Goal: Task Accomplishment & Management: Use online tool/utility

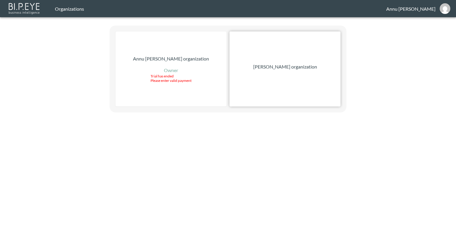
click at [290, 65] on p "Nadia Senft organization" at bounding box center [285, 66] width 64 height 7
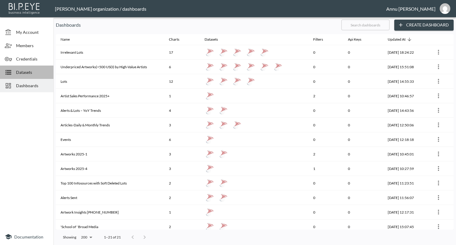
click at [26, 70] on span "Datasets" at bounding box center [32, 72] width 33 height 6
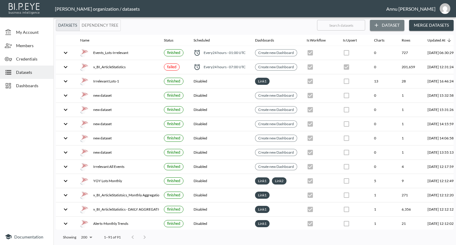
click at [388, 23] on button "Dataset" at bounding box center [387, 25] width 34 height 11
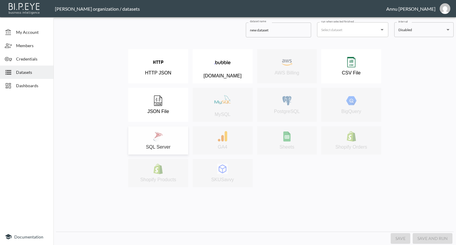
click at [164, 137] on div "SQL Server" at bounding box center [158, 140] width 54 height 19
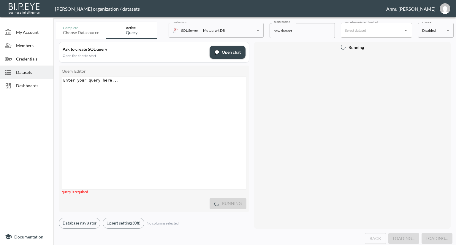
click at [133, 93] on div "Enter your query here... ​ x ​" at bounding box center [161, 140] width 199 height 127
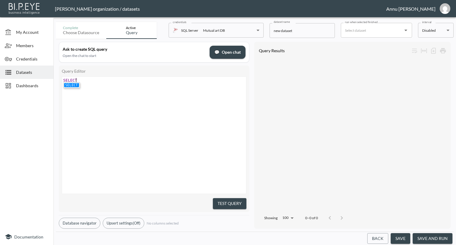
scroll to position [0, 15]
type textarea "SELECT *FROM v_BI_Artwork"
click at [79, 79] on span "*" at bounding box center [80, 80] width 2 height 4
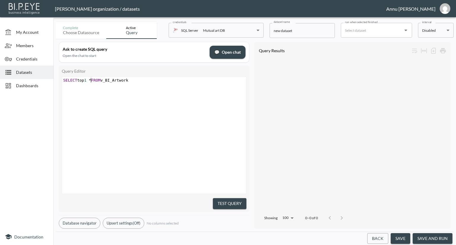
type textarea "top 1"
click at [230, 201] on button "Test Query" at bounding box center [230, 203] width 34 height 11
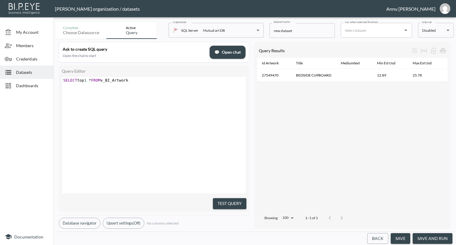
scroll to position [0, 633]
drag, startPoint x: 439, startPoint y: 236, endPoint x: 440, endPoint y: 230, distance: 6.2
click at [439, 235] on button "save and run" at bounding box center [432, 238] width 40 height 11
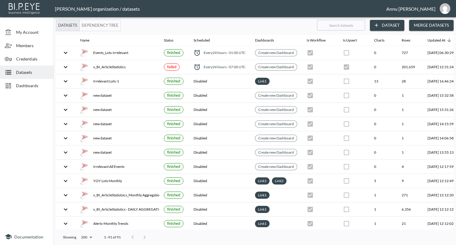
checkbox input "false"
checkbox input "true"
checkbox input "false"
checkbox input "true"
checkbox input "false"
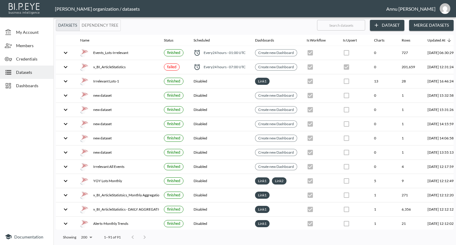
checkbox input "true"
checkbox input "false"
checkbox input "true"
checkbox input "false"
checkbox input "true"
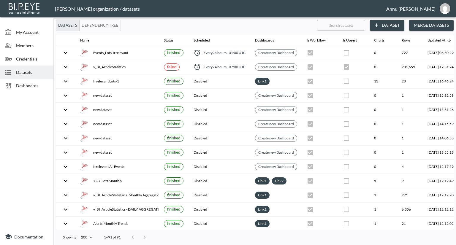
checkbox input "false"
checkbox input "true"
checkbox input "false"
checkbox input "true"
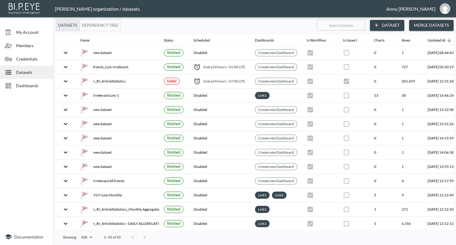
click at [36, 84] on span "Dashboards" at bounding box center [32, 85] width 33 height 6
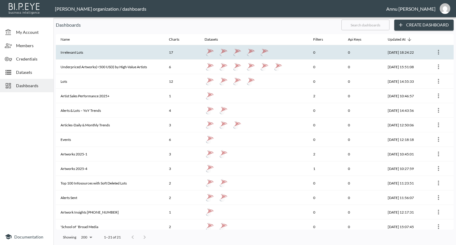
click at [89, 53] on th "Irrelevant Lots" at bounding box center [110, 52] width 108 height 15
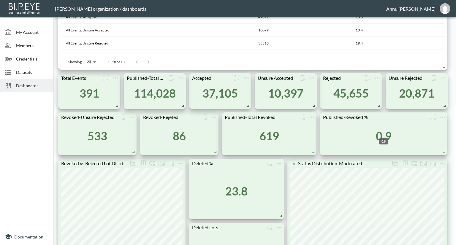
scroll to position [148, 0]
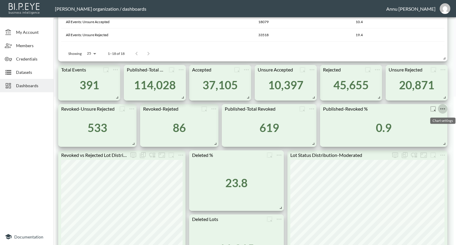
click at [443, 109] on icon "more" at bounding box center [442, 108] width 5 height 1
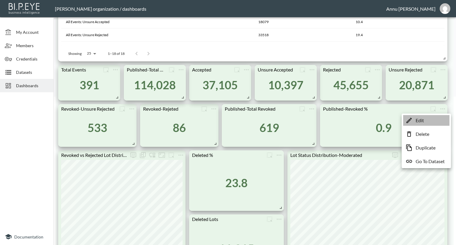
click at [429, 122] on li "Edit" at bounding box center [426, 120] width 46 height 11
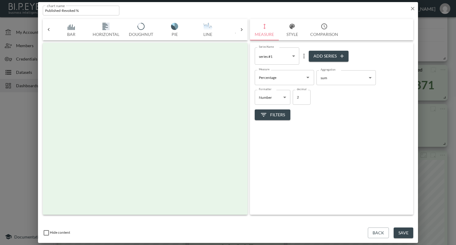
scroll to position [0, 31]
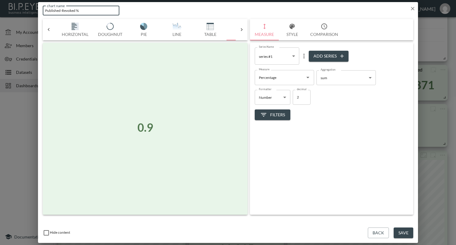
drag, startPoint x: 75, startPoint y: 10, endPoint x: 33, endPoint y: 12, distance: 41.6
click at [33, 12] on div "chart name Published-Revoked % chart name Bar Horizontal Doughnut Pie Line Tabl…" at bounding box center [228, 122] width 456 height 245
type input "Inaccurate Rejection %"
click at [402, 233] on button "Save" at bounding box center [403, 233] width 20 height 11
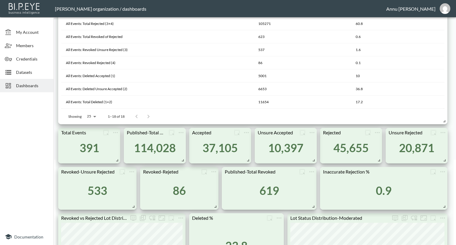
scroll to position [0, 0]
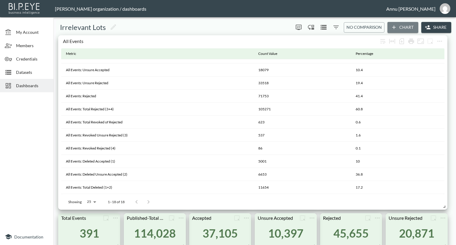
click at [400, 27] on button "Chart" at bounding box center [402, 27] width 31 height 11
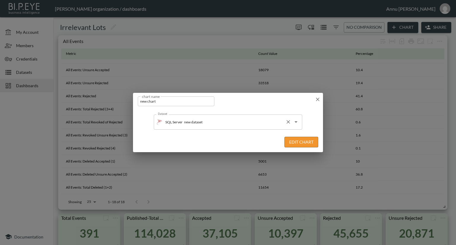
click at [223, 122] on input "new dataset" at bounding box center [232, 121] width 100 height 9
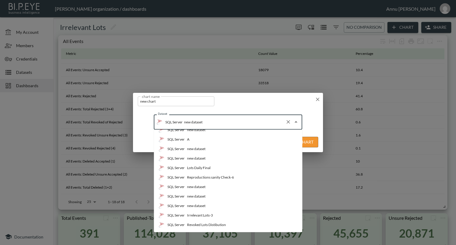
scroll to position [178, 0]
click at [205, 167] on div "Lots Daily Final" at bounding box center [198, 167] width 23 height 5
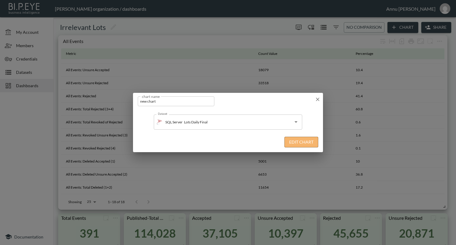
click at [287, 142] on button "Edit Chart" at bounding box center [301, 142] width 34 height 11
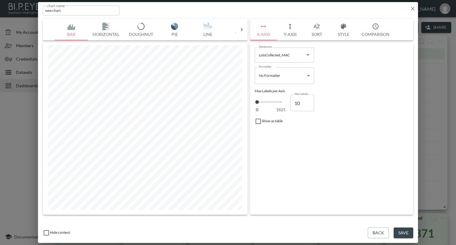
click at [207, 30] on img "button" at bounding box center [208, 26] width 24 height 7
click at [307, 58] on icon "Open" at bounding box center [307, 54] width 7 height 7
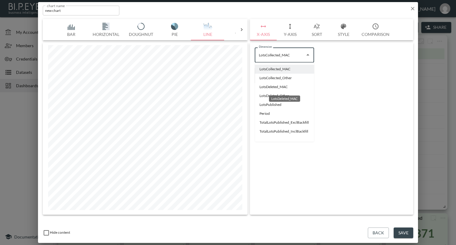
click at [266, 89] on li "LotsDeleted_MAC" at bounding box center [284, 86] width 59 height 9
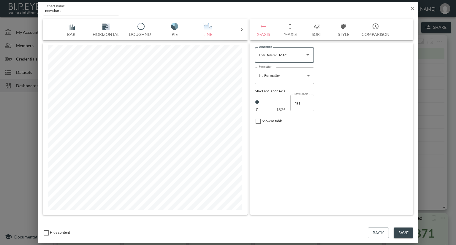
click at [306, 55] on icon "Open" at bounding box center [307, 54] width 7 height 7
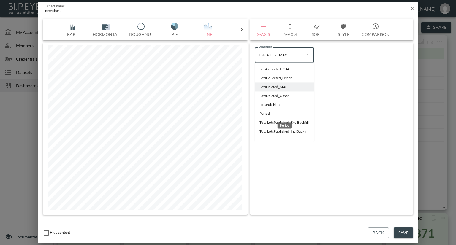
click at [267, 116] on li "Period" at bounding box center [284, 113] width 59 height 9
type input "Period"
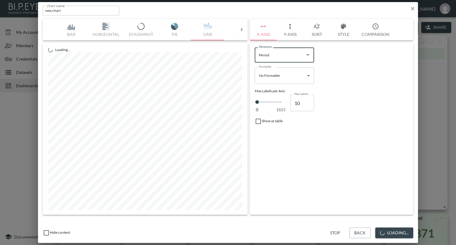
click at [305, 74] on body "BI.P.EYE, Interactive Analytics Dashboards - app [PERSON_NAME] organization / d…" at bounding box center [228, 122] width 456 height 245
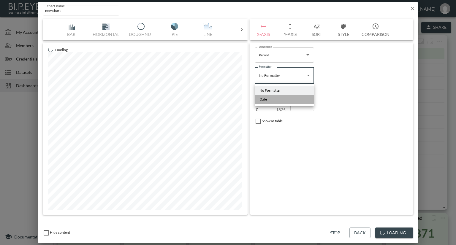
click at [276, 101] on li "Date" at bounding box center [284, 99] width 59 height 9
type input "Date"
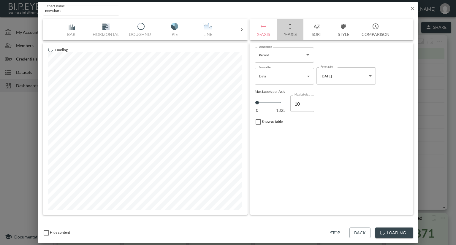
click at [289, 35] on button "Y-Axis" at bounding box center [289, 29] width 27 height 21
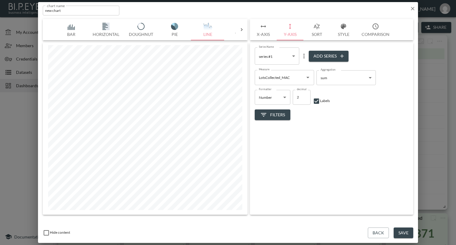
click at [307, 79] on icon "Open" at bounding box center [307, 77] width 7 height 7
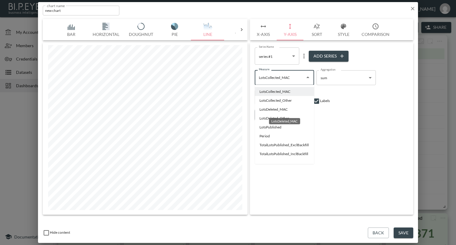
click at [271, 110] on li "LotsDeleted_MAC" at bounding box center [284, 109] width 59 height 9
type input "LotsDeleted_MAC"
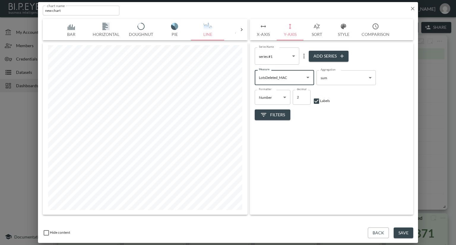
click at [271, 111] on span "Filters" at bounding box center [272, 114] width 25 height 7
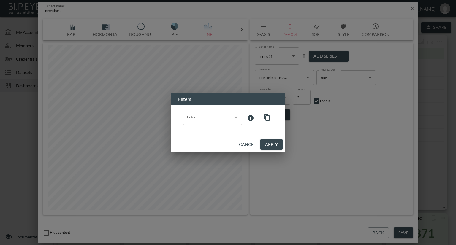
click at [213, 118] on input "Filter" at bounding box center [207, 116] width 45 height 9
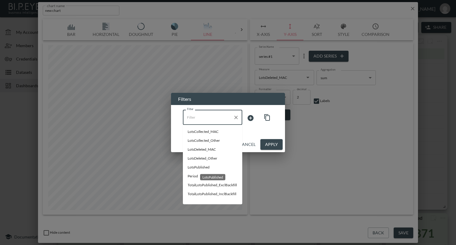
click at [203, 174] on div "LotsPublished" at bounding box center [212, 177] width 25 height 6
type input "LotsPublished"
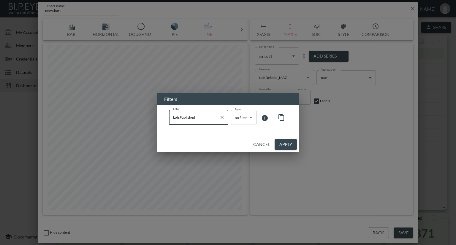
click at [198, 117] on input "LotsPublished" at bounding box center [193, 116] width 45 height 9
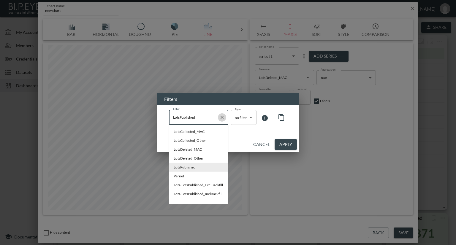
click at [221, 117] on icon "Clear" at bounding box center [222, 117] width 6 height 6
click at [198, 117] on input "Filter" at bounding box center [193, 116] width 45 height 9
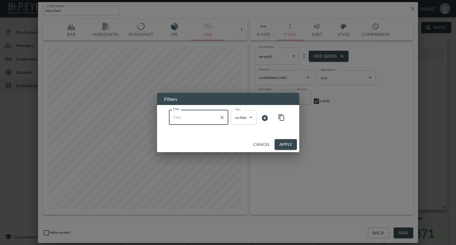
click at [185, 119] on input "Filter" at bounding box center [193, 116] width 45 height 9
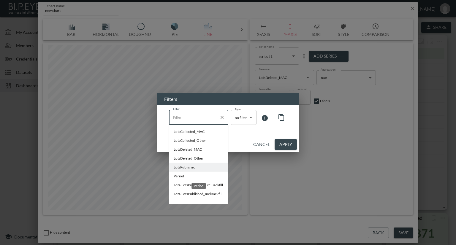
click at [182, 174] on span "Period" at bounding box center [199, 176] width 50 height 5
type input "Period"
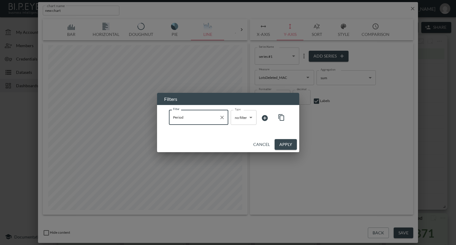
click at [239, 121] on body "BI.P.EYE, Interactive Analytics Dashboards - app Nadia Senft organization / das…" at bounding box center [228, 122] width 456 height 245
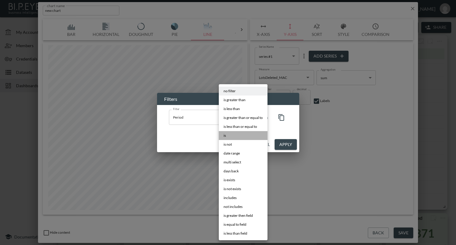
click at [231, 136] on li "is" at bounding box center [243, 135] width 49 height 9
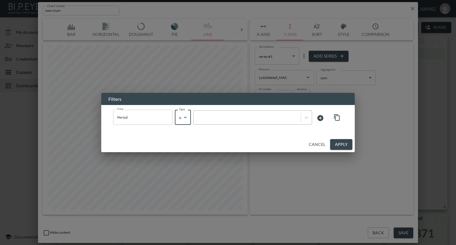
click at [244, 122] on div at bounding box center [252, 117] width 119 height 14
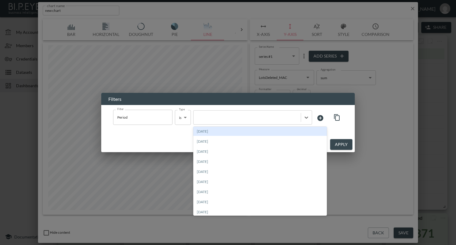
click at [183, 120] on body "BI.P.EYE, Interactive Analytics Dashboards - app Nadia Senft organization / das…" at bounding box center [228, 122] width 456 height 245
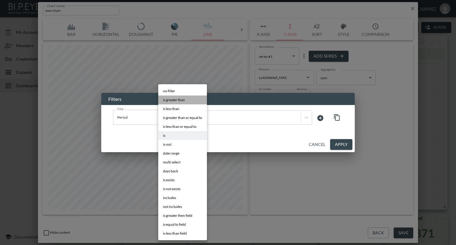
click at [171, 101] on span "is greater than" at bounding box center [174, 99] width 22 height 5
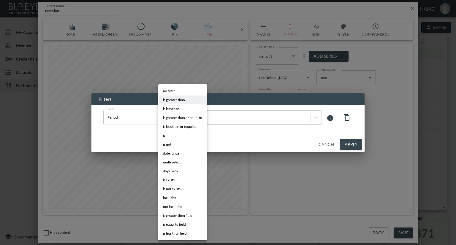
click at [191, 118] on body "BI.P.EYE, Interactive Analytics Dashboards - app Nadia Senft organization / das…" at bounding box center [228, 122] width 456 height 245
click at [184, 119] on span "is greater than or equal to" at bounding box center [182, 117] width 39 height 5
type input "is greater than or equal to"
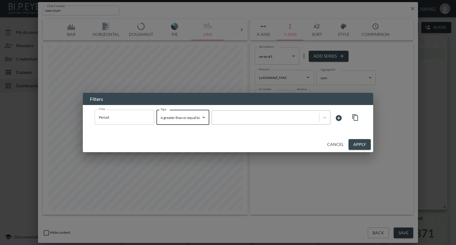
click at [249, 120] on div at bounding box center [265, 117] width 107 height 8
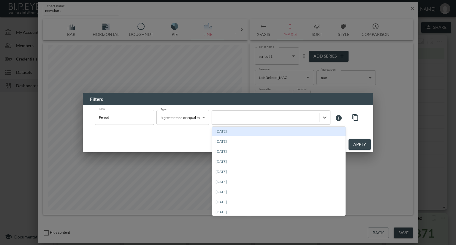
drag, startPoint x: 234, startPoint y: 131, endPoint x: 237, endPoint y: 132, distance: 3.2
click at [234, 131] on div "2025-07-01" at bounding box center [278, 131] width 133 height 9
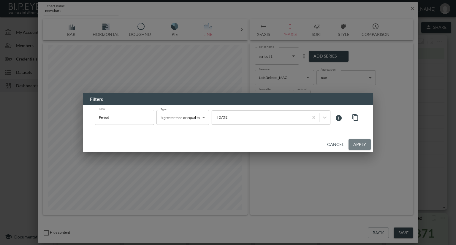
click at [367, 144] on button "Apply" at bounding box center [359, 144] width 22 height 11
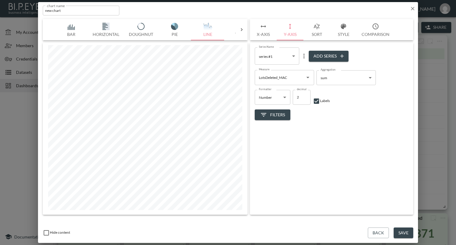
click at [319, 33] on button "Sort" at bounding box center [316, 29] width 27 height 21
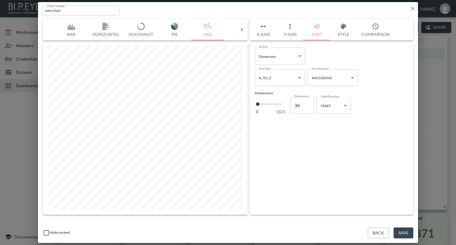
type input "37"
click at [308, 103] on input "37" at bounding box center [302, 105] width 24 height 17
type input "38"
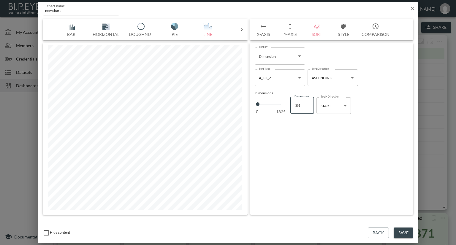
click at [308, 103] on input "38" at bounding box center [302, 105] width 24 height 17
type input "39"
click at [308, 103] on input "39" at bounding box center [302, 105] width 24 height 17
type input "40"
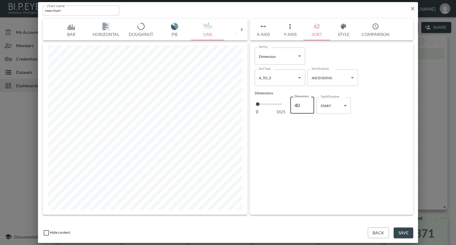
type input "40"
click at [308, 103] on input "40" at bounding box center [302, 105] width 24 height 17
type input "41"
click at [308, 103] on input "41" at bounding box center [302, 105] width 24 height 17
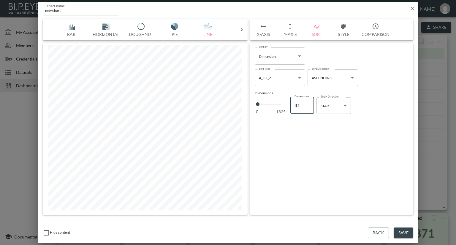
type input "42"
click at [308, 103] on input "42" at bounding box center [302, 105] width 24 height 17
type input "43"
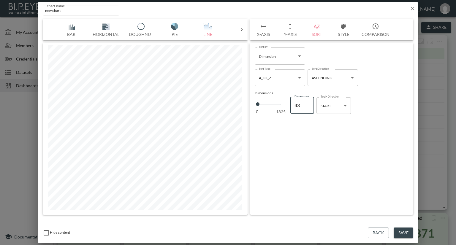
click at [308, 103] on input "43" at bounding box center [302, 105] width 24 height 17
type input "44"
click at [308, 103] on input "44" at bounding box center [302, 105] width 24 height 17
type input "45"
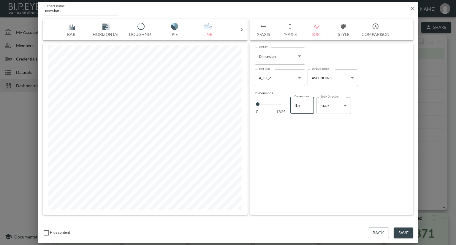
type input "45"
click at [308, 103] on input "45" at bounding box center [302, 105] width 24 height 17
type input "46"
click at [308, 103] on input "46" at bounding box center [302, 105] width 24 height 17
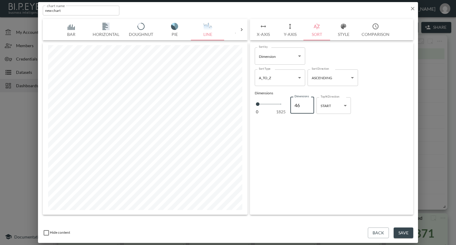
type input "47"
click at [308, 103] on input "47" at bounding box center [302, 105] width 24 height 17
type input "48"
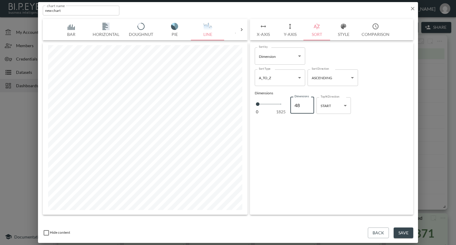
click at [308, 103] on input "48" at bounding box center [302, 105] width 24 height 17
type input "49"
click at [308, 103] on input "49" at bounding box center [302, 105] width 24 height 17
type input "50"
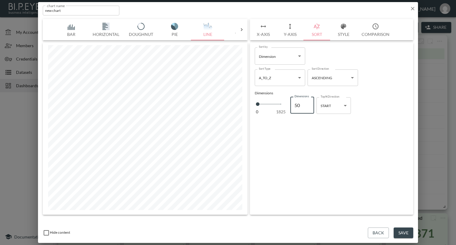
type input "50"
click at [308, 103] on input "50" at bounding box center [302, 105] width 24 height 17
type input "51"
click at [308, 103] on input "51" at bounding box center [302, 105] width 24 height 17
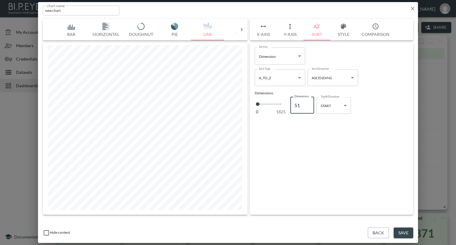
type input "52"
click at [308, 103] on input "52" at bounding box center [302, 105] width 24 height 17
type input "53"
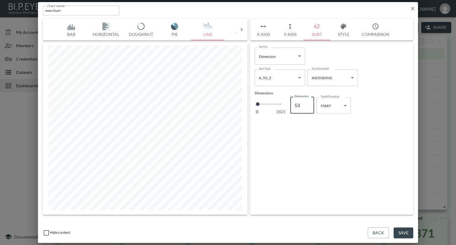
click at [308, 103] on input "53" at bounding box center [302, 105] width 24 height 17
type input "54"
click at [308, 103] on input "54" at bounding box center [302, 105] width 24 height 17
type input "55"
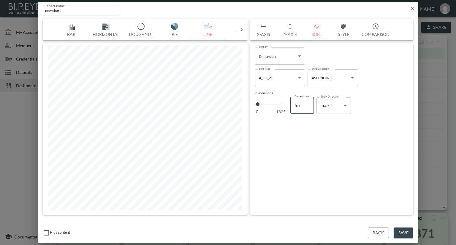
type input "55"
click at [308, 103] on input "55" at bounding box center [302, 105] width 24 height 17
click at [344, 105] on body "BI.P.EYE, Interactive Analytics Dashboards - app Nadia Senft organization / das…" at bounding box center [228, 122] width 456 height 245
click at [326, 129] on div "END" at bounding box center [324, 129] width 7 height 5
type input "end"
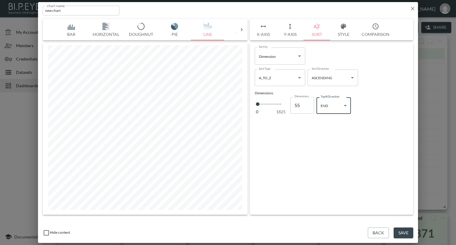
type input "56"
click at [307, 102] on input "56" at bounding box center [302, 105] width 24 height 17
type input "57"
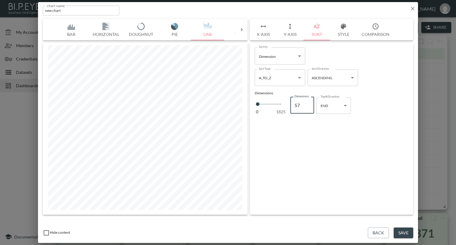
click at [307, 102] on input "57" at bounding box center [302, 105] width 24 height 17
type input "58"
click at [307, 102] on input "58" at bounding box center [302, 105] width 24 height 17
type input "59"
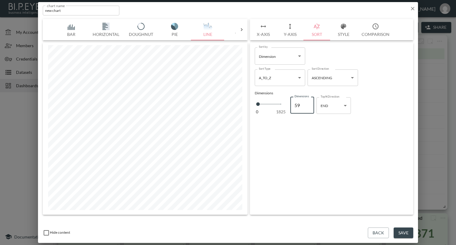
type input "59"
click at [307, 102] on input "59" at bounding box center [302, 105] width 24 height 17
type input "60"
click at [307, 102] on input "60" at bounding box center [302, 105] width 24 height 17
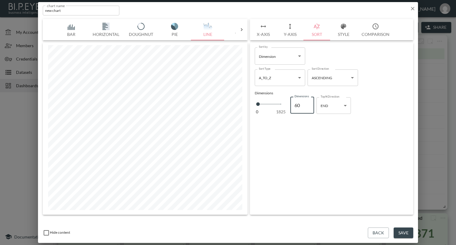
type input "61"
click at [307, 102] on input "61" at bounding box center [302, 105] width 24 height 17
type input "62"
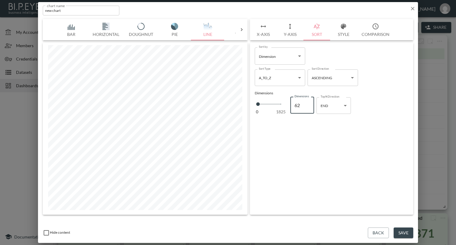
click at [307, 102] on input "62" at bounding box center [302, 105] width 24 height 17
type input "63"
click at [307, 102] on input "63" at bounding box center [302, 105] width 24 height 17
type input "64"
click at [307, 102] on input "64" at bounding box center [302, 105] width 24 height 17
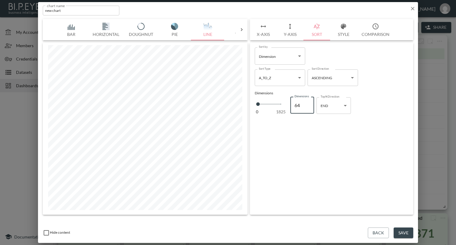
type input "65"
click at [307, 102] on input "65" at bounding box center [302, 105] width 24 height 17
type input "66"
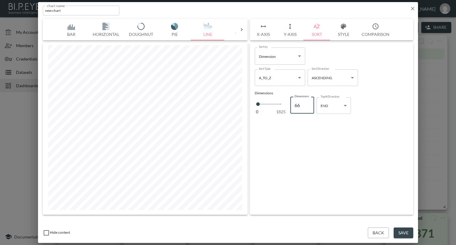
click at [307, 102] on input "66" at bounding box center [302, 105] width 24 height 17
type input "67"
click at [307, 102] on input "67" at bounding box center [302, 105] width 24 height 17
type input "68"
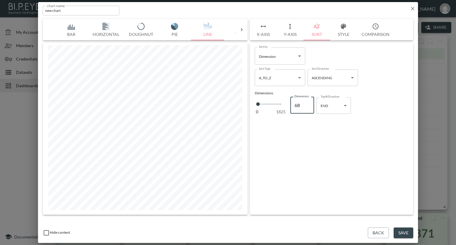
type input "68"
click at [307, 102] on input "68" at bounding box center [302, 105] width 24 height 17
type input "69"
click at [307, 102] on input "69" at bounding box center [302, 105] width 24 height 17
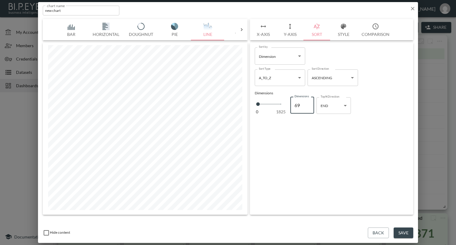
type input "70"
click at [307, 102] on input "70" at bounding box center [302, 105] width 24 height 17
click at [345, 34] on button "Style" at bounding box center [343, 29] width 27 height 21
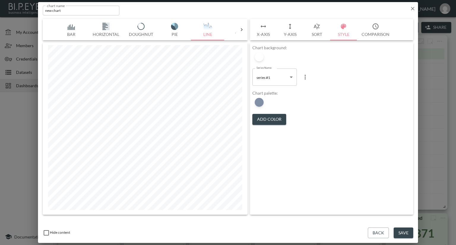
click at [408, 233] on button "Save" at bounding box center [403, 233] width 20 height 11
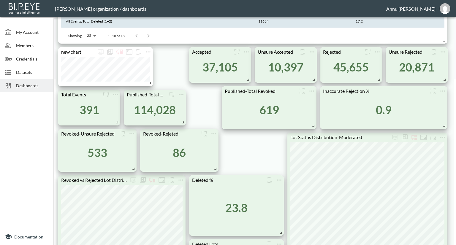
scroll to position [119, 0]
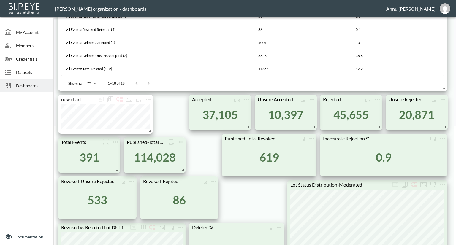
drag, startPoint x: 135, startPoint y: 104, endPoint x: 147, endPoint y: 193, distance: 89.2
click at [17, 115] on div at bounding box center [26, 162] width 53 height 134
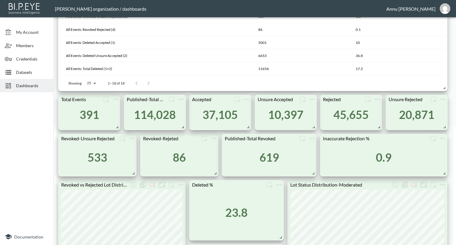
click at [153, 245] on html "BI.P.EYE, Interactive Analytics Dashboards - app Nadia Senft organization / das…" at bounding box center [228, 122] width 456 height 245
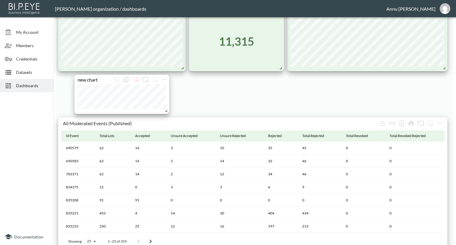
scroll to position [356, 0]
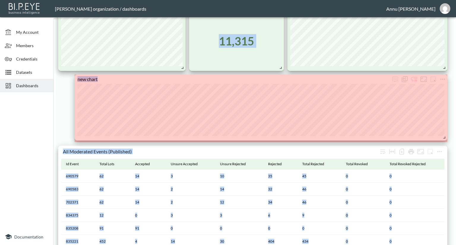
drag, startPoint x: 165, startPoint y: 111, endPoint x: 447, endPoint y: 138, distance: 283.4
click at [447, 138] on div "All Revoked Lots (Moderated) Id Event Id Lot Status Name Is Revoked Id Artwork …" at bounding box center [253, 165] width 395 height 972
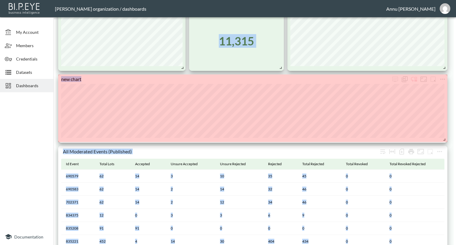
drag, startPoint x: 428, startPoint y: 139, endPoint x: 449, endPoint y: 140, distance: 21.4
click at [449, 140] on div "All Revoked Lots (Moderated) Id Event Id Lot Status Name Is Revoked Id Artwork …" at bounding box center [254, 165] width 397 height 976
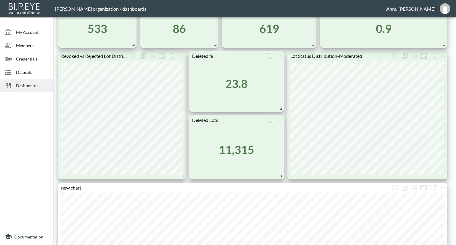
scroll to position [237, 0]
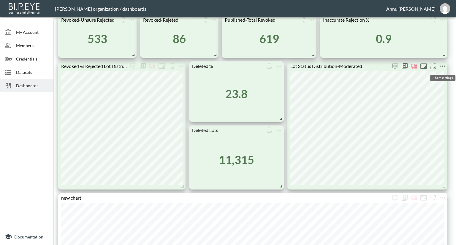
click at [445, 66] on icon "more" at bounding box center [442, 66] width 7 height 7
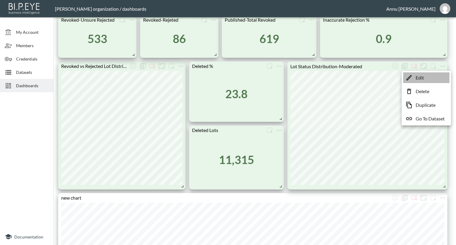
click at [424, 79] on li "Edit" at bounding box center [426, 77] width 46 height 11
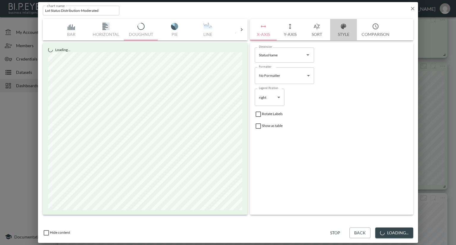
click at [340, 34] on button "Style" at bounding box center [343, 29] width 27 height 21
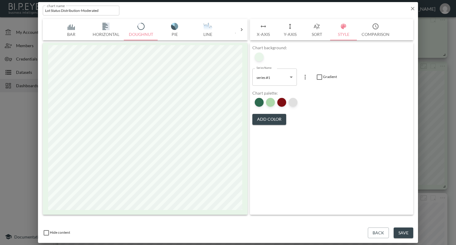
click at [295, 105] on div at bounding box center [292, 102] width 9 height 9
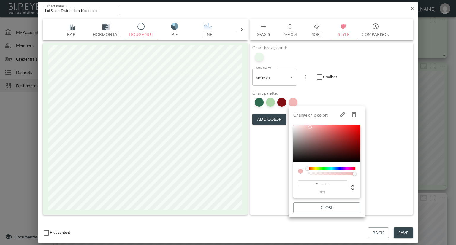
drag, startPoint x: 331, startPoint y: 184, endPoint x: 299, endPoint y: 184, distance: 31.7
click at [299, 184] on input "#F2B6B6" at bounding box center [322, 183] width 49 height 7
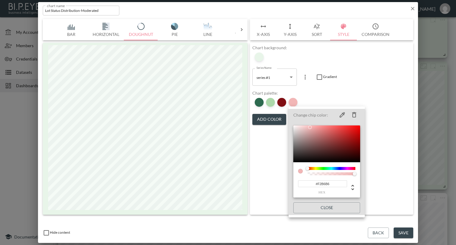
click at [380, 91] on div at bounding box center [228, 122] width 456 height 245
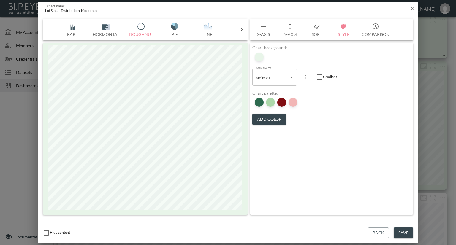
click at [412, 9] on icon "button" at bounding box center [413, 9] width 4 height 4
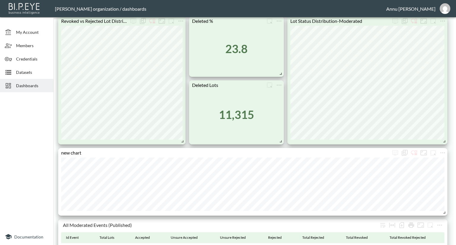
scroll to position [326, 0]
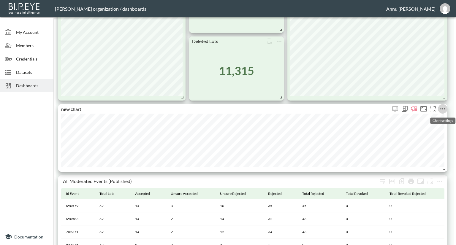
click at [440, 110] on icon "more" at bounding box center [442, 108] width 7 height 7
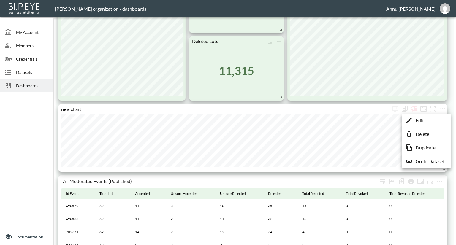
click at [425, 122] on li "Edit" at bounding box center [426, 120] width 46 height 11
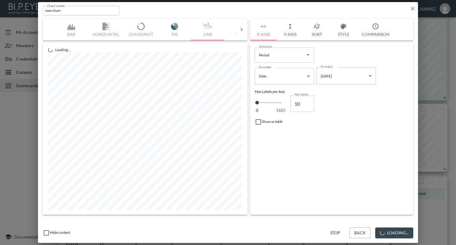
click at [341, 32] on button "Style" at bounding box center [343, 29] width 27 height 21
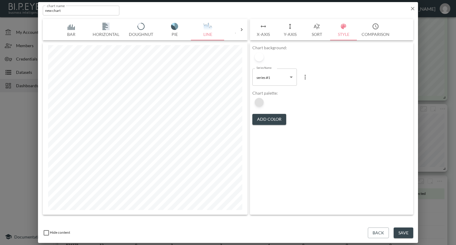
click at [259, 104] on div at bounding box center [259, 102] width 9 height 9
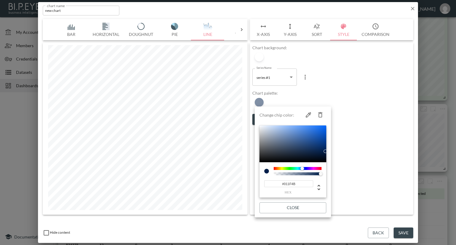
drag, startPoint x: 300, startPoint y: 183, endPoint x: 267, endPoint y: 185, distance: 33.0
click at [267, 185] on input "#011F4B" at bounding box center [288, 183] width 49 height 7
paste input "F2B6B6"
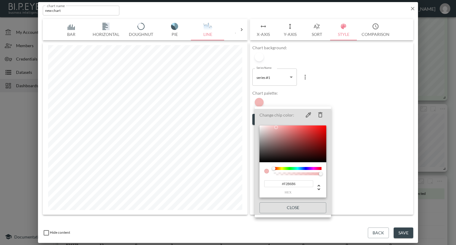
type input "#F2B6B6"
click at [342, 95] on div at bounding box center [228, 122] width 456 height 245
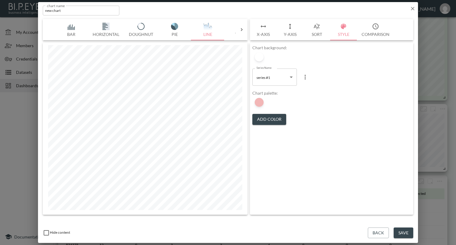
click at [408, 234] on button "Save" at bounding box center [403, 233] width 20 height 11
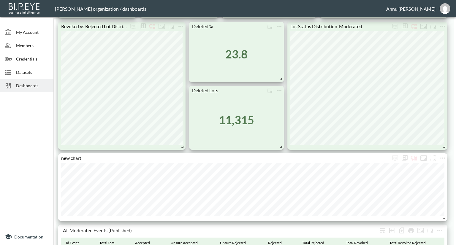
scroll to position [267, 0]
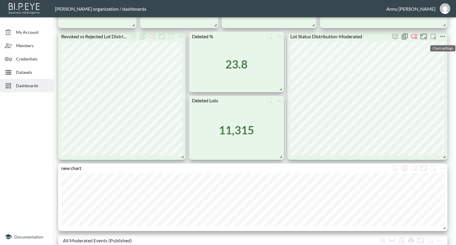
click at [442, 34] on icon "more" at bounding box center [442, 36] width 7 height 7
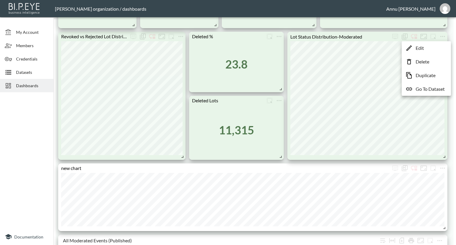
click at [431, 46] on li "Edit" at bounding box center [426, 48] width 46 height 11
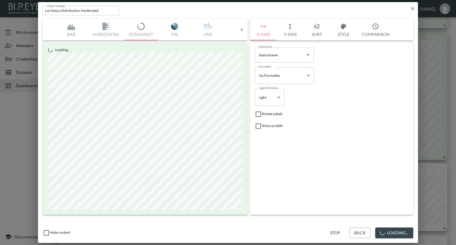
click at [342, 34] on button "Style" at bounding box center [343, 29] width 27 height 21
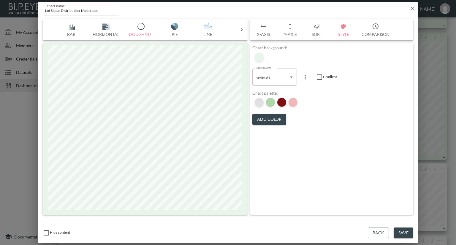
click at [257, 103] on div at bounding box center [259, 102] width 9 height 9
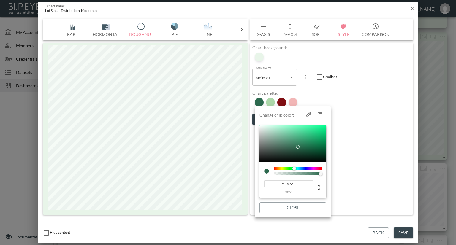
drag, startPoint x: 298, startPoint y: 182, endPoint x: 263, endPoint y: 183, distance: 35.0
click at [261, 183] on div "#2D6A4F hex" at bounding box center [292, 180] width 67 height 36
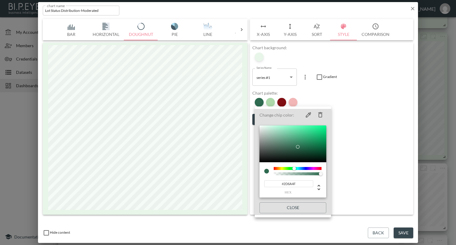
click at [371, 150] on div at bounding box center [228, 122] width 456 height 245
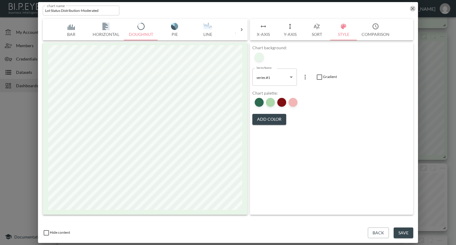
click at [413, 7] on icon "button" at bounding box center [412, 9] width 6 height 6
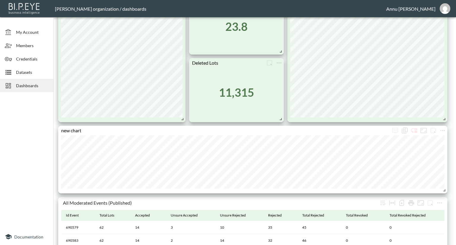
scroll to position [326, 0]
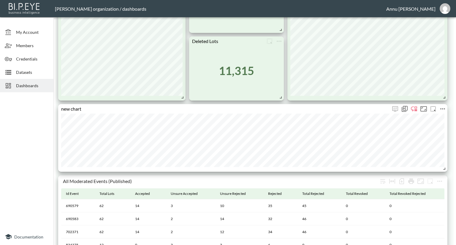
click at [444, 107] on icon "more" at bounding box center [442, 108] width 7 height 7
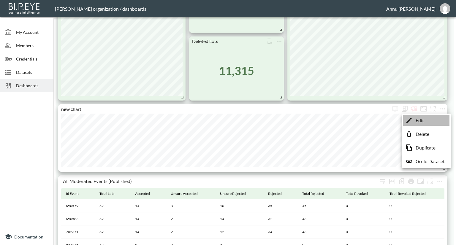
click at [420, 121] on p "Edit" at bounding box center [419, 120] width 8 height 7
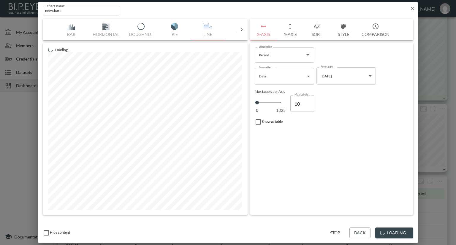
drag, startPoint x: 339, startPoint y: 30, endPoint x: 334, endPoint y: 41, distance: 12.1
click at [339, 30] on button "Style" at bounding box center [343, 29] width 27 height 21
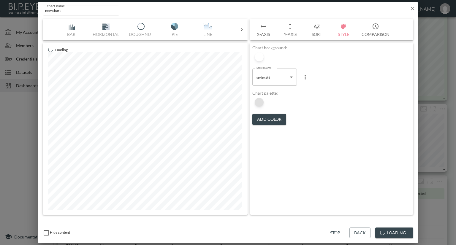
click at [260, 101] on div at bounding box center [259, 102] width 9 height 9
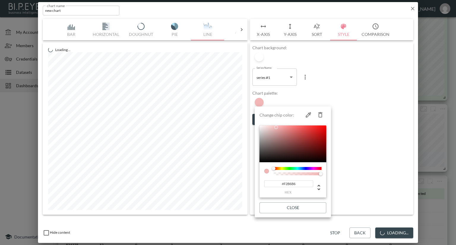
drag, startPoint x: 293, startPoint y: 185, endPoint x: 256, endPoint y: 181, distance: 37.1
click at [259, 183] on li "Change chip color: #F2B6B6 hex Close" at bounding box center [293, 162] width 76 height 106
paste input "2D6A4F"
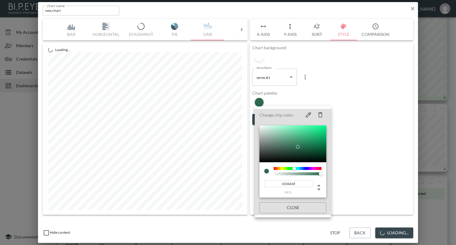
type input "#2D6A4F"
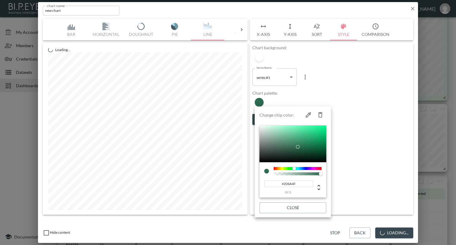
click at [370, 140] on div at bounding box center [228, 122] width 456 height 245
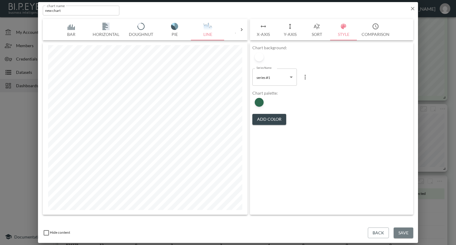
click at [400, 232] on button "Save" at bounding box center [403, 233] width 20 height 11
click at [413, 9] on icon "button" at bounding box center [412, 9] width 6 height 6
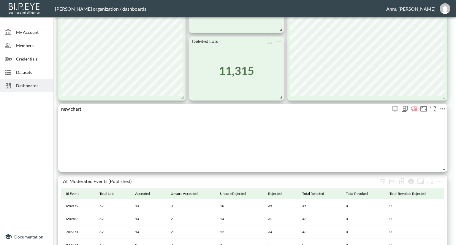
click at [444, 108] on icon "more" at bounding box center [442, 108] width 5 height 1
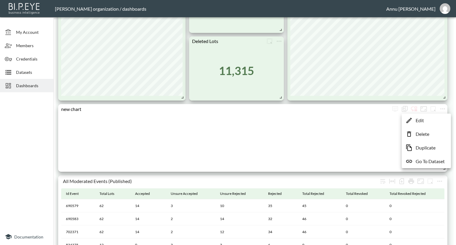
click at [433, 119] on li "Edit" at bounding box center [426, 120] width 46 height 11
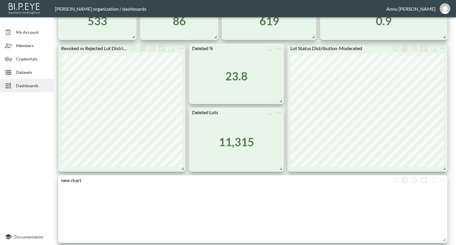
scroll to position [297, 0]
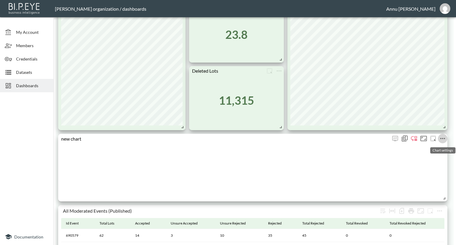
click at [442, 138] on icon "more" at bounding box center [442, 138] width 5 height 1
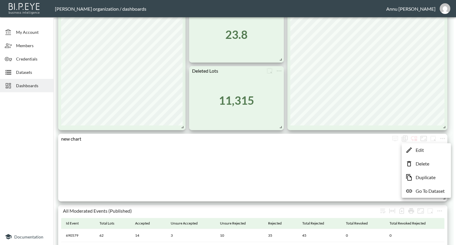
click at [360, 153] on div at bounding box center [228, 122] width 456 height 245
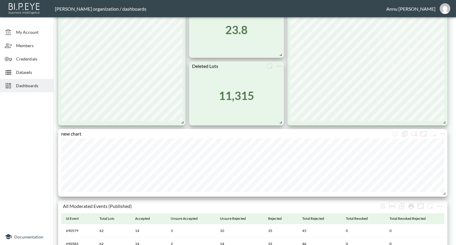
scroll to position [267, 0]
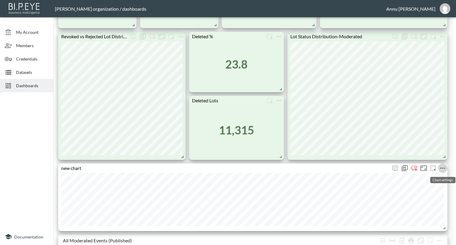
click at [441, 169] on icon "more" at bounding box center [442, 168] width 7 height 7
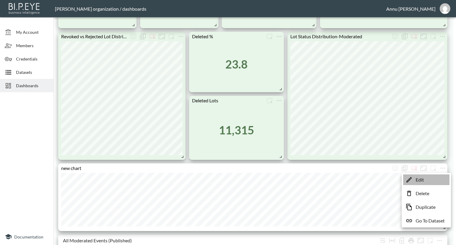
click at [432, 178] on li "Edit" at bounding box center [426, 179] width 46 height 11
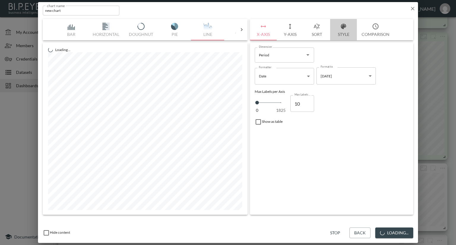
click at [344, 35] on button "Style" at bounding box center [343, 29] width 27 height 21
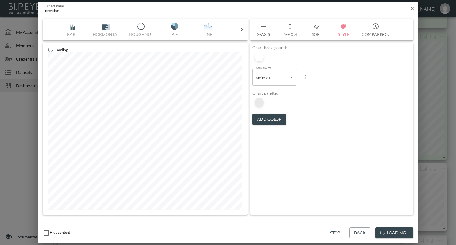
click at [260, 105] on div at bounding box center [259, 102] width 9 height 9
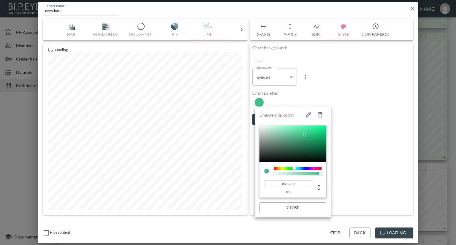
type input "#38C387"
drag, startPoint x: 297, startPoint y: 147, endPoint x: 307, endPoint y: 134, distance: 16.3
click at [306, 134] on div at bounding box center [305, 135] width 4 height 4
click at [405, 229] on div at bounding box center [228, 122] width 456 height 245
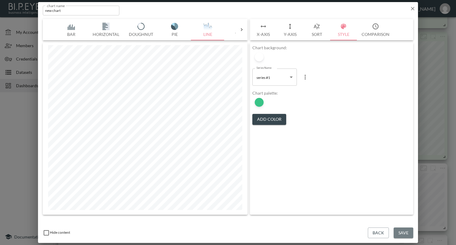
click at [407, 230] on button "Save" at bounding box center [403, 233] width 20 height 11
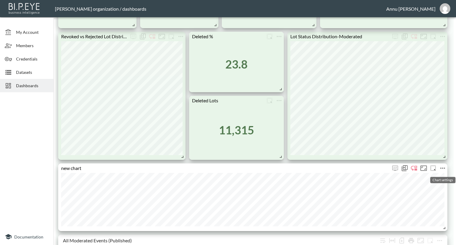
click at [440, 168] on icon "more" at bounding box center [442, 168] width 5 height 1
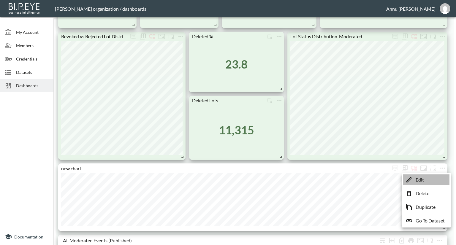
click at [431, 177] on li "Edit" at bounding box center [426, 179] width 46 height 11
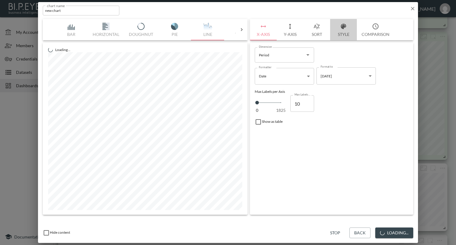
click at [346, 34] on button "Style" at bounding box center [343, 29] width 27 height 21
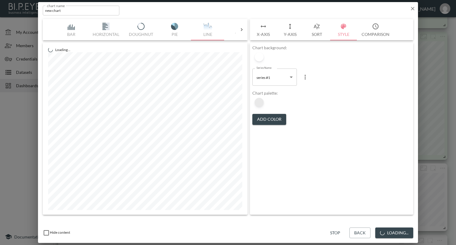
click at [261, 101] on div at bounding box center [259, 102] width 9 height 9
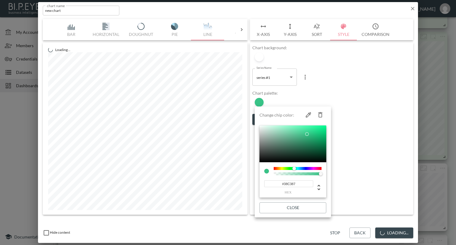
click at [299, 185] on input "#38C387" at bounding box center [288, 183] width 49 height 7
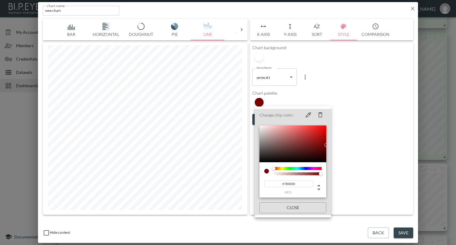
type input "#780000"
click at [361, 170] on div at bounding box center [228, 122] width 456 height 245
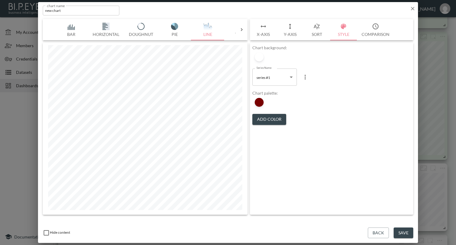
click at [401, 231] on button "Save" at bounding box center [403, 233] width 20 height 11
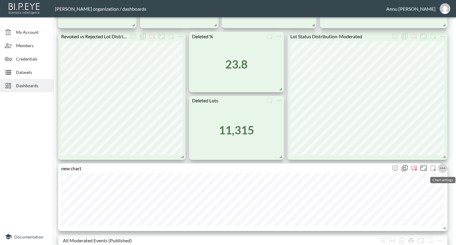
click at [443, 169] on icon "more" at bounding box center [442, 168] width 7 height 7
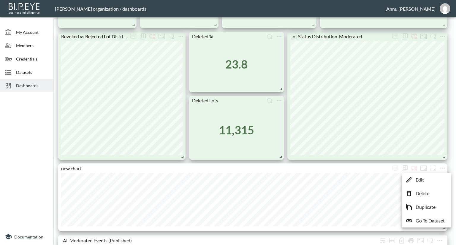
click at [430, 176] on li "Edit" at bounding box center [426, 179] width 46 height 11
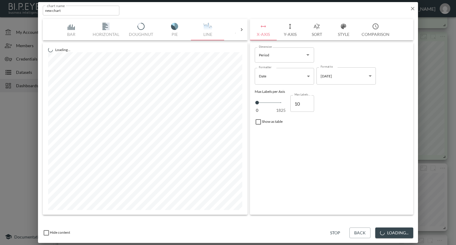
click at [345, 33] on button "Style" at bounding box center [343, 29] width 27 height 21
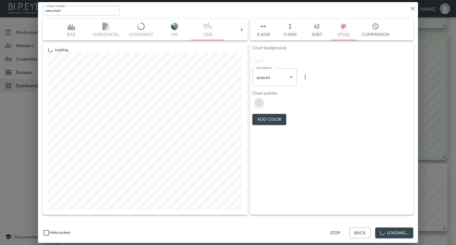
click at [261, 100] on div at bounding box center [259, 102] width 9 height 9
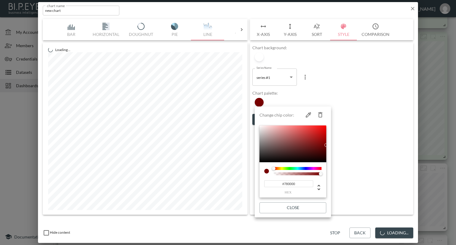
click at [298, 180] on div "#780000 hex" at bounding box center [292, 184] width 57 height 19
click at [297, 182] on input "#780000" at bounding box center [288, 183] width 49 height 7
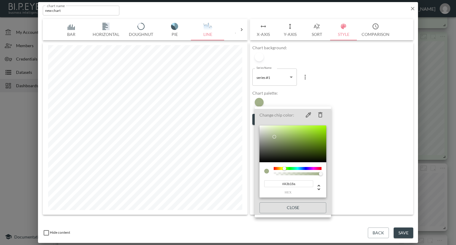
type input "#A3B18A"
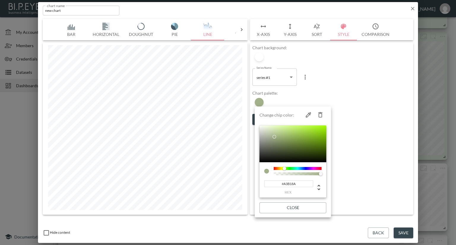
click at [372, 161] on div at bounding box center [228, 122] width 456 height 245
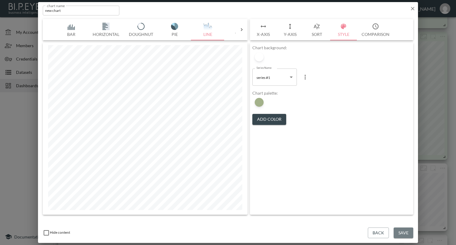
click at [397, 233] on button "Save" at bounding box center [403, 233] width 20 height 11
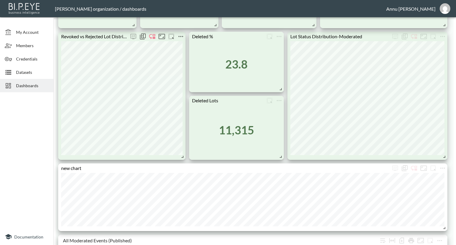
click at [178, 36] on icon "more" at bounding box center [180, 36] width 5 height 1
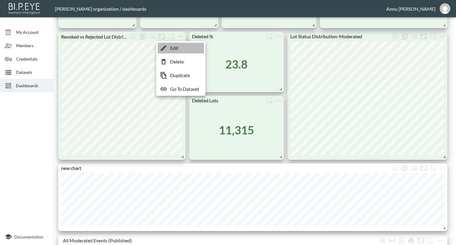
click at [174, 49] on p "Edit" at bounding box center [174, 47] width 8 height 7
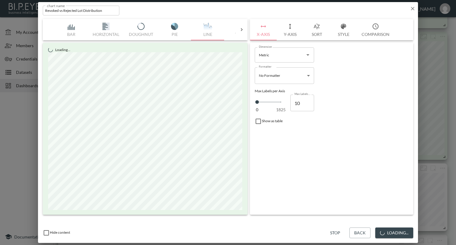
click at [339, 34] on button "Style" at bounding box center [343, 29] width 27 height 21
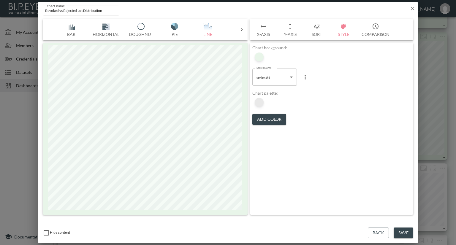
click at [256, 101] on div at bounding box center [259, 102] width 9 height 9
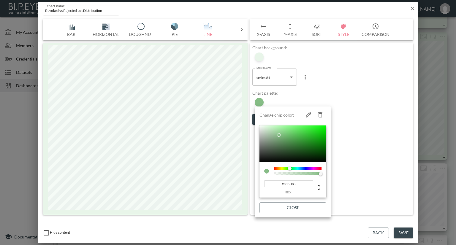
click at [296, 184] on input "#86BD86" at bounding box center [288, 183] width 49 height 7
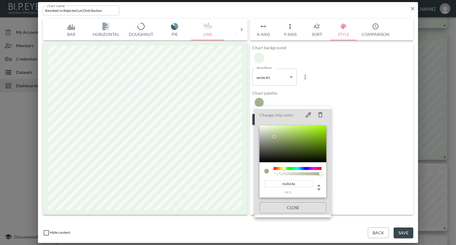
type input "#A3B18A"
click at [346, 166] on div at bounding box center [228, 122] width 456 height 245
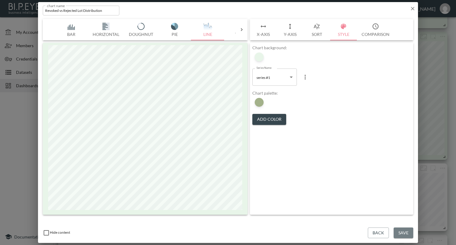
click at [403, 236] on button "Save" at bounding box center [403, 233] width 20 height 11
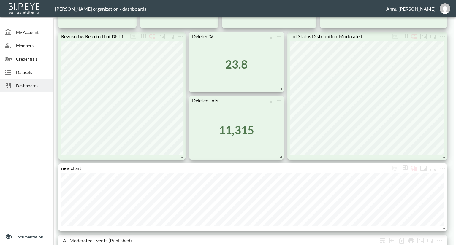
scroll to position [237, 0]
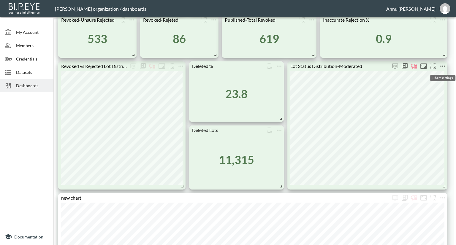
click at [443, 67] on icon "more" at bounding box center [442, 66] width 7 height 7
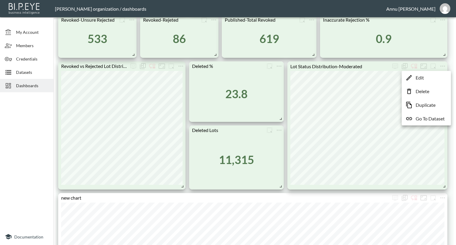
click at [426, 77] on li "Edit" at bounding box center [426, 77] width 46 height 11
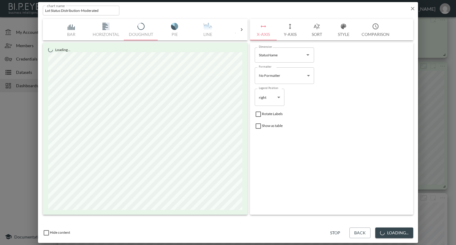
click at [340, 32] on button "Style" at bounding box center [343, 29] width 27 height 21
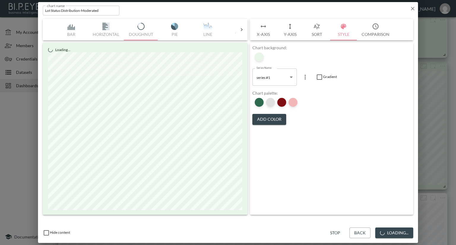
click at [270, 103] on div at bounding box center [270, 102] width 9 height 9
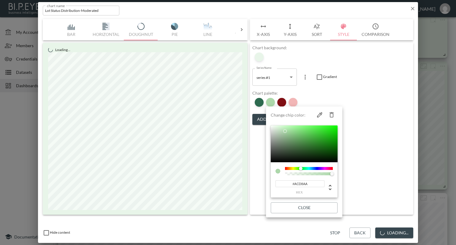
drag, startPoint x: 311, startPoint y: 183, endPoint x: 275, endPoint y: 179, distance: 35.8
click at [274, 182] on div "#ACD8AA hex" at bounding box center [298, 187] width 50 height 14
click at [413, 8] on div at bounding box center [228, 122] width 456 height 245
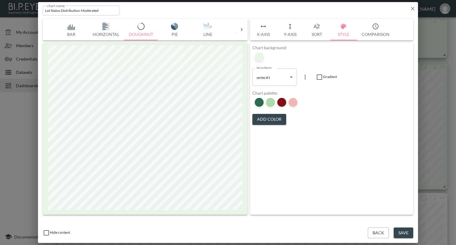
click at [413, 6] on icon "button" at bounding box center [412, 9] width 6 height 6
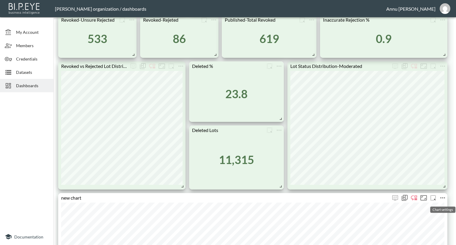
click at [443, 196] on icon "more" at bounding box center [442, 197] width 7 height 7
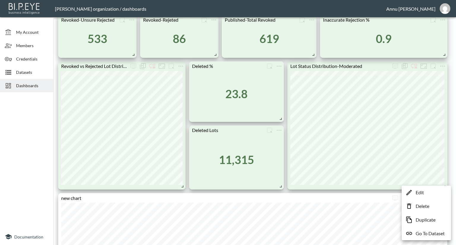
click at [419, 193] on p "Edit" at bounding box center [419, 192] width 8 height 7
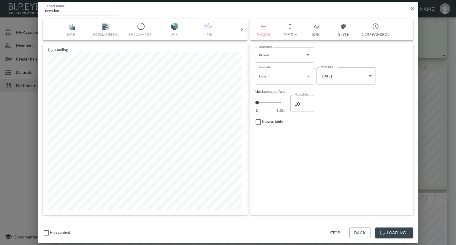
click at [341, 30] on icon "button" at bounding box center [343, 26] width 7 height 7
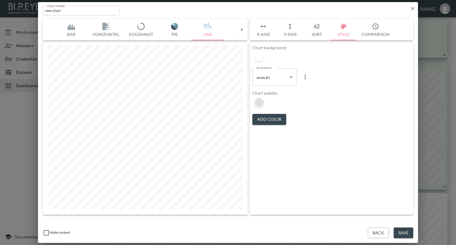
click at [261, 101] on div at bounding box center [259, 102] width 9 height 9
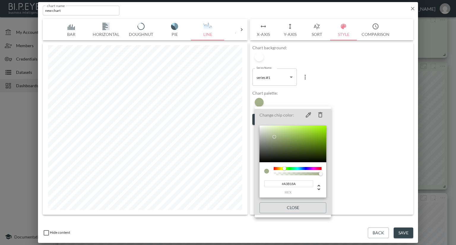
drag, startPoint x: 301, startPoint y: 182, endPoint x: 252, endPoint y: 182, distance: 49.2
click at [252, 182] on div "Change chip color: #A3B18A hex Close" at bounding box center [228, 122] width 456 height 245
paste input "CD8A"
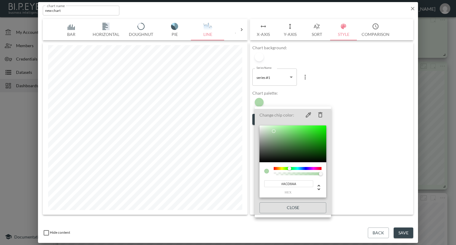
type input "#ACD8AA"
click at [373, 149] on div at bounding box center [228, 122] width 456 height 245
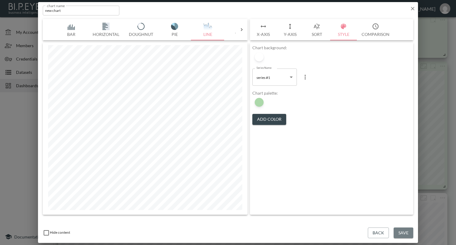
drag, startPoint x: 403, startPoint y: 233, endPoint x: 403, endPoint y: 224, distance: 9.2
click at [403, 232] on button "Save" at bounding box center [403, 233] width 20 height 11
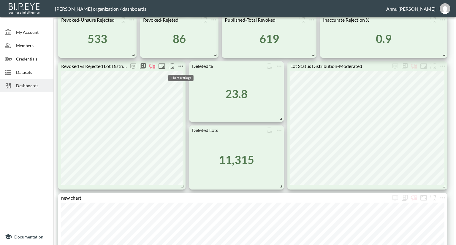
click at [183, 65] on icon "more" at bounding box center [180, 66] width 7 height 7
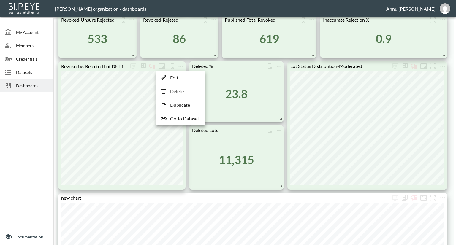
click at [177, 77] on p "Edit" at bounding box center [174, 77] width 8 height 7
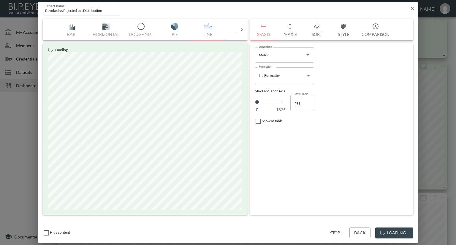
click at [341, 34] on button "Style" at bounding box center [343, 29] width 27 height 21
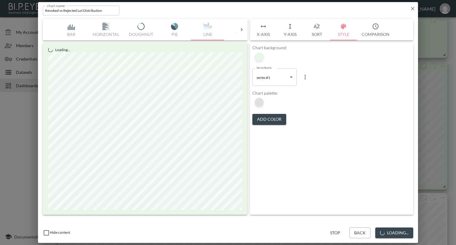
click at [260, 100] on div at bounding box center [259, 102] width 9 height 9
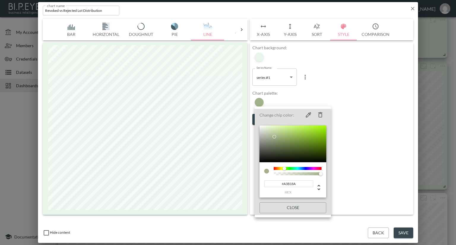
drag, startPoint x: 295, startPoint y: 183, endPoint x: 244, endPoint y: 182, distance: 50.7
click at [244, 182] on div "Change chip color: #A3B18A hex Close" at bounding box center [228, 122] width 456 height 245
paste input "CD8A"
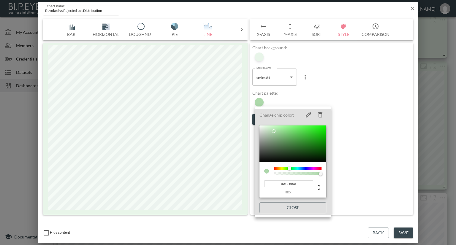
type input "#ACD8AA"
click at [362, 147] on div at bounding box center [228, 122] width 456 height 245
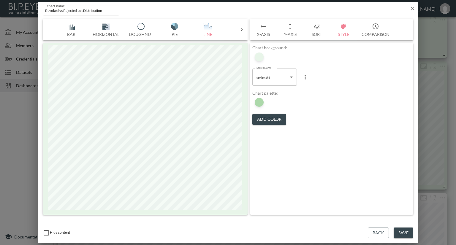
click at [397, 229] on button "Save" at bounding box center [403, 233] width 20 height 11
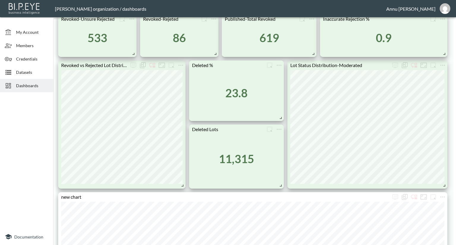
scroll to position [267, 0]
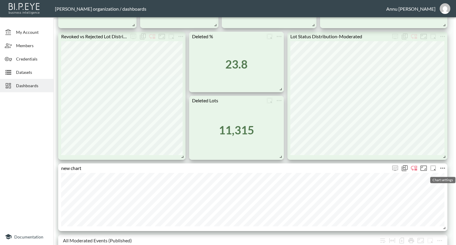
click at [440, 168] on icon "more" at bounding box center [442, 168] width 7 height 7
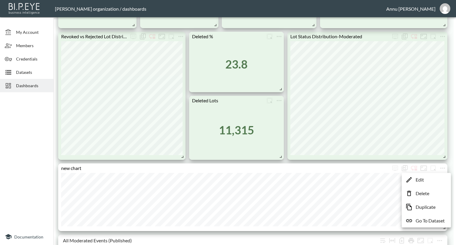
click at [425, 180] on li "Edit" at bounding box center [426, 179] width 46 height 11
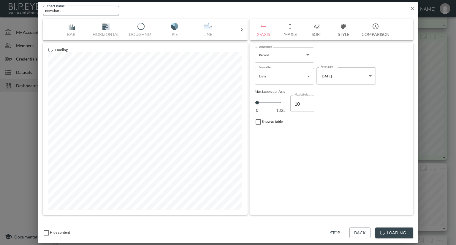
drag, startPoint x: 75, startPoint y: 11, endPoint x: 43, endPoint y: 11, distance: 31.7
click at [43, 11] on input "new chart" at bounding box center [81, 11] width 77 height 10
type input "Lots Deleted-Daily Trends"
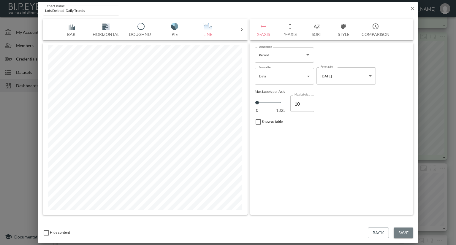
click at [400, 230] on button "Save" at bounding box center [403, 233] width 20 height 11
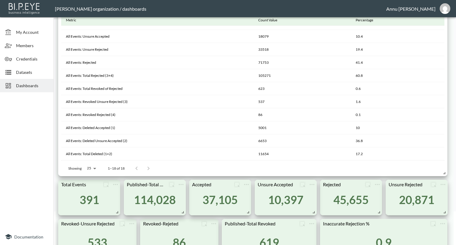
scroll to position [0, 0]
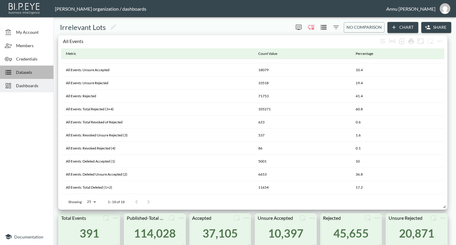
drag, startPoint x: 30, startPoint y: 71, endPoint x: 50, endPoint y: 67, distance: 19.8
click at [30, 71] on span "Datasets" at bounding box center [32, 72] width 33 height 6
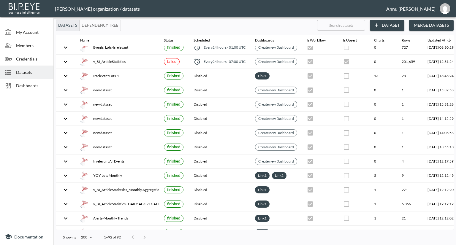
scroll to position [30, 0]
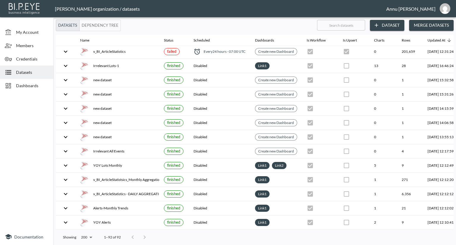
click at [32, 80] on div "Dashboards" at bounding box center [26, 85] width 53 height 13
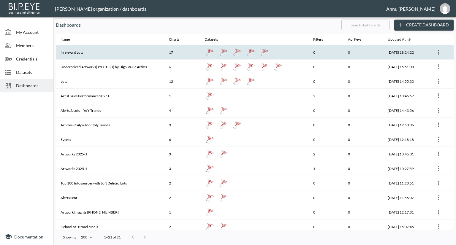
click at [93, 51] on th "Irrelevant Lots" at bounding box center [110, 52] width 108 height 15
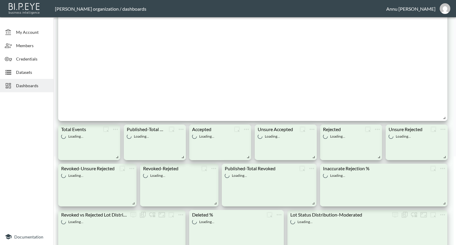
scroll to position [89, 0]
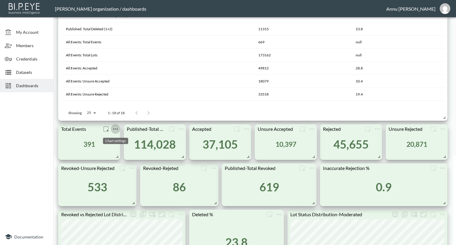
click at [115, 128] on icon "more" at bounding box center [115, 128] width 7 height 7
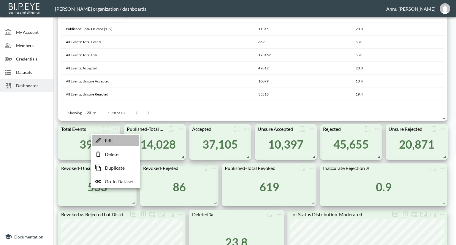
click at [116, 139] on li "Edit" at bounding box center [115, 140] width 46 height 11
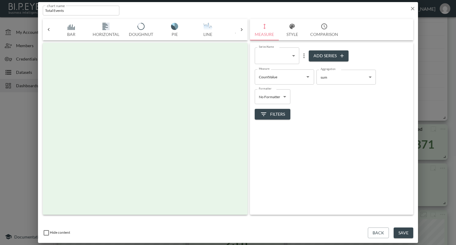
scroll to position [0, 31]
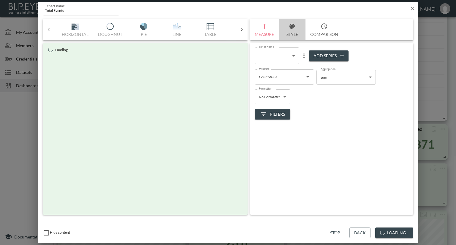
click at [296, 34] on button "Style" at bounding box center [292, 29] width 27 height 21
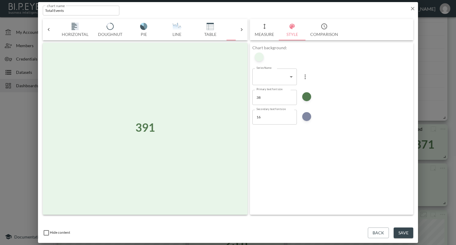
click at [270, 37] on button "Measure" at bounding box center [264, 29] width 29 height 21
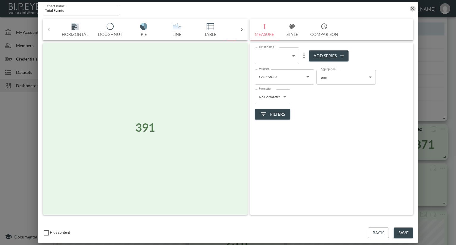
drag, startPoint x: 412, startPoint y: 8, endPoint x: 366, endPoint y: 25, distance: 49.3
click at [413, 8] on icon "button" at bounding box center [413, 9] width 4 height 4
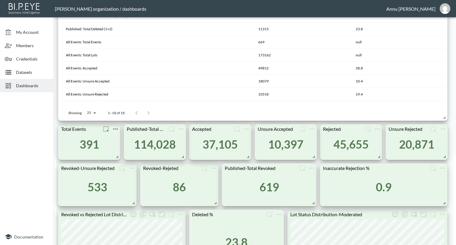
click at [117, 126] on icon "more" at bounding box center [115, 128] width 7 height 7
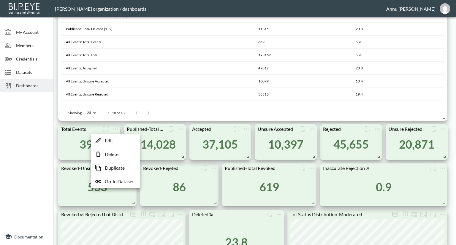
click at [118, 180] on p "Go To Dataset" at bounding box center [119, 181] width 29 height 7
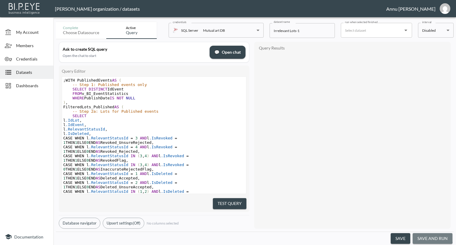
click at [428, 237] on button "save and run" at bounding box center [432, 238] width 40 height 11
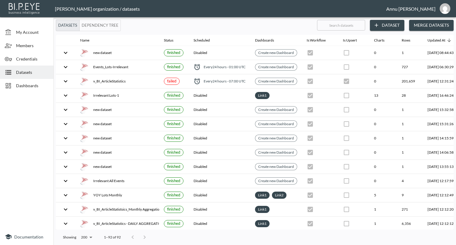
checkbox input "false"
checkbox input "true"
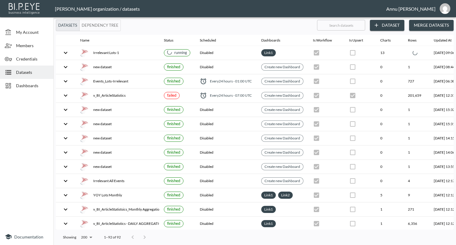
click at [40, 85] on span "Dashboards" at bounding box center [32, 85] width 33 height 6
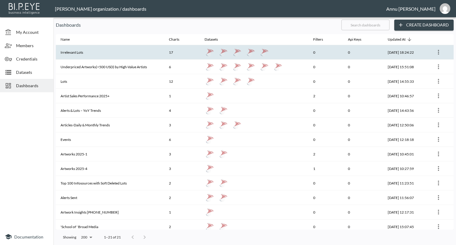
click at [91, 55] on th "Irrelevant Lots" at bounding box center [110, 52] width 108 height 15
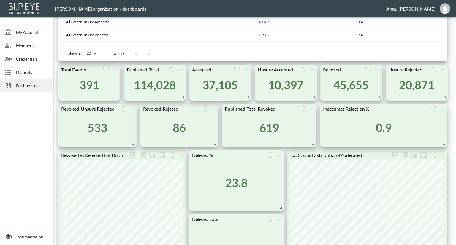
scroll to position [178, 0]
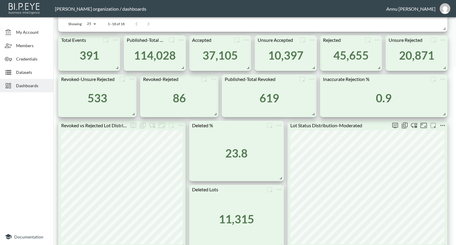
click at [441, 126] on icon "more" at bounding box center [442, 125] width 7 height 7
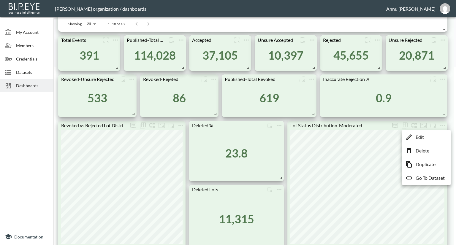
click at [425, 181] on p "Go To Dataset" at bounding box center [429, 177] width 29 height 7
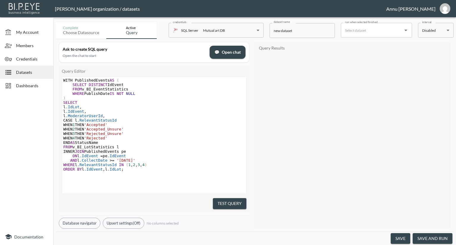
click at [437, 239] on button "save and run" at bounding box center [432, 238] width 40 height 11
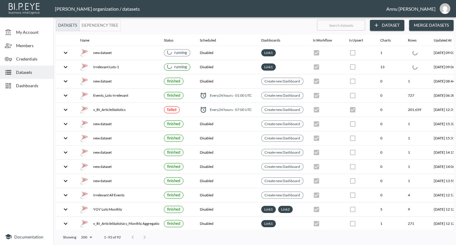
checkbox input "false"
checkbox input "true"
click at [37, 86] on span "Dashboards" at bounding box center [32, 85] width 33 height 6
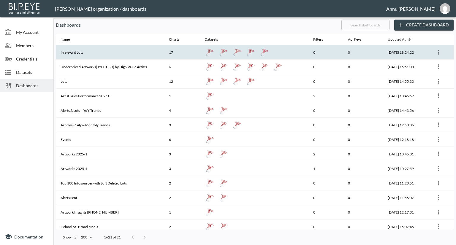
click at [85, 53] on th "Irrelevant Lots" at bounding box center [110, 52] width 108 height 15
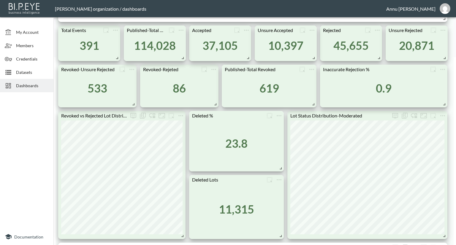
scroll to position [178, 0]
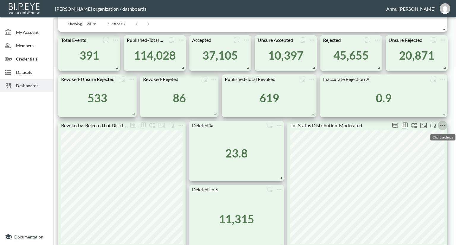
click at [444, 125] on icon "more" at bounding box center [442, 125] width 5 height 1
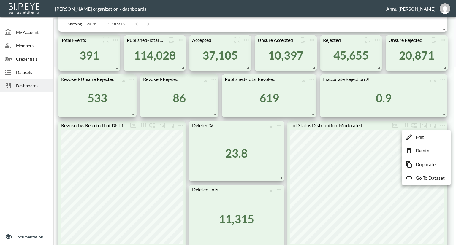
click at [180, 38] on div at bounding box center [228, 122] width 456 height 245
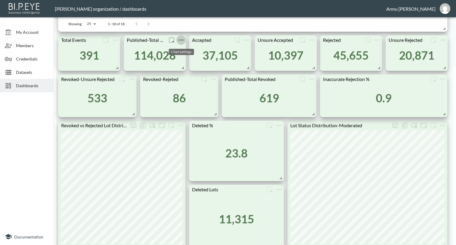
click at [182, 39] on icon "more" at bounding box center [180, 39] width 7 height 7
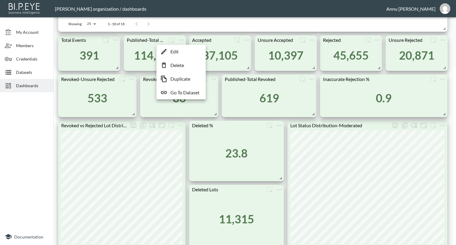
click at [182, 93] on p "Go To Dataset" at bounding box center [184, 92] width 29 height 7
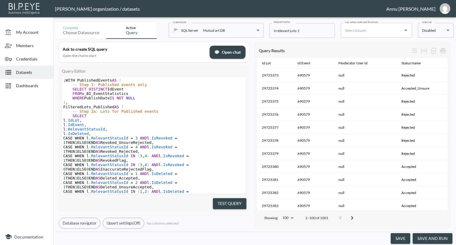
click at [434, 238] on button "save and run" at bounding box center [432, 238] width 40 height 11
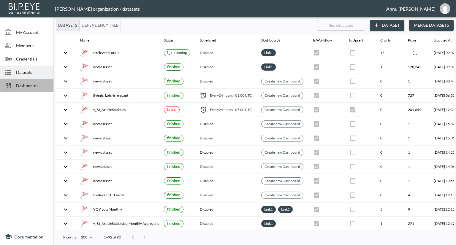
click at [25, 83] on span "Dashboards" at bounding box center [32, 85] width 33 height 6
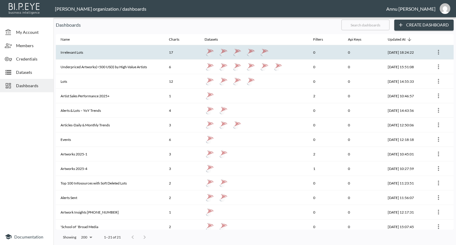
click at [70, 53] on th "Irrelevant Lots" at bounding box center [110, 52] width 108 height 15
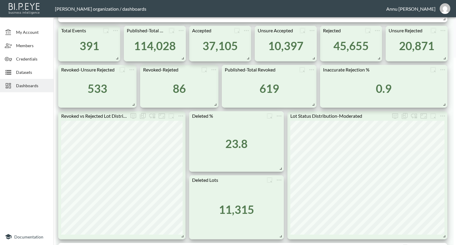
scroll to position [178, 0]
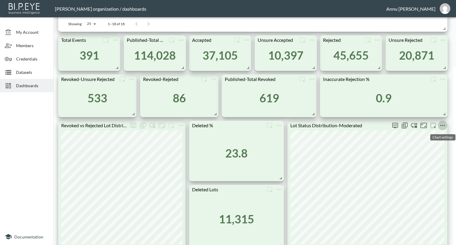
click at [443, 126] on icon "more" at bounding box center [442, 125] width 7 height 7
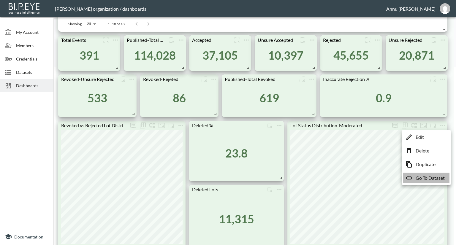
click at [430, 179] on p "Go To Dataset" at bounding box center [429, 177] width 29 height 7
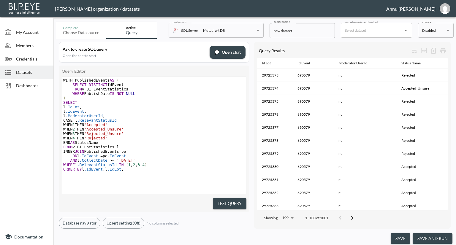
click at [432, 237] on button "save and run" at bounding box center [432, 238] width 40 height 11
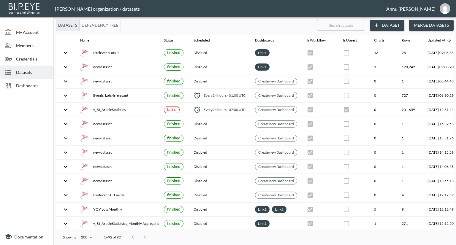
click at [42, 85] on span "Dashboards" at bounding box center [32, 85] width 33 height 6
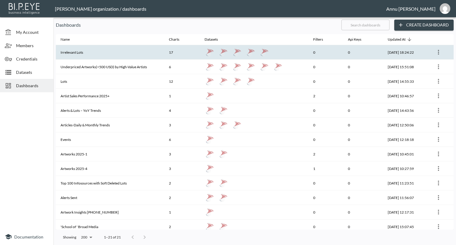
click at [79, 50] on th "Irrelevant Lots" at bounding box center [110, 52] width 108 height 15
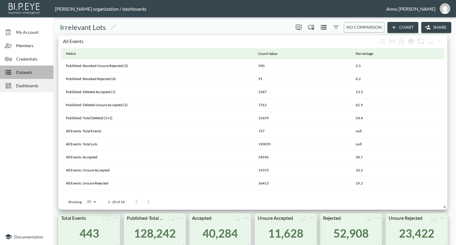
click at [30, 75] on span "Datasets" at bounding box center [32, 72] width 33 height 6
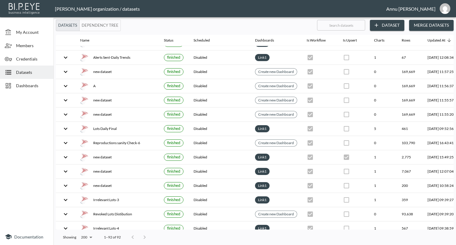
scroll to position [237, 35]
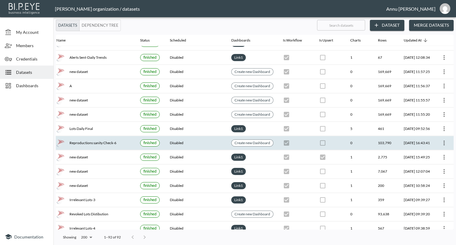
click at [444, 139] on icon "more" at bounding box center [443, 142] width 7 height 7
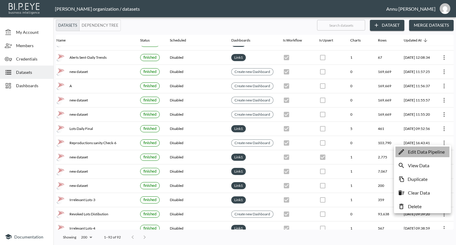
click at [436, 150] on p "Edit Data Pipeline" at bounding box center [426, 151] width 37 height 7
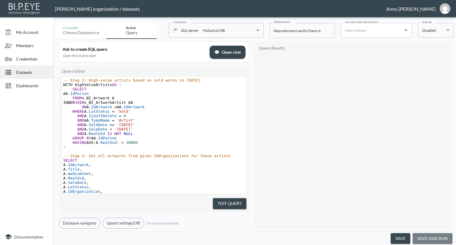
click at [440, 236] on button "save and run" at bounding box center [432, 238] width 40 height 11
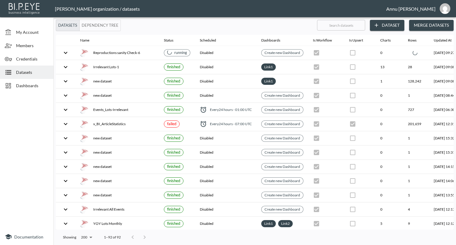
click at [48, 83] on span "Dashboards" at bounding box center [32, 85] width 33 height 6
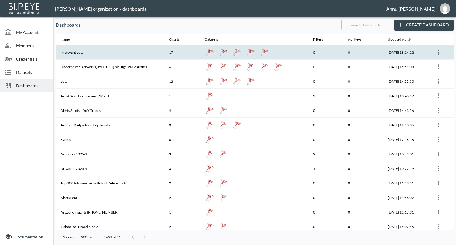
click at [90, 54] on th "Irrelevant Lots" at bounding box center [110, 52] width 108 height 15
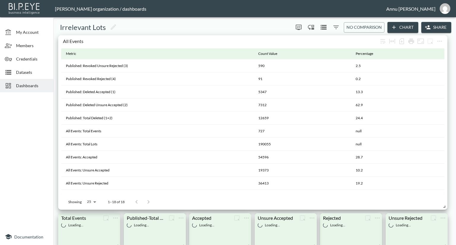
click at [47, 87] on span "Dashboards" at bounding box center [32, 85] width 33 height 6
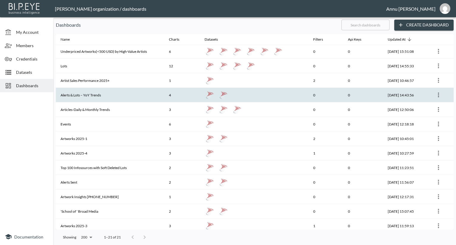
scroll to position [30, 0]
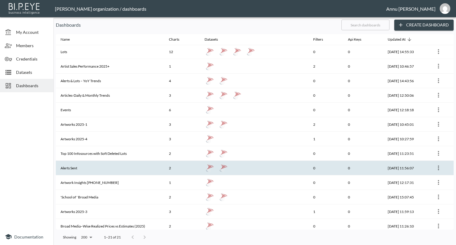
click at [438, 166] on icon "more" at bounding box center [438, 167] width 7 height 7
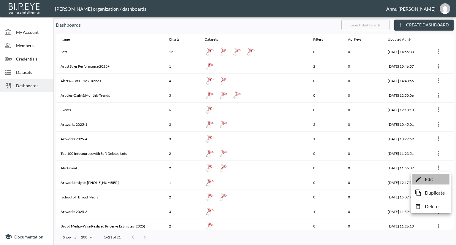
click at [426, 180] on p "Edit" at bounding box center [428, 179] width 8 height 7
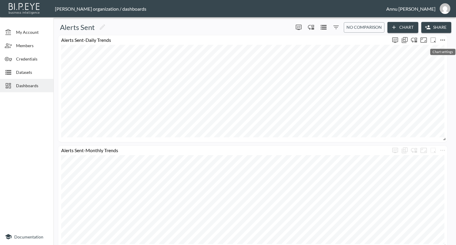
click at [442, 41] on icon "more" at bounding box center [442, 39] width 7 height 7
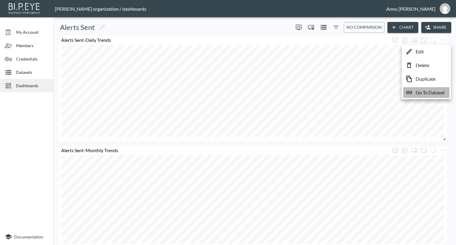
click at [431, 92] on p "Go To Dataset" at bounding box center [429, 92] width 29 height 7
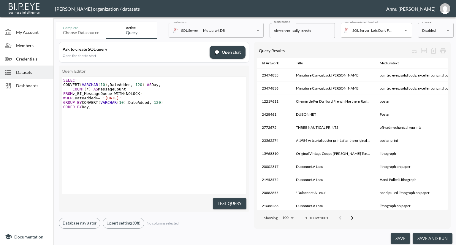
click at [432, 239] on button "save and run" at bounding box center [432, 238] width 40 height 11
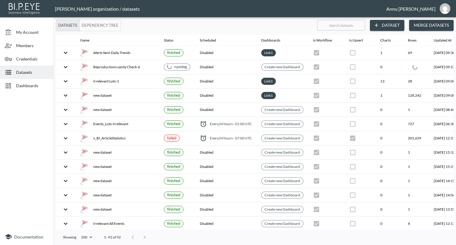
checkbox input "false"
checkbox input "true"
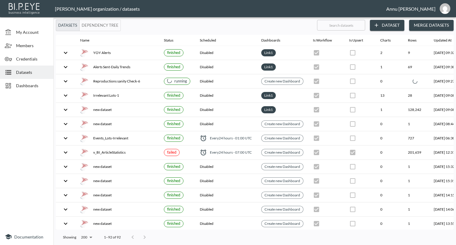
checkbox input "true"
checkbox input "false"
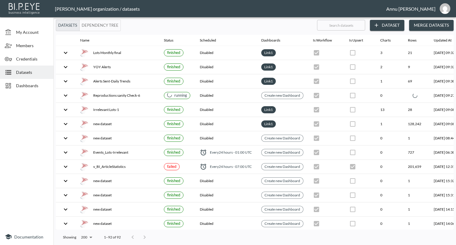
checkbox input "false"
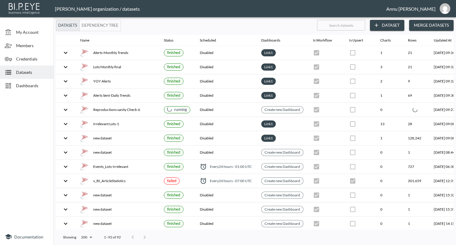
checkbox input "false"
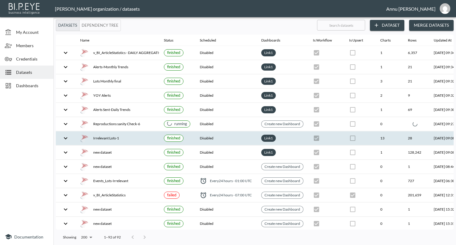
checkbox input "false"
checkbox input "true"
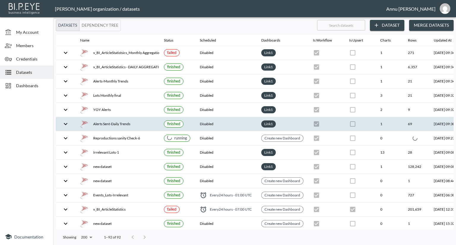
click at [72, 123] on td at bounding box center [66, 124] width 20 height 14
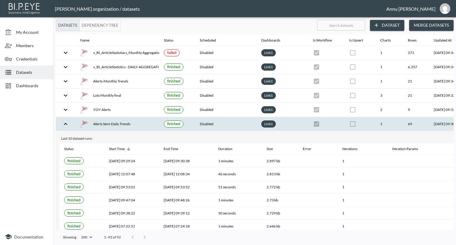
click at [6, 146] on div at bounding box center [26, 162] width 53 height 134
click at [66, 121] on icon "expand row" at bounding box center [65, 123] width 7 height 7
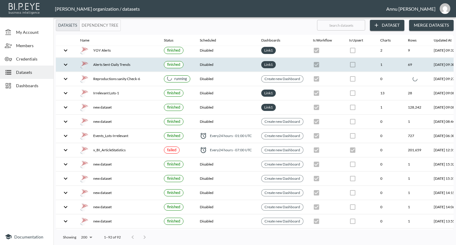
scroll to position [59, 42]
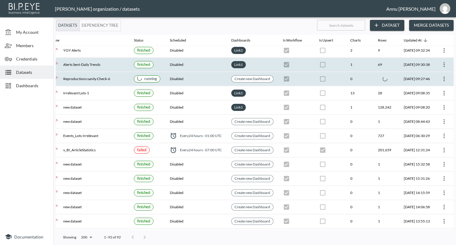
click at [440, 80] on icon "more" at bounding box center [443, 78] width 7 height 7
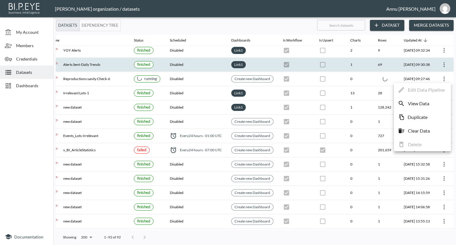
drag, startPoint x: 126, startPoint y: 229, endPoint x: 79, endPoint y: 226, distance: 47.0
click at [79, 226] on div at bounding box center [228, 122] width 456 height 245
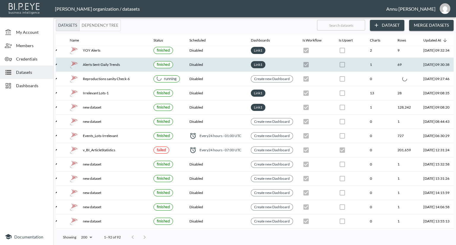
scroll to position [59, 0]
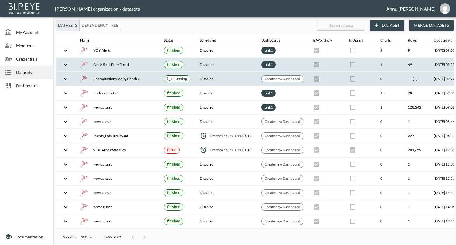
click at [66, 77] on icon "expand row" at bounding box center [65, 78] width 7 height 7
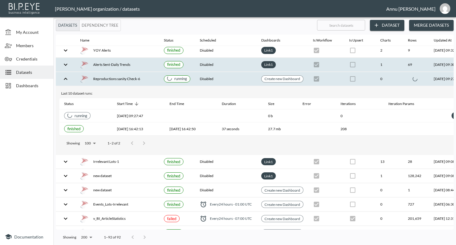
scroll to position [59, 42]
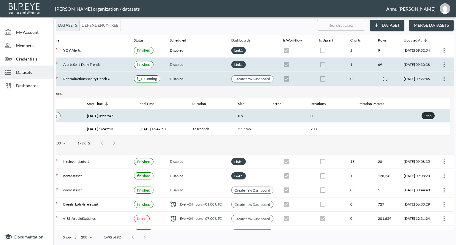
click at [425, 114] on div "Stop" at bounding box center [427, 115] width 9 height 7
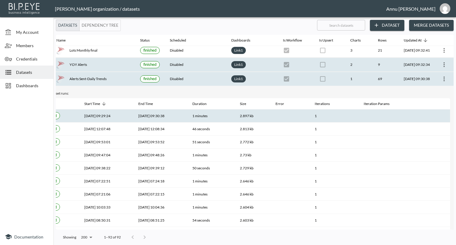
scroll to position [59, 35]
click at [33, 88] on span "Dashboards" at bounding box center [32, 85] width 33 height 6
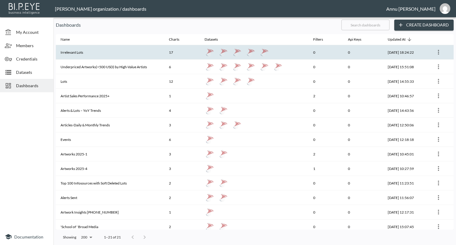
click at [77, 50] on th "Irrelevant Lots" at bounding box center [110, 52] width 108 height 15
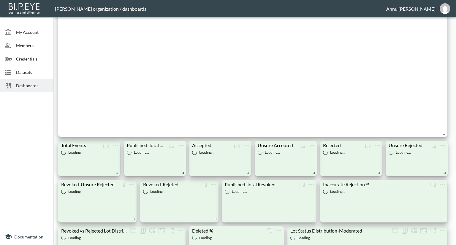
scroll to position [119, 0]
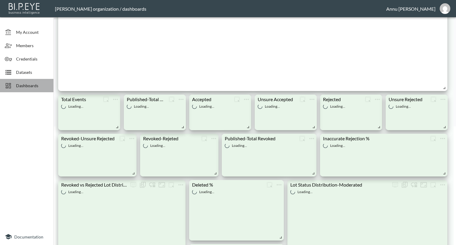
click at [25, 87] on span "Dashboards" at bounding box center [32, 85] width 33 height 6
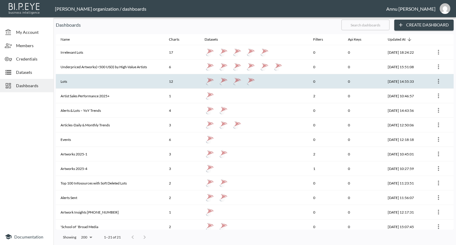
click at [91, 86] on th "Lots" at bounding box center [110, 81] width 108 height 15
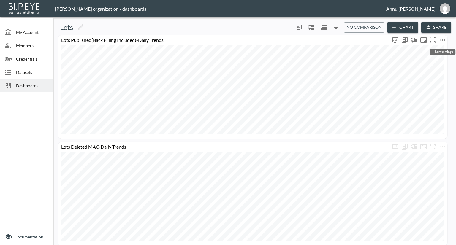
click at [444, 40] on icon "more" at bounding box center [442, 39] width 5 height 1
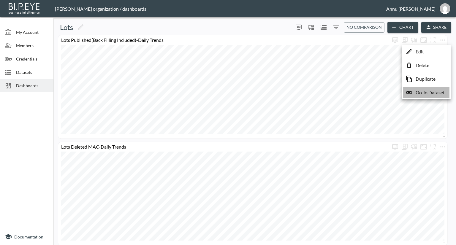
click at [430, 93] on p "Go To Dataset" at bounding box center [429, 92] width 29 height 7
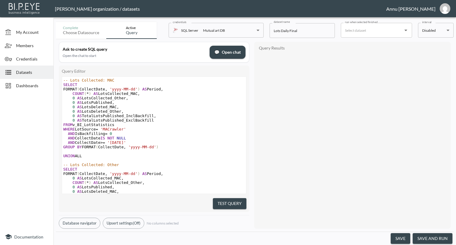
click at [432, 237] on button "save and run" at bounding box center [432, 238] width 40 height 11
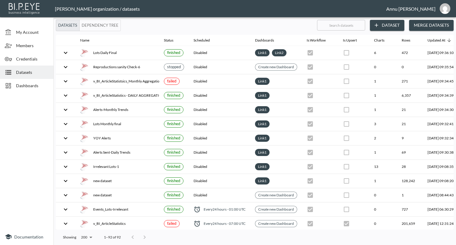
click at [38, 81] on div "Dashboards" at bounding box center [26, 85] width 53 height 13
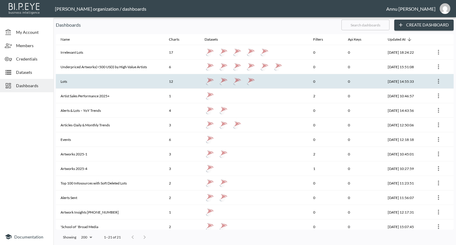
click at [76, 82] on th "Lots" at bounding box center [110, 81] width 108 height 15
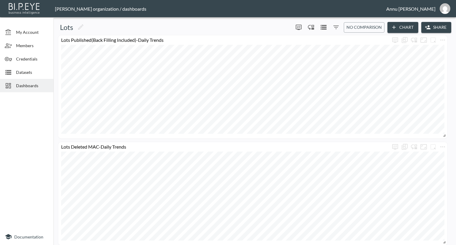
click at [41, 83] on span "Dashboards" at bounding box center [32, 85] width 33 height 6
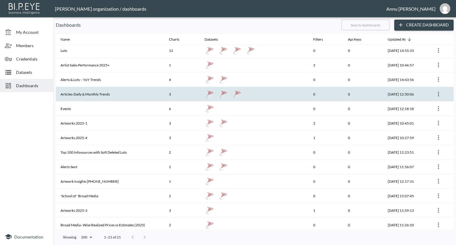
scroll to position [59, 0]
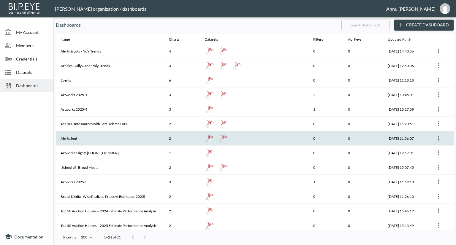
click at [438, 136] on icon "more" at bounding box center [438, 138] width 7 height 7
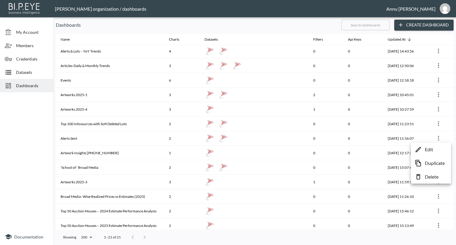
click at [35, 88] on div at bounding box center [228, 122] width 456 height 245
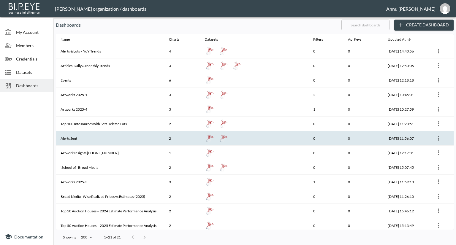
click at [75, 138] on th "Alerts Sent" at bounding box center [110, 138] width 108 height 15
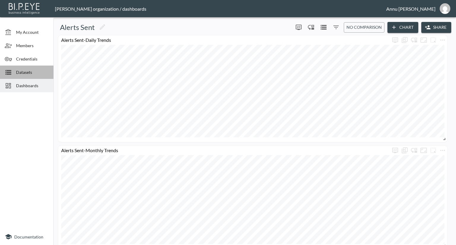
click at [32, 68] on div "Datasets" at bounding box center [26, 72] width 53 height 13
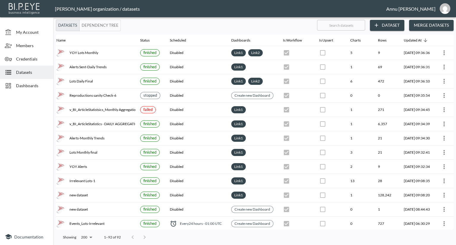
scroll to position [0, 35]
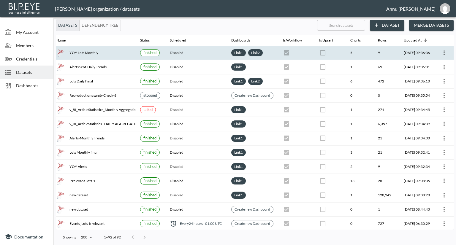
click at [442, 49] on icon "more" at bounding box center [443, 52] width 7 height 7
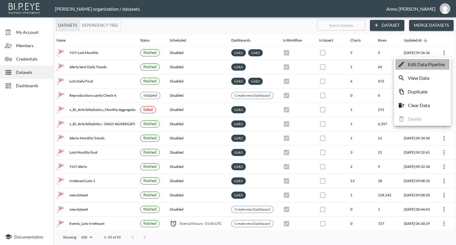
click at [426, 66] on p "Edit Data Pipeline" at bounding box center [426, 64] width 37 height 7
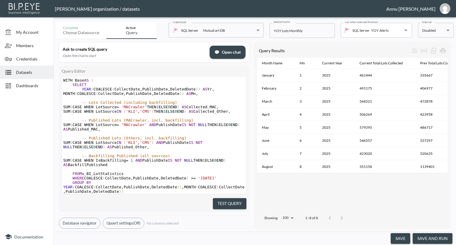
click at [435, 238] on button "save and run" at bounding box center [432, 238] width 40 height 11
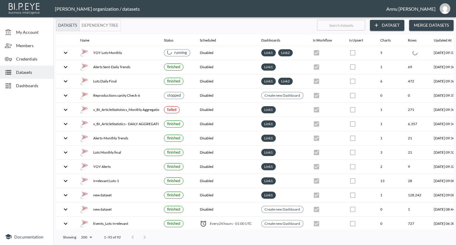
click at [39, 87] on span "Dashboards" at bounding box center [32, 85] width 33 height 6
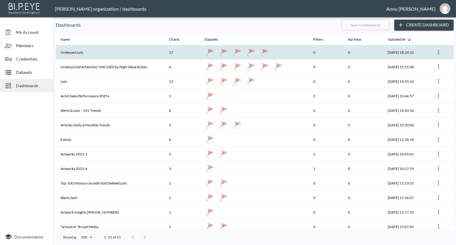
click at [75, 55] on th "Irrelevant Lots" at bounding box center [110, 52] width 108 height 15
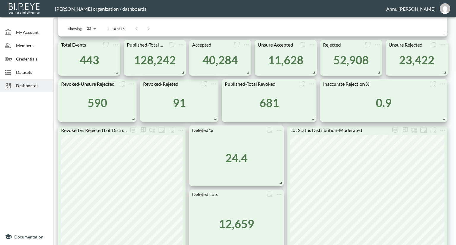
scroll to position [292, 0]
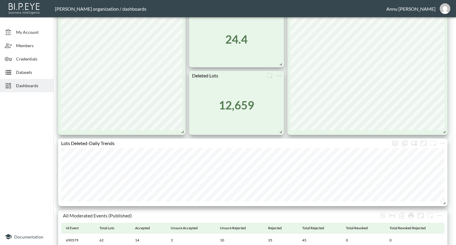
click at [351, 94] on div "All Revoked Lots (Moderated) Id Event Id Lot Status Name Is Revoked Id Artwork …" at bounding box center [253, 229] width 395 height 972
click at [388, 90] on div "All Revoked Lots (Moderated) Id Event Id Lot Status Name Is Revoked Id Artwork …" at bounding box center [253, 229] width 395 height 972
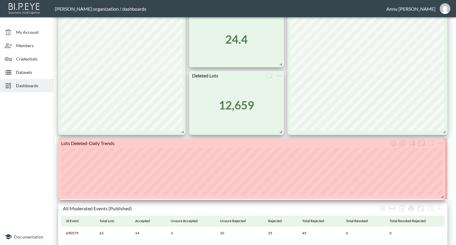
drag, startPoint x: 444, startPoint y: 203, endPoint x: 442, endPoint y: 197, distance: 6.6
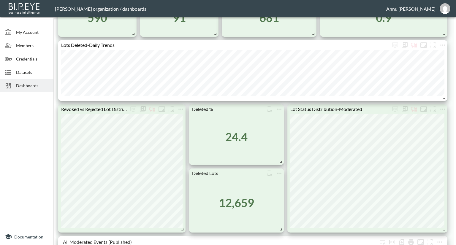
scroll to position [233, 0]
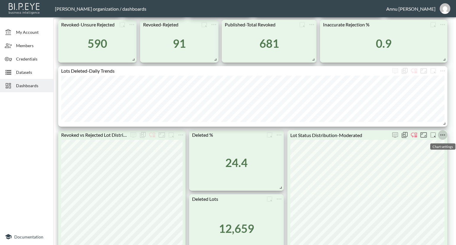
click at [441, 134] on icon "more" at bounding box center [442, 134] width 5 height 1
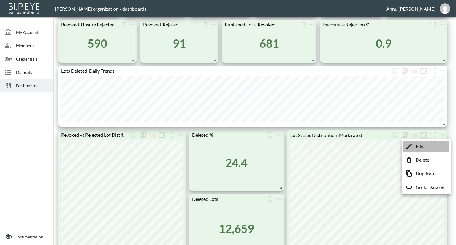
click at [431, 145] on li "Edit" at bounding box center [426, 146] width 46 height 11
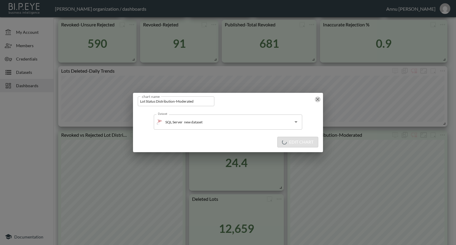
click at [316, 99] on icon "button" at bounding box center [317, 99] width 6 height 6
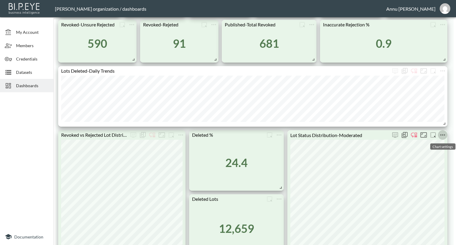
click at [444, 136] on icon "more" at bounding box center [442, 134] width 7 height 7
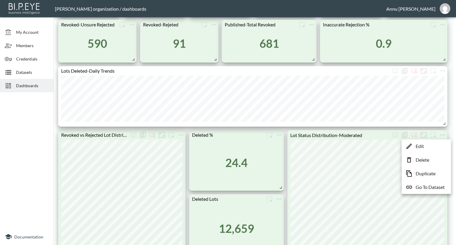
click at [430, 146] on li "Edit" at bounding box center [426, 146] width 46 height 11
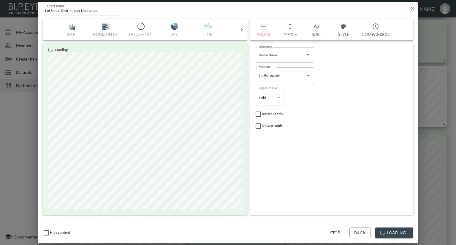
click at [339, 35] on button "Style" at bounding box center [343, 29] width 27 height 21
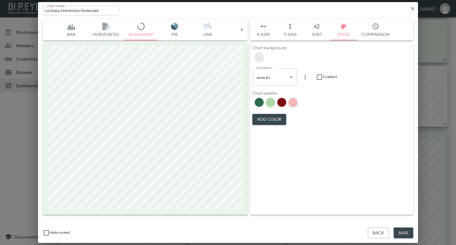
click at [258, 58] on div at bounding box center [259, 57] width 9 height 9
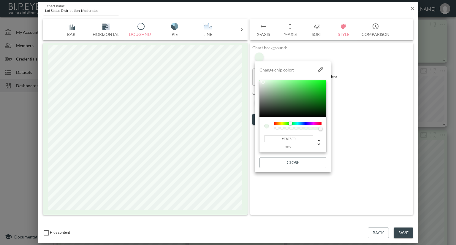
drag, startPoint x: 301, startPoint y: 139, endPoint x: 263, endPoint y: 139, distance: 38.0
click at [263, 139] on div "#E8F5E9 hex" at bounding box center [287, 142] width 50 height 14
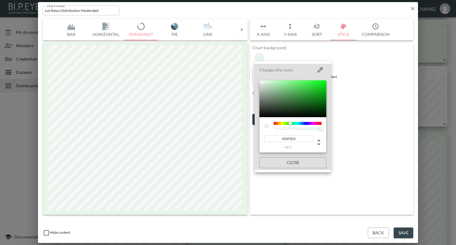
click at [373, 112] on div at bounding box center [228, 122] width 456 height 245
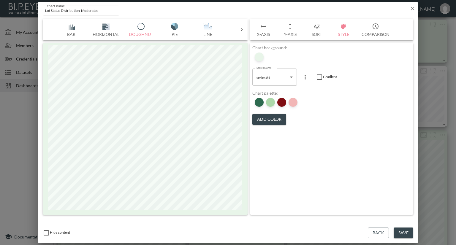
click at [413, 8] on icon "button" at bounding box center [412, 9] width 6 height 6
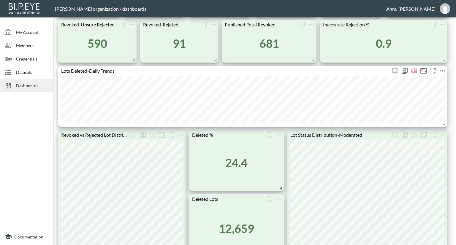
click at [443, 70] on icon "more" at bounding box center [442, 70] width 5 height 1
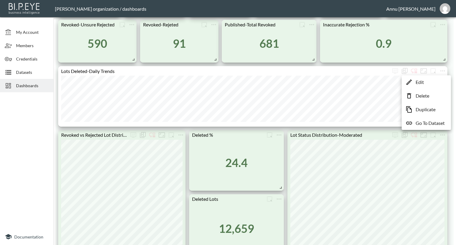
click at [422, 83] on p "Edit" at bounding box center [419, 82] width 8 height 7
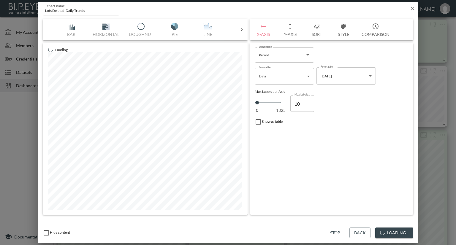
click at [341, 34] on button "Style" at bounding box center [343, 29] width 27 height 21
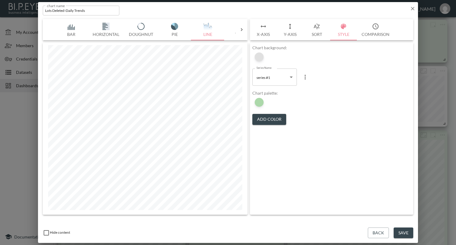
click at [262, 54] on div at bounding box center [259, 57] width 9 height 9
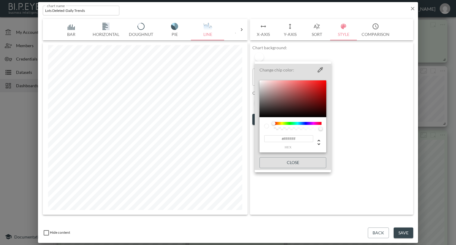
drag, startPoint x: 298, startPoint y: 136, endPoint x: 238, endPoint y: 138, distance: 59.9
click at [238, 138] on div "Change chip color: #FFFFFF hex Close" at bounding box center [228, 122] width 456 height 245
paste input "E8F5E9"
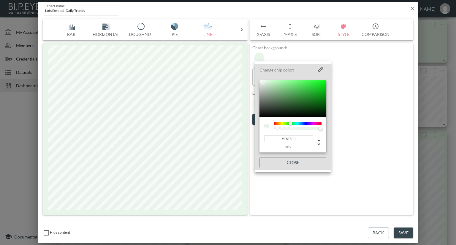
type input "#E8F5E9"
click at [369, 117] on div at bounding box center [228, 122] width 456 height 245
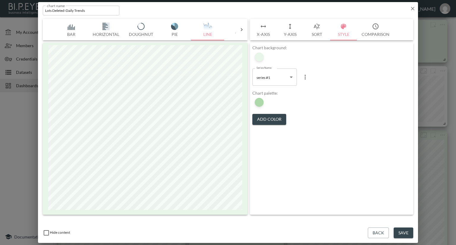
click at [397, 233] on button "Save" at bounding box center [403, 233] width 20 height 11
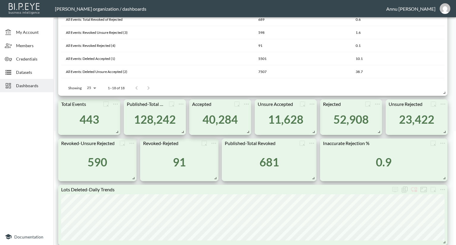
scroll to position [262, 0]
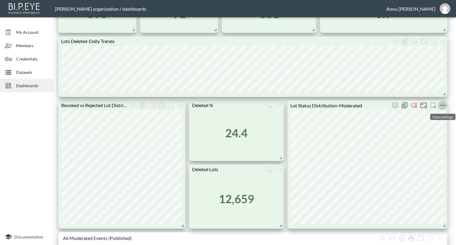
click at [441, 106] on icon "more" at bounding box center [442, 105] width 7 height 7
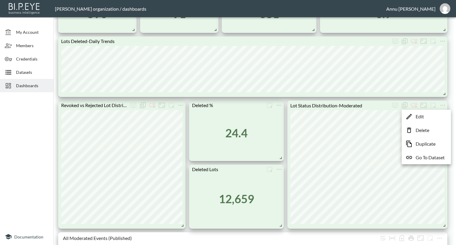
click at [420, 156] on p "Go To Dataset" at bounding box center [429, 157] width 29 height 7
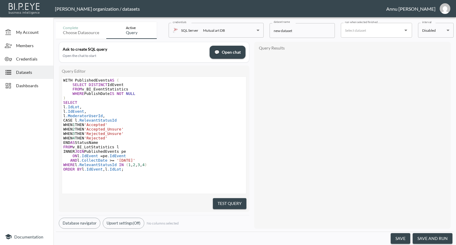
click at [31, 84] on span "Dashboards" at bounding box center [32, 85] width 33 height 6
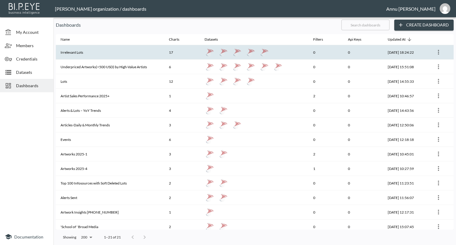
click at [85, 53] on th "Irrelevant Lots" at bounding box center [110, 52] width 108 height 15
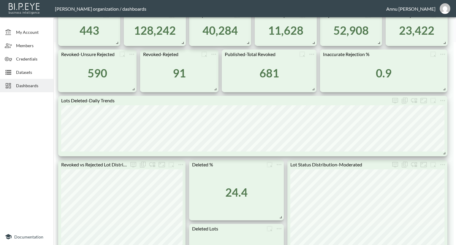
scroll to position [237, 0]
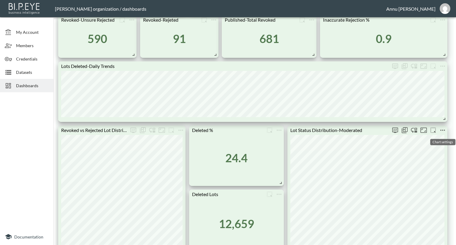
click at [443, 130] on icon "more" at bounding box center [442, 130] width 7 height 7
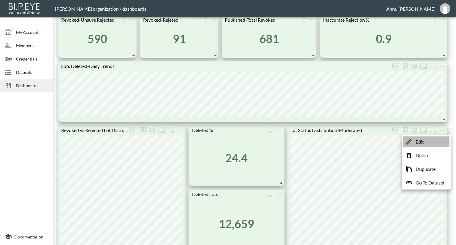
click at [422, 144] on p "Edit" at bounding box center [419, 141] width 8 height 7
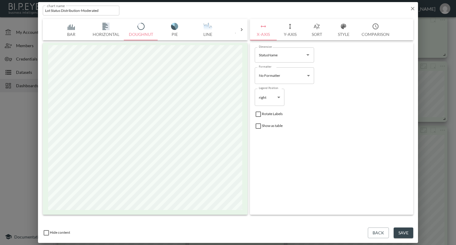
click at [337, 35] on button "Style" at bounding box center [343, 29] width 27 height 21
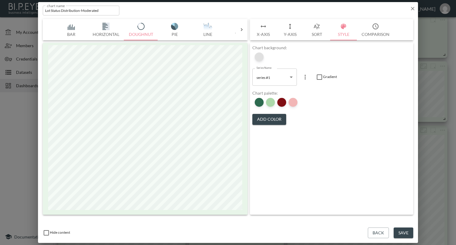
click at [259, 59] on div at bounding box center [259, 57] width 9 height 9
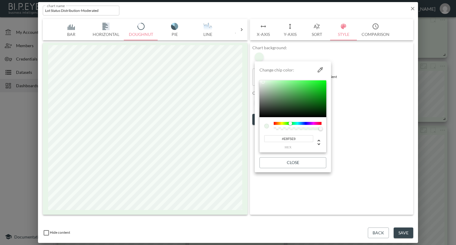
drag, startPoint x: 298, startPoint y: 138, endPoint x: 274, endPoint y: 138, distance: 23.7
click at [274, 138] on input "#E8F5E9" at bounding box center [288, 138] width 49 height 7
click at [299, 139] on input "#E8F5E9" at bounding box center [288, 138] width 49 height 7
drag, startPoint x: 299, startPoint y: 138, endPoint x: 276, endPoint y: 140, distance: 22.4
click at [276, 140] on input "#E8F5E9" at bounding box center [288, 138] width 49 height 7
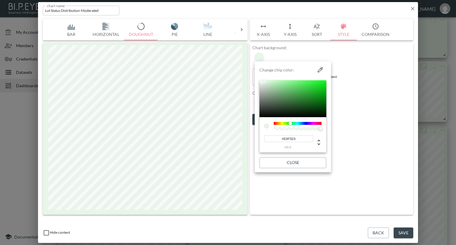
paste input "F4FBF4"
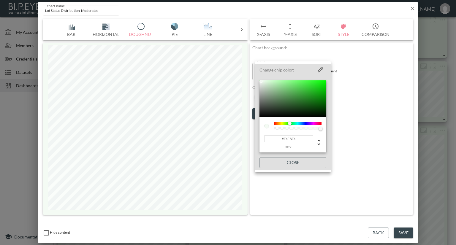
type input "#F4FBF4"
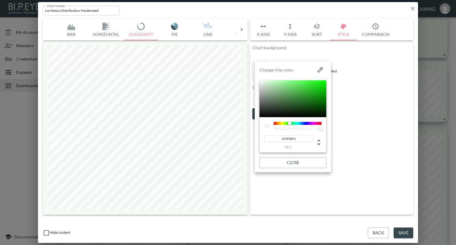
click at [396, 131] on div at bounding box center [228, 122] width 456 height 245
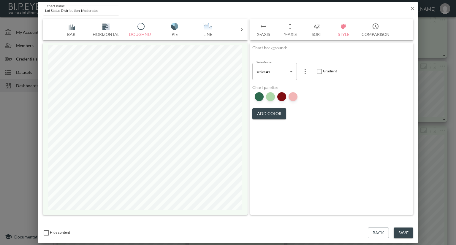
click at [401, 232] on button "Save" at bounding box center [403, 233] width 20 height 11
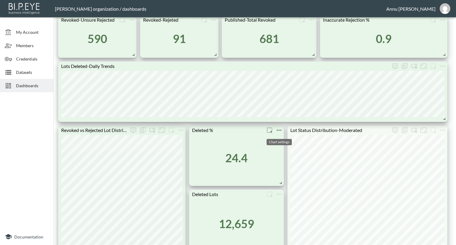
click at [279, 131] on icon "more" at bounding box center [278, 130] width 7 height 7
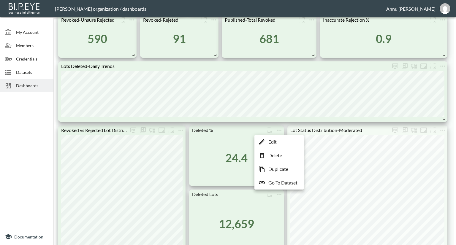
click at [275, 143] on p "Edit" at bounding box center [272, 141] width 8 height 7
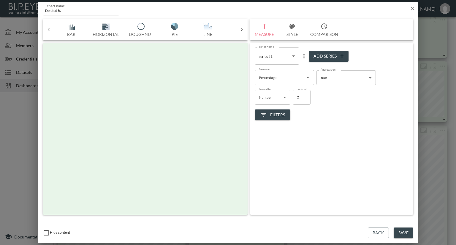
scroll to position [0, 31]
click at [296, 35] on button "Style" at bounding box center [292, 29] width 27 height 21
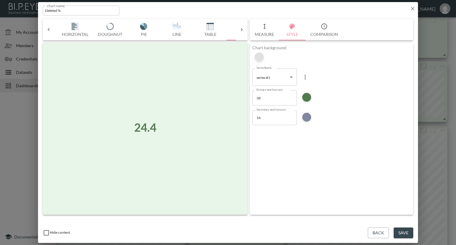
click at [262, 58] on div at bounding box center [259, 57] width 9 height 9
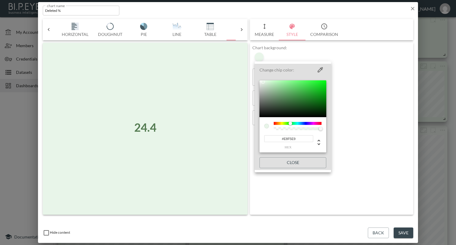
drag, startPoint x: 300, startPoint y: 141, endPoint x: 240, endPoint y: 140, distance: 60.2
click at [241, 141] on div "Change chip color: #E8F5E9 hex Close" at bounding box center [228, 122] width 456 height 245
paste input "F4FBF4"
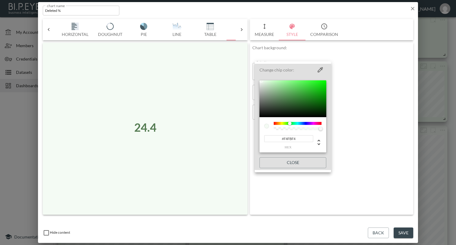
type input "#F4FBF4"
click at [367, 122] on div at bounding box center [228, 122] width 456 height 245
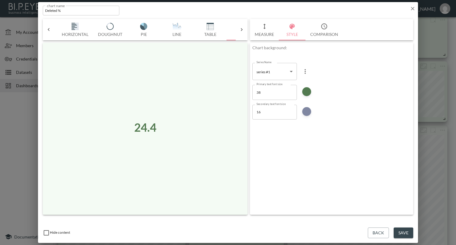
click at [403, 233] on button "Save" at bounding box center [403, 233] width 20 height 11
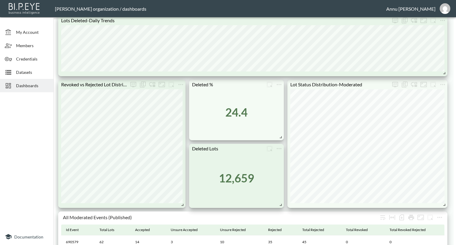
scroll to position [326, 0]
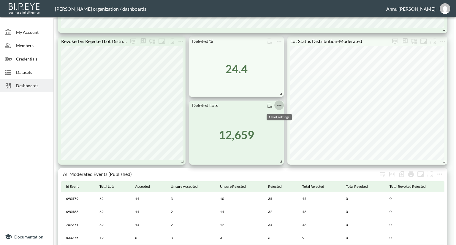
click at [278, 106] on icon "more" at bounding box center [278, 105] width 7 height 7
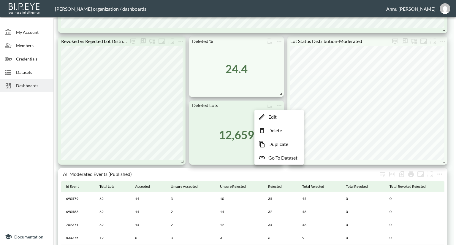
click at [272, 117] on p "Edit" at bounding box center [272, 116] width 8 height 7
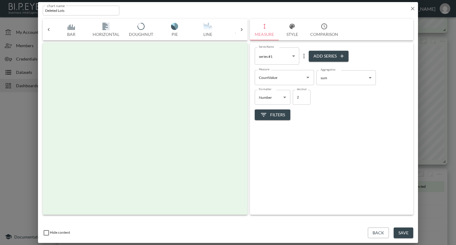
scroll to position [0, 31]
click at [292, 32] on button "Style" at bounding box center [292, 29] width 27 height 21
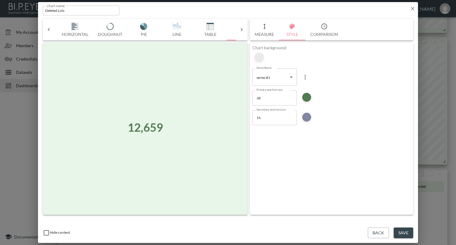
click at [260, 56] on div at bounding box center [259, 57] width 9 height 9
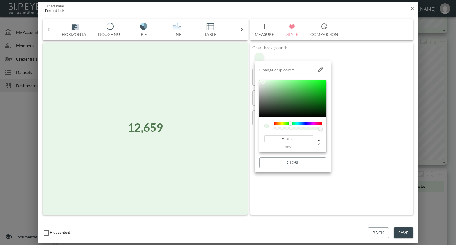
drag, startPoint x: 304, startPoint y: 136, endPoint x: 255, endPoint y: 136, distance: 48.9
click at [255, 136] on li "Change chip color: #E8F5E9 hex Close" at bounding box center [293, 117] width 76 height 106
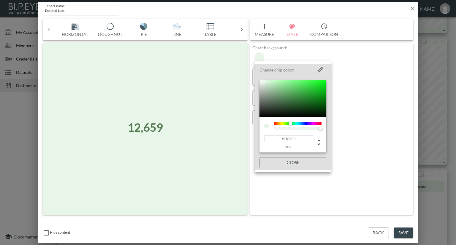
paste input "F4FBF4"
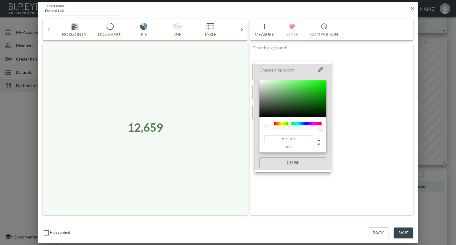
type input "#F4FBF4"
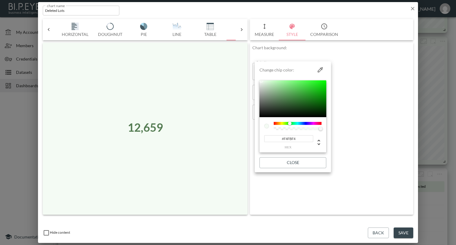
click at [358, 125] on div at bounding box center [228, 122] width 456 height 245
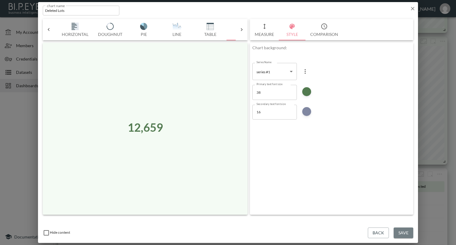
click at [403, 232] on button "Save" at bounding box center [403, 233] width 20 height 11
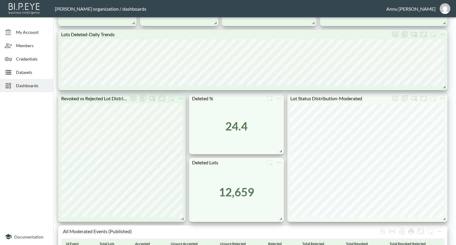
scroll to position [267, 0]
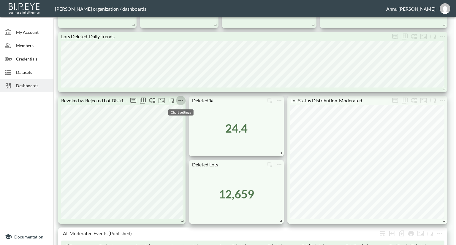
click at [181, 101] on icon "more" at bounding box center [180, 100] width 7 height 7
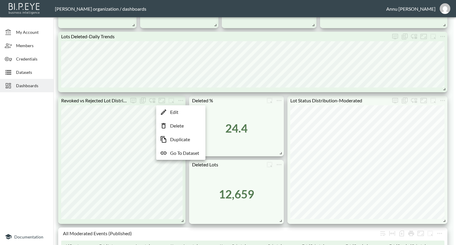
click at [178, 113] on p "Edit" at bounding box center [174, 112] width 8 height 7
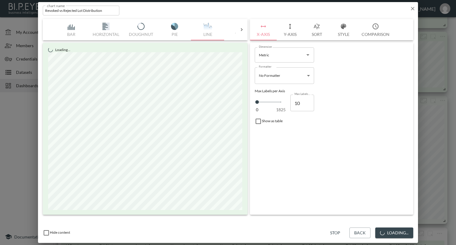
drag, startPoint x: 343, startPoint y: 32, endPoint x: 342, endPoint y: 35, distance: 3.2
click at [343, 32] on button "Style" at bounding box center [343, 29] width 27 height 21
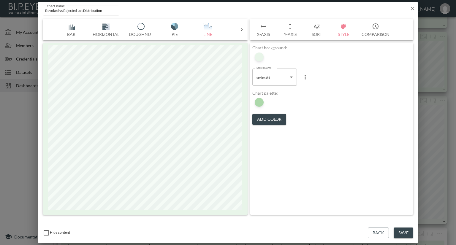
click at [263, 58] on li at bounding box center [258, 56] width 11 height 11
click at [259, 57] on div at bounding box center [259, 57] width 9 height 9
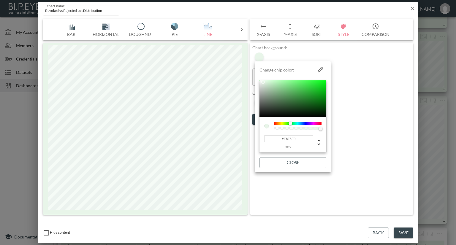
drag, startPoint x: 298, startPoint y: 138, endPoint x: 263, endPoint y: 138, distance: 34.7
click at [263, 138] on div "#E8F5E9 hex" at bounding box center [287, 142] width 50 height 14
paste input "F4FBF4"
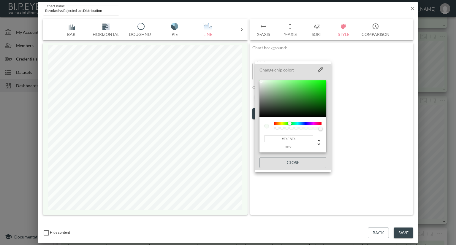
type input "#F4FBF4"
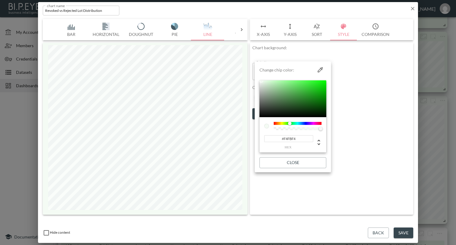
click at [362, 139] on div at bounding box center [228, 122] width 456 height 245
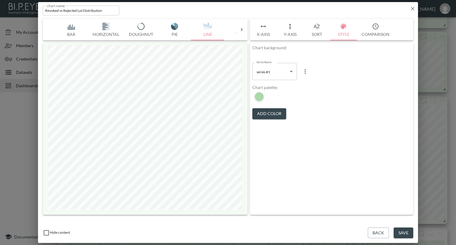
click at [406, 233] on button "Save" at bounding box center [403, 233] width 20 height 11
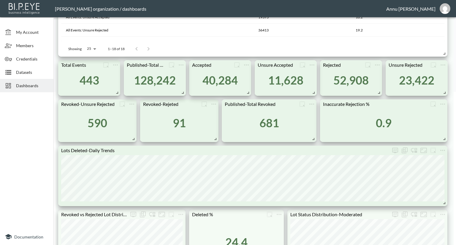
scroll to position [148, 0]
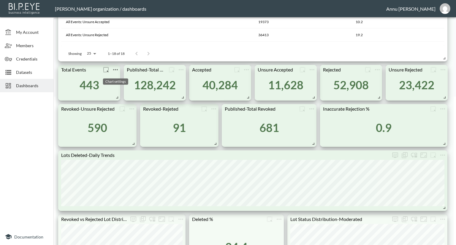
click at [117, 69] on icon "more" at bounding box center [115, 69] width 7 height 7
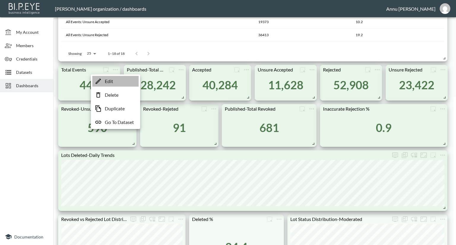
click at [118, 79] on li "Edit" at bounding box center [115, 81] width 46 height 11
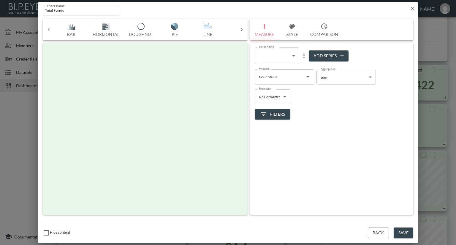
scroll to position [0, 31]
click at [298, 31] on button "Style" at bounding box center [292, 29] width 27 height 21
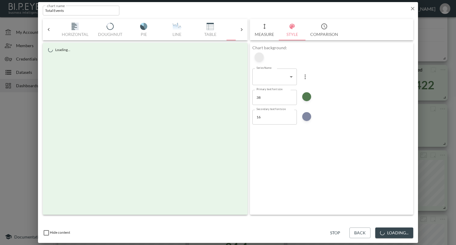
click at [261, 54] on div at bounding box center [259, 57] width 9 height 9
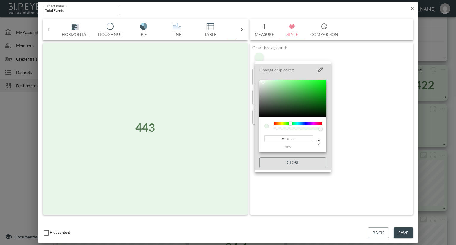
drag, startPoint x: 296, startPoint y: 140, endPoint x: 252, endPoint y: 138, distance: 43.4
click at [252, 138] on div "Change chip color: #E8F5E9 hex Close" at bounding box center [228, 122] width 456 height 245
paste input "F4FBF4"
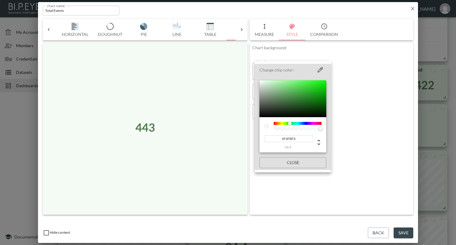
type input "#F4FBF4"
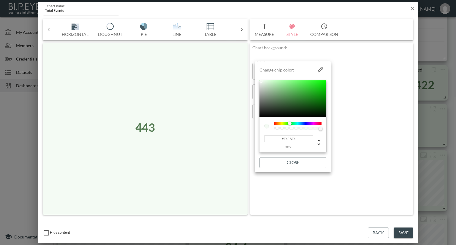
drag, startPoint x: 359, startPoint y: 109, endPoint x: 365, endPoint y: 125, distance: 16.5
click at [359, 109] on div at bounding box center [228, 122] width 456 height 245
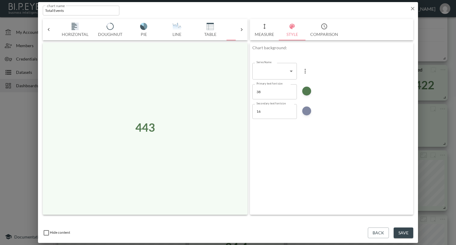
click at [406, 232] on button "Save" at bounding box center [403, 233] width 20 height 11
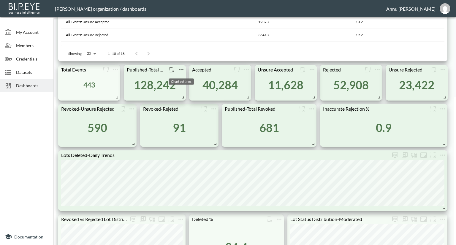
click at [182, 69] on icon "more" at bounding box center [181, 69] width 5 height 1
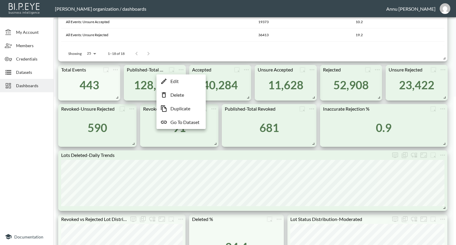
click at [181, 83] on li "Edit" at bounding box center [181, 81] width 46 height 11
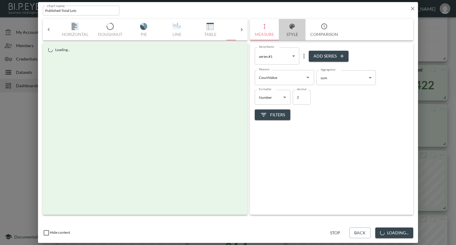
click at [294, 34] on button "Style" at bounding box center [292, 29] width 27 height 21
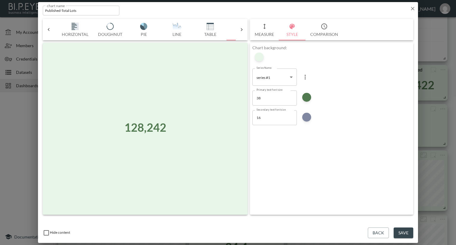
click at [254, 56] on li at bounding box center [258, 56] width 11 height 11
click at [257, 57] on div at bounding box center [259, 57] width 9 height 9
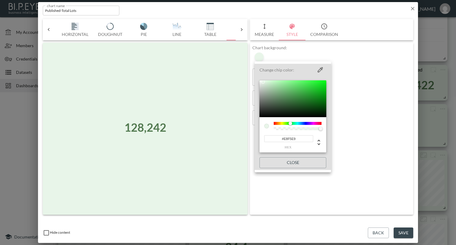
drag, startPoint x: 296, startPoint y: 138, endPoint x: 249, endPoint y: 138, distance: 46.6
click at [249, 138] on div "Change chip color: #E8F5E9 hex Close" at bounding box center [228, 122] width 456 height 245
paste input "F4FBF4"
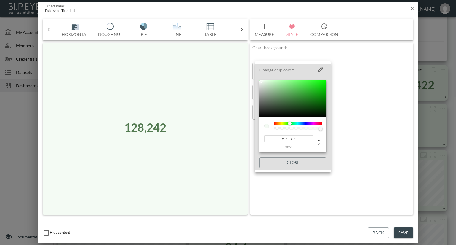
type input "#F4FBF4"
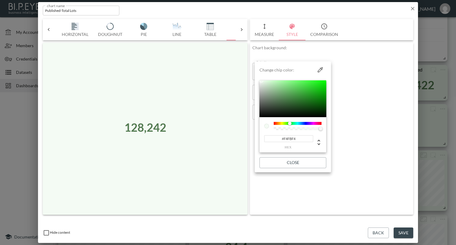
click at [383, 121] on div at bounding box center [228, 122] width 456 height 245
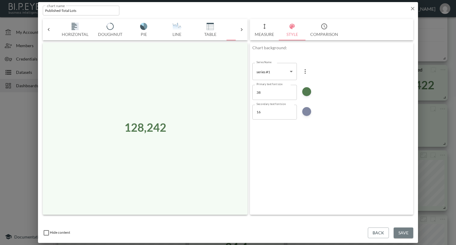
click at [407, 232] on button "Save" at bounding box center [403, 233] width 20 height 11
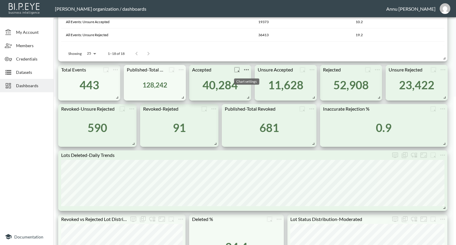
click at [246, 69] on icon "more" at bounding box center [246, 69] width 7 height 7
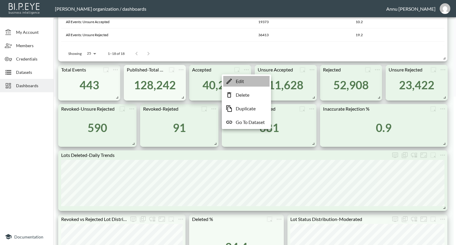
click at [242, 80] on p "Edit" at bounding box center [240, 81] width 8 height 7
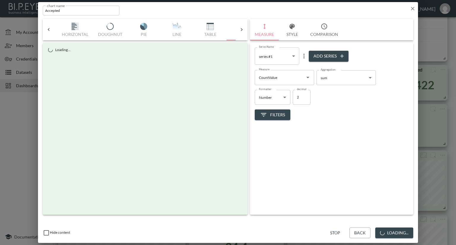
click at [286, 35] on button "Style" at bounding box center [292, 29] width 27 height 21
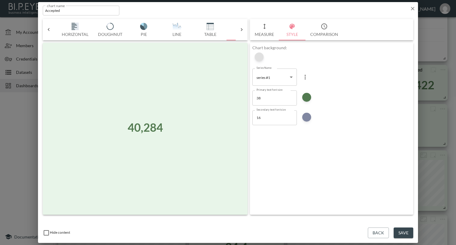
click at [257, 58] on div at bounding box center [259, 57] width 9 height 9
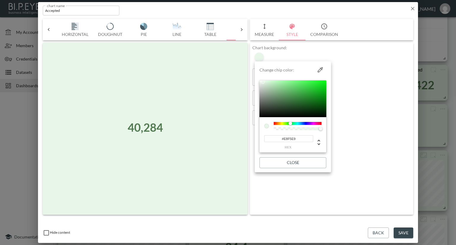
drag, startPoint x: 298, startPoint y: 139, endPoint x: 257, endPoint y: 133, distance: 42.1
click at [264, 135] on div "#E8F5E9 hex" at bounding box center [288, 142] width 48 height 14
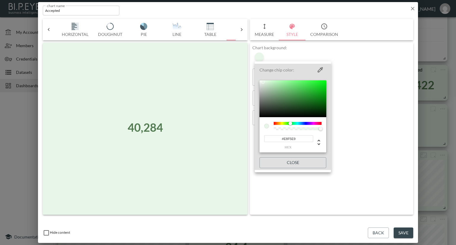
paste input "F4FBF4"
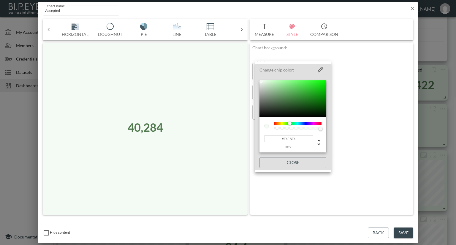
type input "#F4FBF4"
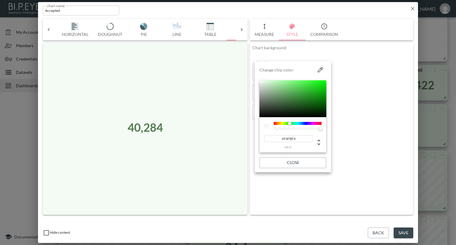
click at [363, 99] on div at bounding box center [228, 122] width 456 height 245
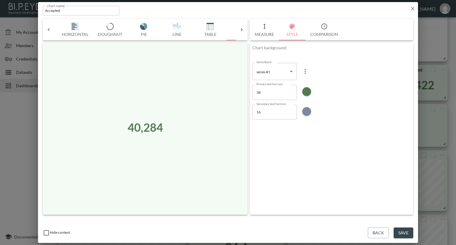
click at [404, 231] on button "Save" at bounding box center [403, 233] width 20 height 11
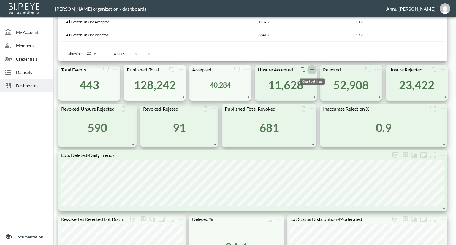
click at [311, 70] on icon "more" at bounding box center [311, 69] width 7 height 7
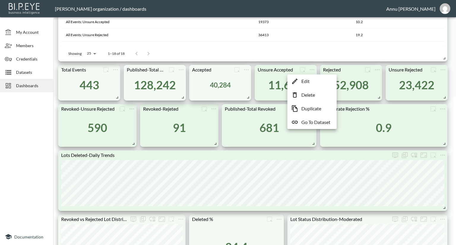
click at [310, 79] on li "Edit" at bounding box center [312, 81] width 46 height 11
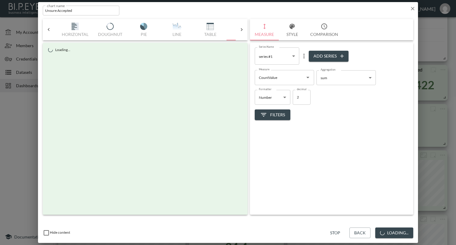
click at [290, 31] on button "Style" at bounding box center [292, 29] width 27 height 21
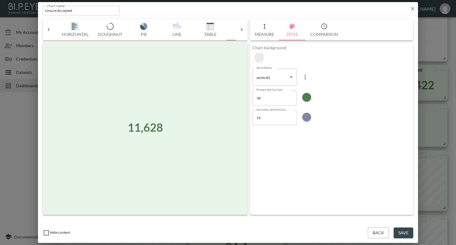
click at [260, 59] on div at bounding box center [259, 57] width 9 height 9
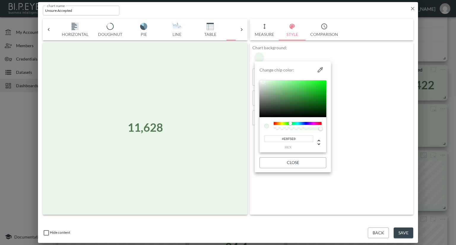
drag, startPoint x: 265, startPoint y: 140, endPoint x: 255, endPoint y: 139, distance: 10.7
click at [255, 139] on li "Change chip color: #E8F5E9 hex Close" at bounding box center [293, 117] width 76 height 106
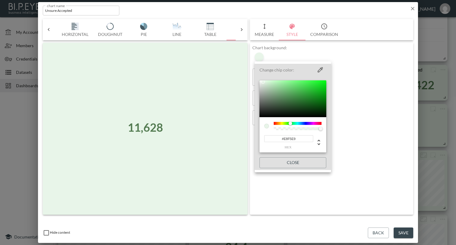
paste input "F4FBF4"
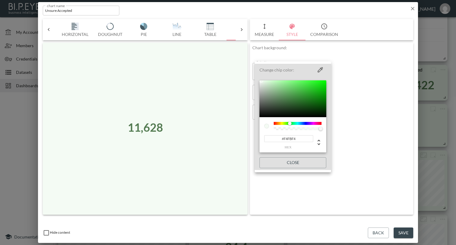
type input "#F4FBF4"
click at [346, 112] on div at bounding box center [228, 122] width 456 height 245
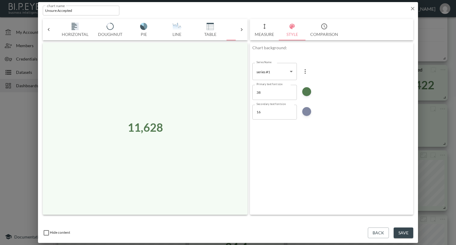
click at [408, 232] on button "Save" at bounding box center [403, 233] width 20 height 11
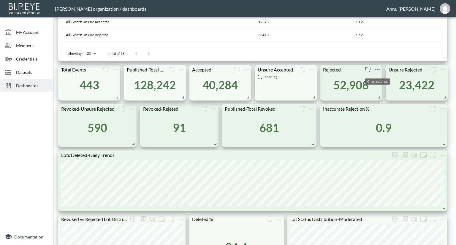
click at [381, 68] on span "Chart settings" at bounding box center [376, 69] width 9 height 9
click at [378, 69] on icon "more" at bounding box center [376, 69] width 7 height 7
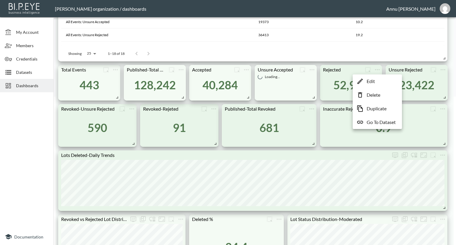
click at [372, 79] on p "Edit" at bounding box center [370, 81] width 8 height 7
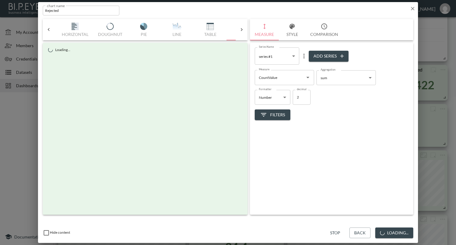
click at [297, 36] on button "Style" at bounding box center [292, 29] width 27 height 21
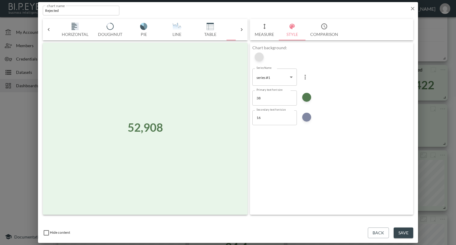
click at [262, 55] on div at bounding box center [259, 57] width 9 height 9
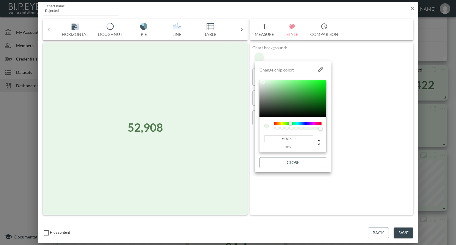
drag, startPoint x: 304, startPoint y: 139, endPoint x: 257, endPoint y: 139, distance: 46.3
click at [257, 139] on li "Change chip color: #E8F5E9 hex Close" at bounding box center [293, 117] width 76 height 106
paste input "F4FBF4"
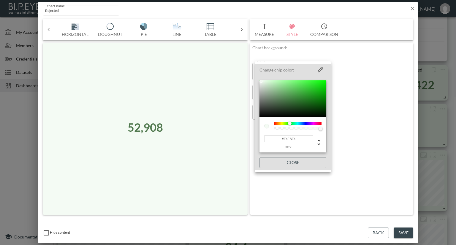
type input "#F4FBF4"
click at [343, 116] on div at bounding box center [228, 122] width 456 height 245
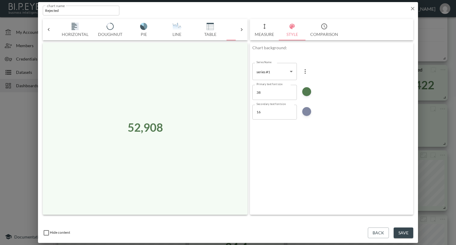
click at [402, 234] on button "Save" at bounding box center [403, 233] width 20 height 11
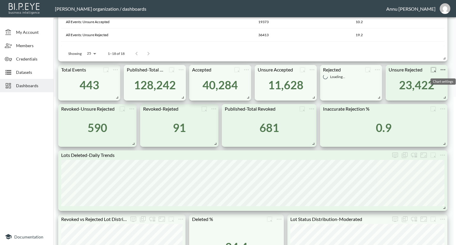
click at [445, 70] on icon "more" at bounding box center [442, 69] width 7 height 7
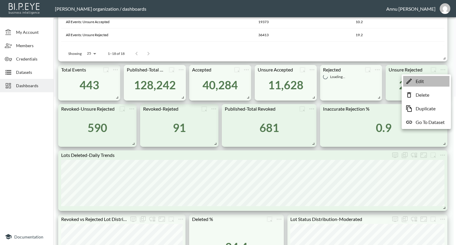
click at [431, 82] on li "Edit" at bounding box center [426, 81] width 46 height 11
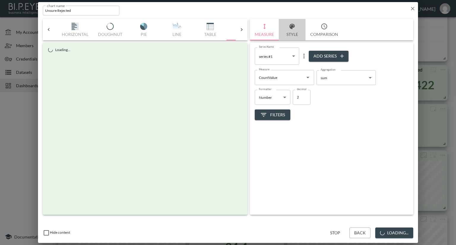
click at [294, 31] on button "Style" at bounding box center [292, 29] width 27 height 21
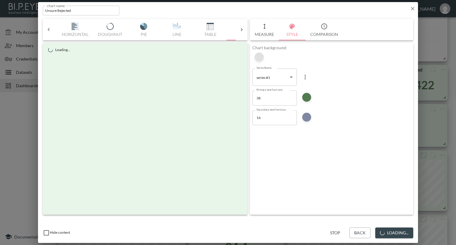
click at [260, 58] on div at bounding box center [259, 57] width 9 height 9
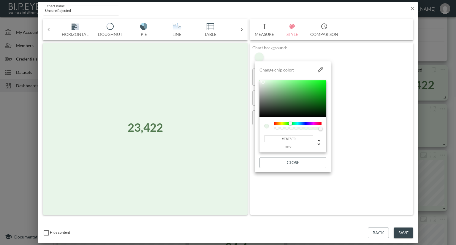
drag, startPoint x: 297, startPoint y: 139, endPoint x: 257, endPoint y: 142, distance: 39.3
click at [257, 142] on li "Change chip color: #E8F5E9 hex Close" at bounding box center [293, 117] width 76 height 106
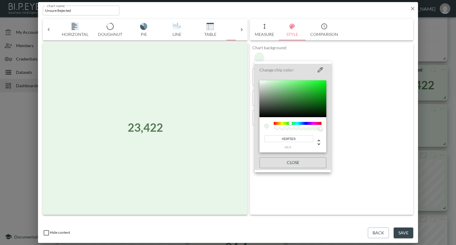
paste input "F4FBF4"
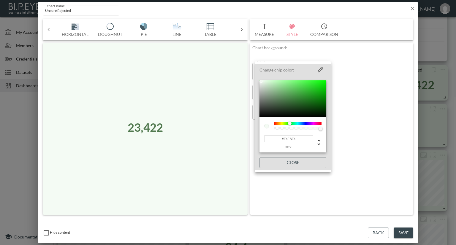
type input "#F4FBF4"
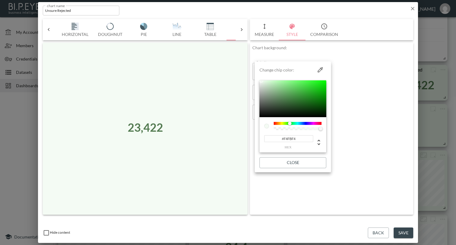
click at [368, 126] on div at bounding box center [228, 122] width 456 height 245
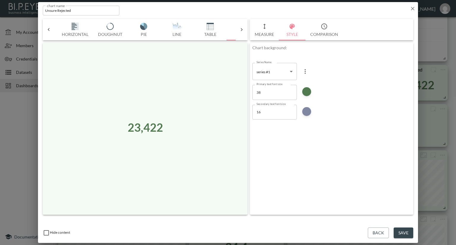
click at [396, 231] on button "Save" at bounding box center [403, 233] width 20 height 11
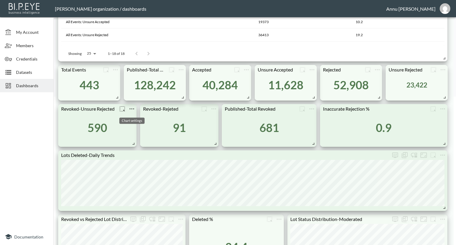
click at [129, 107] on icon "more" at bounding box center [131, 108] width 7 height 7
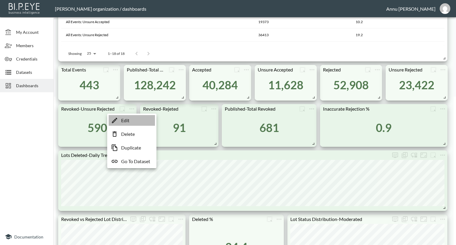
click at [131, 118] on li "Edit" at bounding box center [132, 120] width 46 height 11
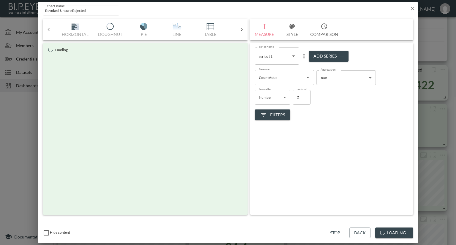
click at [296, 32] on button "Style" at bounding box center [292, 29] width 27 height 21
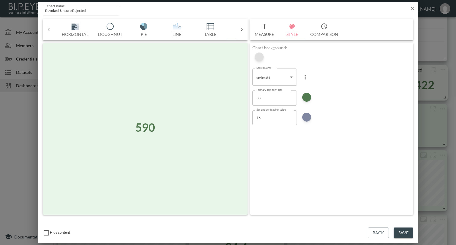
click at [259, 55] on div at bounding box center [259, 57] width 9 height 9
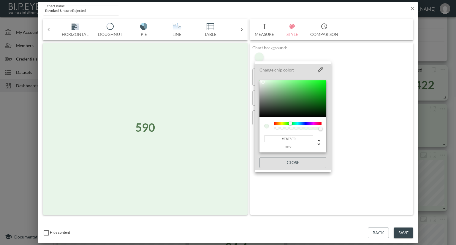
drag, startPoint x: 263, startPoint y: 137, endPoint x: 244, endPoint y: 137, distance: 19.0
click at [244, 137] on div "Change chip color: #E8F5E9 hex Close" at bounding box center [228, 122] width 456 height 245
paste input "F4FBF4"
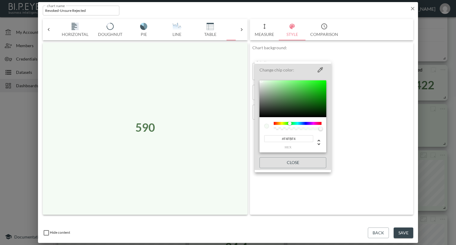
type input "#F4FBF4"
click at [380, 121] on div at bounding box center [228, 122] width 456 height 245
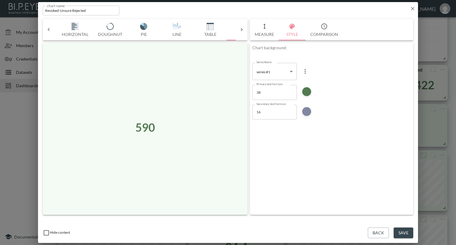
click at [399, 232] on button "Save" at bounding box center [403, 233] width 20 height 11
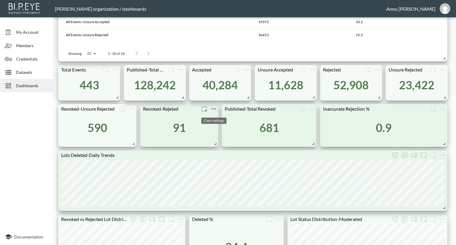
click at [212, 107] on icon "more" at bounding box center [213, 108] width 7 height 7
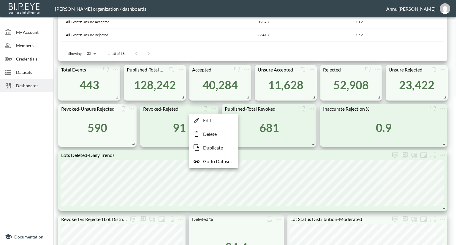
click at [210, 118] on p "Edit" at bounding box center [207, 120] width 8 height 7
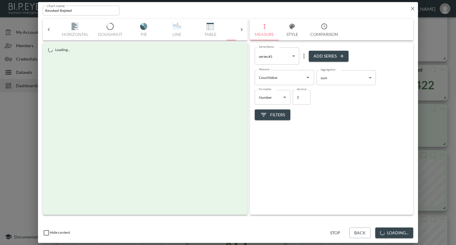
click at [285, 34] on button "Style" at bounding box center [292, 29] width 27 height 21
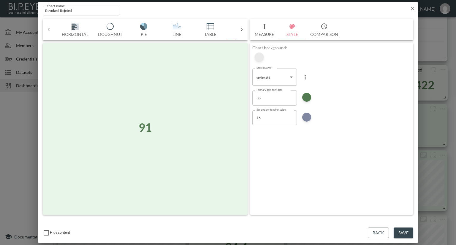
click at [257, 59] on div at bounding box center [259, 57] width 9 height 9
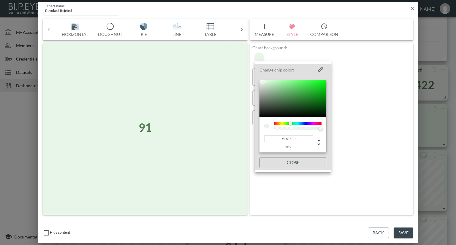
drag, startPoint x: 295, startPoint y: 141, endPoint x: 246, endPoint y: 141, distance: 48.9
click at [246, 141] on div "Change chip color: #E8F5E9 hex Close" at bounding box center [228, 122] width 456 height 245
paste input "F4FBF4"
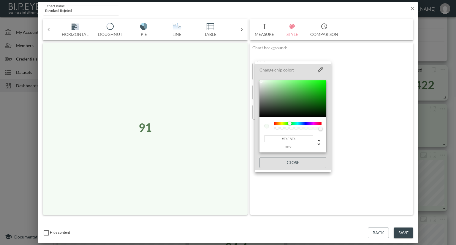
type input "#F4FBF4"
drag, startPoint x: 377, startPoint y: 133, endPoint x: 379, endPoint y: 157, distance: 23.6
click at [377, 133] on div at bounding box center [228, 122] width 456 height 245
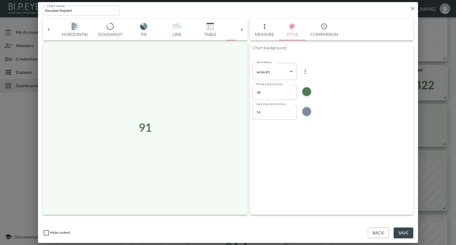
click at [398, 233] on button "Save" at bounding box center [403, 233] width 20 height 11
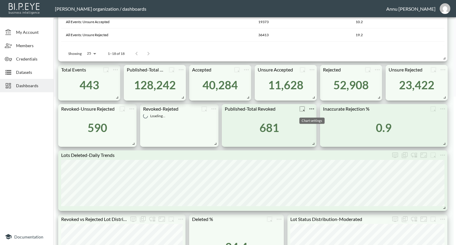
click at [311, 107] on icon "more" at bounding box center [311, 108] width 7 height 7
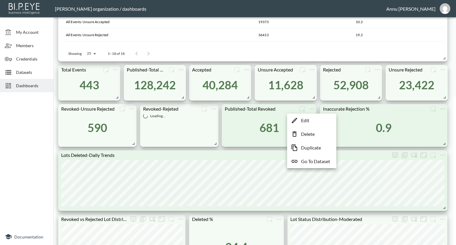
click at [308, 119] on p "Edit" at bounding box center [305, 120] width 8 height 7
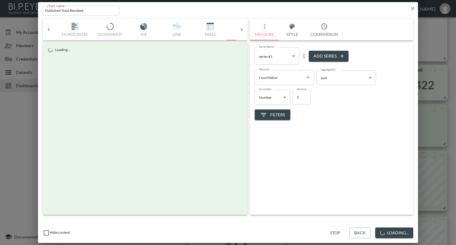
click at [290, 33] on button "Style" at bounding box center [292, 29] width 27 height 21
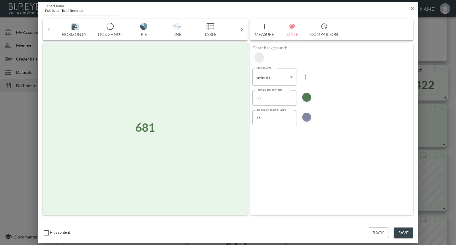
click at [260, 57] on div at bounding box center [259, 57] width 9 height 9
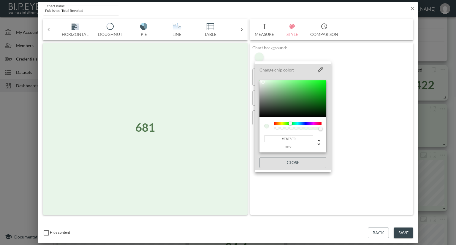
drag, startPoint x: 299, startPoint y: 138, endPoint x: 249, endPoint y: 136, distance: 50.2
click at [251, 138] on div "Change chip color: #E8F5E9 hex Close" at bounding box center [228, 122] width 456 height 245
paste input "F4FBF4"
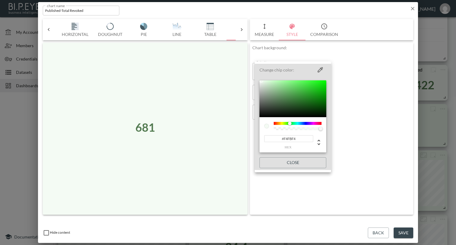
type input "#F4FBF4"
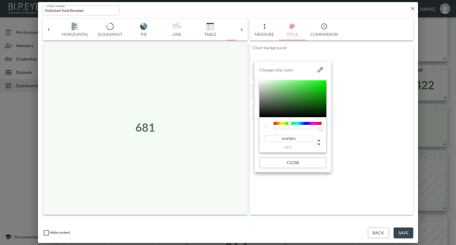
click at [408, 127] on div at bounding box center [228, 122] width 456 height 245
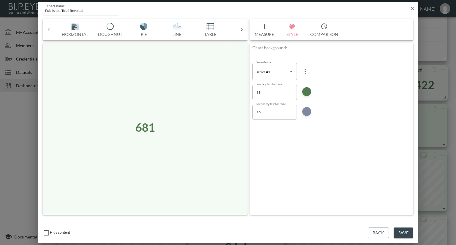
click at [402, 233] on button "Save" at bounding box center [403, 233] width 20 height 11
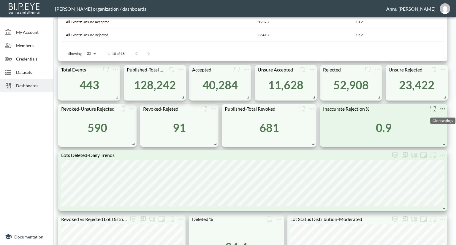
click at [445, 108] on icon "more" at bounding box center [442, 108] width 7 height 7
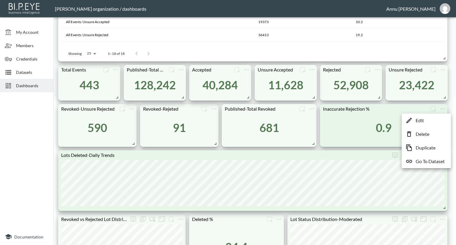
click at [424, 119] on li "Edit" at bounding box center [426, 120] width 46 height 11
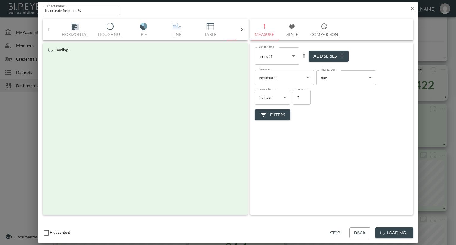
click at [290, 33] on button "Style" at bounding box center [292, 29] width 27 height 21
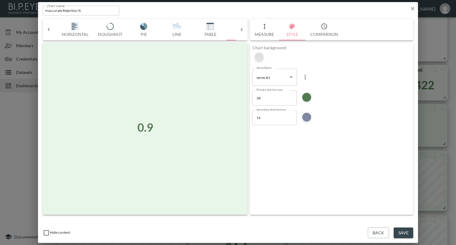
click at [256, 58] on div at bounding box center [259, 57] width 9 height 9
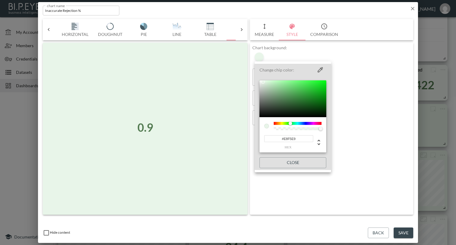
drag, startPoint x: 299, startPoint y: 138, endPoint x: 245, endPoint y: 137, distance: 54.0
click at [245, 137] on div "Change chip color: #E8F5E9 hex Close" at bounding box center [228, 122] width 456 height 245
paste input "F4FBF4"
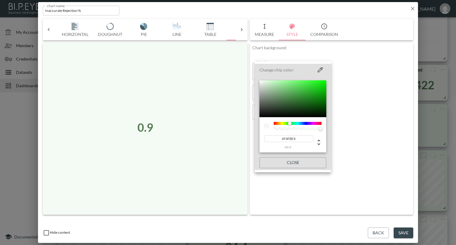
type input "#F4FBF4"
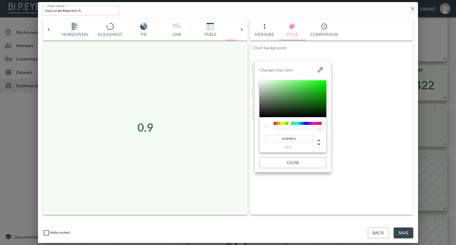
click at [394, 134] on div at bounding box center [228, 122] width 456 height 245
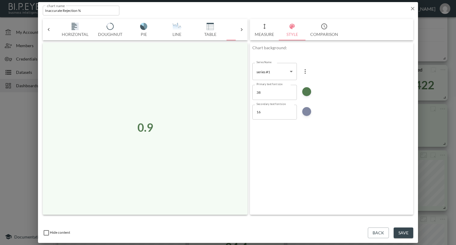
click at [407, 228] on button "Save" at bounding box center [403, 233] width 20 height 11
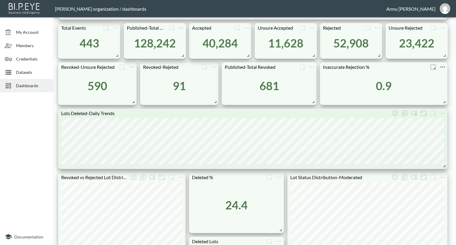
scroll to position [178, 0]
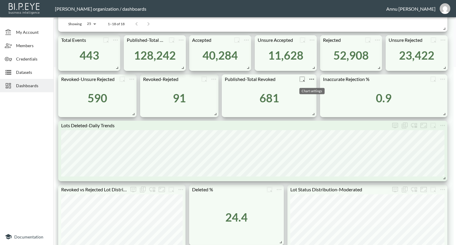
click at [313, 77] on icon "more" at bounding box center [311, 79] width 7 height 7
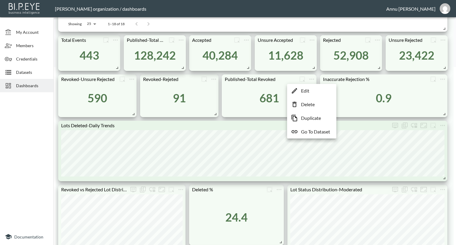
click at [309, 90] on p "Edit" at bounding box center [305, 90] width 8 height 7
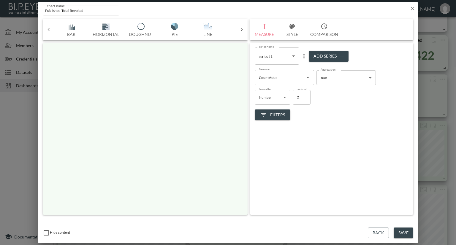
scroll to position [0, 31]
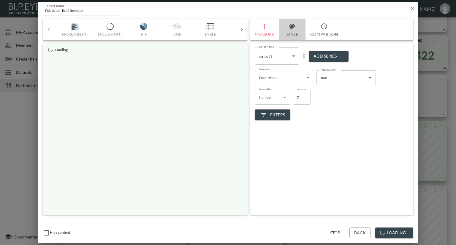
click at [295, 34] on button "Style" at bounding box center [292, 29] width 27 height 21
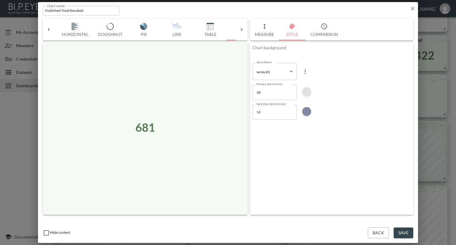
click at [308, 96] on div at bounding box center [306, 91] width 9 height 9
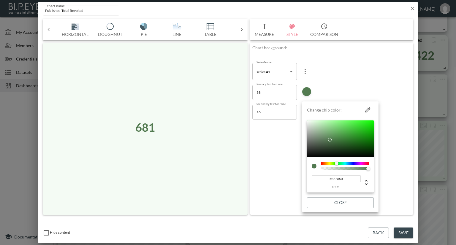
drag, startPoint x: 343, startPoint y: 177, endPoint x: 318, endPoint y: 177, distance: 25.2
click at [318, 177] on input "#527A50" at bounding box center [335, 178] width 49 height 7
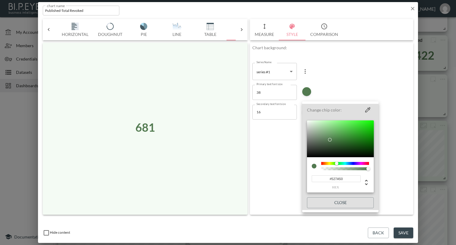
drag, startPoint x: 402, startPoint y: 81, endPoint x: 401, endPoint y: 76, distance: 5.4
click at [402, 81] on div at bounding box center [228, 122] width 456 height 245
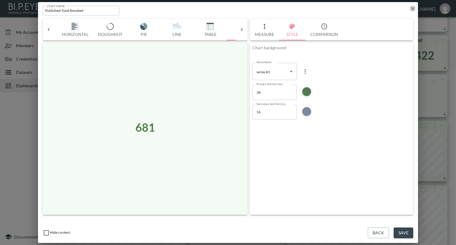
click at [414, 9] on icon "button" at bounding box center [412, 9] width 6 height 6
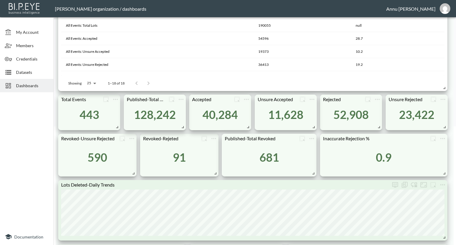
scroll to position [208, 0]
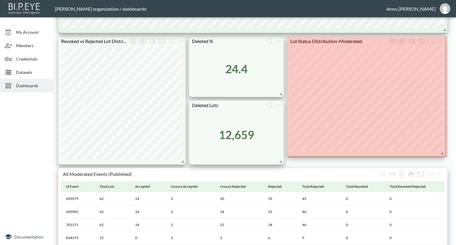
drag, startPoint x: 443, startPoint y: 161, endPoint x: 440, endPoint y: 151, distance: 10.1
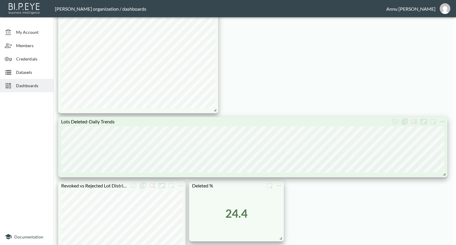
scroll to position [356, 0]
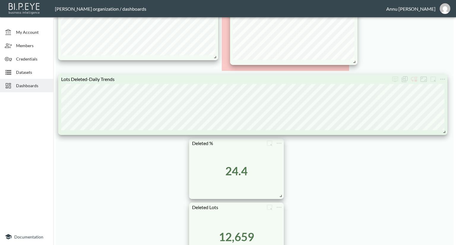
click at [329, 11] on div "Nadia Senft organization / dashboards Annu Jose My Account Members Credentials …" at bounding box center [228, 122] width 456 height 245
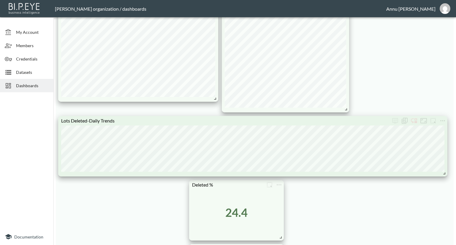
scroll to position [267, 0]
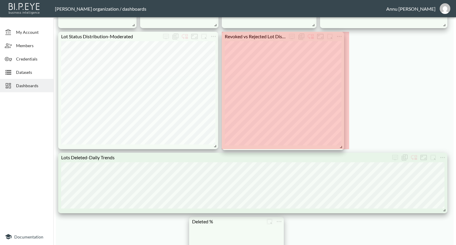
drag, startPoint x: 345, startPoint y: 156, endPoint x: 340, endPoint y: 146, distance: 11.0
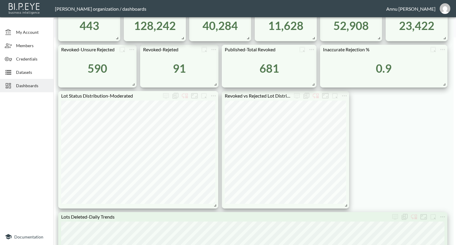
scroll to position [297, 0]
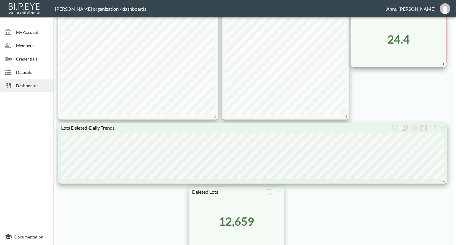
drag, startPoint x: 258, startPoint y: 221, endPoint x: 420, endPoint y: 41, distance: 242.2
click at [420, 41] on div "24.4" at bounding box center [398, 39] width 89 height 46
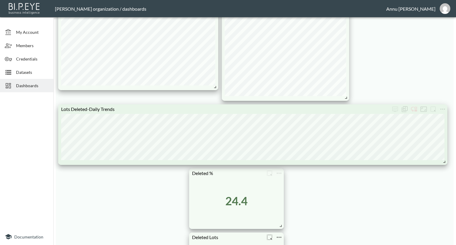
scroll to position [326, 0]
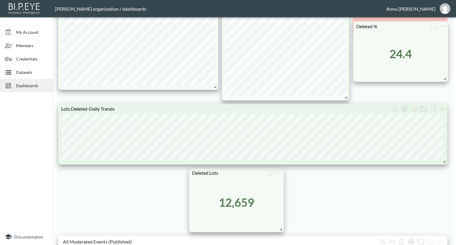
drag, startPoint x: 260, startPoint y: 202, endPoint x: 417, endPoint y: 60, distance: 212.3
click at [417, 60] on div "24.4" at bounding box center [400, 54] width 89 height 46
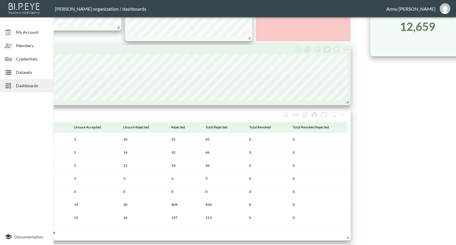
scroll to position [386, 0]
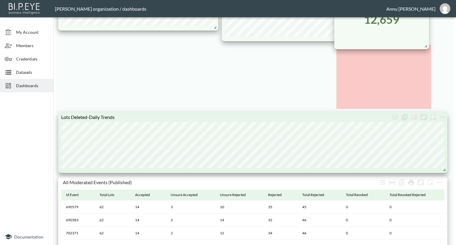
drag, startPoint x: 261, startPoint y: 162, endPoint x: 406, endPoint y: 38, distance: 190.4
click at [406, 38] on div "12,659" at bounding box center [381, 20] width 89 height 50
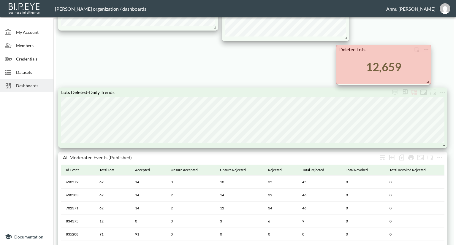
drag, startPoint x: 427, startPoint y: 106, endPoint x: 427, endPoint y: 82, distance: 24.0
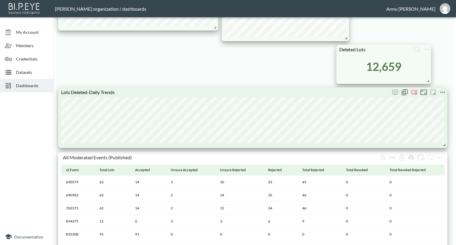
scroll to position [297, 0]
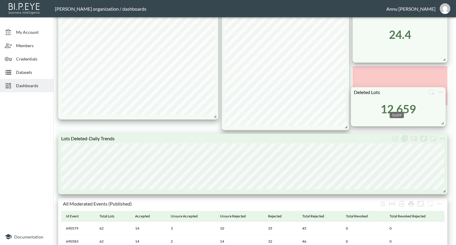
drag, startPoint x: 396, startPoint y: 146, endPoint x: 411, endPoint y: 103, distance: 45.7
click at [411, 103] on div "12,659" at bounding box center [397, 109] width 35 height 14
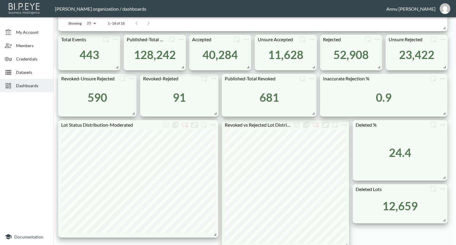
scroll to position [178, 0]
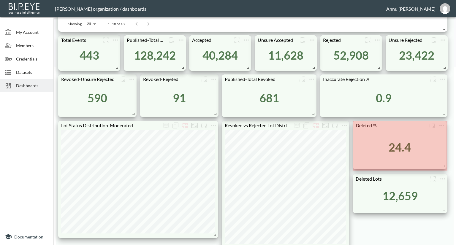
drag, startPoint x: 445, startPoint y: 178, endPoint x: 444, endPoint y: 158, distance: 20.2
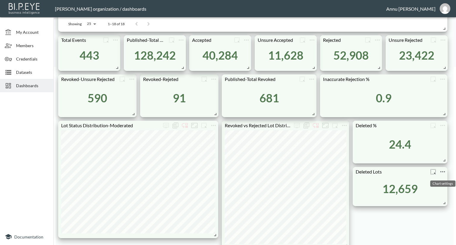
scroll to position [208, 0]
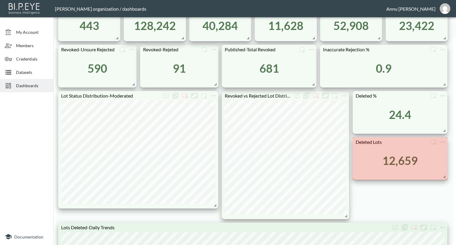
drag, startPoint x: 444, startPoint y: 174, endPoint x: 444, endPoint y: 177, distance: 3.3
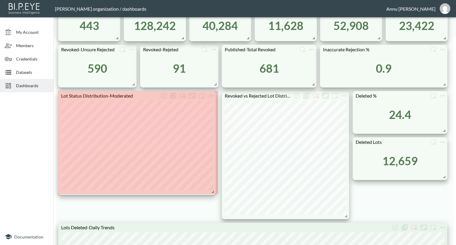
drag, startPoint x: 214, startPoint y: 206, endPoint x: 212, endPoint y: 192, distance: 13.6
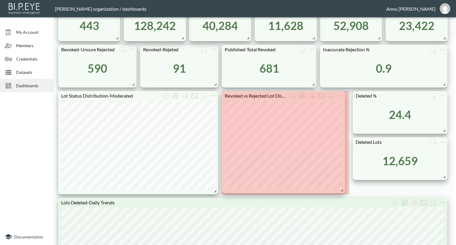
drag, startPoint x: 346, startPoint y: 215, endPoint x: 342, endPoint y: 190, distance: 26.1
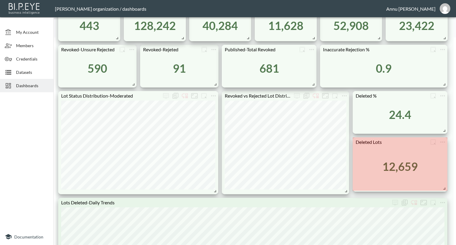
drag, startPoint x: 445, startPoint y: 178, endPoint x: 445, endPoint y: 190, distance: 11.6
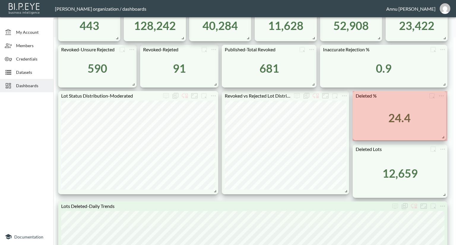
drag, startPoint x: 444, startPoint y: 131, endPoint x: 443, endPoint y: 137, distance: 6.6
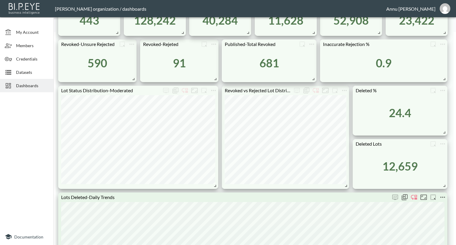
scroll to position [178, 0]
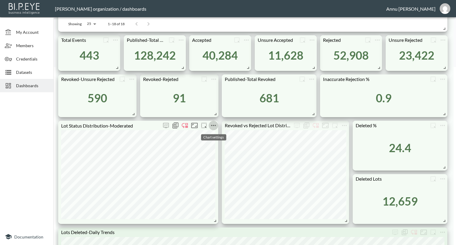
click at [216, 125] on icon "more" at bounding box center [213, 125] width 7 height 7
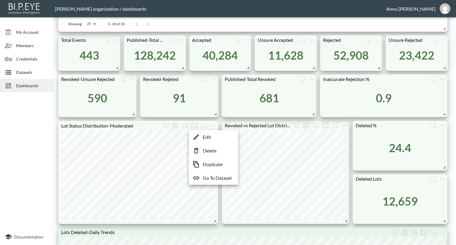
click at [211, 136] on li "Edit" at bounding box center [213, 137] width 46 height 11
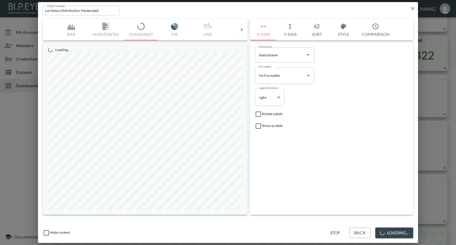
click at [341, 33] on button "Style" at bounding box center [343, 29] width 27 height 21
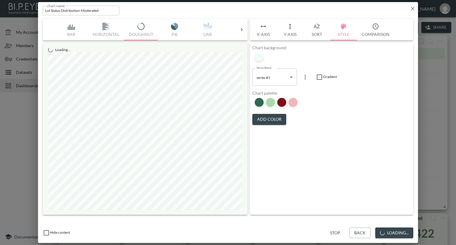
scroll to position [178, 0]
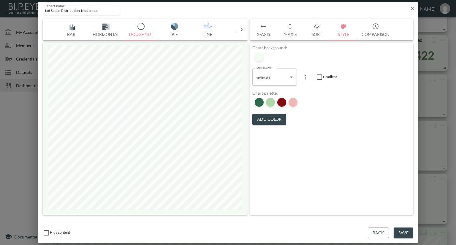
click at [416, 9] on div "chart name Lot Status Distribution-Moderated chart name" at bounding box center [228, 9] width 380 height 15
click at [411, 9] on icon "button" at bounding box center [412, 9] width 6 height 6
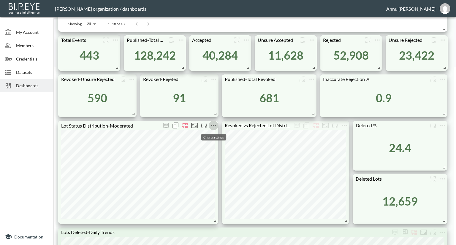
click at [213, 125] on icon "more" at bounding box center [213, 125] width 7 height 7
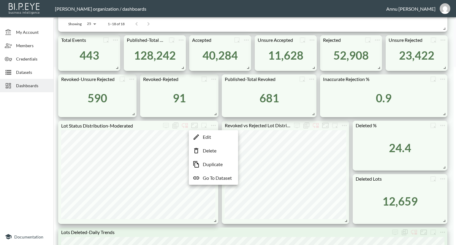
click at [208, 177] on p "Go To Dataset" at bounding box center [217, 177] width 29 height 7
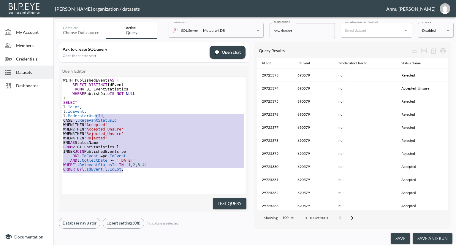
type textarea "WITH PublishedEvents AS ( SELECT DISTINCT IdEvent FROM v_BI_EventStatistics WHE…"
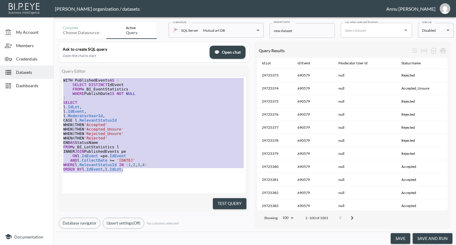
drag, startPoint x: 128, startPoint y: 170, endPoint x: 70, endPoint y: 57, distance: 127.1
click at [70, 57] on div "Ask to create SQL query Open the chat to start 💬 Open chat Query Editor WITH Pu…" at bounding box center [154, 135] width 190 height 187
click at [28, 72] on span "Datasets" at bounding box center [32, 72] width 33 height 6
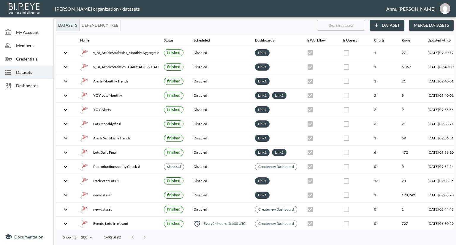
click at [395, 24] on button "Dataset" at bounding box center [387, 25] width 34 height 11
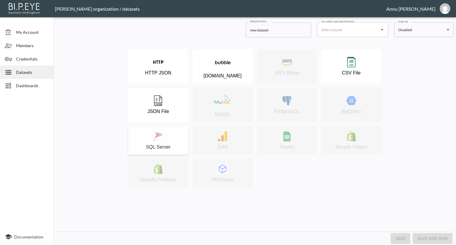
click at [151, 140] on div "SQL Server" at bounding box center [158, 140] width 54 height 19
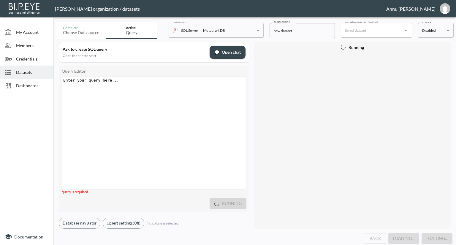
click at [131, 83] on div "Enter your query here... xxxxxxxxxx ​" at bounding box center [161, 140] width 199 height 127
paste textarea "L"
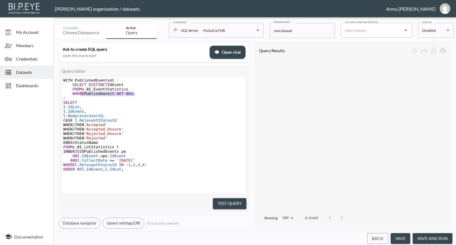
type textarea "WHERE PublishDate IS NOT NULL"
drag, startPoint x: 133, startPoint y: 93, endPoint x: 71, endPoint y: 94, distance: 61.7
click at [71, 94] on span "WHERE PublishDate IS NOT NULL" at bounding box center [99, 93] width 72 height 4
click at [158, 103] on pre "SELECT" at bounding box center [154, 102] width 185 height 4
click at [219, 200] on button "Test Query" at bounding box center [230, 203] width 34 height 11
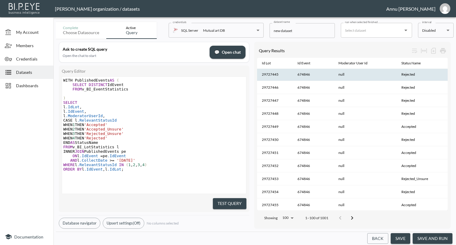
scroll to position [119, 0]
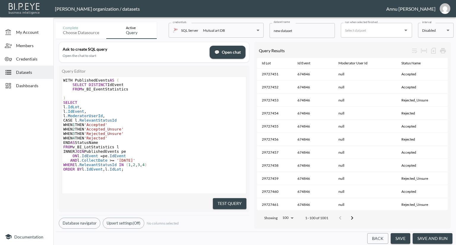
click at [429, 239] on button "save and run" at bounding box center [432, 238] width 40 height 11
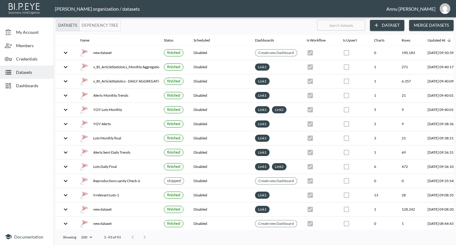
scroll to position [0, 35]
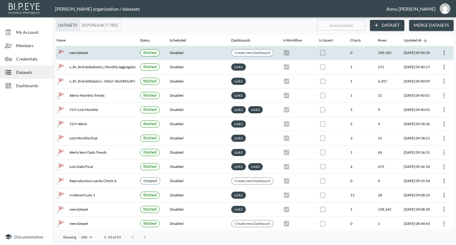
click at [443, 51] on icon "more" at bounding box center [443, 52] width 1 height 5
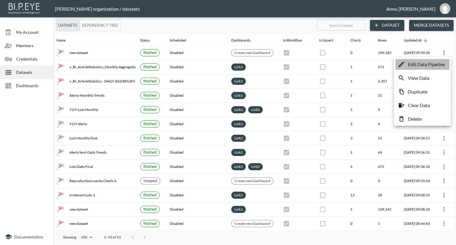
click at [433, 63] on p "Edit Data Pipeline" at bounding box center [426, 64] width 37 height 7
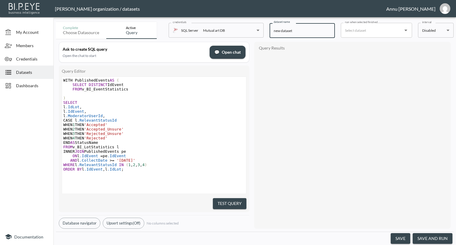
drag, startPoint x: 301, startPoint y: 33, endPoint x: 272, endPoint y: 33, distance: 28.8
click at [272, 33] on input "new dataset" at bounding box center [301, 30] width 65 height 15
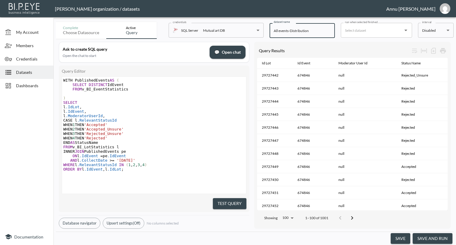
type input "All events-Distribution"
drag, startPoint x: 429, startPoint y: 240, endPoint x: 429, endPoint y: 224, distance: 15.7
click at [429, 239] on button "save and run" at bounding box center [432, 238] width 40 height 11
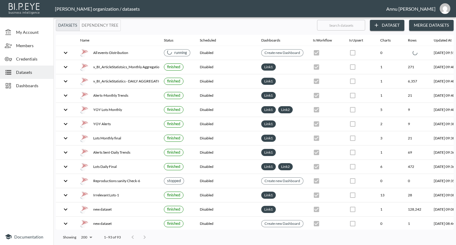
click at [43, 86] on span "Dashboards" at bounding box center [32, 85] width 33 height 6
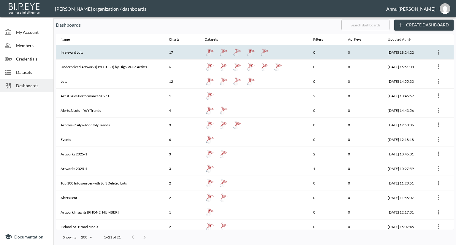
click at [93, 51] on th "Irrelevant Lots" at bounding box center [110, 52] width 108 height 15
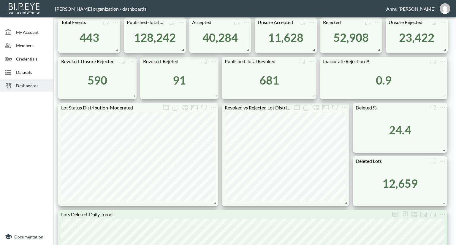
scroll to position [267, 0]
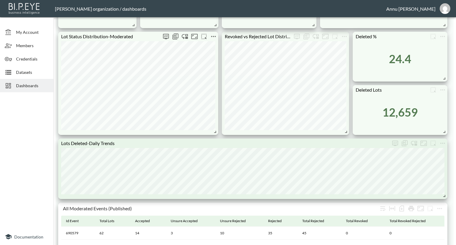
click at [215, 37] on icon "more" at bounding box center [213, 36] width 5 height 1
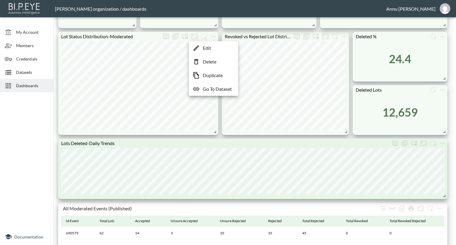
click at [216, 88] on p "Go To Dataset" at bounding box center [217, 88] width 29 height 7
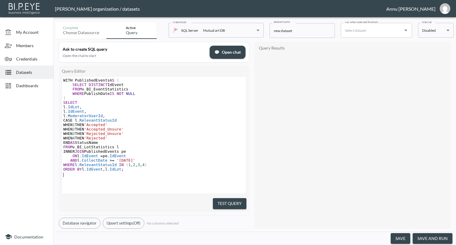
type textarea "WITH PublishedEvents AS ( SELECT DISTINCT IdEvent FROM v_BI_EventStatistics WHE…"
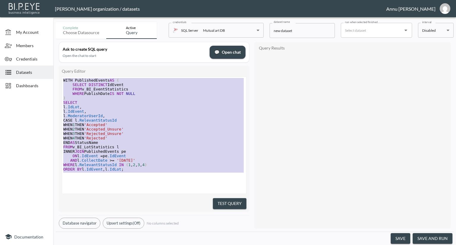
drag, startPoint x: 124, startPoint y: 174, endPoint x: 29, endPoint y: 46, distance: 159.3
click at [29, 46] on div "My Account Members Credentials Datasets Dashboards Documentation Complete Choos…" at bounding box center [228, 122] width 456 height 245
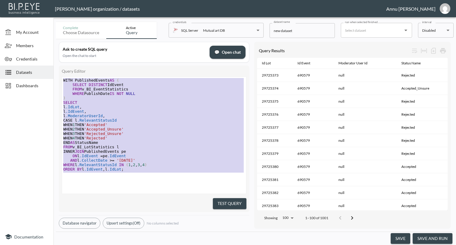
click at [23, 85] on span "Dashboards" at bounding box center [32, 85] width 33 height 6
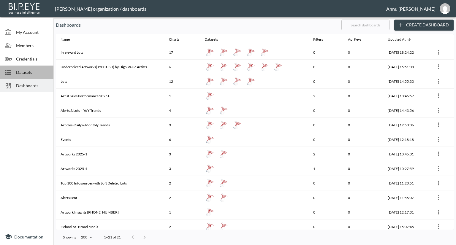
click at [35, 71] on span "Datasets" at bounding box center [32, 72] width 33 height 6
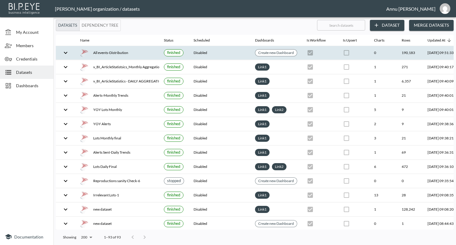
click at [115, 52] on div "All events-Distribution" at bounding box center [117, 53] width 74 height 8
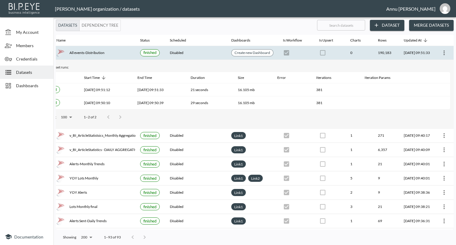
scroll to position [0, 35]
click at [445, 55] on icon "more" at bounding box center [443, 52] width 7 height 7
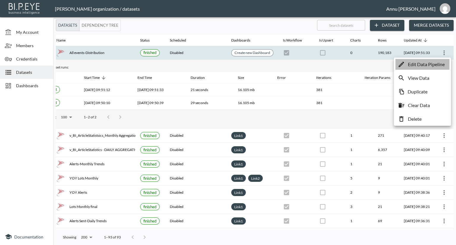
click at [420, 63] on p "Edit Data Pipeline" at bounding box center [426, 64] width 37 height 7
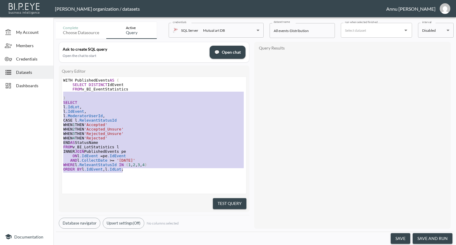
type textarea "WITH PublishedEvents AS ( SELECT DISTINCT IdEvent FROM v_BI_EventStatistics ) S…"
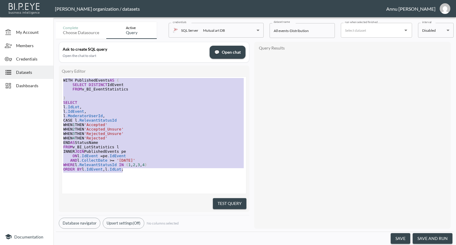
drag, startPoint x: 133, startPoint y: 174, endPoint x: 53, endPoint y: 32, distance: 162.6
click at [49, 40] on div "My Account Members Credentials Datasets Dashboards Documentation Complete Choos…" at bounding box center [228, 122] width 456 height 245
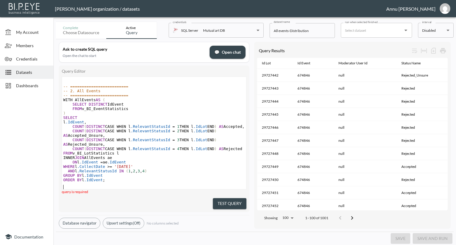
scroll to position [109, 0]
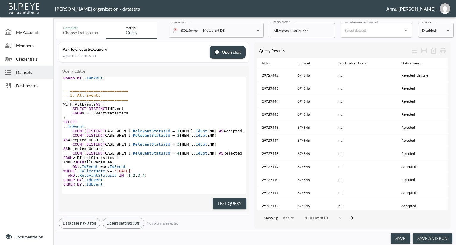
click at [223, 196] on div "Test Query" at bounding box center [154, 202] width 184 height 13
click at [226, 201] on button "Test Query" at bounding box center [230, 203] width 34 height 11
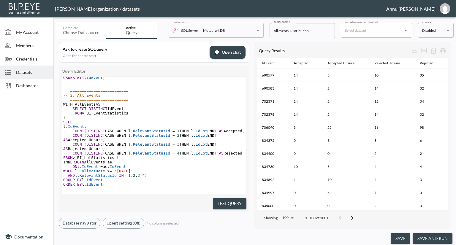
drag, startPoint x: 448, startPoint y: 71, endPoint x: 448, endPoint y: 102, distance: 30.9
click at [448, 102] on div "Query Results Id Event Accepted Accepted Unsure Rejected Unsure Rejected 690579…" at bounding box center [352, 135] width 196 height 187
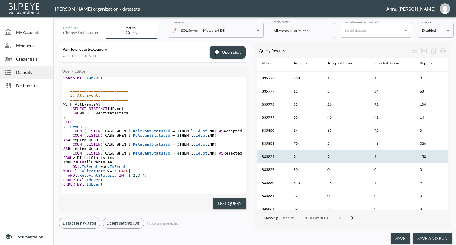
scroll to position [1167, 0]
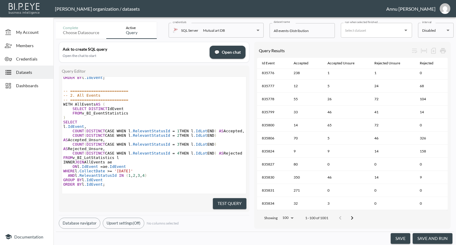
click at [431, 241] on button "save and run" at bounding box center [432, 238] width 40 height 11
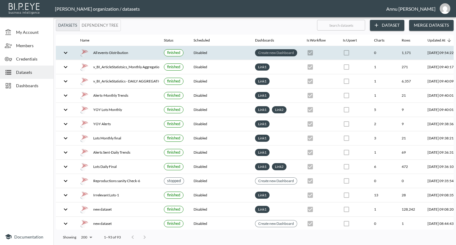
click at [290, 51] on link "Create new Dashboard" at bounding box center [276, 52] width 38 height 7
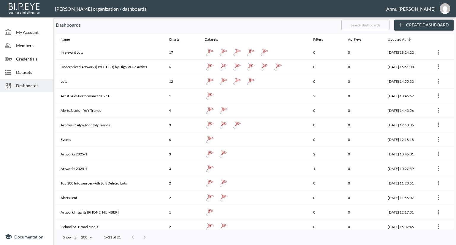
click at [408, 25] on button "Create Dashboard" at bounding box center [423, 25] width 59 height 11
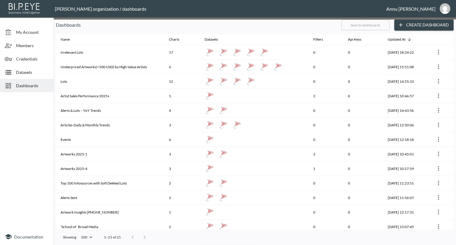
type input "new dataset"
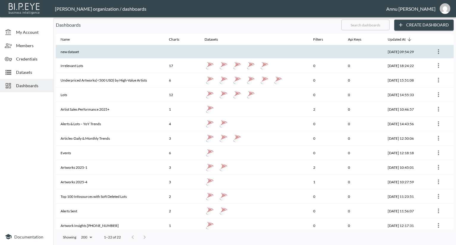
click at [187, 51] on th at bounding box center [182, 51] width 36 height 13
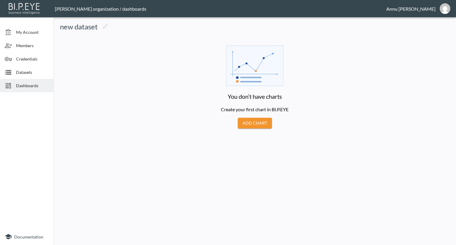
click at [256, 124] on button "Add Chart" at bounding box center [255, 123] width 34 height 11
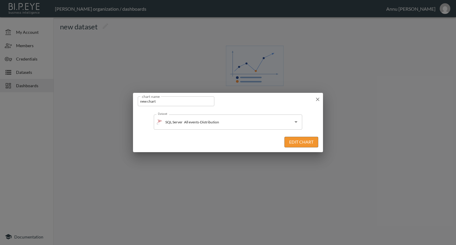
click at [293, 142] on button "Edit Chart" at bounding box center [301, 142] width 34 height 11
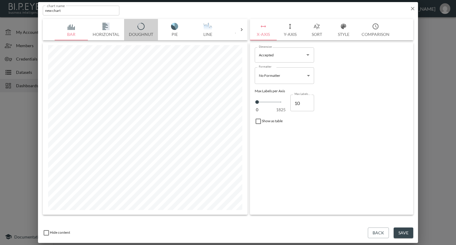
click at [143, 27] on img "button" at bounding box center [141, 26] width 24 height 7
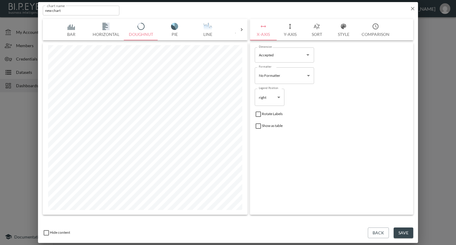
click at [308, 78] on body "BI.P.EYE, Interactive Analytics Dashboards - app Nadia Senft organization / das…" at bounding box center [228, 122] width 456 height 245
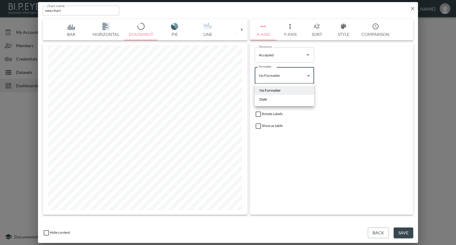
click at [343, 66] on div at bounding box center [228, 122] width 456 height 245
click at [309, 56] on icon "Open" at bounding box center [307, 54] width 7 height 7
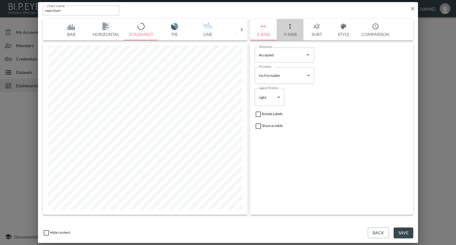
click at [291, 36] on button "Y-Axis" at bounding box center [289, 29] width 27 height 21
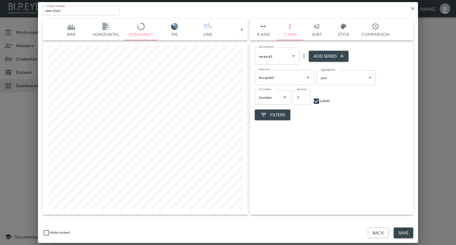
click at [287, 57] on body "BI.P.EYE, Interactive Analytics Dashboards - app Nadia Senft organization / das…" at bounding box center [228, 122] width 456 height 245
click at [392, 49] on div at bounding box center [228, 122] width 456 height 245
click at [309, 80] on icon "Open" at bounding box center [307, 77] width 7 height 7
click at [411, 8] on icon "button" at bounding box center [412, 9] width 6 height 6
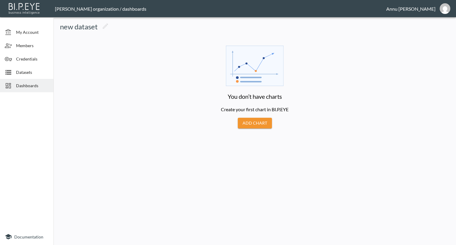
click at [27, 69] on span "Datasets" at bounding box center [32, 72] width 33 height 6
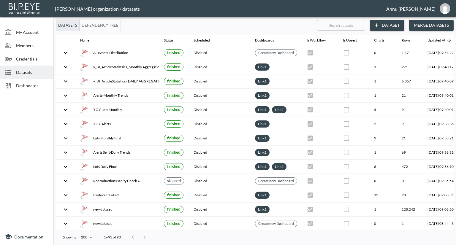
click at [43, 88] on span "Dashboards" at bounding box center [32, 85] width 33 height 6
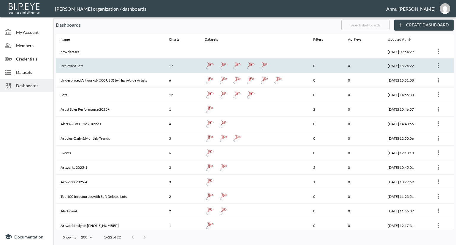
click at [79, 67] on th "Irrelevant Lots" at bounding box center [110, 65] width 108 height 15
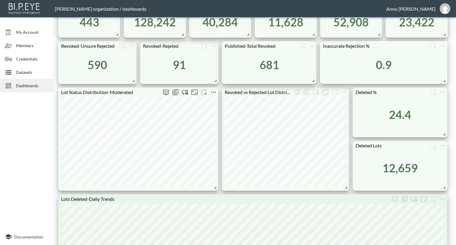
scroll to position [208, 0]
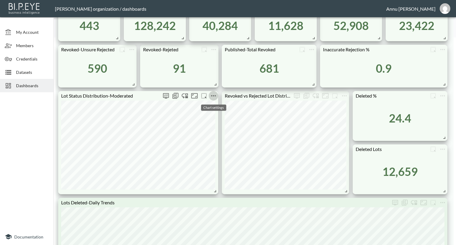
click at [216, 95] on icon "more" at bounding box center [213, 95] width 7 height 7
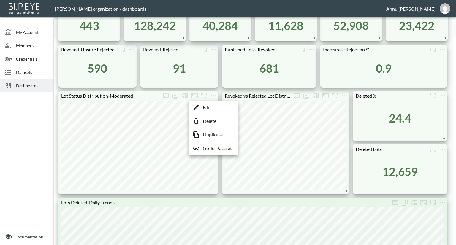
click at [215, 146] on p "Go To Dataset" at bounding box center [217, 148] width 29 height 7
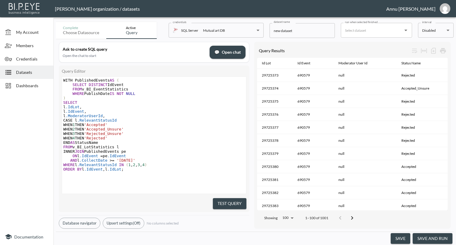
click at [20, 82] on div "Dashboards" at bounding box center [26, 85] width 53 height 13
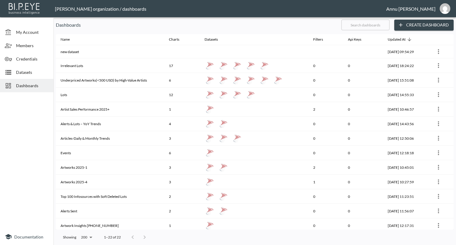
click at [20, 73] on span "Datasets" at bounding box center [32, 72] width 33 height 6
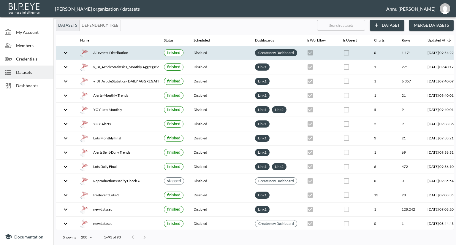
click at [291, 51] on link "Create new Dashboard" at bounding box center [276, 52] width 38 height 7
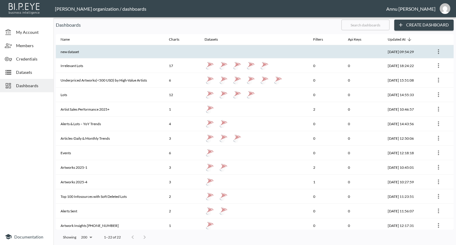
click at [257, 51] on th at bounding box center [254, 51] width 108 height 13
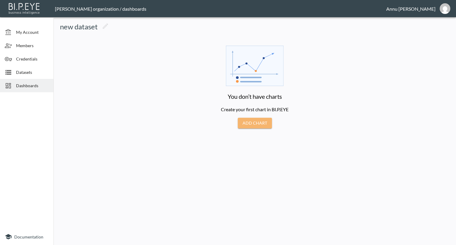
click at [259, 120] on button "Add Chart" at bounding box center [255, 123] width 34 height 11
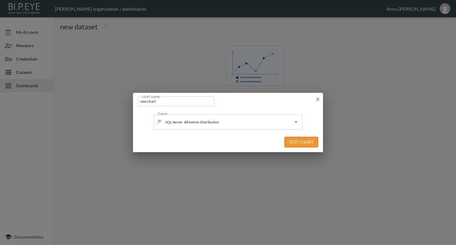
click at [293, 145] on button "Edit Chart" at bounding box center [301, 142] width 34 height 11
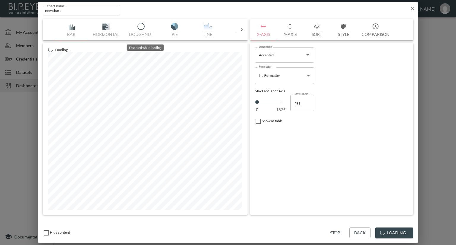
click at [144, 29] on div "Bar Horizontal Doughnut Pie Line Table Single Map World Top Google Stacked Cale…" at bounding box center [145, 29] width 181 height 21
click at [140, 28] on img "Disabled while loading" at bounding box center [141, 26] width 24 height 7
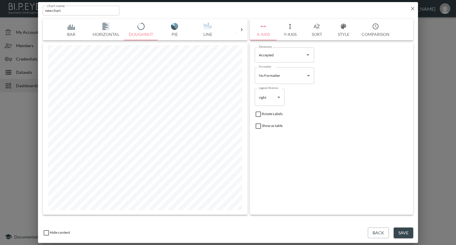
click at [241, 28] on icon at bounding box center [241, 30] width 6 height 6
click at [74, 26] on img "button" at bounding box center [72, 26] width 24 height 7
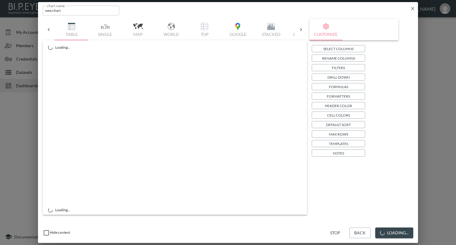
click at [343, 47] on p "Select Columns" at bounding box center [338, 49] width 30 height 6
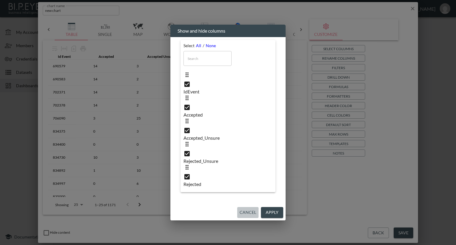
click at [251, 207] on button "Cancel" at bounding box center [247, 212] width 21 height 11
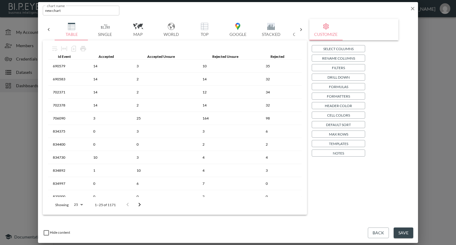
click at [415, 8] on div "chart name new chart chart name" at bounding box center [228, 9] width 380 height 15
click at [407, 7] on div "chart name new chart chart name" at bounding box center [228, 9] width 380 height 15
click at [411, 8] on icon "button" at bounding box center [412, 9] width 6 height 6
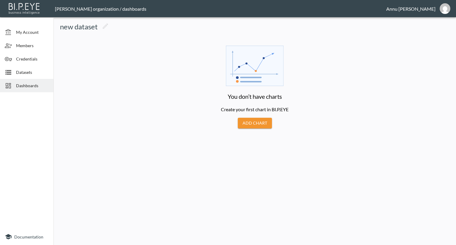
click at [27, 70] on span "Datasets" at bounding box center [32, 72] width 33 height 6
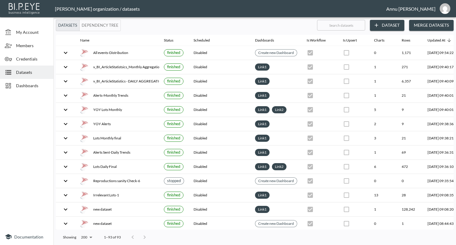
scroll to position [0, 35]
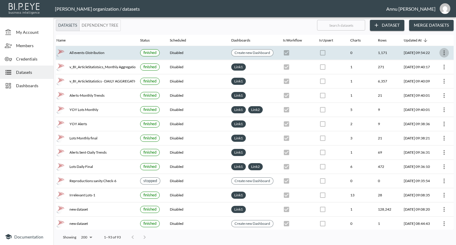
click at [443, 50] on icon "more" at bounding box center [443, 52] width 7 height 7
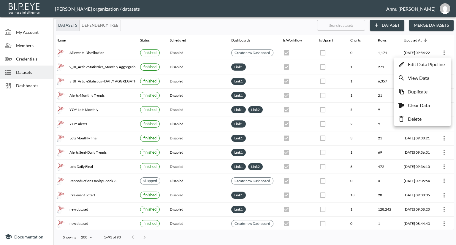
click at [418, 66] on p "Edit Data Pipeline" at bounding box center [426, 64] width 37 height 7
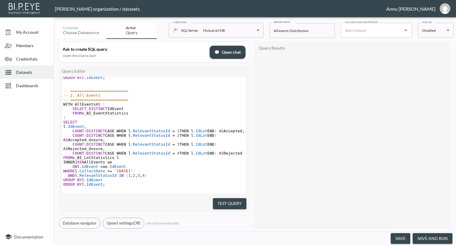
scroll to position [108, 0]
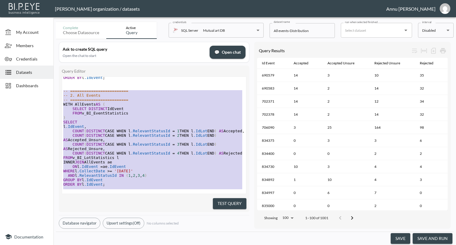
type textarea "-- ========================= -- 1. Published Events -- ========================…"
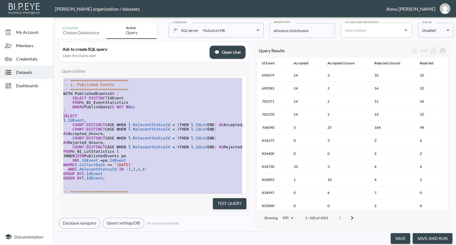
drag, startPoint x: 109, startPoint y: 181, endPoint x: 58, endPoint y: 0, distance: 188.1
click at [58, 0] on div "Nadia Senft organization / datasets Annu Jose My Account Members Credentials Da…" at bounding box center [228, 122] width 456 height 245
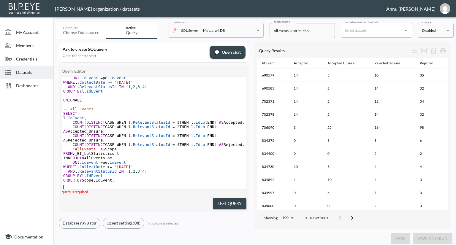
scroll to position [104, 0]
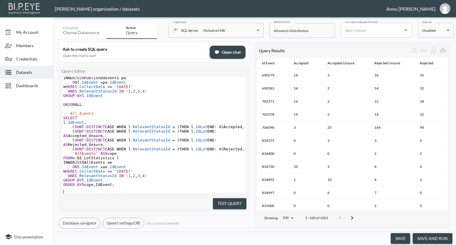
click at [220, 200] on button "Test Query" at bounding box center [230, 203] width 34 height 11
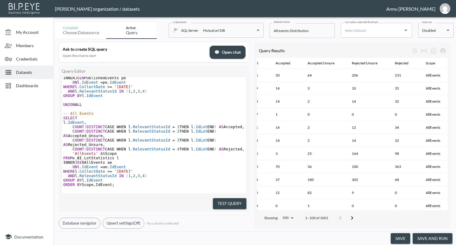
scroll to position [0, 0]
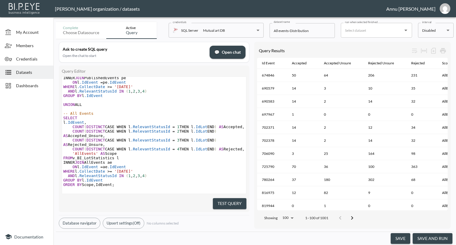
click at [428, 236] on button "save and run" at bounding box center [432, 238] width 40 height 11
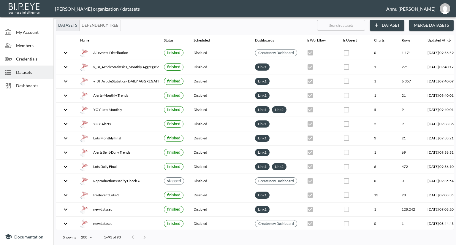
click at [31, 87] on span "Dashboards" at bounding box center [32, 85] width 33 height 6
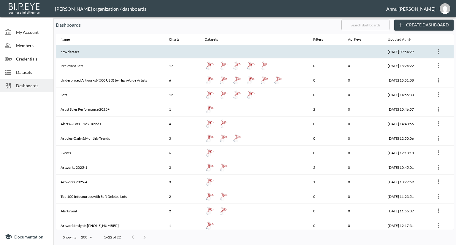
click at [114, 57] on th "new dataset" at bounding box center [110, 51] width 108 height 13
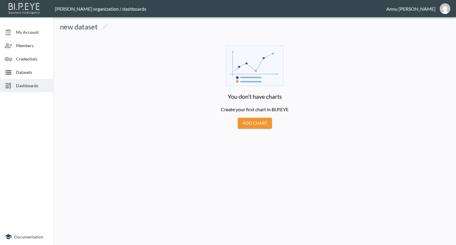
click at [248, 121] on button "Add Chart" at bounding box center [255, 123] width 34 height 11
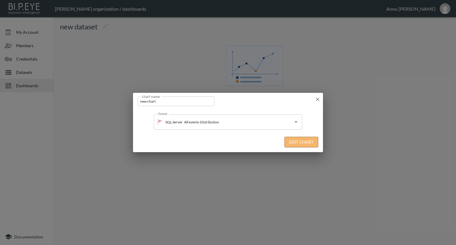
click at [299, 144] on button "Edit Chart" at bounding box center [301, 142] width 34 height 11
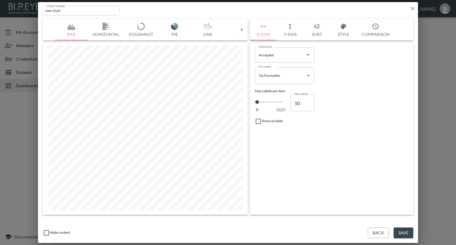
click at [287, 32] on button "Y-Axis" at bounding box center [289, 29] width 27 height 21
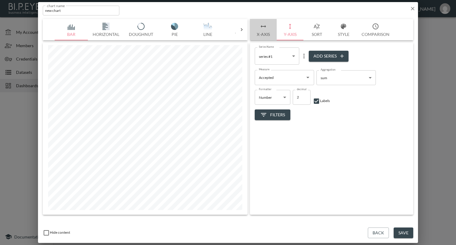
click at [265, 36] on button "X-Axis" at bounding box center [263, 29] width 27 height 21
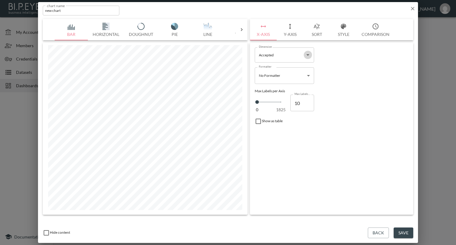
click at [308, 55] on icon "Open" at bounding box center [307, 54] width 7 height 7
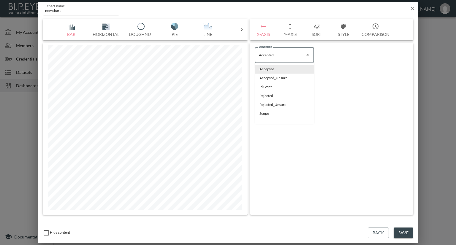
click at [171, 25] on img "button" at bounding box center [175, 26] width 24 height 7
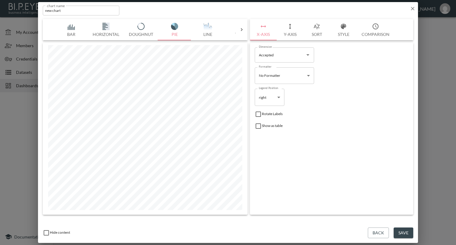
click at [307, 54] on icon "Open" at bounding box center [307, 54] width 7 height 7
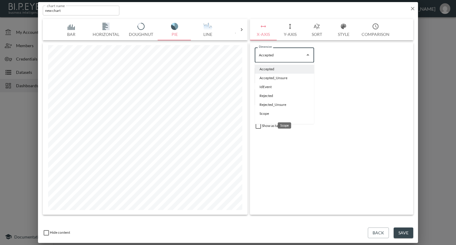
click at [266, 113] on li "Scope" at bounding box center [284, 113] width 59 height 9
type input "Scope"
click at [287, 35] on button "Y-Axis" at bounding box center [289, 29] width 27 height 21
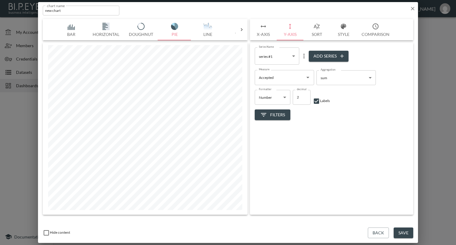
click at [261, 34] on button "X-Axis" at bounding box center [263, 29] width 27 height 21
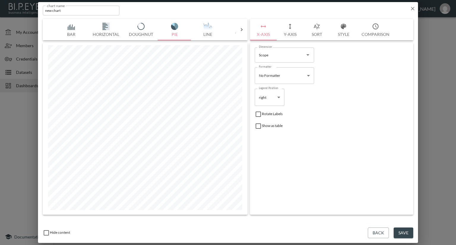
click at [410, 6] on icon "button" at bounding box center [412, 9] width 6 height 6
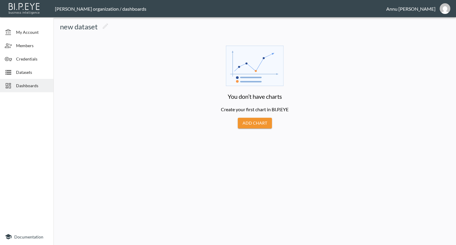
click at [38, 87] on span "Dashboards" at bounding box center [32, 85] width 33 height 6
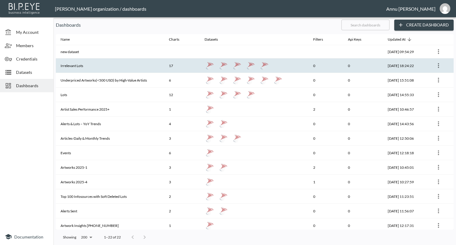
click at [73, 64] on th "Irrelevant Lots" at bounding box center [110, 65] width 108 height 15
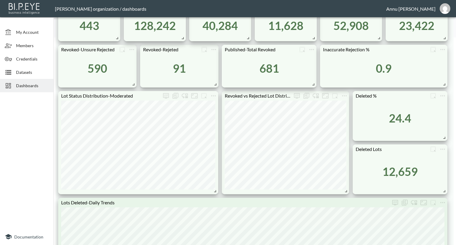
scroll to position [178, 0]
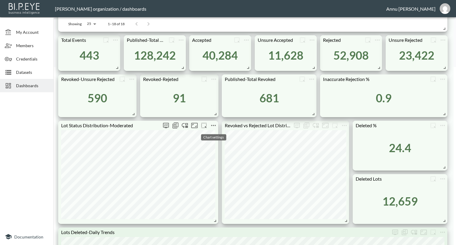
click at [216, 124] on icon "more" at bounding box center [213, 125] width 7 height 7
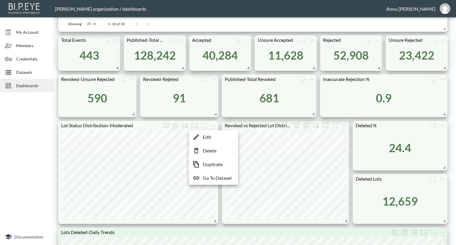
click at [209, 136] on p "Edit" at bounding box center [207, 136] width 8 height 7
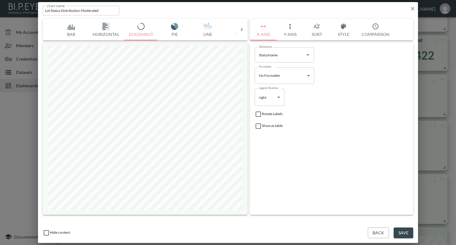
click at [306, 55] on icon "Open" at bounding box center [307, 54] width 7 height 7
click at [355, 89] on div "Legend Position right right Legend Position" at bounding box center [331, 97] width 158 height 22
click at [291, 35] on button "Y-Axis" at bounding box center [289, 29] width 27 height 21
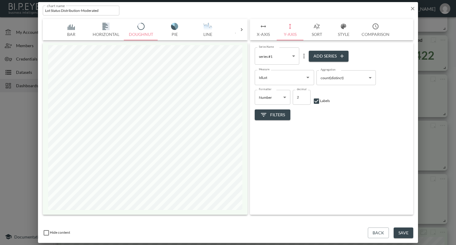
click at [412, 9] on icon "button" at bounding box center [412, 9] width 6 height 6
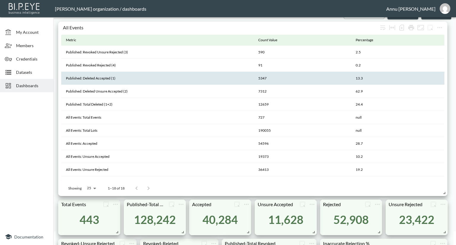
scroll to position [0, 0]
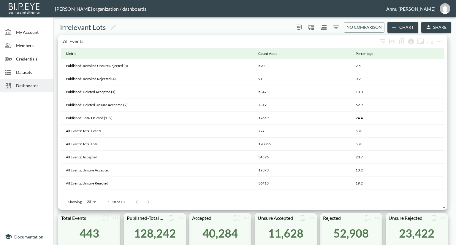
click at [44, 84] on span "Dashboards" at bounding box center [32, 85] width 33 height 6
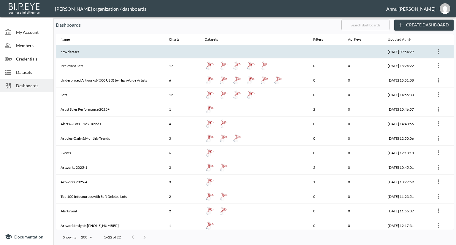
click at [85, 52] on th "new dataset" at bounding box center [110, 51] width 108 height 13
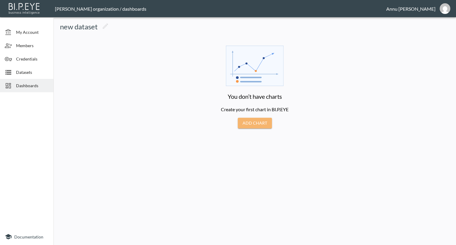
click at [261, 124] on button "Add Chart" at bounding box center [255, 123] width 34 height 11
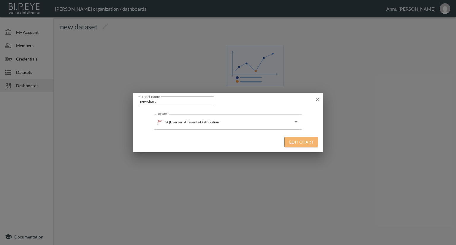
click at [304, 142] on button "Edit Chart" at bounding box center [301, 142] width 34 height 11
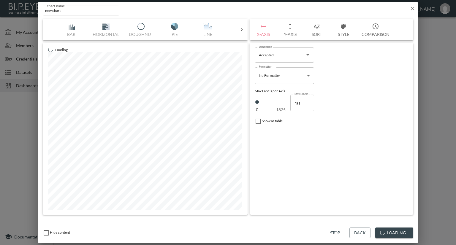
click at [292, 58] on input "Accepted" at bounding box center [279, 54] width 45 height 9
click at [346, 69] on div "Formatter No Formatter No Formatter Formatter" at bounding box center [331, 75] width 158 height 21
click at [413, 7] on icon "button" at bounding box center [412, 9] width 6 height 6
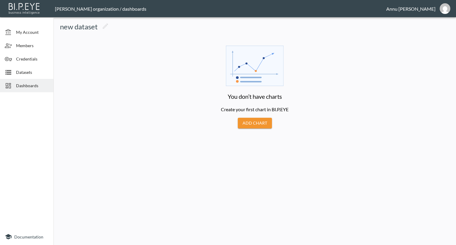
click at [30, 76] on div "Datasets" at bounding box center [26, 72] width 53 height 13
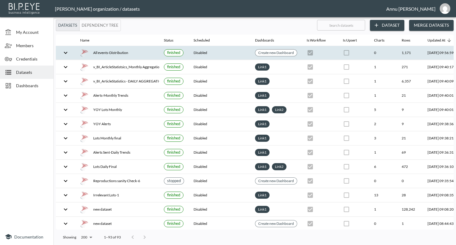
click at [98, 51] on div "All events-Distribution" at bounding box center [117, 53] width 74 height 8
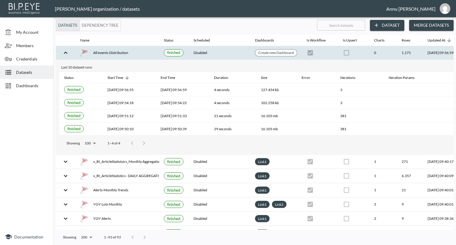
scroll to position [0, 35]
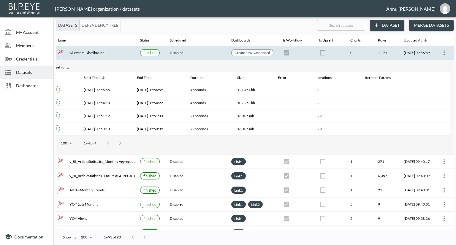
click at [444, 53] on icon "more" at bounding box center [443, 52] width 7 height 7
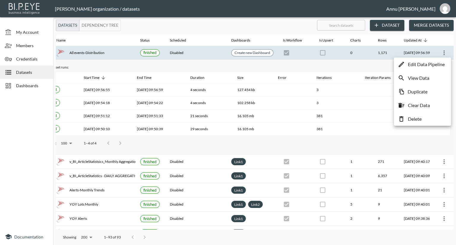
click at [415, 63] on p "Edit Data Pipeline" at bounding box center [426, 64] width 37 height 7
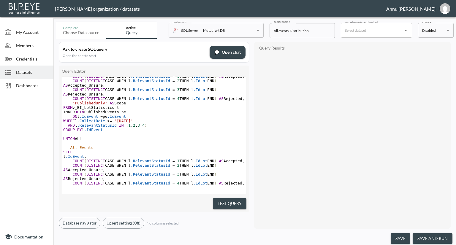
scroll to position [104, 0]
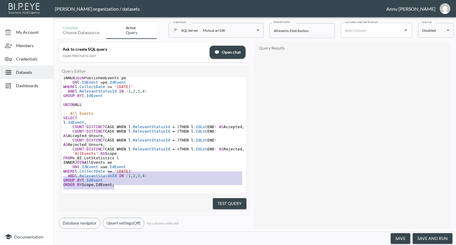
type textarea "WITH PublishedEvents AS ( SELECT DISTINCT IdEvent FROM v_BI_EventStatistics WHE…"
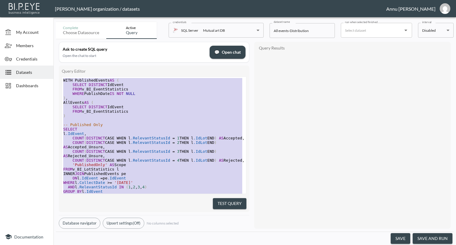
drag, startPoint x: 117, startPoint y: 181, endPoint x: 40, endPoint y: 21, distance: 177.2
click at [40, 21] on div "My Account Members Credentials Datasets Dashboards Documentation Complete Choos…" at bounding box center [228, 122] width 456 height 245
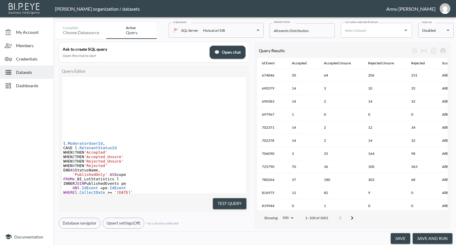
scroll to position [116, 0]
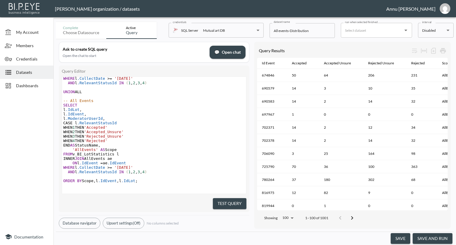
click at [44, 16] on header "Nadia Senft organization / datasets Annu Jose" at bounding box center [228, 8] width 456 height 17
click at [206, 118] on pre "l .ModeratorUserId ," at bounding box center [154, 118] width 184 height 4
drag, startPoint x: 218, startPoint y: 203, endPoint x: 218, endPoint y: 199, distance: 3.9
click at [218, 203] on button "Test Query" at bounding box center [230, 203] width 34 height 11
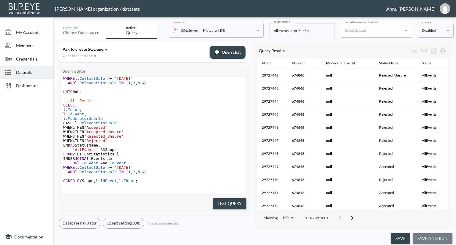
click at [433, 236] on button "save and run" at bounding box center [432, 238] width 40 height 11
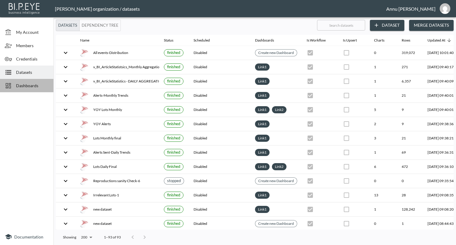
click at [49, 87] on div "Dashboards" at bounding box center [26, 85] width 53 height 13
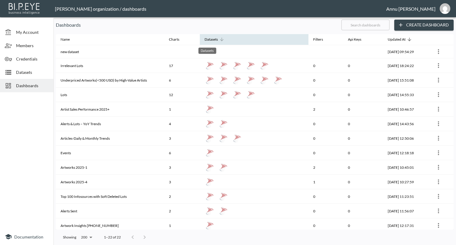
click at [212, 46] on div "Datasets" at bounding box center [207, 48] width 19 height 11
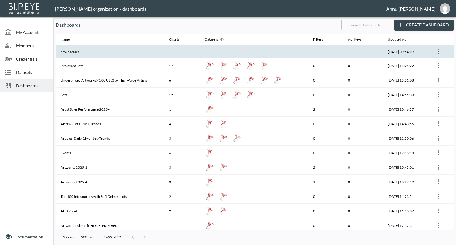
click at [234, 51] on th at bounding box center [254, 51] width 108 height 13
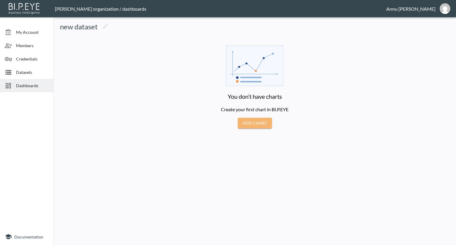
click at [263, 123] on button "Add Chart" at bounding box center [255, 123] width 34 height 11
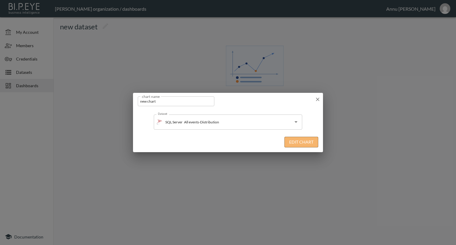
drag, startPoint x: 300, startPoint y: 143, endPoint x: 300, endPoint y: 137, distance: 6.0
click at [300, 143] on button "Edit Chart" at bounding box center [301, 142] width 34 height 11
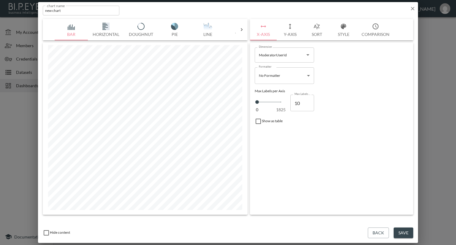
click at [240, 29] on icon at bounding box center [241, 30] width 6 height 6
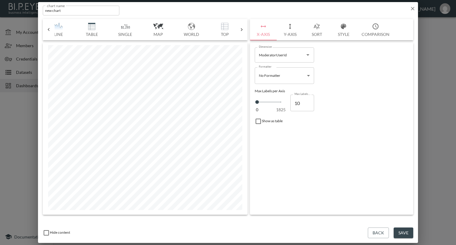
scroll to position [0, 169]
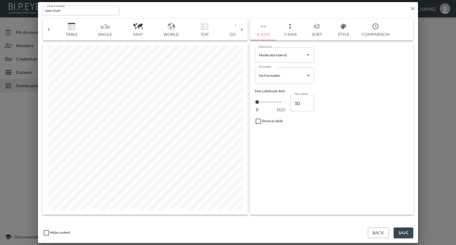
click at [50, 30] on icon at bounding box center [49, 30] width 6 height 6
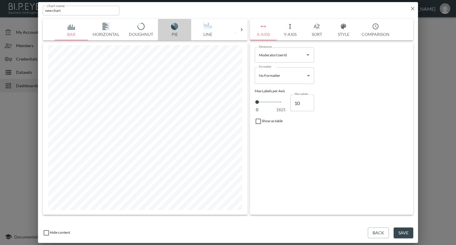
click at [172, 27] on img "button" at bounding box center [175, 26] width 24 height 7
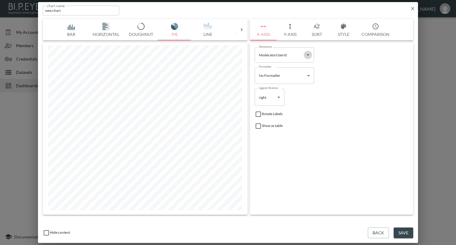
click at [306, 54] on icon "Open" at bounding box center [307, 54] width 7 height 7
click at [273, 104] on li "StatusName" at bounding box center [284, 104] width 59 height 9
type input "StatusName"
click at [289, 32] on button "Y-Axis" at bounding box center [289, 29] width 27 height 21
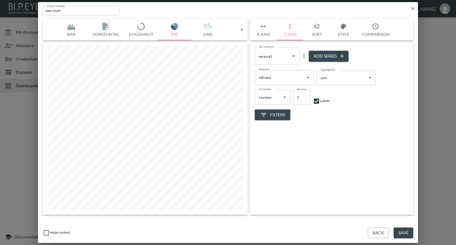
click at [331, 77] on body "BI.P.EYE, Interactive Analytics Dashboards - app Nadia Senft organization / das…" at bounding box center [228, 122] width 456 height 245
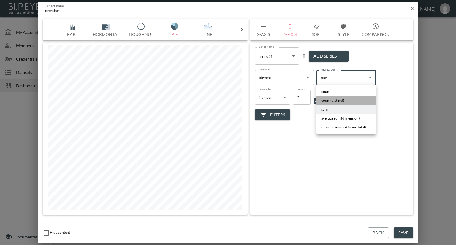
click at [331, 100] on span "count(distinct)" at bounding box center [332, 100] width 23 height 5
type input "count(distinct)"
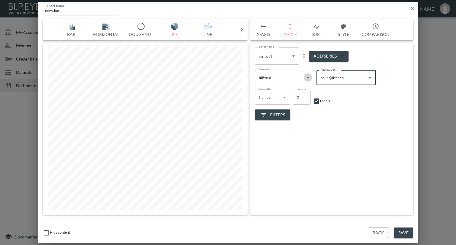
click at [309, 75] on icon "Open" at bounding box center [307, 77] width 7 height 7
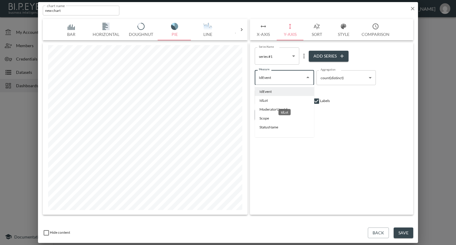
click at [272, 100] on li "IdLot" at bounding box center [284, 100] width 59 height 9
type input "IdLot"
click at [280, 111] on button "Filters" at bounding box center [273, 114] width 36 height 11
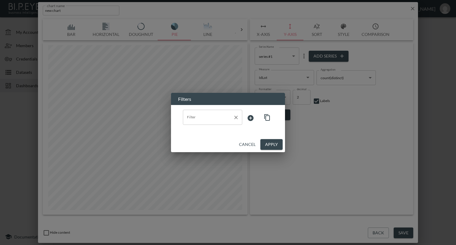
click at [221, 122] on input "Filter" at bounding box center [207, 116] width 45 height 9
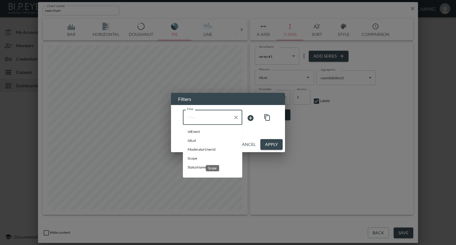
click at [190, 158] on span "Scope" at bounding box center [212, 158] width 50 height 5
type input "Scope"
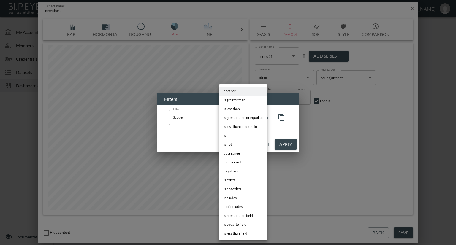
click at [237, 118] on body "BI.P.EYE, Interactive Analytics Dashboards - app Nadia Senft organization / das…" at bounding box center [228, 122] width 456 height 245
click at [228, 135] on li "is" at bounding box center [243, 135] width 49 height 9
type input "is"
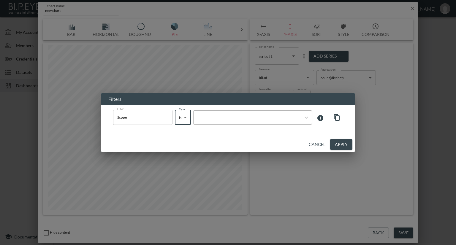
click at [258, 117] on div at bounding box center [246, 117] width 101 height 6
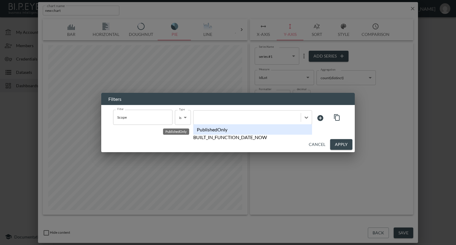
click at [225, 131] on div "PublishedOnly" at bounding box center [252, 129] width 119 height 10
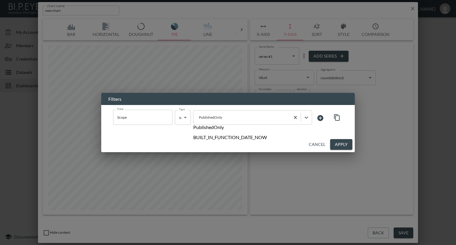
drag, startPoint x: 209, startPoint y: 119, endPoint x: 192, endPoint y: 119, distance: 16.6
click at [192, 119] on div "Filter Scope Filter Type is is Type option PublishedOnly focused, 1 of 2. 2 res…" at bounding box center [228, 118] width 230 height 16
drag, startPoint x: 226, startPoint y: 115, endPoint x: 187, endPoint y: 117, distance: 38.3
click at [187, 117] on div "Filter Scope Filter Type is is Type Select is focused ,type to refine list, pre…" at bounding box center [228, 118] width 230 height 16
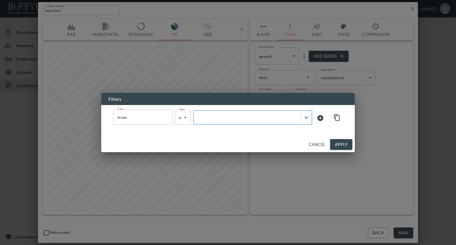
click at [271, 119] on div at bounding box center [246, 117] width 101 height 6
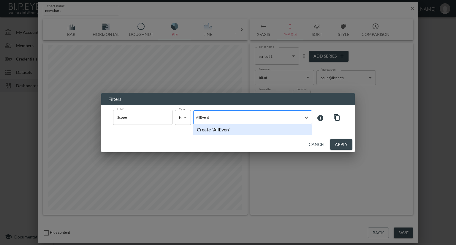
type input "AllEvents"
click at [213, 132] on div "Create "AllEvents"" at bounding box center [252, 129] width 119 height 10
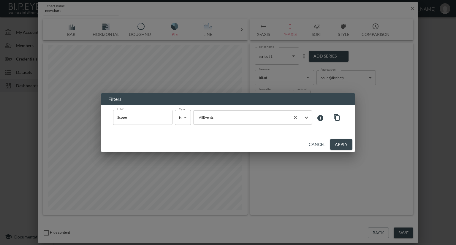
click at [343, 144] on button "Apply" at bounding box center [341, 144] width 22 height 11
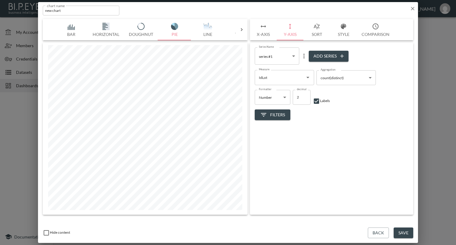
click at [339, 30] on button "Style" at bounding box center [343, 29] width 27 height 21
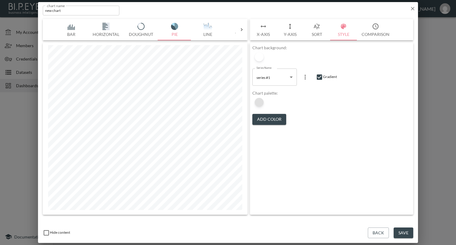
click at [260, 101] on div at bounding box center [259, 102] width 9 height 9
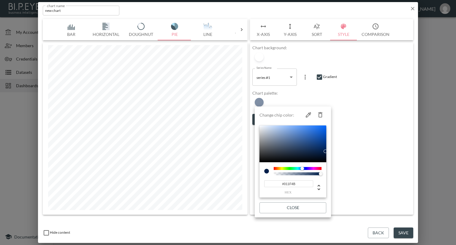
click at [300, 96] on div at bounding box center [228, 122] width 456 height 245
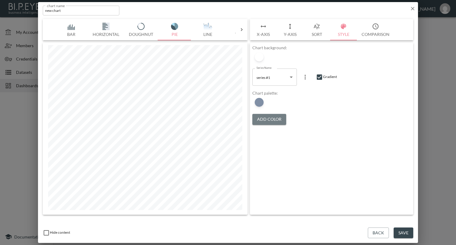
click at [263, 118] on button "Add Color" at bounding box center [269, 119] width 34 height 11
click at [272, 117] on button "Add Color" at bounding box center [269, 119] width 34 height 11
click at [258, 103] on div at bounding box center [259, 102] width 9 height 9
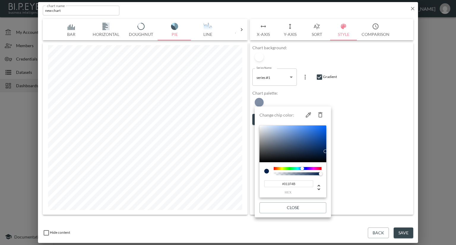
click at [317, 114] on icon "button" at bounding box center [319, 114] width 7 height 7
type input "#237F5D"
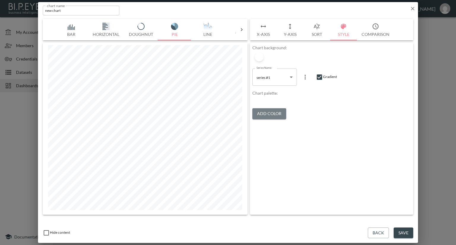
click at [278, 119] on button "Add Color" at bounding box center [269, 113] width 34 height 11
click at [264, 102] on div at bounding box center [262, 100] width 4 height 6
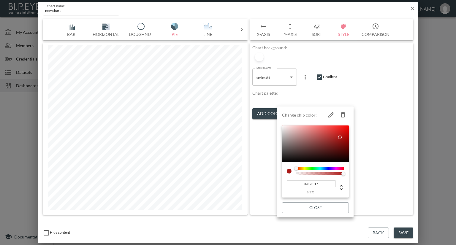
click at [267, 121] on div at bounding box center [228, 122] width 456 height 245
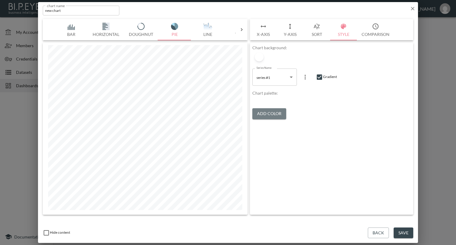
click at [271, 119] on button "Add Color" at bounding box center [269, 113] width 34 height 11
click at [264, 102] on div at bounding box center [262, 100] width 4 height 6
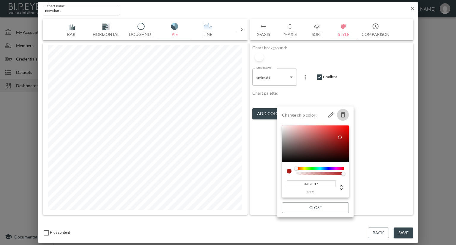
drag, startPoint x: 341, startPoint y: 113, endPoint x: 297, endPoint y: 111, distance: 44.0
click at [341, 113] on icon "button" at bounding box center [342, 114] width 7 height 7
type input "#B75420"
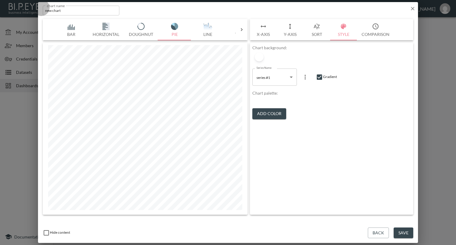
click at [264, 102] on div at bounding box center [262, 100] width 4 height 6
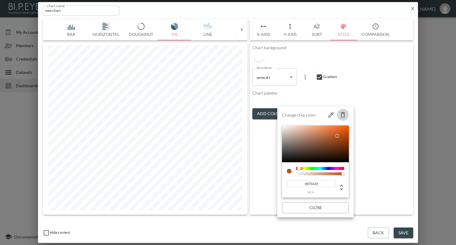
click at [342, 113] on icon "button" at bounding box center [342, 114] width 7 height 7
type input "#22194D"
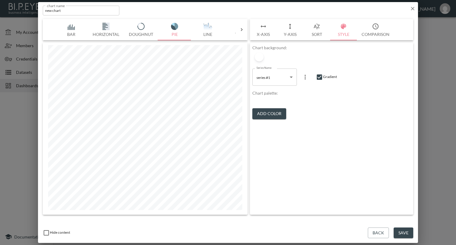
click at [411, 7] on icon "button" at bounding box center [412, 9] width 6 height 6
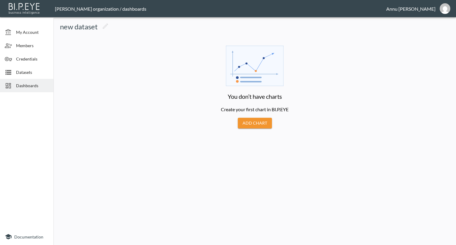
click at [116, 80] on main "You don’t have charts Create your first chart in BI.P.EYE Add Chart" at bounding box center [255, 79] width 356 height 97
click at [30, 85] on span "Dashboards" at bounding box center [32, 85] width 33 height 6
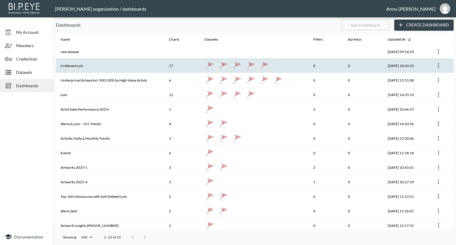
click at [80, 65] on th "Irrelevant Lots" at bounding box center [110, 65] width 108 height 15
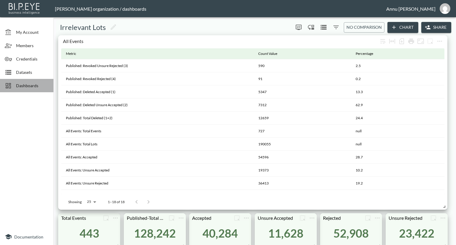
click at [29, 83] on span "Dashboards" at bounding box center [32, 85] width 33 height 6
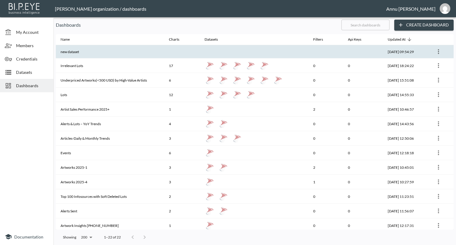
click at [84, 48] on th "new dataset" at bounding box center [110, 51] width 108 height 13
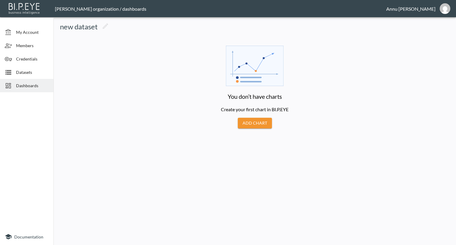
click at [255, 121] on button "Add Chart" at bounding box center [255, 123] width 34 height 11
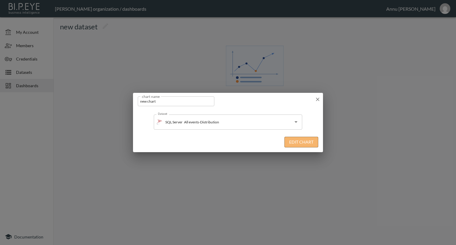
click at [294, 145] on button "Edit Chart" at bounding box center [301, 142] width 34 height 11
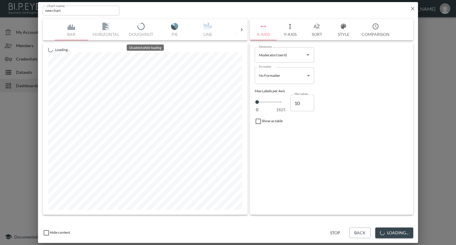
click at [172, 26] on div "Bar Horizontal Doughnut Pie Line Table Single Map World Top Google Stacked Cale…" at bounding box center [145, 29] width 181 height 21
click at [172, 26] on img "button" at bounding box center [175, 26] width 24 height 7
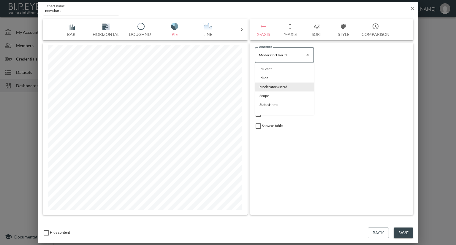
click at [275, 52] on input "ModeratorUserId" at bounding box center [279, 54] width 45 height 9
click at [263, 96] on li "Scope" at bounding box center [284, 95] width 59 height 9
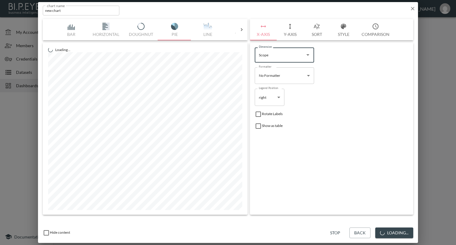
click at [278, 53] on input "Scope" at bounding box center [279, 54] width 45 height 9
click at [267, 103] on li "StatusName" at bounding box center [284, 104] width 59 height 9
type input "StatusName"
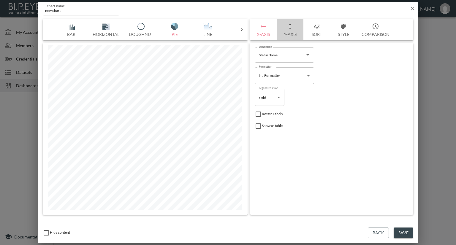
click at [290, 34] on button "Y-Axis" at bounding box center [289, 29] width 27 height 21
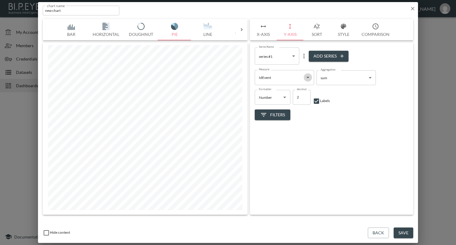
click at [305, 77] on icon "Open" at bounding box center [307, 77] width 7 height 7
click at [266, 100] on li "IdLot" at bounding box center [284, 100] width 59 height 9
type input "IdLot"
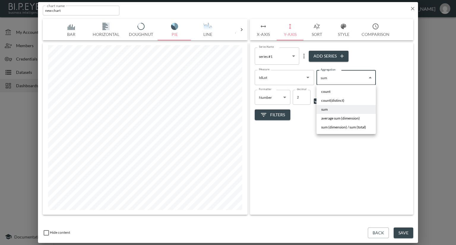
click at [331, 79] on body "BI.P.EYE, Interactive Analytics Dashboards - app Nadia Senft organization / das…" at bounding box center [228, 122] width 456 height 245
click at [329, 99] on span "count(distinct)" at bounding box center [332, 100] width 23 height 5
type input "count(distinct)"
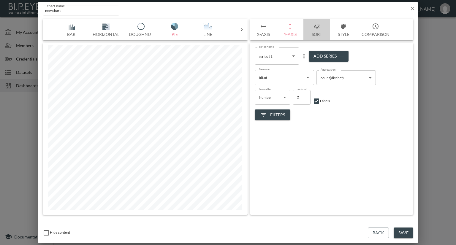
click at [319, 34] on button "Sort" at bounding box center [316, 29] width 27 height 21
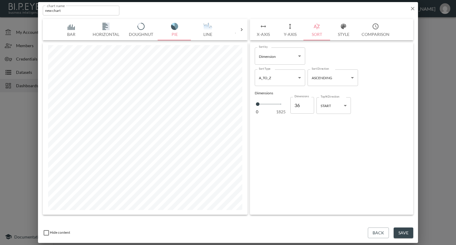
click at [345, 34] on button "Style" at bounding box center [343, 29] width 27 height 21
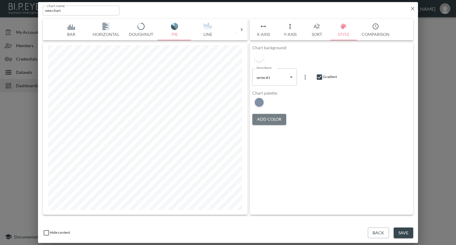
click at [264, 118] on button "Add Color" at bounding box center [269, 119] width 34 height 11
click at [266, 121] on button "Add Color" at bounding box center [269, 119] width 34 height 11
click at [260, 103] on div at bounding box center [259, 102] width 9 height 9
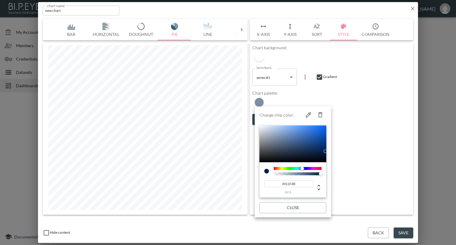
click at [322, 114] on icon "button" at bounding box center [320, 114] width 4 height 5
type input "#237F5D"
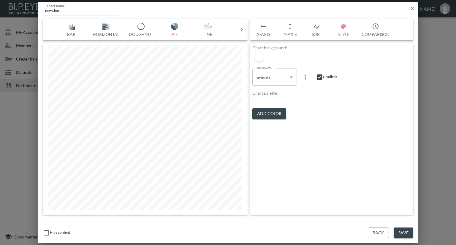
click at [142, 26] on img "button" at bounding box center [141, 26] width 24 height 7
click at [292, 34] on button "Y-Axis" at bounding box center [289, 29] width 27 height 21
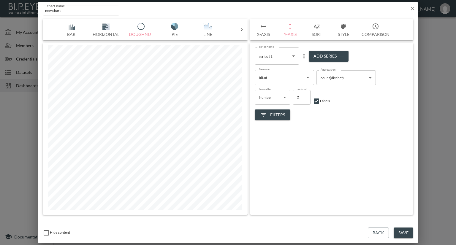
click at [271, 113] on span "Filters" at bounding box center [272, 114] width 25 height 7
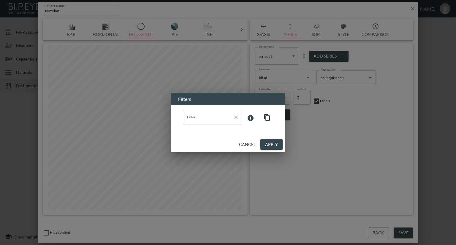
click at [216, 120] on input "Filter" at bounding box center [207, 116] width 45 height 9
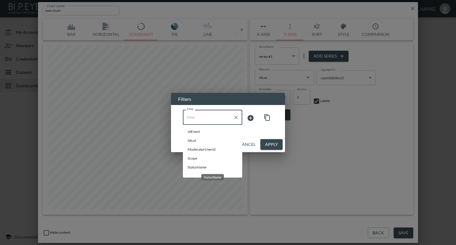
click at [194, 166] on span "StatusName" at bounding box center [212, 167] width 50 height 5
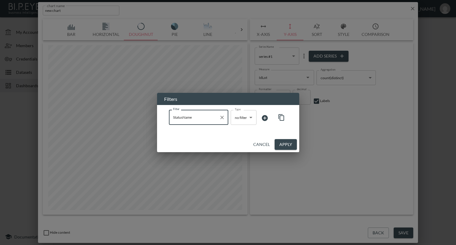
click at [203, 113] on input "StatusName" at bounding box center [193, 116] width 45 height 9
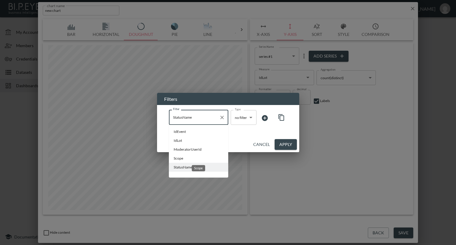
click at [180, 156] on span "Scope" at bounding box center [199, 158] width 50 height 5
type input "Scope"
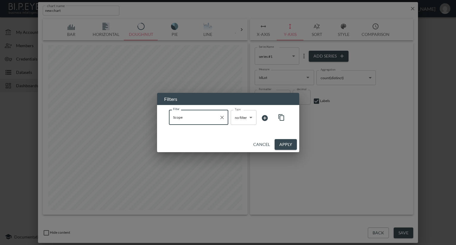
click at [245, 116] on body "BI.P.EYE, Interactive Analytics Dashboards - app Nadia Senft organization / das…" at bounding box center [228, 122] width 456 height 245
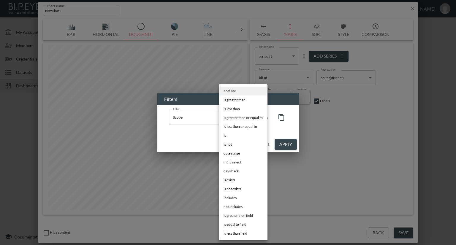
click at [231, 136] on li "is" at bounding box center [243, 135] width 49 height 9
type input "is"
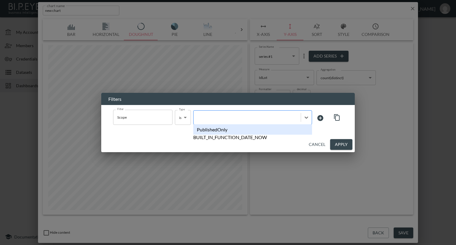
click at [253, 117] on div at bounding box center [246, 117] width 101 height 6
click at [235, 132] on div "PublishedOnly" at bounding box center [252, 129] width 119 height 10
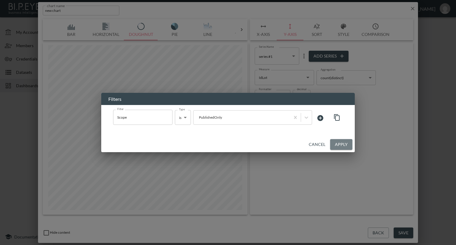
click at [342, 143] on button "Apply" at bounding box center [341, 144] width 22 height 11
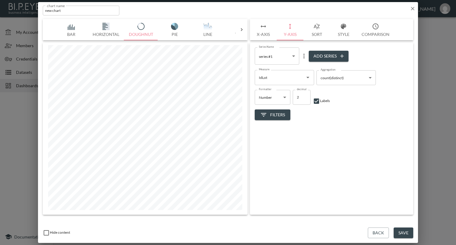
click at [402, 231] on button "Save" at bounding box center [403, 233] width 20 height 11
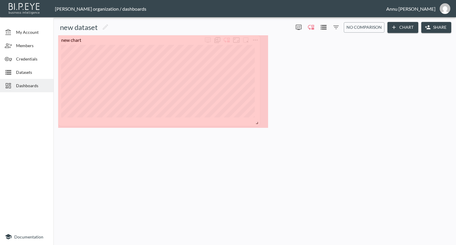
drag, startPoint x: 149, startPoint y: 71, endPoint x: 256, endPoint y: 124, distance: 119.0
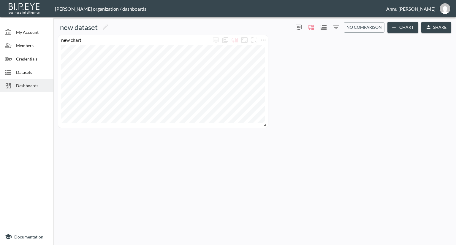
click at [27, 84] on span "Dashboards" at bounding box center [32, 85] width 33 height 6
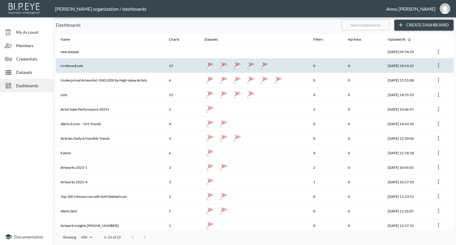
click at [75, 62] on th "Irrelevant Lots" at bounding box center [110, 65] width 108 height 15
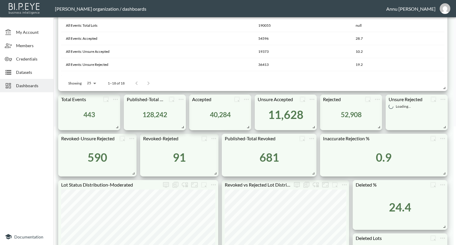
scroll to position [178, 0]
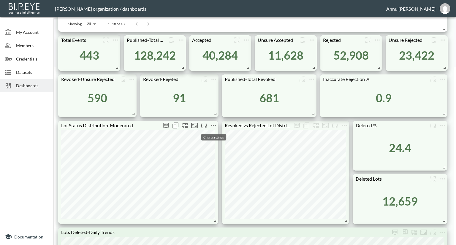
click at [214, 123] on icon "more" at bounding box center [213, 125] width 7 height 7
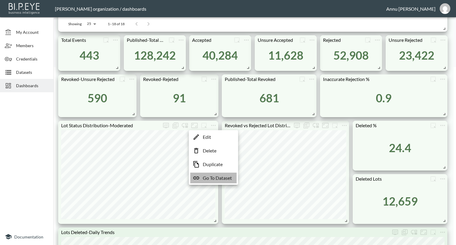
click at [213, 177] on p "Go To Dataset" at bounding box center [217, 177] width 29 height 7
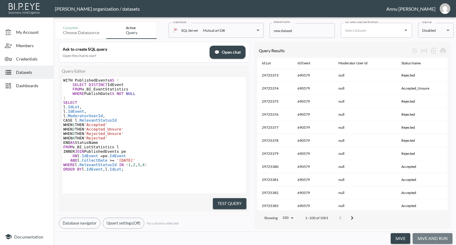
click at [432, 237] on button "save and run" at bounding box center [432, 238] width 40 height 11
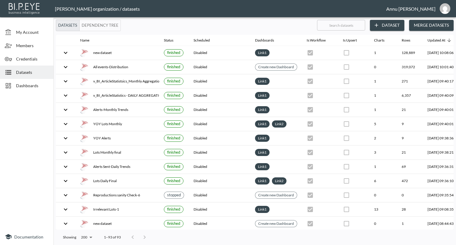
drag, startPoint x: 31, startPoint y: 84, endPoint x: 32, endPoint y: 80, distance: 4.0
click at [31, 84] on span "Dashboards" at bounding box center [32, 85] width 33 height 6
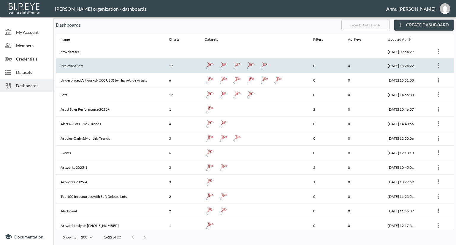
click at [87, 65] on th "Irrelevant Lots" at bounding box center [110, 65] width 108 height 15
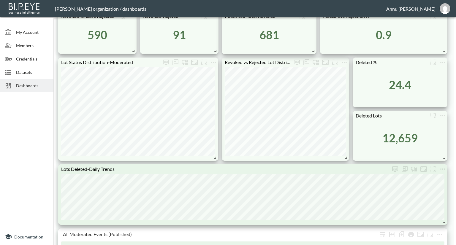
scroll to position [208, 0]
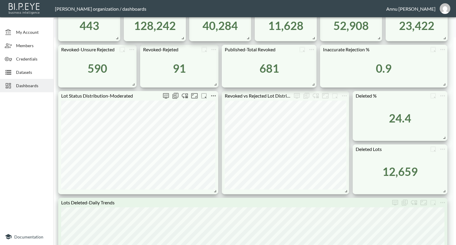
click at [212, 95] on icon "more" at bounding box center [213, 95] width 7 height 7
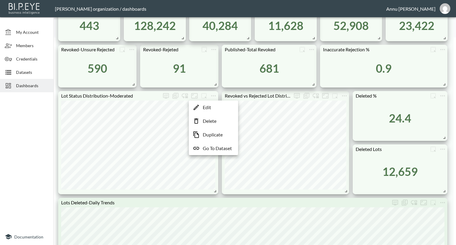
click at [214, 105] on li "Edit" at bounding box center [213, 107] width 46 height 11
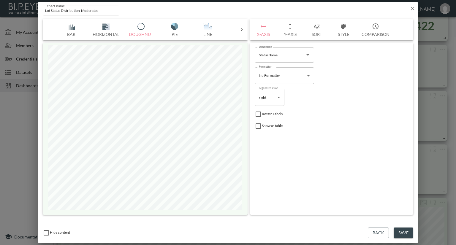
click at [346, 33] on button "Style" at bounding box center [343, 29] width 27 height 21
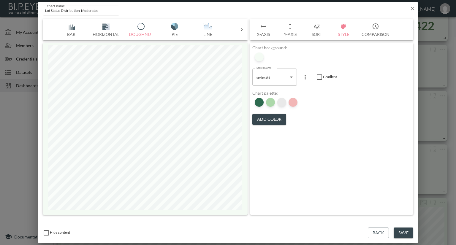
click at [281, 102] on div at bounding box center [281, 102] width 9 height 9
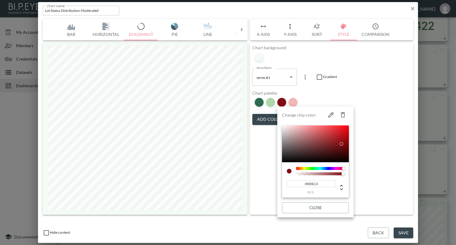
drag, startPoint x: 322, startPoint y: 183, endPoint x: 295, endPoint y: 183, distance: 27.6
click at [295, 183] on input "#800E13" at bounding box center [311, 183] width 49 height 7
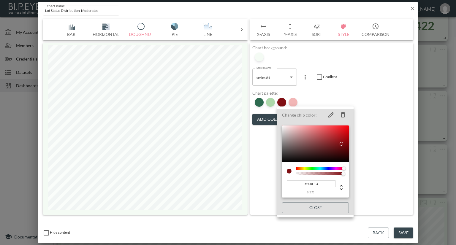
click at [371, 77] on div at bounding box center [228, 122] width 456 height 245
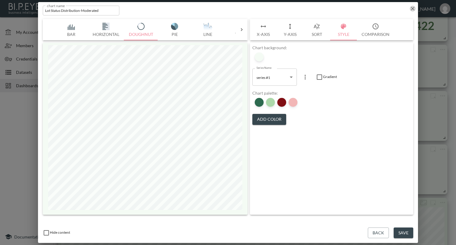
click at [412, 9] on icon "button" at bounding box center [412, 9] width 6 height 6
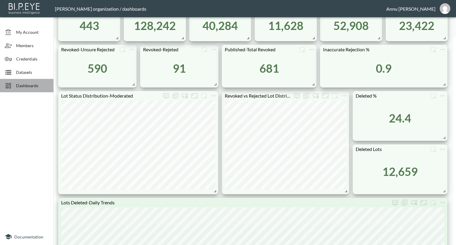
click at [24, 82] on span "Dashboards" at bounding box center [32, 85] width 33 height 6
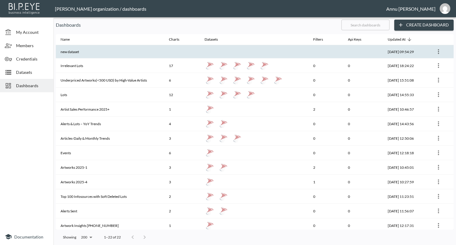
click at [74, 51] on th "new dataset" at bounding box center [110, 51] width 108 height 13
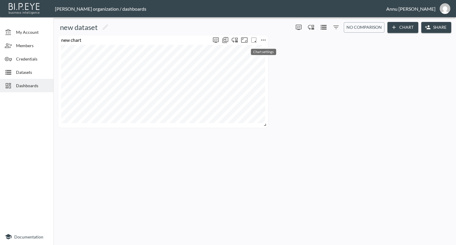
click at [264, 40] on icon "more" at bounding box center [263, 39] width 7 height 7
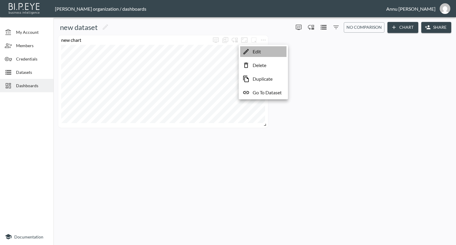
click at [257, 51] on p "Edit" at bounding box center [256, 51] width 8 height 7
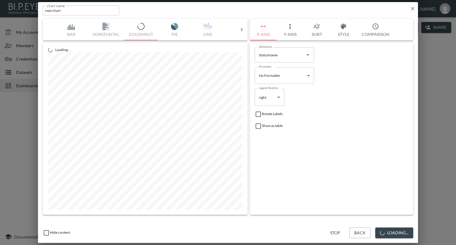
click at [339, 32] on button "Style" at bounding box center [343, 29] width 27 height 21
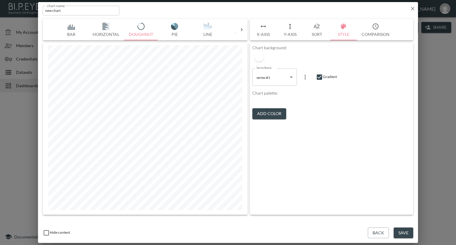
click at [260, 100] on div at bounding box center [259, 100] width 4 height 6
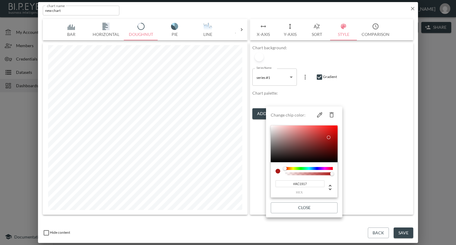
drag, startPoint x: 311, startPoint y: 185, endPoint x: 273, endPoint y: 184, distance: 37.7
click at [273, 184] on div "#AC1917 hex" at bounding box center [304, 180] width 67 height 36
click at [269, 180] on li "Change chip color: #AC1917 hex Close" at bounding box center [304, 162] width 76 height 106
click at [389, 153] on div at bounding box center [228, 122] width 456 height 245
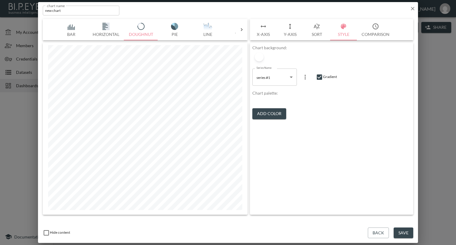
click at [260, 102] on div at bounding box center [259, 100] width 4 height 6
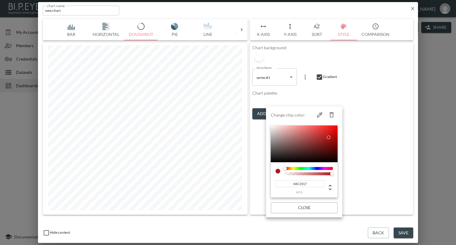
drag, startPoint x: 307, startPoint y: 183, endPoint x: 266, endPoint y: 184, distance: 40.9
click at [266, 184] on li "Change chip color: #AC1917 hex Close" at bounding box center [304, 162] width 76 height 106
paste input "#800E13"
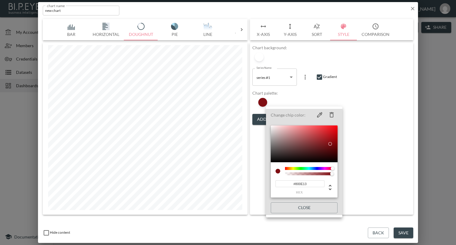
type input "#800E13"
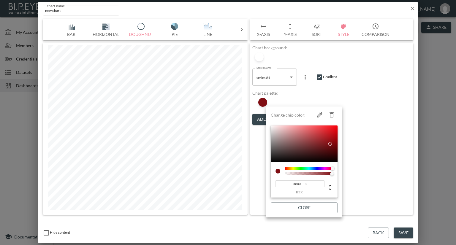
click at [368, 110] on div at bounding box center [228, 122] width 456 height 245
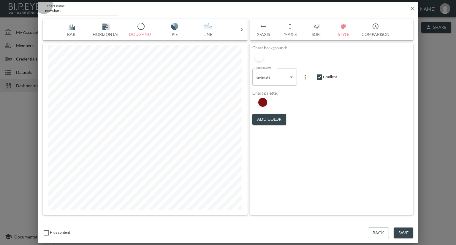
click at [257, 101] on div at bounding box center [255, 100] width 4 height 6
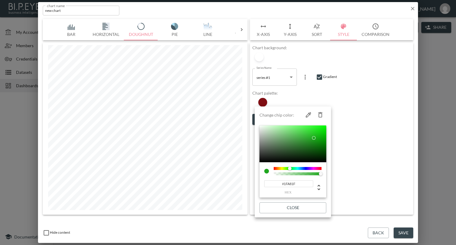
drag, startPoint x: 308, startPoint y: 144, endPoint x: 314, endPoint y: 138, distance: 8.0
click at [314, 138] on div at bounding box center [314, 138] width 4 height 4
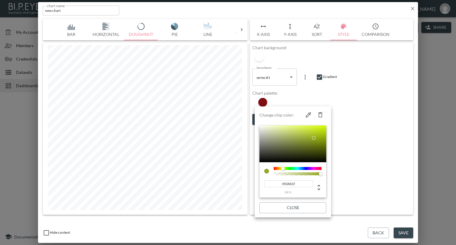
type input "#88A81F"
drag, startPoint x: 290, startPoint y: 168, endPoint x: 283, endPoint y: 168, distance: 6.3
click at [283, 168] on div at bounding box center [283, 169] width 4 height 4
click at [412, 9] on div at bounding box center [228, 122] width 456 height 245
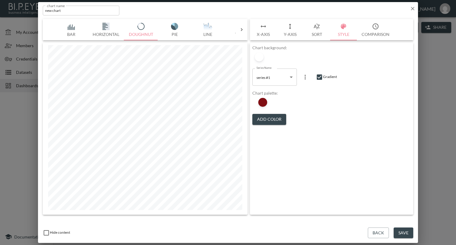
click at [411, 9] on icon "button" at bounding box center [413, 9] width 4 height 4
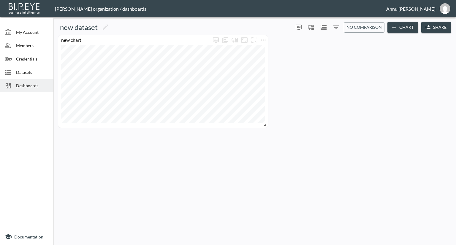
click at [35, 86] on span "Dashboards" at bounding box center [32, 85] width 33 height 6
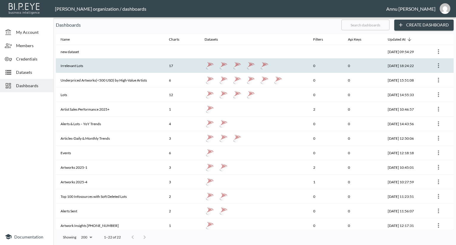
click at [78, 66] on th "Irrelevant Lots" at bounding box center [110, 65] width 108 height 15
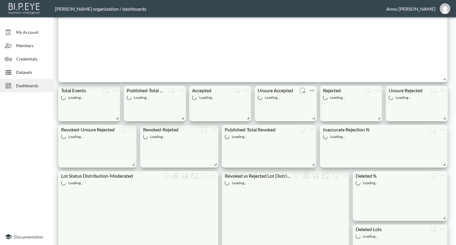
scroll to position [178, 0]
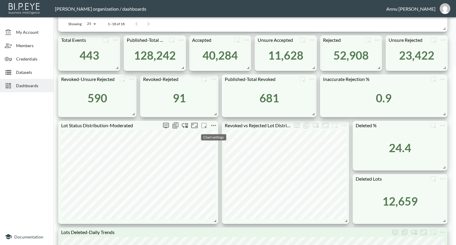
click at [216, 124] on icon "more" at bounding box center [213, 125] width 7 height 7
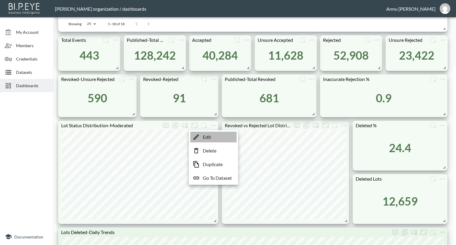
click at [214, 138] on li "Edit" at bounding box center [213, 137] width 46 height 11
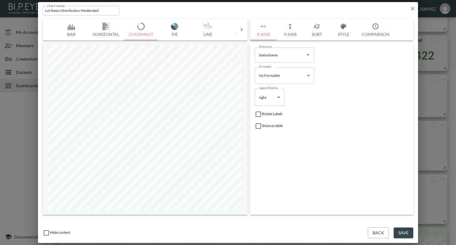
click at [413, 7] on icon "button" at bounding box center [413, 9] width 4 height 4
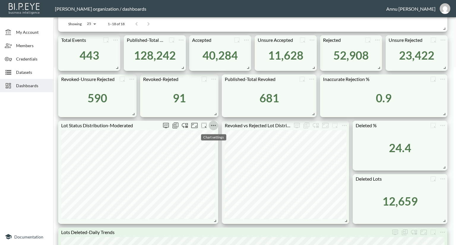
click at [212, 124] on icon "more" at bounding box center [213, 125] width 7 height 7
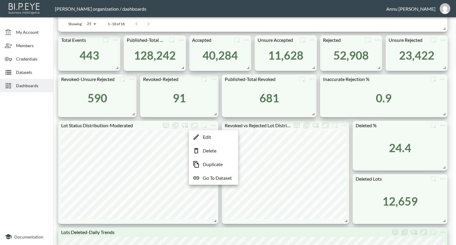
drag, startPoint x: 206, startPoint y: 183, endPoint x: 208, endPoint y: 176, distance: 7.1
click at [206, 183] on li "Go To Dataset" at bounding box center [213, 178] width 46 height 11
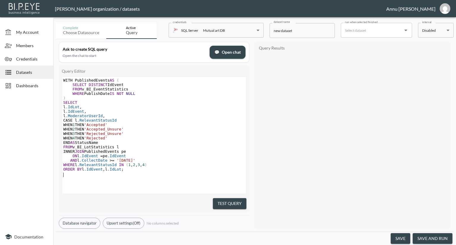
type textarea "WITH PublishedEvents AS ( SELECT DISTINCT IdEvent FROM v_BI_EventStatistics WHE…"
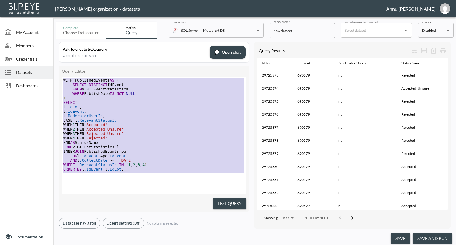
drag, startPoint x: 125, startPoint y: 174, endPoint x: 47, endPoint y: 10, distance: 181.5
click at [47, 11] on div "Nadia Senft organization / datasets Annu Jose My Account Members Credentials Da…" at bounding box center [228, 122] width 456 height 245
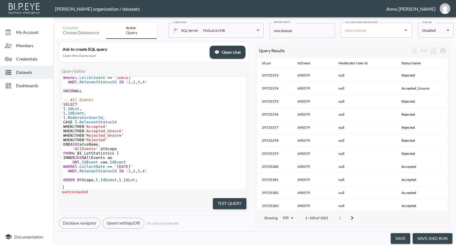
scroll to position [117, 0]
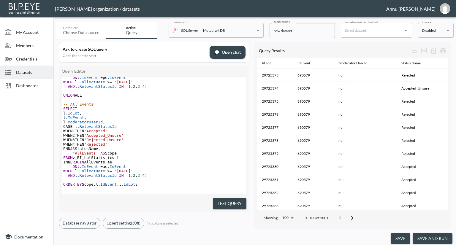
click at [224, 200] on button "Test Query" at bounding box center [230, 203] width 34 height 11
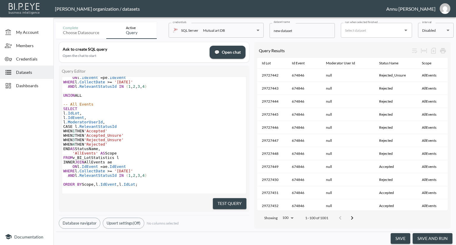
click at [440, 238] on button "save and run" at bounding box center [432, 238] width 40 height 11
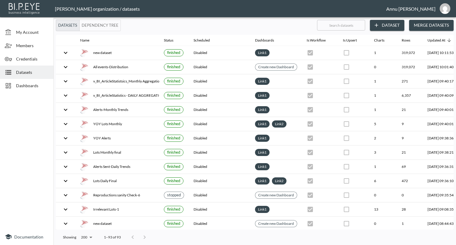
click at [31, 89] on div "Dashboards" at bounding box center [26, 85] width 53 height 13
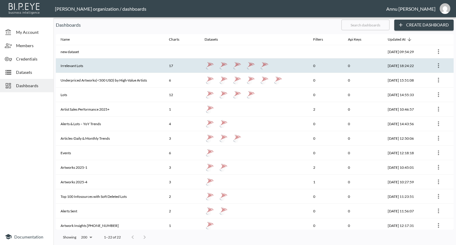
click at [76, 62] on th "Irrelevant Lots" at bounding box center [110, 65] width 108 height 15
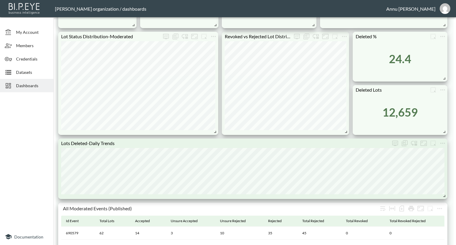
scroll to position [237, 0]
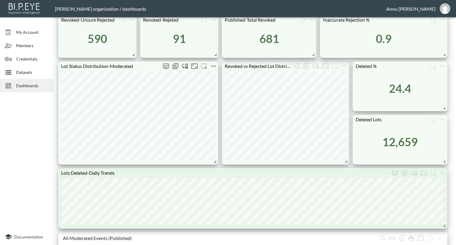
click at [212, 67] on icon "more" at bounding box center [213, 66] width 7 height 7
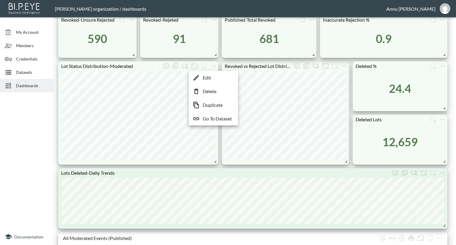
click at [214, 80] on li "Edit" at bounding box center [213, 77] width 46 height 11
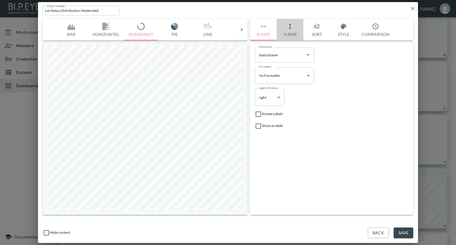
click at [290, 32] on button "Y-Axis" at bounding box center [289, 29] width 27 height 21
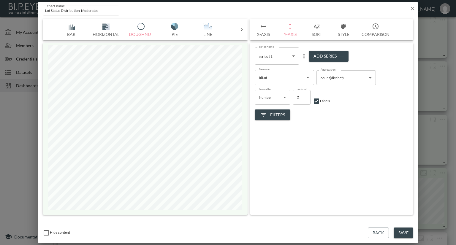
click at [272, 113] on span "Filters" at bounding box center [272, 114] width 25 height 7
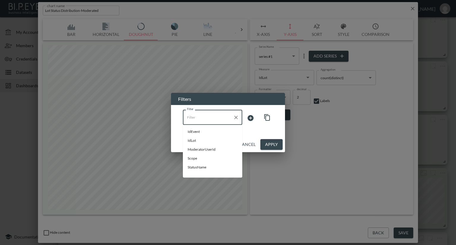
click at [201, 122] on input "Filter" at bounding box center [207, 116] width 45 height 9
click at [189, 157] on span "Scope" at bounding box center [212, 158] width 50 height 5
type input "Scope"
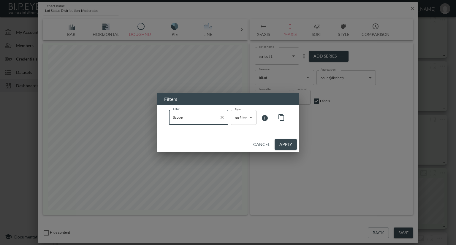
click at [238, 120] on body "BI.P.EYE, Interactive Analytics Dashboards - app Nadia Senft organization / das…" at bounding box center [228, 122] width 456 height 245
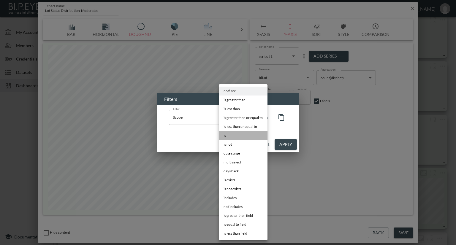
click at [228, 136] on li "is" at bounding box center [243, 135] width 49 height 9
type input "is"
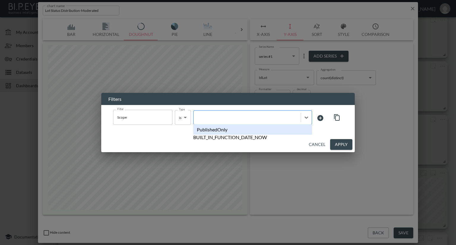
click at [262, 118] on div at bounding box center [246, 117] width 101 height 6
click at [238, 132] on div "PublishedOnly" at bounding box center [252, 129] width 119 height 10
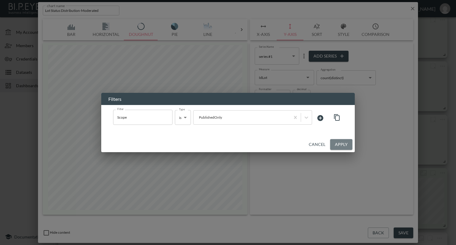
click at [348, 142] on button "Apply" at bounding box center [341, 144] width 22 height 11
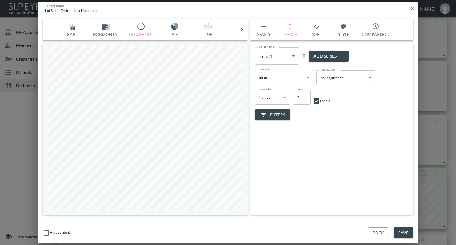
click at [408, 234] on button "Save" at bounding box center [403, 233] width 20 height 11
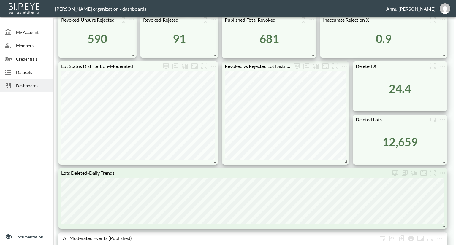
scroll to position [208, 0]
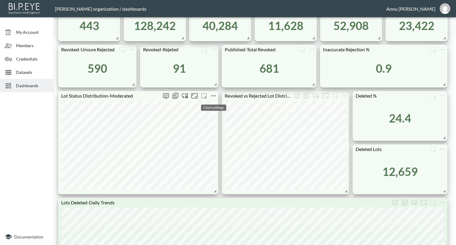
click at [215, 95] on icon "more" at bounding box center [213, 95] width 5 height 1
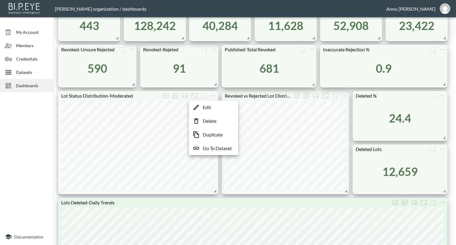
click at [212, 132] on p "Duplicate" at bounding box center [213, 134] width 20 height 7
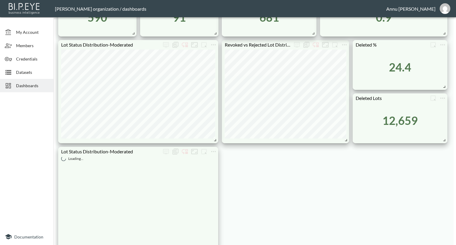
scroll to position [326, 0]
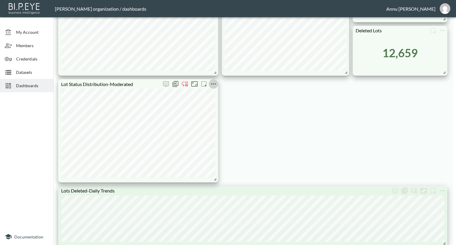
click at [213, 83] on icon "more" at bounding box center [213, 83] width 5 height 1
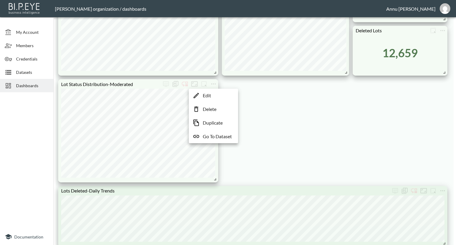
click at [211, 94] on li "Edit" at bounding box center [213, 95] width 46 height 11
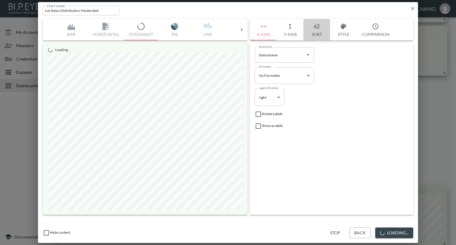
click at [317, 34] on button "Sort" at bounding box center [316, 29] width 27 height 21
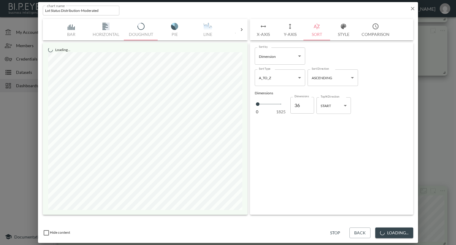
click at [341, 36] on button "Style" at bounding box center [343, 29] width 27 height 21
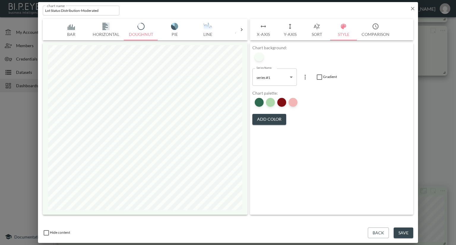
click at [291, 37] on button "Y-Axis" at bounding box center [289, 29] width 27 height 21
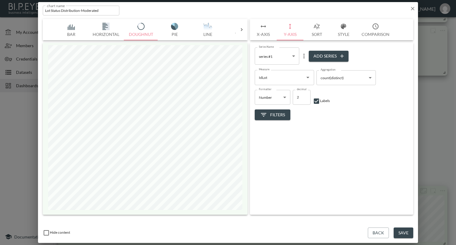
click at [275, 112] on span "Filters" at bounding box center [272, 114] width 25 height 7
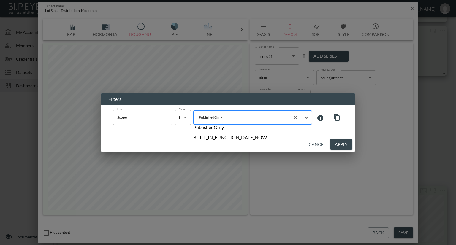
click at [237, 119] on div at bounding box center [241, 117] width 90 height 6
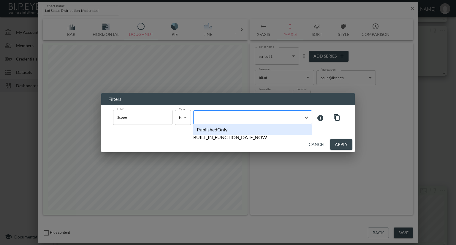
click at [263, 117] on div at bounding box center [246, 117] width 101 height 6
type input "AllEvents"
click at [223, 132] on div "Create "AllEvents"" at bounding box center [252, 129] width 119 height 10
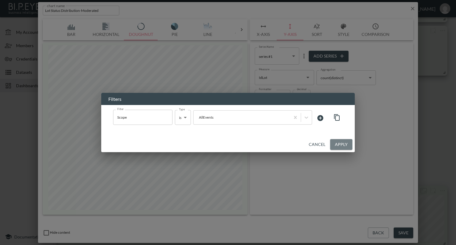
click at [341, 144] on button "Apply" at bounding box center [341, 144] width 22 height 11
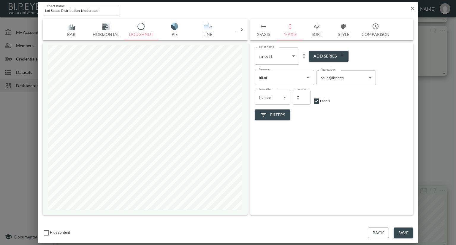
click at [401, 232] on button "Save" at bounding box center [403, 233] width 20 height 11
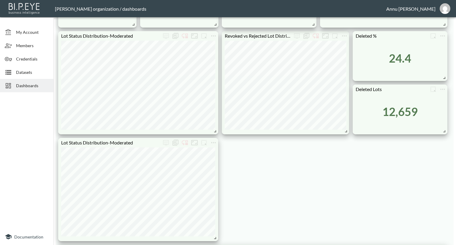
scroll to position [267, 0]
click at [212, 143] on icon "more" at bounding box center [213, 143] width 7 height 7
click at [211, 154] on p "Edit" at bounding box center [207, 154] width 8 height 7
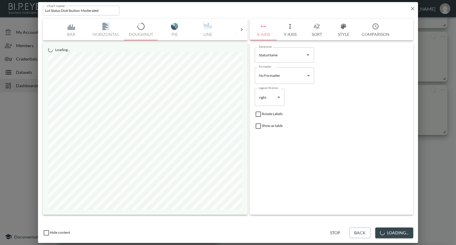
click at [336, 32] on button "Style" at bounding box center [343, 29] width 27 height 21
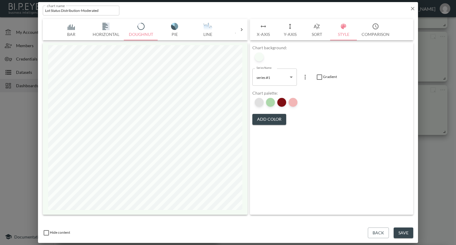
click at [258, 104] on div at bounding box center [259, 102] width 9 height 9
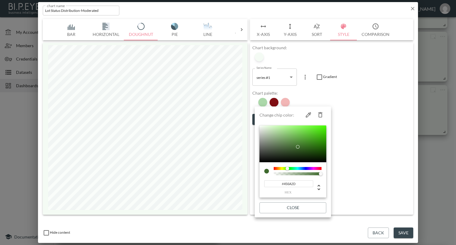
type input "#486A2D"
drag, startPoint x: 293, startPoint y: 168, endPoint x: 286, endPoint y: 169, distance: 7.2
click at [286, 169] on div at bounding box center [286, 169] width 4 height 4
click at [356, 89] on div at bounding box center [228, 122] width 456 height 245
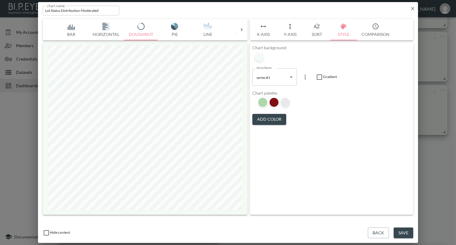
click at [290, 101] on div at bounding box center [285, 102] width 9 height 9
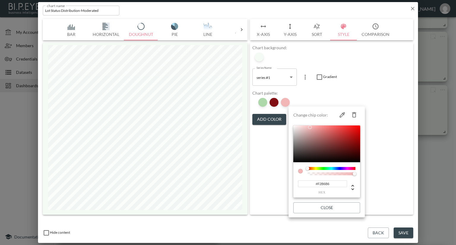
click at [352, 89] on div at bounding box center [228, 122] width 456 height 245
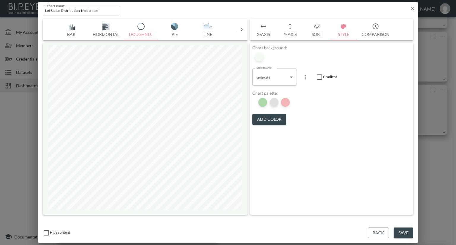
click at [278, 103] on div at bounding box center [273, 102] width 9 height 9
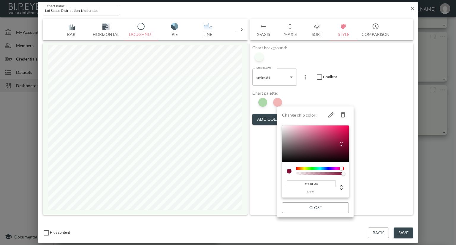
type input "#800E30"
click at [341, 168] on div at bounding box center [342, 169] width 4 height 4
click at [375, 85] on div at bounding box center [228, 122] width 456 height 245
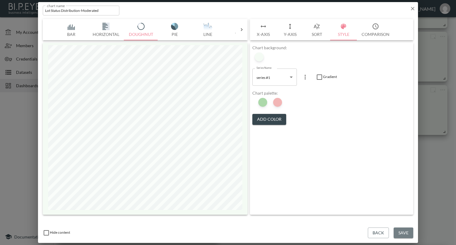
drag, startPoint x: 398, startPoint y: 230, endPoint x: 405, endPoint y: 207, distance: 23.7
click at [398, 230] on button "Save" at bounding box center [403, 233] width 20 height 11
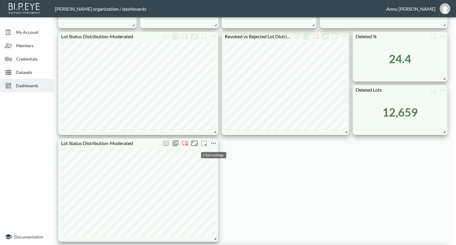
click at [214, 143] on icon "more" at bounding box center [213, 143] width 7 height 7
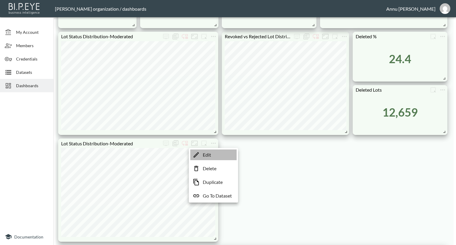
click at [211, 153] on li "Edit" at bounding box center [213, 154] width 46 height 11
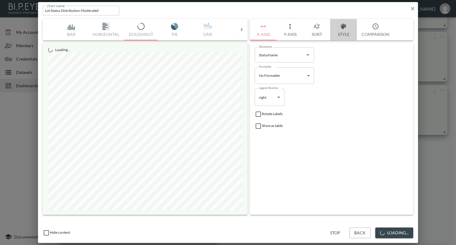
click at [338, 33] on button "Style" at bounding box center [343, 29] width 27 height 21
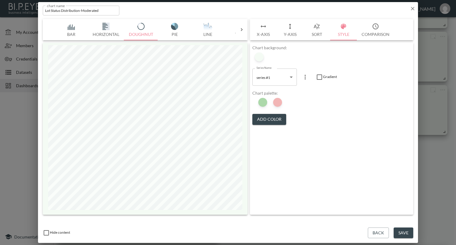
click at [272, 102] on div at bounding box center [270, 100] width 4 height 6
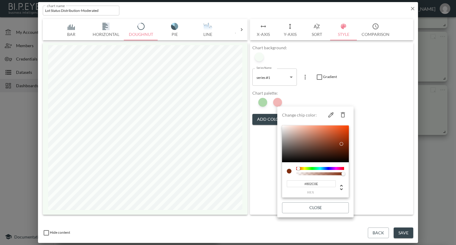
type input "#80270E"
drag, startPoint x: 340, startPoint y: 167, endPoint x: 298, endPoint y: 167, distance: 42.4
click at [298, 167] on div at bounding box center [298, 169] width 4 height 4
click at [336, 91] on div at bounding box center [228, 122] width 456 height 245
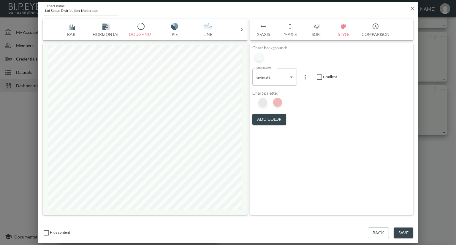
click at [267, 103] on div at bounding box center [262, 102] width 9 height 9
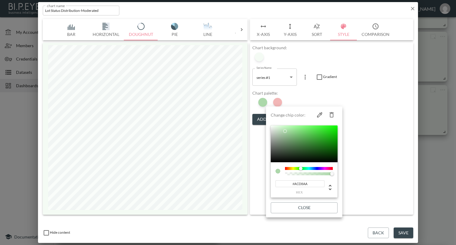
click at [329, 114] on icon "button" at bounding box center [331, 114] width 7 height 7
type input "#80270E"
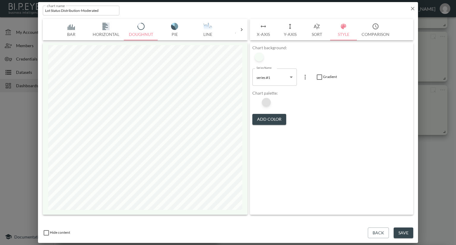
click at [271, 101] on div at bounding box center [266, 102] width 9 height 9
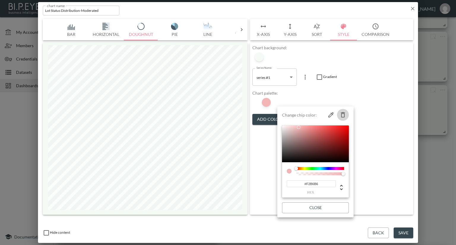
click at [344, 114] on icon "button" at bounding box center [342, 114] width 7 height 7
type input "#22194D"
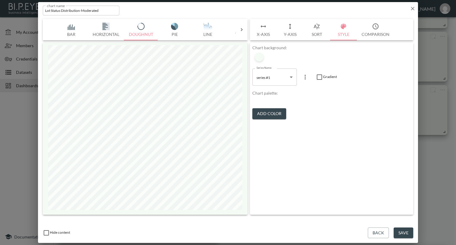
click at [319, 77] on input "checkbox" at bounding box center [319, 77] width 7 height 7
checkbox input "true"
click at [377, 233] on button "Back" at bounding box center [378, 233] width 21 height 11
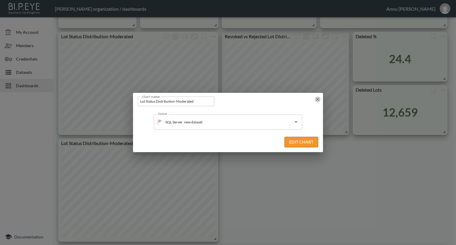
click at [319, 101] on icon "button" at bounding box center [317, 99] width 6 height 6
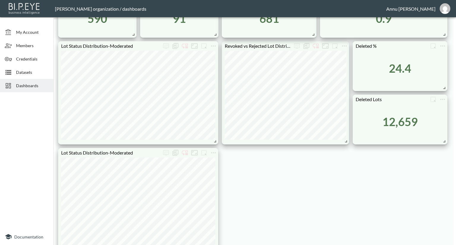
scroll to position [297, 0]
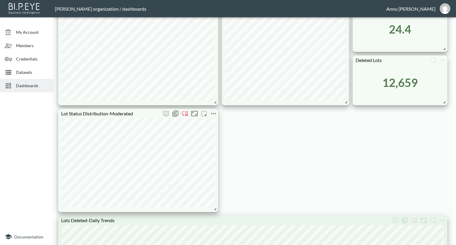
click at [214, 113] on icon "more" at bounding box center [213, 113] width 7 height 7
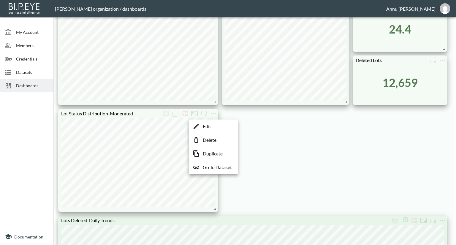
click at [214, 126] on li "Edit" at bounding box center [213, 126] width 46 height 11
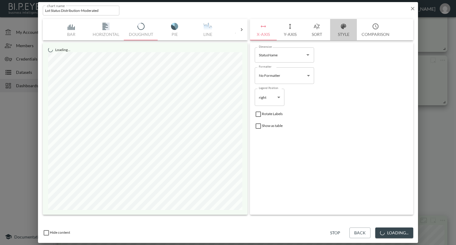
click at [339, 32] on button "Style" at bounding box center [343, 29] width 27 height 21
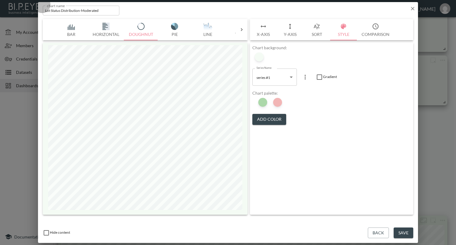
click at [272, 101] on div at bounding box center [270, 100] width 4 height 6
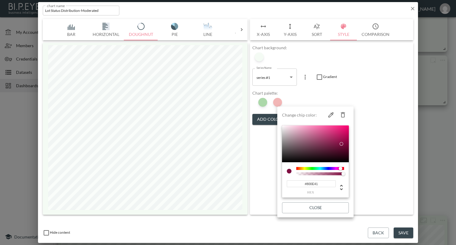
click at [340, 167] on div at bounding box center [340, 169] width 4 height 4
type input "128"
type input "0.85"
drag, startPoint x: 342, startPoint y: 173, endPoint x: 336, endPoint y: 171, distance: 6.6
click at [336, 171] on div at bounding box center [320, 171] width 48 height 8
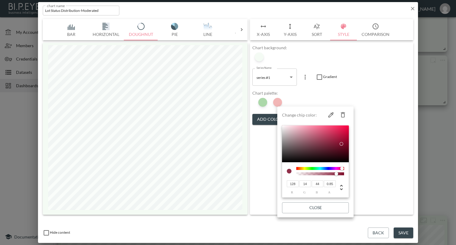
type input "39"
click at [342, 167] on div at bounding box center [342, 169] width 4 height 4
type input "131"
type input "14"
type input "40"
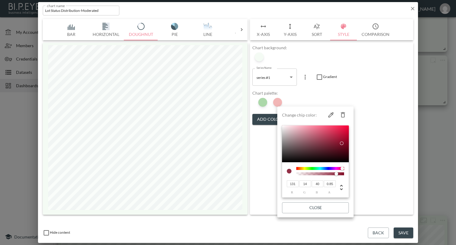
type input "15"
type input "41"
type input "135"
type input "42"
type input "144"
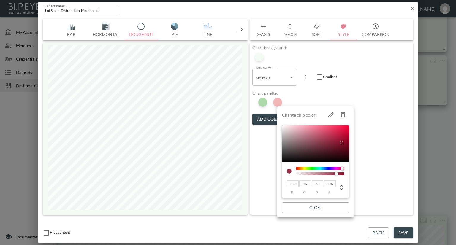
type input "16"
type input "45"
type input "156"
type input "17"
type input "49"
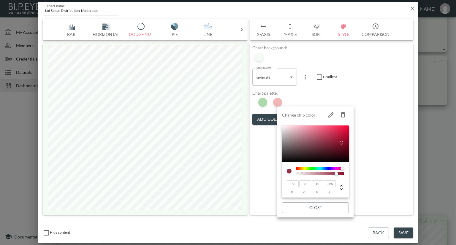
type input "164"
type input "18"
type input "52"
type input "168"
type input "53"
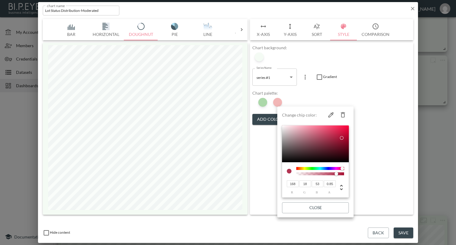
type input "17"
type input "173"
type input "18"
type input "55"
type input "16"
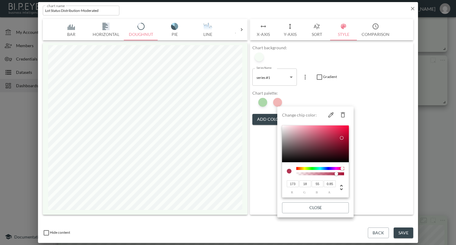
type input "53"
type input "15"
type input "52"
type input "177"
type input "13"
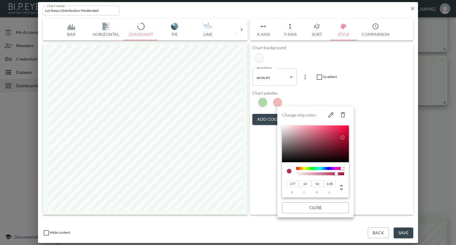
type input "51"
type input "12"
type input "50"
type input "181"
type input "12"
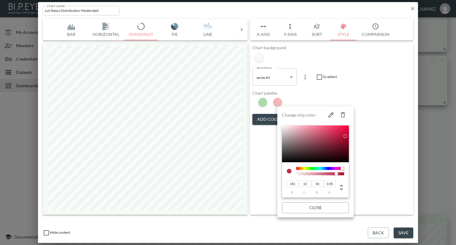
type input "52"
type input "13"
type input "53"
type input "15"
type input "55"
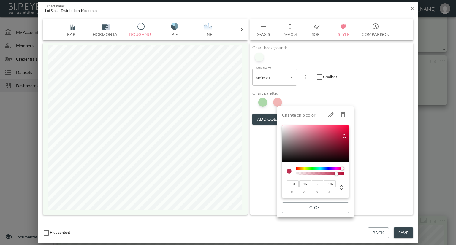
type input "18"
type input "57"
type input "22"
type input "60"
type input "27"
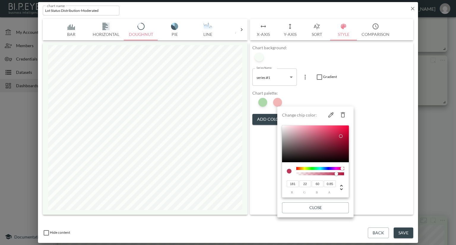
type input "63"
type input "31"
type input "66"
type input "179"
type input "34"
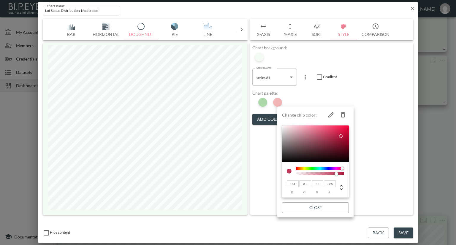
type input "68"
type input "177"
type input "37"
type input "70"
type input "170"
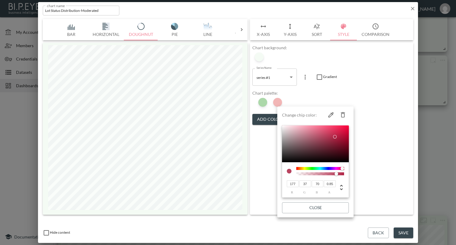
type input "42"
type input "72"
type input "168"
type input "44"
type input "73"
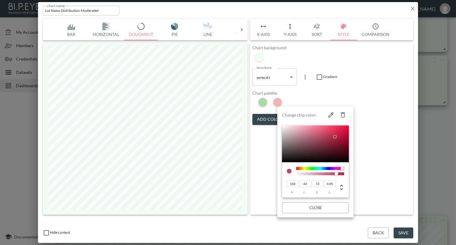
type input "46"
type input "74"
type input "162"
type input "48"
type input "158"
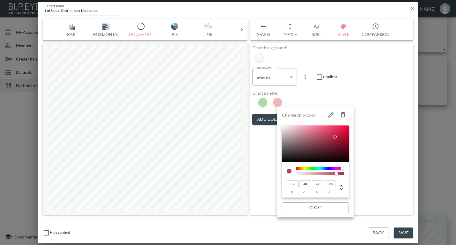
type input "51"
type input "75"
type input "156"
type input "52"
type input "154"
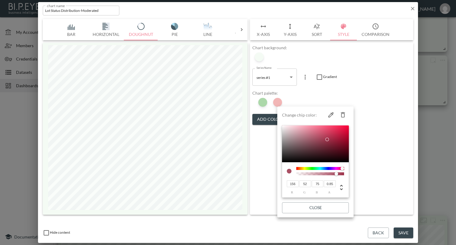
type input "53"
type input "150"
type input "54"
type input "146"
type input "74"
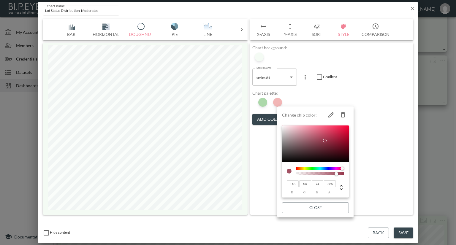
type input "144"
type input "55"
type input "142"
type input "73"
type input "140"
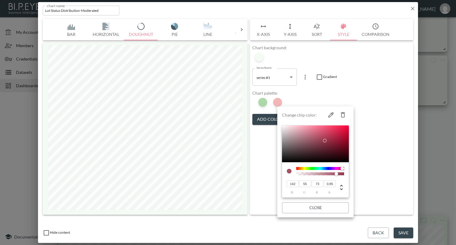
type input "72"
type input "138"
type input "54"
type input "71"
type input "142"
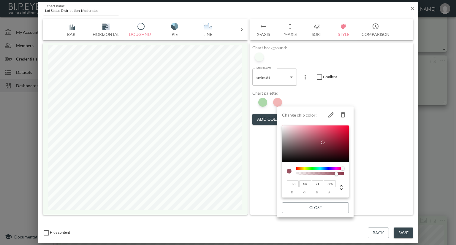
type input "55"
type input "72"
type input "54"
type input "71"
type input "146"
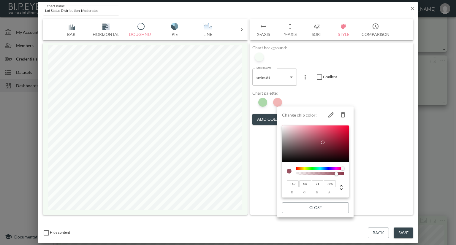
type input "52"
type input "148"
type input "51"
type input "70"
type input "50"
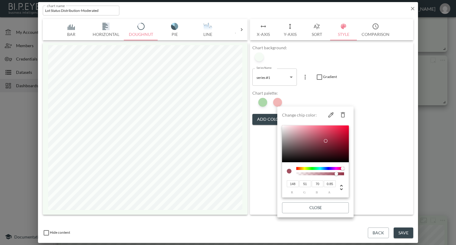
type input "69"
type input "144"
type input "68"
type input "140"
type input "67"
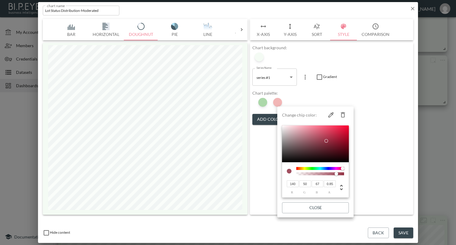
type input "138"
type input "49"
type input "66"
type input "133"
type input "65"
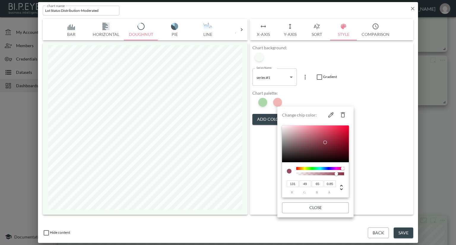
type input "127"
type input "64"
type input "113"
type input "47"
type input "60"
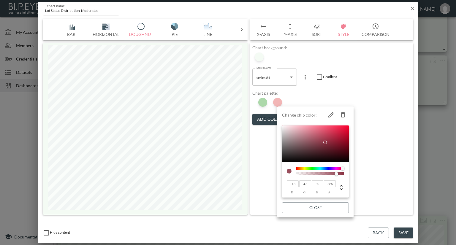
type input "103"
type input "45"
type input "56"
type input "98"
type input "44"
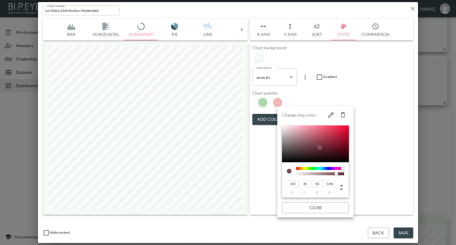
type input "54"
type input "92"
type input "42"
type input "51"
type input "78"
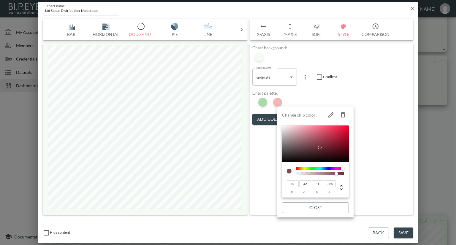
type input "36"
type input "44"
type input "70"
type input "33"
type input "40"
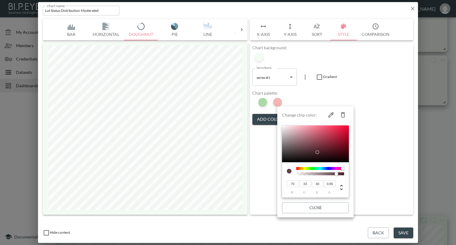
type input "59"
type input "29"
type input "35"
type input "53"
type input "26"
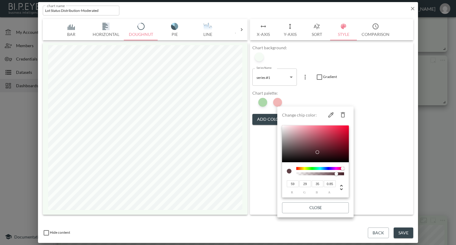
type input "32"
type input "49"
type input "24"
type input "30"
type input "51"
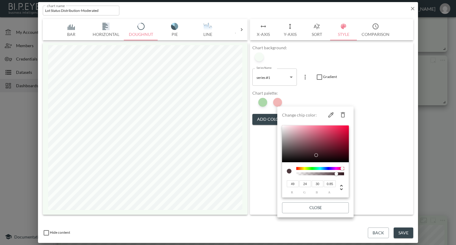
type input "25"
type input "31"
type input "53"
type input "26"
type input "32"
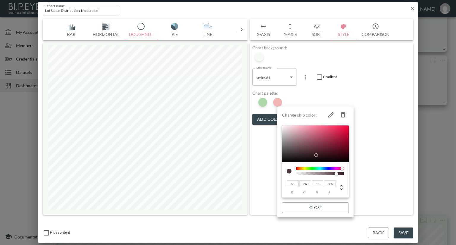
type input "59"
type input "28"
type input "35"
type input "61"
type input "29"
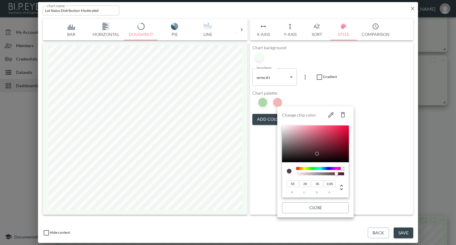
type input "36"
type input "70"
type input "32"
type input "40"
type input "74"
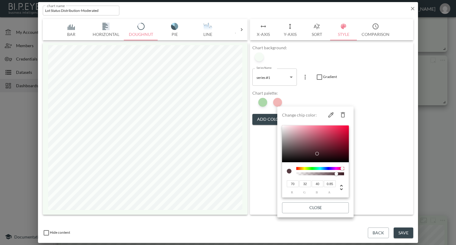
type input "33"
type input "41"
type input "76"
type input "42"
type input "78"
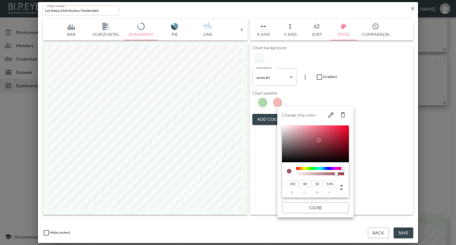
drag, startPoint x: 342, startPoint y: 143, endPoint x: 319, endPoint y: 140, distance: 23.0
click at [319, 140] on div at bounding box center [319, 141] width 4 height 4
click at [388, 123] on div at bounding box center [228, 122] width 456 height 245
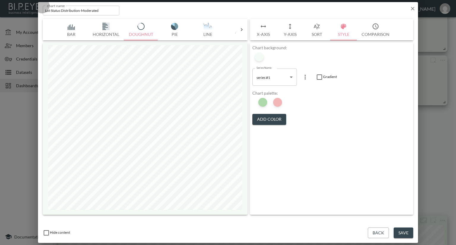
click at [257, 101] on div at bounding box center [255, 100] width 4 height 6
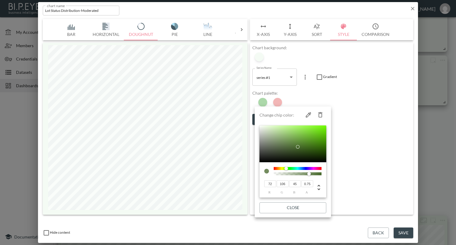
drag, startPoint x: 319, startPoint y: 173, endPoint x: 309, endPoint y: 173, distance: 10.7
click at [309, 173] on div at bounding box center [309, 174] width 4 height 4
drag, startPoint x: 298, startPoint y: 147, endPoint x: 295, endPoint y: 140, distance: 7.2
click at [295, 140] on div at bounding box center [295, 140] width 4 height 4
drag, startPoint x: 295, startPoint y: 139, endPoint x: 284, endPoint y: 138, distance: 11.6
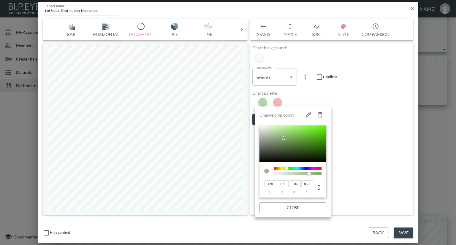
click at [284, 138] on div at bounding box center [283, 138] width 4 height 4
drag, startPoint x: 282, startPoint y: 138, endPoint x: 284, endPoint y: 146, distance: 8.0
click at [284, 146] on div at bounding box center [285, 146] width 4 height 4
drag, startPoint x: 284, startPoint y: 144, endPoint x: 295, endPoint y: 144, distance: 11.3
click at [295, 144] on div at bounding box center [296, 144] width 4 height 4
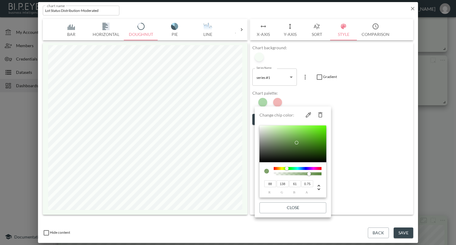
click at [297, 142] on div at bounding box center [297, 143] width 4 height 4
drag, startPoint x: 307, startPoint y: 174, endPoint x: 313, endPoint y: 174, distance: 5.3
click at [313, 174] on div at bounding box center [313, 174] width 4 height 4
drag, startPoint x: 296, startPoint y: 143, endPoint x: 294, endPoint y: 139, distance: 3.7
click at [294, 139] on div at bounding box center [294, 139] width 4 height 4
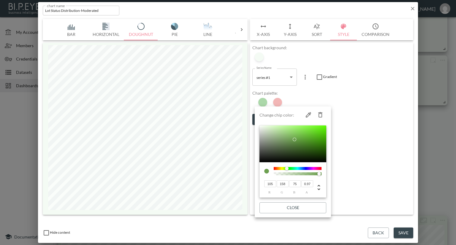
drag, startPoint x: 313, startPoint y: 174, endPoint x: 319, endPoint y: 173, distance: 6.0
click at [319, 173] on div at bounding box center [319, 174] width 4 height 4
click at [390, 145] on div at bounding box center [228, 122] width 456 height 245
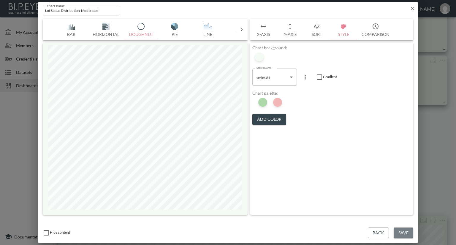
drag, startPoint x: 408, startPoint y: 232, endPoint x: 429, endPoint y: 193, distance: 44.6
click at [408, 232] on button "Save" at bounding box center [403, 233] width 20 height 11
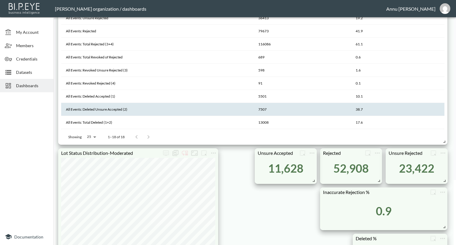
scroll to position [0, 0]
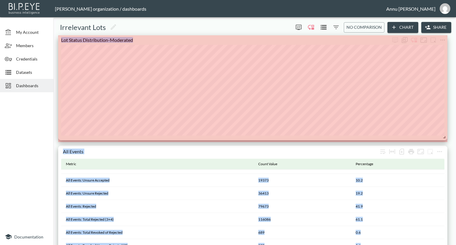
drag, startPoint x: 216, startPoint y: 137, endPoint x: 448, endPoint y: 139, distance: 232.9
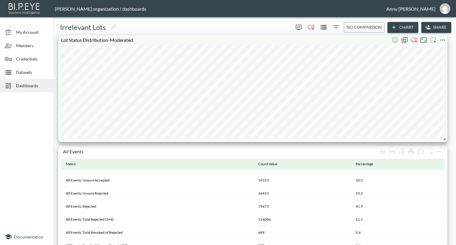
click at [443, 37] on icon "more" at bounding box center [442, 39] width 7 height 7
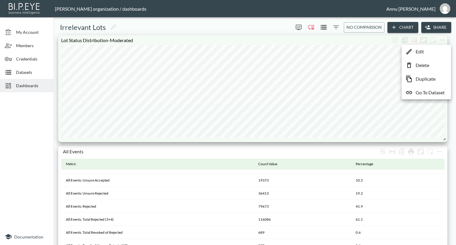
click at [432, 52] on li "Edit" at bounding box center [426, 51] width 46 height 11
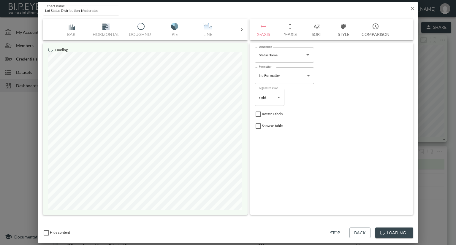
click at [344, 32] on button "Style" at bounding box center [343, 29] width 27 height 21
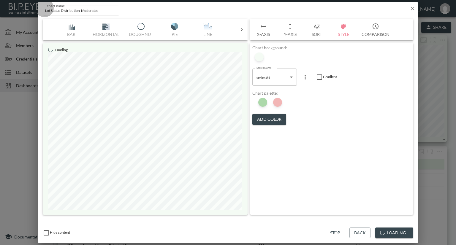
click at [272, 102] on div at bounding box center [270, 100] width 4 height 6
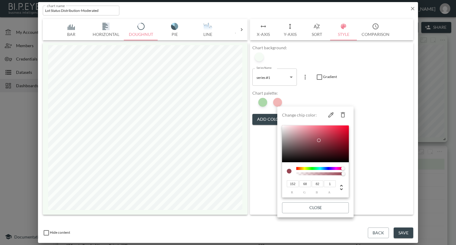
drag, startPoint x: 336, startPoint y: 173, endPoint x: 346, endPoint y: 174, distance: 10.5
click at [346, 174] on div at bounding box center [345, 174] width 4 height 4
click at [408, 184] on div at bounding box center [228, 122] width 456 height 245
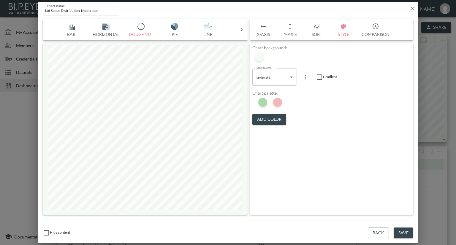
click at [407, 233] on button "Save" at bounding box center [403, 233] width 20 height 11
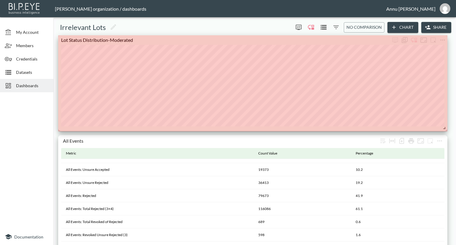
drag, startPoint x: 444, startPoint y: 139, endPoint x: 444, endPoint y: 128, distance: 11.0
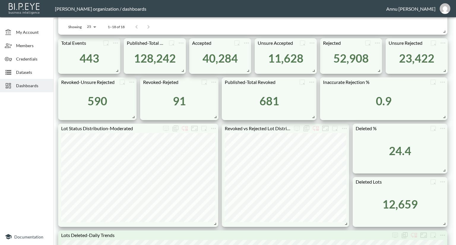
scroll to position [297, 0]
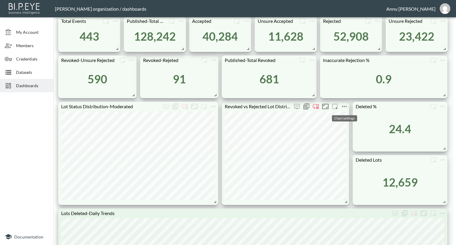
click at [344, 105] on icon "more" at bounding box center [344, 106] width 7 height 7
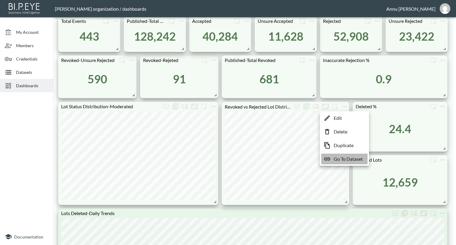
click at [340, 159] on p "Go To Dataset" at bounding box center [347, 158] width 29 height 7
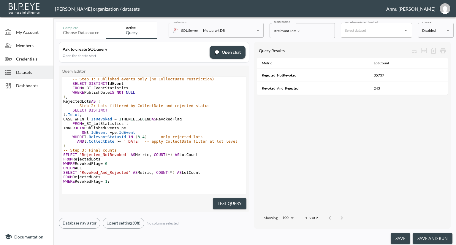
scroll to position [13, 0]
click at [8, 112] on div at bounding box center [26, 162] width 53 height 134
click at [36, 85] on span "Dashboards" at bounding box center [32, 85] width 33 height 6
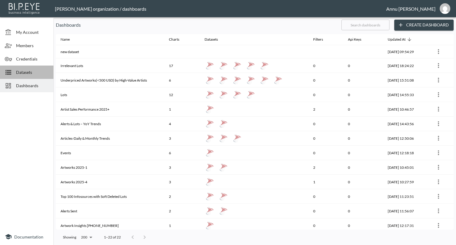
click at [36, 69] on span "Datasets" at bounding box center [32, 72] width 33 height 6
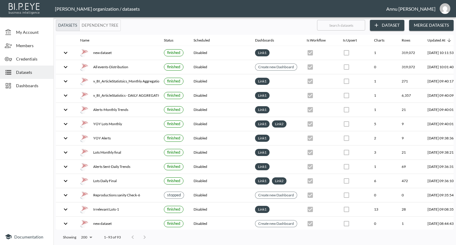
click at [41, 80] on div "Dashboards" at bounding box center [26, 85] width 53 height 13
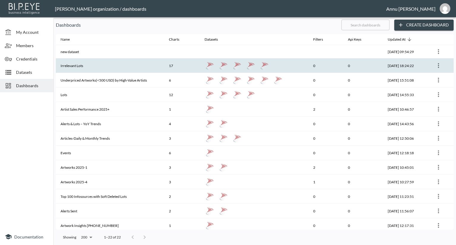
click at [87, 64] on th "Irrelevant Lots" at bounding box center [110, 65] width 108 height 15
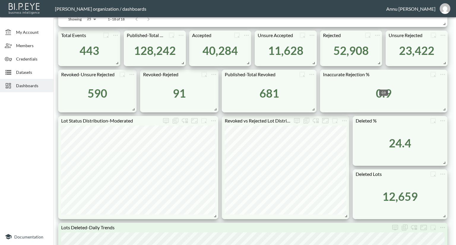
scroll to position [297, 0]
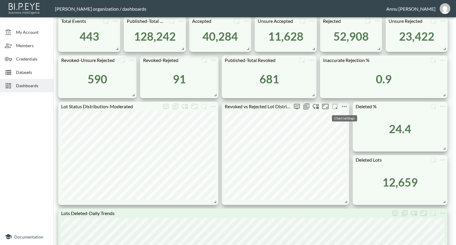
click at [343, 106] on icon "more" at bounding box center [344, 106] width 5 height 1
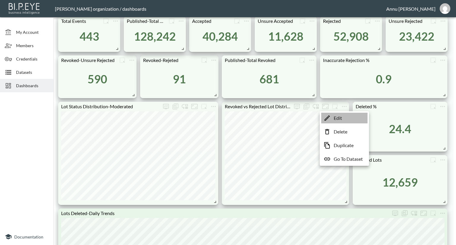
click at [336, 118] on p "Edit" at bounding box center [337, 117] width 8 height 7
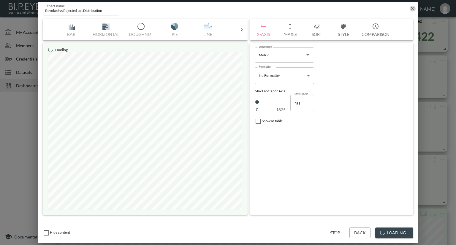
click at [411, 8] on icon "button" at bounding box center [412, 9] width 6 height 6
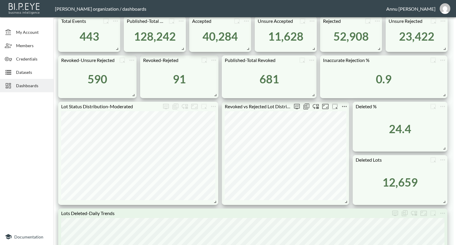
click at [348, 104] on span "Chart settings" at bounding box center [343, 106] width 9 height 9
click at [343, 103] on icon "more" at bounding box center [344, 106] width 7 height 7
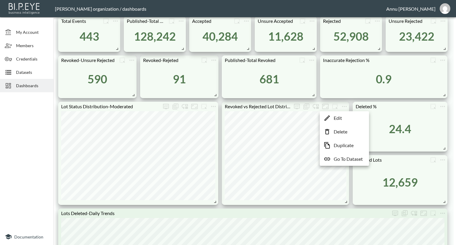
click at [341, 158] on p "Go To Dataset" at bounding box center [347, 158] width 29 height 7
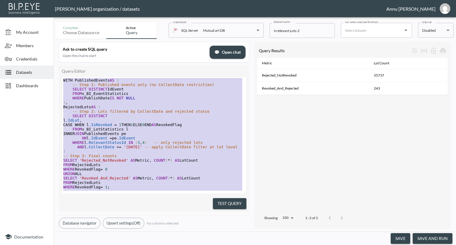
drag, startPoint x: 118, startPoint y: 178, endPoint x: 60, endPoint y: 31, distance: 157.9
click at [60, 31] on div "Complete Choose datasource Active Query credentials SQL Server Mutual art DB 82…" at bounding box center [254, 132] width 397 height 225
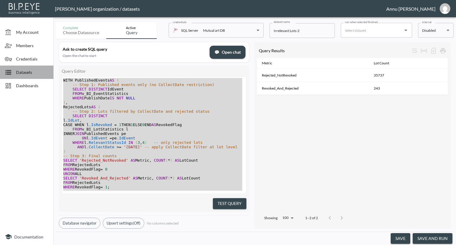
click at [32, 76] on div "Datasets" at bounding box center [26, 72] width 53 height 13
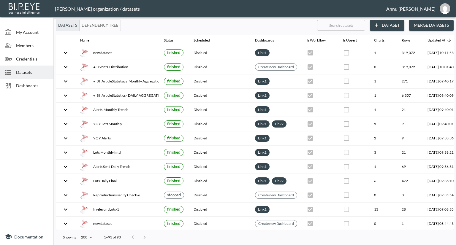
click at [390, 24] on button "Dataset" at bounding box center [387, 25] width 34 height 11
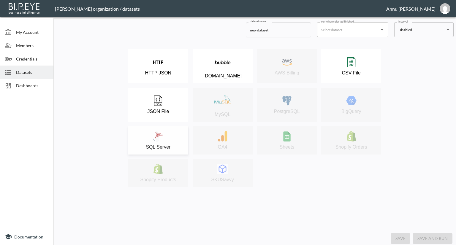
click at [170, 134] on div "SQL Server" at bounding box center [158, 140] width 54 height 19
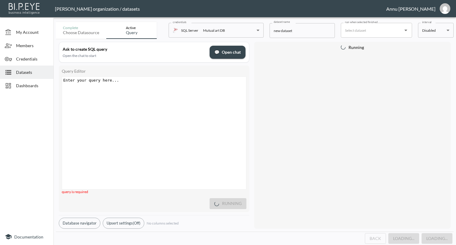
click at [141, 87] on div "Enter your query here... xxxxxxxxxx ​" at bounding box center [161, 140] width 199 height 127
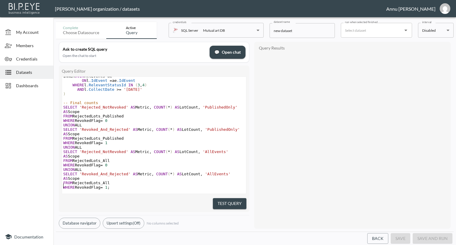
scroll to position [131, 0]
click at [314, 122] on div "Query Results" at bounding box center [352, 135] width 190 height 181
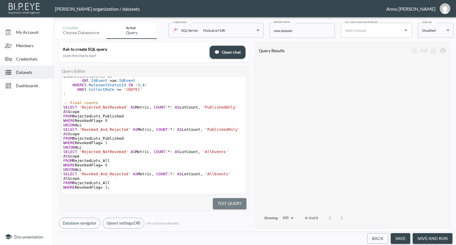
drag, startPoint x: 232, startPoint y: 198, endPoint x: 240, endPoint y: 178, distance: 20.9
click at [232, 198] on button "Test Query" at bounding box center [230, 203] width 34 height 11
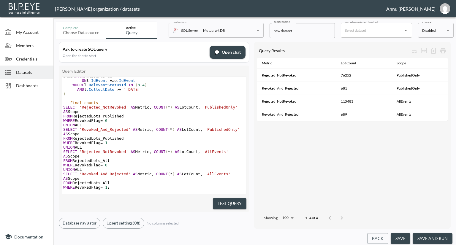
click at [38, 88] on span "Dashboards" at bounding box center [32, 85] width 33 height 6
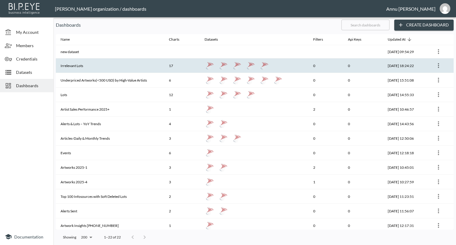
click at [95, 63] on th "Irrelevant Lots" at bounding box center [110, 65] width 108 height 15
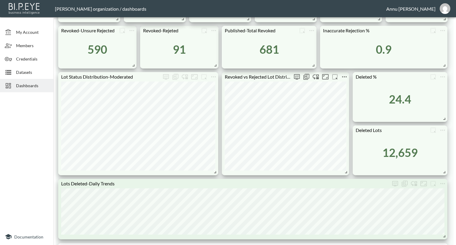
scroll to position [267, 0]
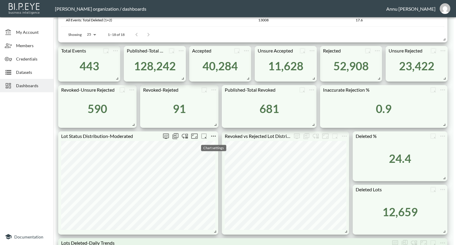
click at [213, 136] on icon "more" at bounding box center [213, 136] width 5 height 1
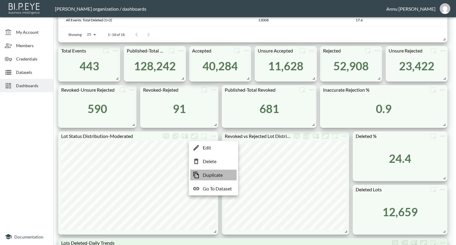
click at [210, 175] on p "Duplicate" at bounding box center [213, 174] width 20 height 7
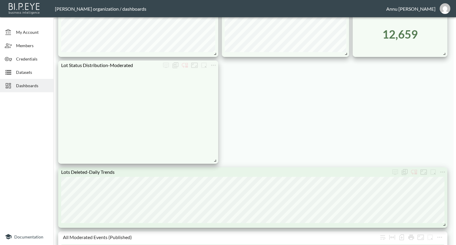
scroll to position [445, 0]
click at [215, 66] on icon "more" at bounding box center [213, 64] width 7 height 7
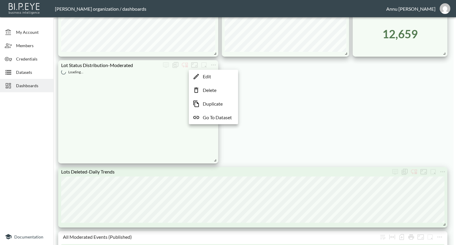
click at [211, 77] on p "Edit" at bounding box center [207, 76] width 8 height 7
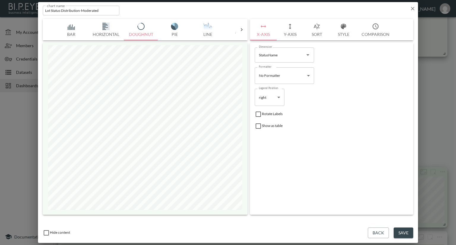
click at [284, 35] on button "Y-Axis" at bounding box center [289, 29] width 27 height 21
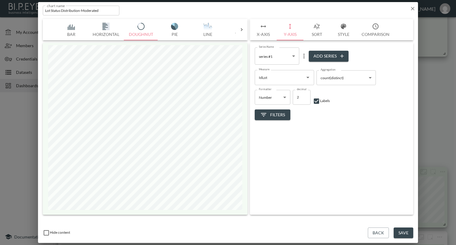
click at [275, 113] on span "Filters" at bounding box center [272, 114] width 25 height 7
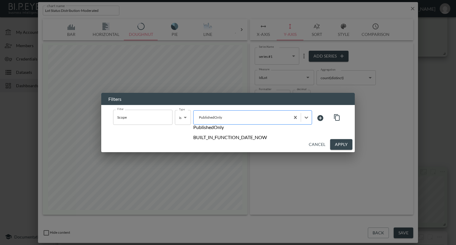
click at [239, 119] on div at bounding box center [241, 117] width 90 height 6
click at [234, 118] on div at bounding box center [241, 117] width 90 height 6
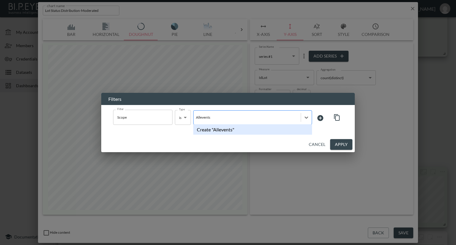
click at [203, 117] on input "Allevents" at bounding box center [247, 117] width 102 height 4
click at [386, 200] on div "Filters Filter Scope Filter Type is is Type All selected options have been clea…" at bounding box center [228, 122] width 456 height 245
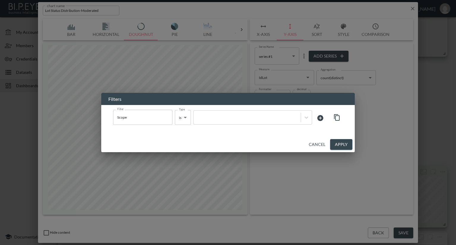
click at [349, 143] on button "Apply" at bounding box center [341, 144] width 22 height 11
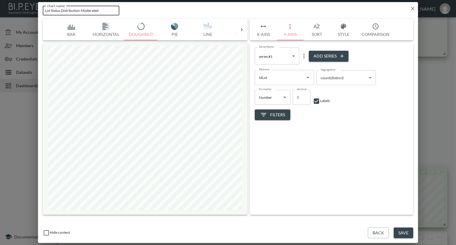
drag, startPoint x: 81, startPoint y: 9, endPoint x: 106, endPoint y: 11, distance: 24.4
click at [106, 11] on input "Lot Status Distribution-Moderated" at bounding box center [81, 11] width 77 height 10
click at [89, 9] on input "Lot Status Distribution-All events" at bounding box center [81, 11] width 77 height 10
click at [88, 9] on input "Lot Status Distribution-All events" at bounding box center [81, 11] width 77 height 10
click at [412, 230] on button "Save" at bounding box center [403, 233] width 20 height 11
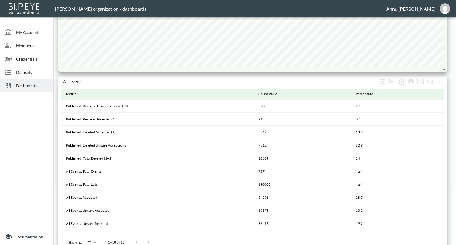
scroll to position [0, 0]
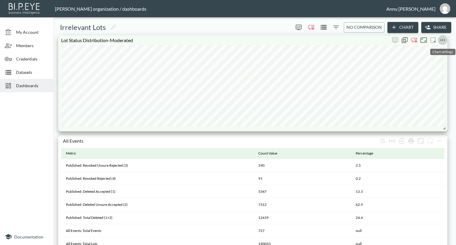
click at [443, 39] on icon "more" at bounding box center [442, 39] width 7 height 7
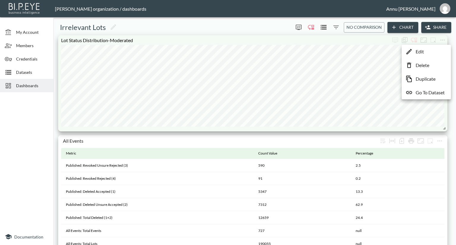
click at [425, 66] on p "Delete" at bounding box center [422, 65] width 14 height 7
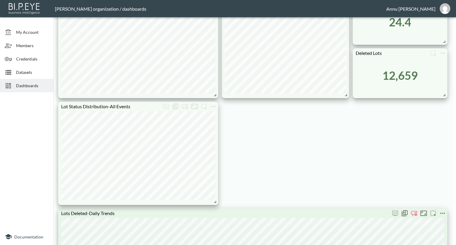
scroll to position [356, 0]
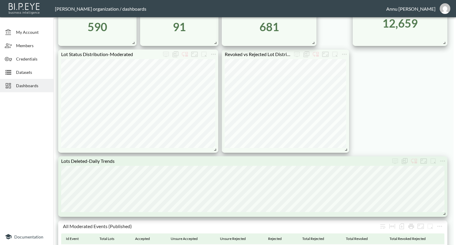
click at [225, 0] on html "BI.P.EYE, Interactive Analytics Dashboards - app Nadia Senft organization / das…" at bounding box center [228, 122] width 456 height 245
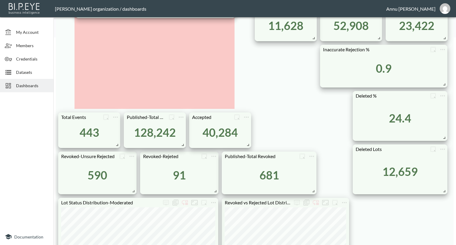
click at [198, 6] on div "Nadia Senft organization / dashboards Annu Jose My Account Members Credentials …" at bounding box center [228, 122] width 456 height 245
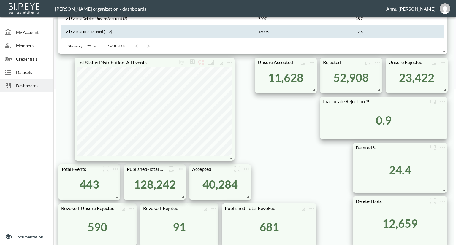
scroll to position [89, 0]
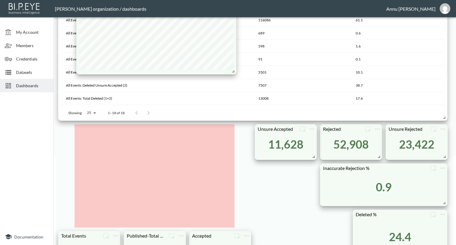
click at [203, 12] on div "Nadia Senft organization / dashboards Annu Jose My Account Members Credentials …" at bounding box center [228, 122] width 456 height 245
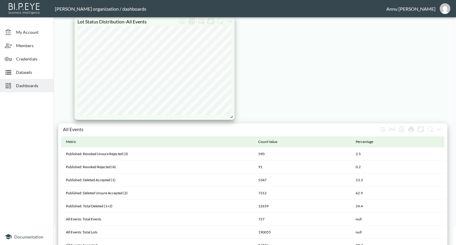
scroll to position [0, 0]
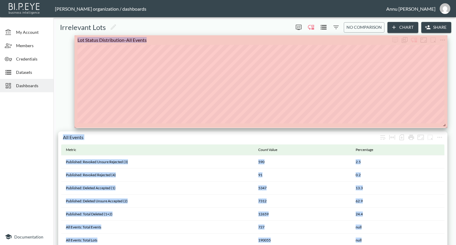
drag, startPoint x: 232, startPoint y: 136, endPoint x: 454, endPoint y: 125, distance: 221.8
click at [454, 125] on div "Irrelevant Lots 0 0 No comparison Chart Share All Revoked Lots (Moderated) Id E…" at bounding box center [254, 132] width 402 height 225
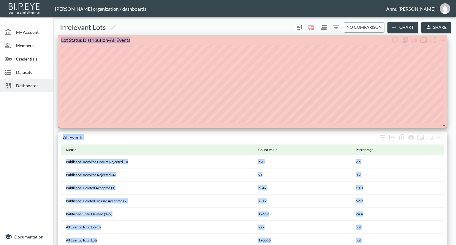
drag, startPoint x: 426, startPoint y: 124, endPoint x: 453, endPoint y: 124, distance: 27.0
click at [454, 125] on div "Irrelevant Lots 0 0 No comparison Chart Share All Revoked Lots (Moderated) Id E…" at bounding box center [254, 132] width 402 height 225
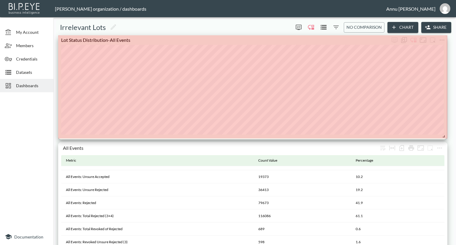
drag, startPoint x: 444, startPoint y: 125, endPoint x: 443, endPoint y: 136, distance: 11.6
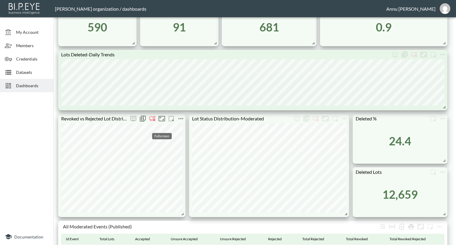
scroll to position [356, 0]
click at [181, 118] on icon "more" at bounding box center [180, 118] width 5 height 1
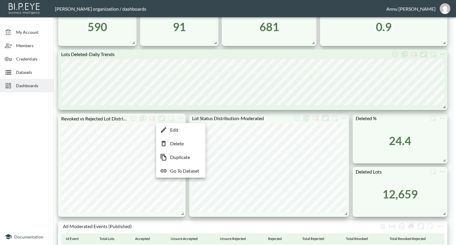
click at [182, 130] on li "Edit" at bounding box center [181, 130] width 46 height 11
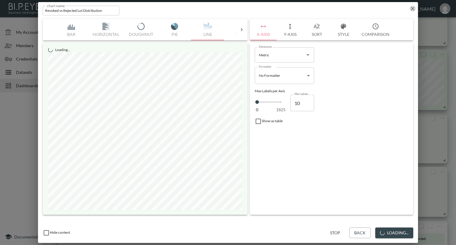
click at [412, 8] on icon "button" at bounding box center [412, 9] width 6 height 6
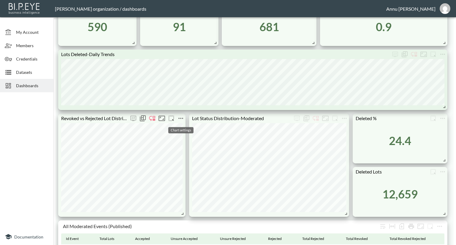
click at [179, 119] on icon "more" at bounding box center [180, 118] width 7 height 7
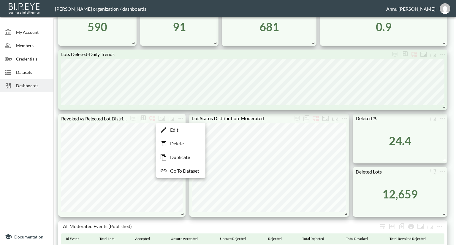
click at [180, 171] on p "Go To Dataset" at bounding box center [184, 170] width 29 height 7
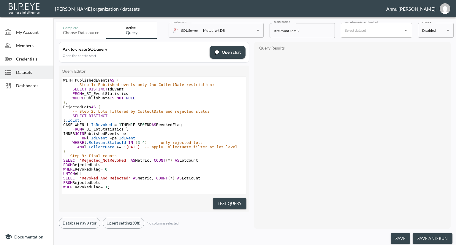
click at [428, 237] on button "save and run" at bounding box center [432, 238] width 40 height 11
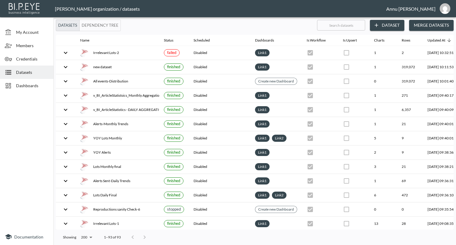
click at [32, 81] on div "Dashboards" at bounding box center [26, 85] width 53 height 13
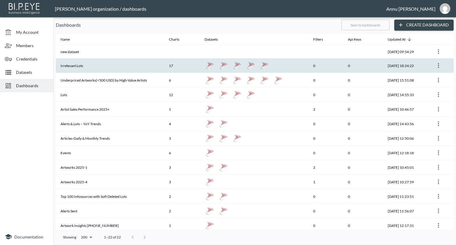
click at [76, 63] on th "Irrelevant Lots" at bounding box center [110, 65] width 108 height 15
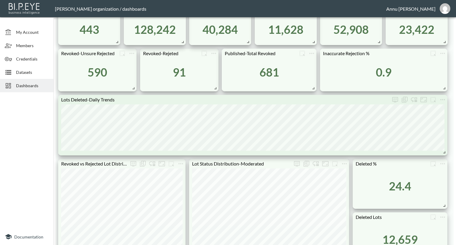
scroll to position [356, 0]
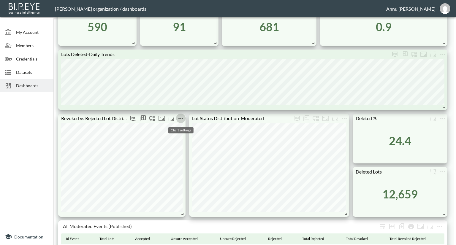
click at [183, 117] on icon "more" at bounding box center [180, 118] width 7 height 7
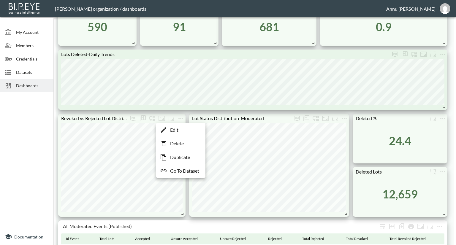
click at [184, 169] on p "Go To Dataset" at bounding box center [184, 170] width 29 height 7
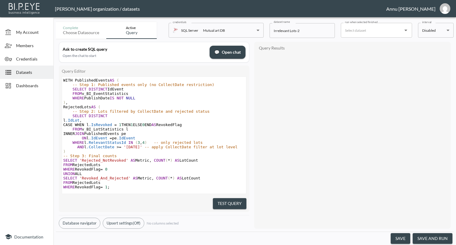
click at [430, 237] on button "save and run" at bounding box center [432, 238] width 40 height 11
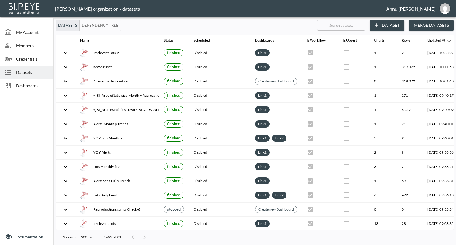
click at [31, 87] on span "Dashboards" at bounding box center [32, 85] width 33 height 6
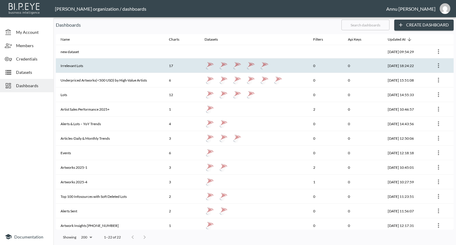
click at [82, 65] on th "Irrelevant Lots" at bounding box center [110, 65] width 108 height 15
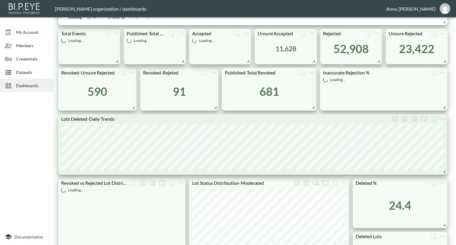
scroll to position [356, 0]
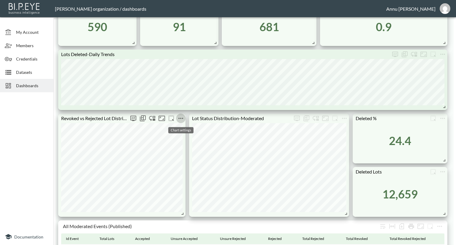
click at [180, 117] on icon "more" at bounding box center [180, 118] width 7 height 7
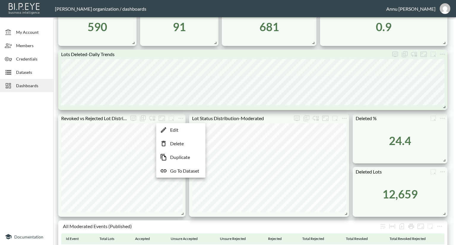
click at [190, 174] on p "Go To Dataset" at bounding box center [184, 170] width 29 height 7
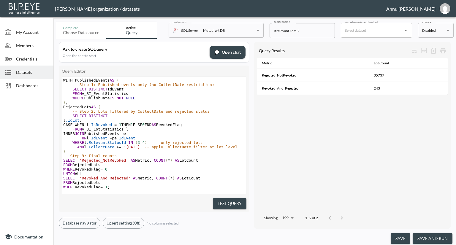
click at [41, 87] on span "Dashboards" at bounding box center [32, 85] width 33 height 6
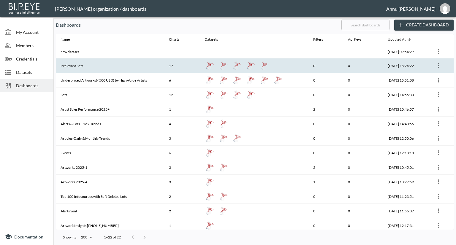
click at [77, 61] on th "Irrelevant Lots" at bounding box center [110, 65] width 108 height 15
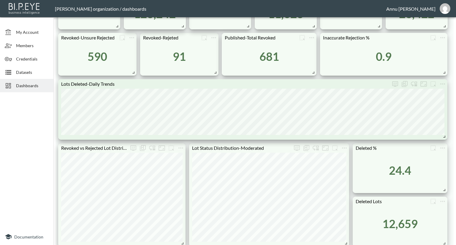
scroll to position [356, 0]
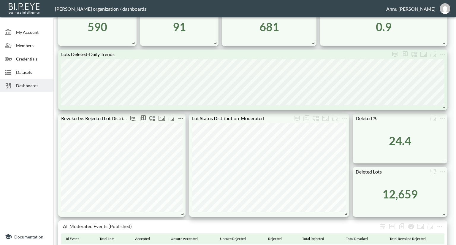
click at [179, 118] on icon "more" at bounding box center [180, 118] width 5 height 1
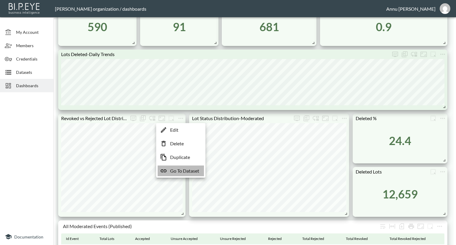
click at [184, 171] on p "Go To Dataset" at bounding box center [184, 170] width 29 height 7
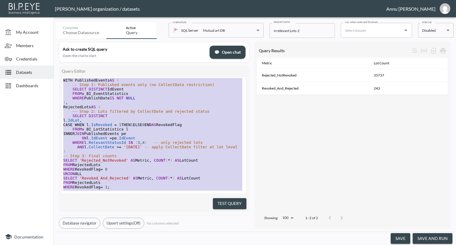
drag, startPoint x: 127, startPoint y: 179, endPoint x: 52, endPoint y: 28, distance: 168.9
click at [52, 28] on div "My Account Members Credentials Datasets Dashboards Documentation Complete Choos…" at bounding box center [228, 122] width 456 height 245
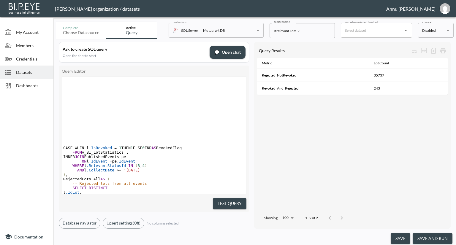
scroll to position [130, 0]
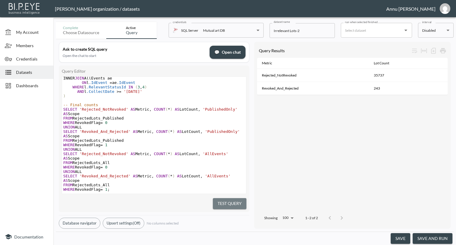
click at [220, 201] on button "Test Query" at bounding box center [230, 203] width 34 height 11
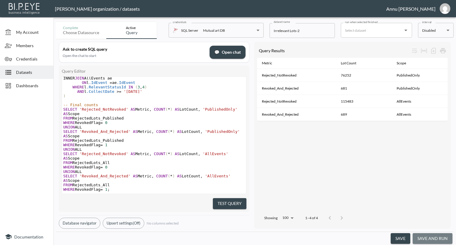
click at [440, 238] on button "save and run" at bounding box center [432, 238] width 40 height 11
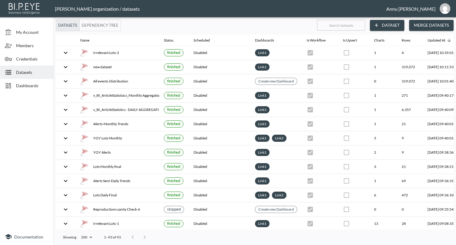
drag, startPoint x: 36, startPoint y: 86, endPoint x: 38, endPoint y: 84, distance: 3.2
click at [36, 86] on span "Dashboards" at bounding box center [32, 85] width 33 height 6
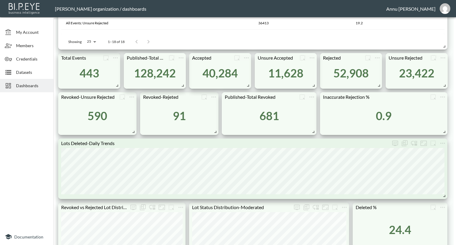
scroll to position [386, 0]
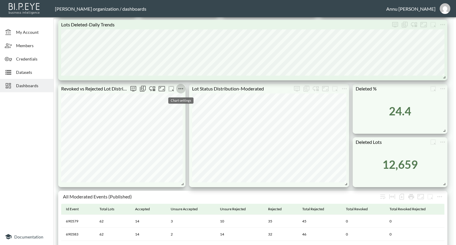
click at [180, 88] on icon "more" at bounding box center [180, 88] width 7 height 7
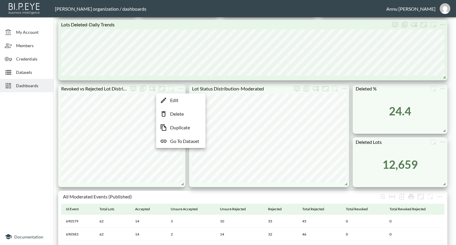
click at [175, 101] on p "Edit" at bounding box center [174, 100] width 8 height 7
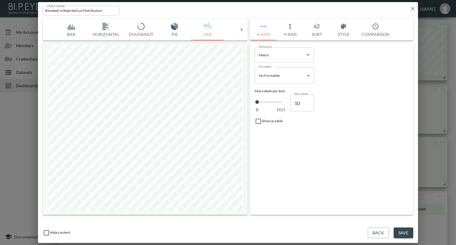
click at [316, 33] on button "Sort" at bounding box center [316, 29] width 27 height 21
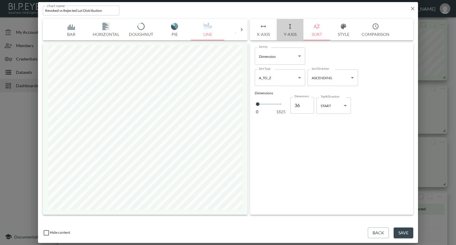
click at [287, 34] on button "Y-Axis" at bounding box center [289, 29] width 27 height 21
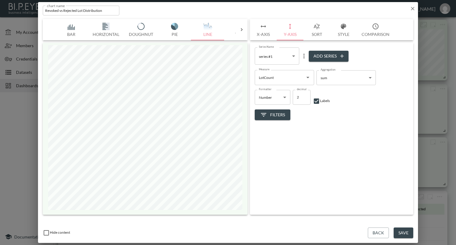
click at [279, 111] on button "Filters" at bounding box center [273, 114] width 36 height 11
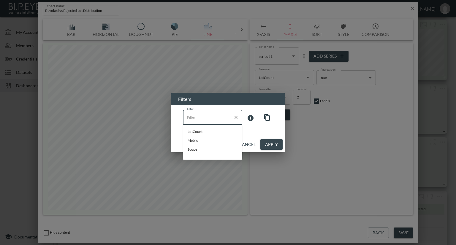
click at [226, 117] on input "Filter" at bounding box center [207, 116] width 45 height 9
click at [202, 148] on span "Scope" at bounding box center [212, 149] width 50 height 5
type input "Scope"
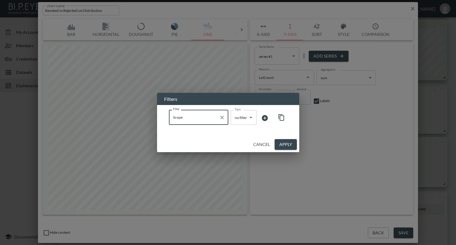
click at [241, 121] on body "BI.P.EYE, Interactive Analytics Dashboards - app [PERSON_NAME] organization / d…" at bounding box center [228, 122] width 456 height 245
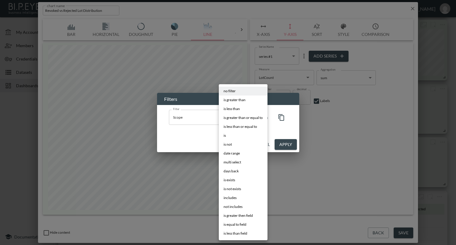
click at [234, 137] on li "is" at bounding box center [243, 135] width 49 height 9
type input "is"
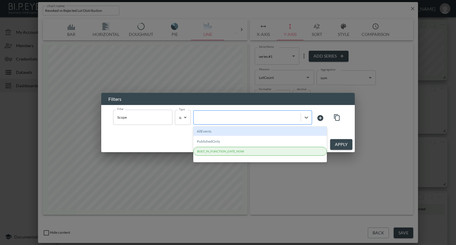
click at [250, 119] on div at bounding box center [246, 117] width 101 height 6
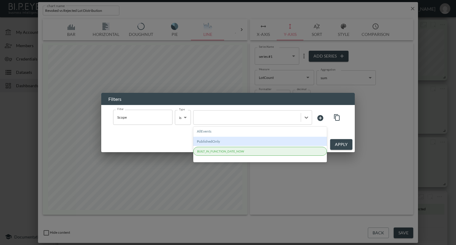
click at [233, 140] on div "PublishedOnly" at bounding box center [259, 141] width 133 height 9
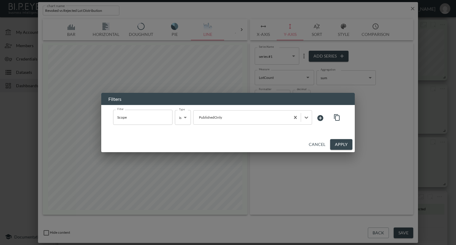
click at [341, 146] on button "Apply" at bounding box center [341, 144] width 22 height 11
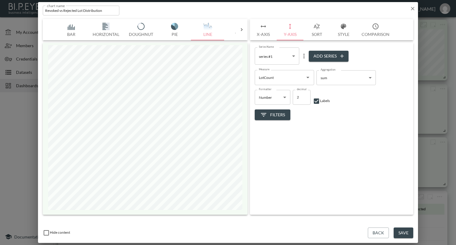
click at [395, 230] on button "Save" at bounding box center [403, 233] width 20 height 11
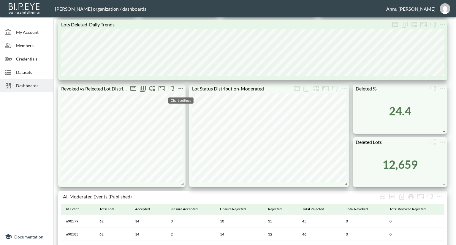
click at [181, 87] on icon "more" at bounding box center [180, 88] width 7 height 7
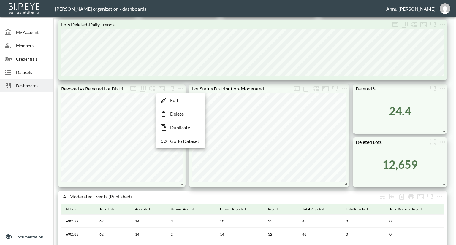
click at [176, 127] on p "Duplicate" at bounding box center [180, 127] width 20 height 7
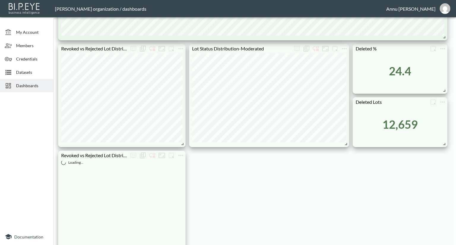
scroll to position [475, 0]
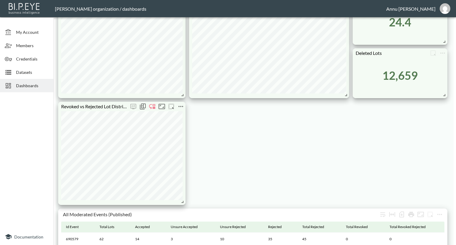
click at [178, 107] on icon "more" at bounding box center [180, 106] width 7 height 7
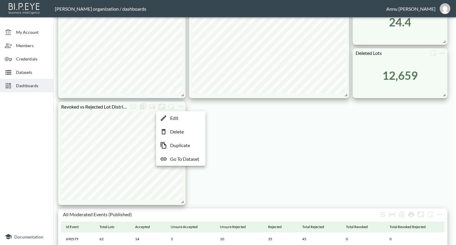
click at [176, 118] on p "Edit" at bounding box center [174, 117] width 8 height 7
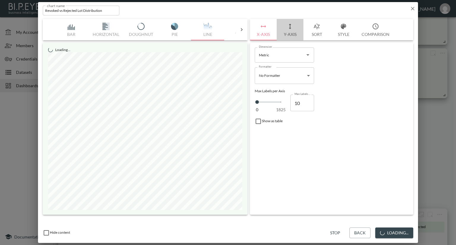
click at [288, 35] on button "Y-Axis" at bounding box center [289, 29] width 27 height 21
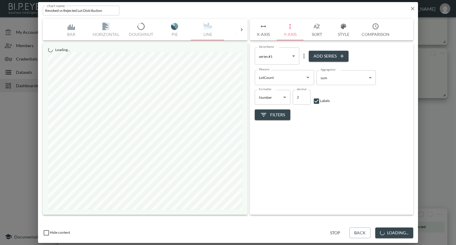
click at [272, 113] on span "Filters" at bounding box center [272, 114] width 25 height 7
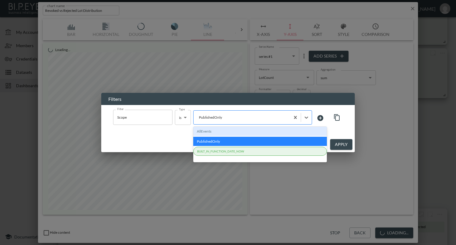
click at [245, 121] on div "PublishedOnly" at bounding box center [252, 117] width 119 height 14
click at [229, 129] on div "AllEvents" at bounding box center [259, 131] width 133 height 9
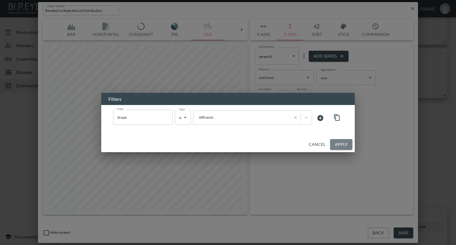
click at [337, 144] on button "Apply" at bounding box center [341, 144] width 22 height 11
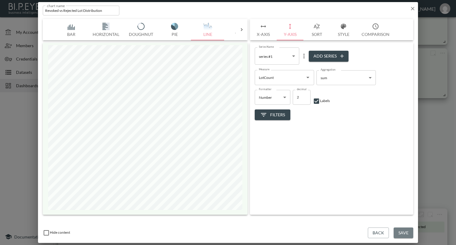
click at [409, 233] on button "Save" at bounding box center [403, 233] width 20 height 11
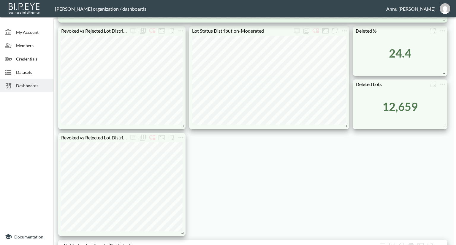
scroll to position [415, 0]
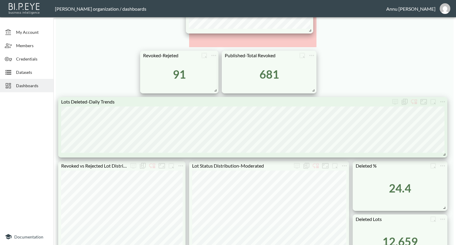
click at [295, 0] on html "BI.P.EYE, Interactive Analytics Dashboards - app [PERSON_NAME] organization / d…" at bounding box center [228, 122] width 456 height 245
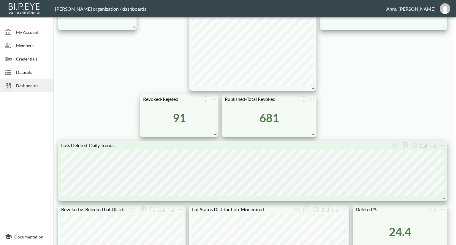
scroll to position [326, 0]
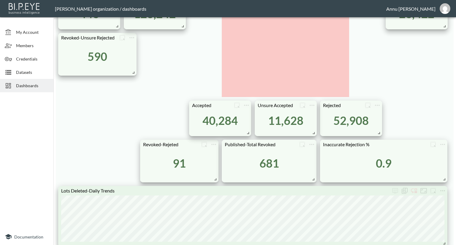
click at [301, 0] on html "BI.P.EYE, Interactive Analytics Dashboards - app [PERSON_NAME] organization / d…" at bounding box center [228, 122] width 456 height 245
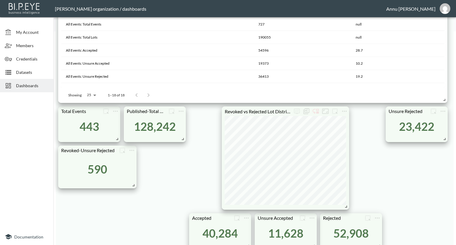
scroll to position [208, 0]
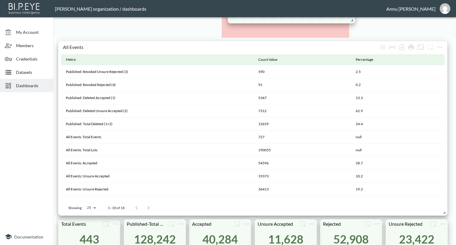
click at [305, 0] on html "BI.P.EYE, Interactive Analytics Dashboards - app [PERSON_NAME] organization / d…" at bounding box center [228, 122] width 456 height 245
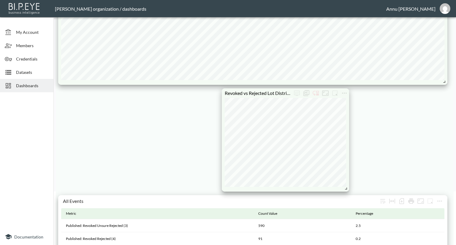
scroll to position [0, 0]
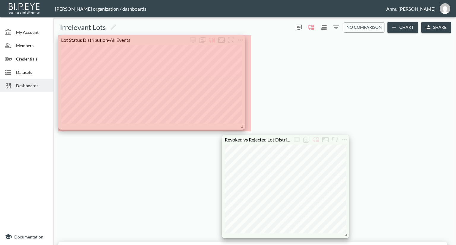
drag, startPoint x: 443, startPoint y: 135, endPoint x: 242, endPoint y: 126, distance: 201.9
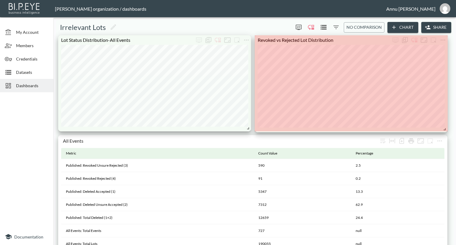
drag, startPoint x: 379, startPoint y: 134, endPoint x: 450, endPoint y: 128, distance: 71.5
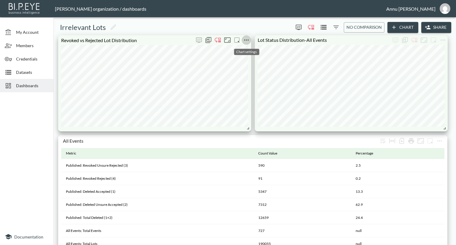
click at [246, 40] on icon "more" at bounding box center [246, 39] width 5 height 1
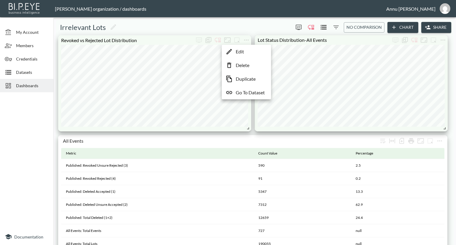
click at [242, 50] on p "Edit" at bounding box center [240, 51] width 8 height 7
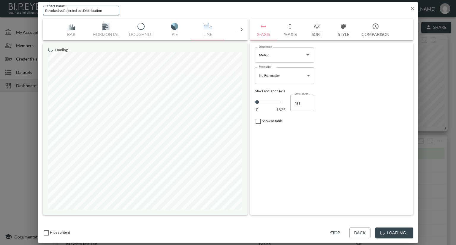
click at [109, 11] on input "Revoked vs Rejected Lot Distribution" at bounding box center [81, 11] width 77 height 10
click at [45, 10] on input "Revoked vs Rejected Lot Distribution" at bounding box center [81, 11] width 77 height 10
type input "All Events-Revoked vs Rejected Lot Distribution"
click at [400, 233] on button "Save" at bounding box center [403, 233] width 20 height 11
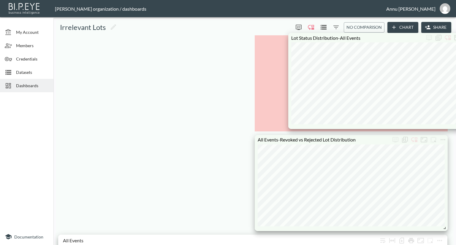
click at [455, 110] on div "My Account Members Credentials Datasets Dashboards Documentation Irrelevant Lot…" at bounding box center [228, 122] width 456 height 245
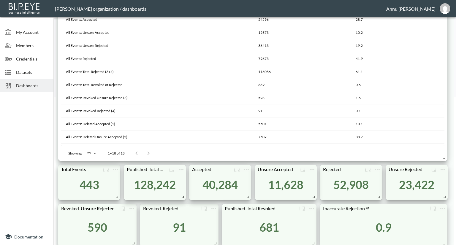
scroll to position [237, 0]
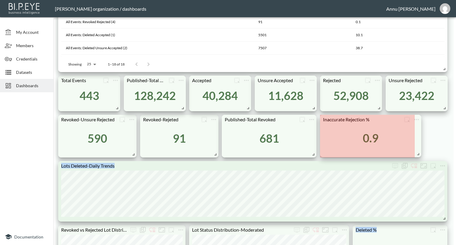
drag, startPoint x: 444, startPoint y: 154, endPoint x: 417, endPoint y: 153, distance: 26.4
click at [417, 153] on span at bounding box center [417, 153] width 6 height 6
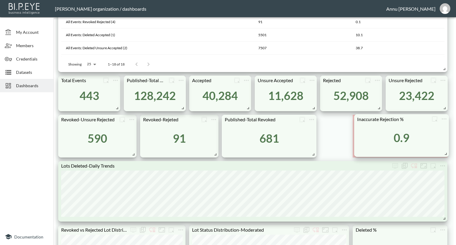
drag, startPoint x: 401, startPoint y: 152, endPoint x: 435, endPoint y: 152, distance: 34.1
click at [435, 152] on div "Inaccurate Rejection % 0.9" at bounding box center [401, 135] width 95 height 43
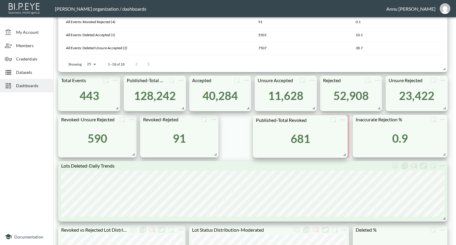
drag, startPoint x: 295, startPoint y: 151, endPoint x: 326, endPoint y: 151, distance: 31.1
click at [326, 151] on div "681" at bounding box center [300, 139] width 89 height 28
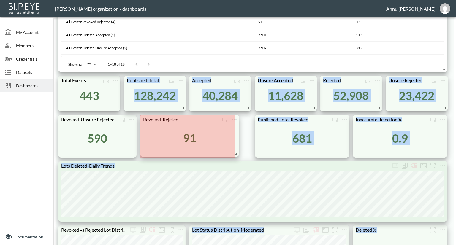
drag, startPoint x: 216, startPoint y: 153, endPoint x: 236, endPoint y: 153, distance: 20.5
click at [236, 153] on span at bounding box center [235, 153] width 6 height 6
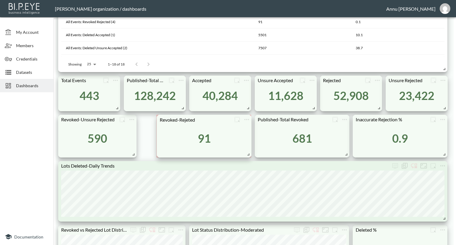
drag, startPoint x: 210, startPoint y: 150, endPoint x: 227, endPoint y: 150, distance: 16.6
click at [227, 150] on div "91" at bounding box center [204, 138] width 89 height 28
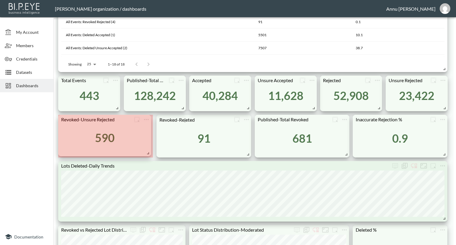
drag, startPoint x: 134, startPoint y: 154, endPoint x: 148, endPoint y: 152, distance: 14.6
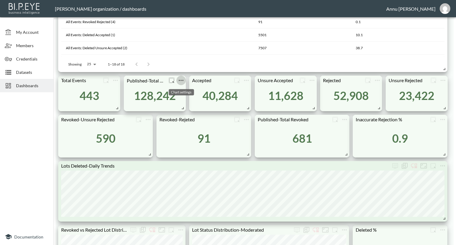
click at [184, 79] on icon "more" at bounding box center [180, 80] width 7 height 7
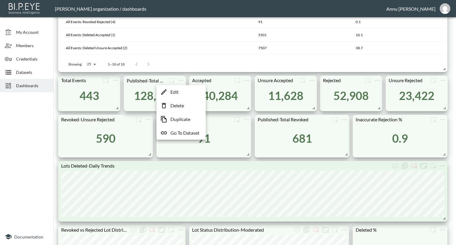
click at [188, 135] on p "Go To Dataset" at bounding box center [184, 132] width 29 height 7
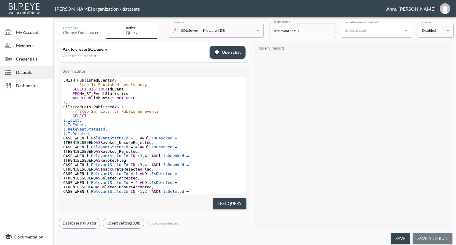
click at [420, 237] on button "save and run" at bounding box center [432, 238] width 40 height 11
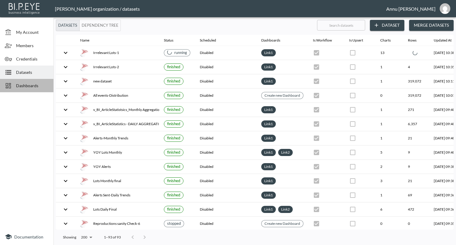
click at [41, 84] on span "Dashboards" at bounding box center [32, 85] width 33 height 6
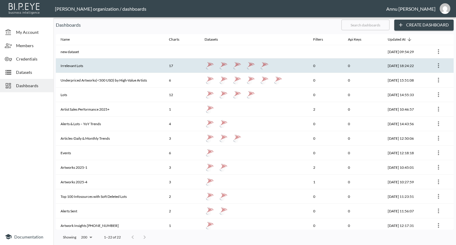
click at [77, 64] on th "Irrelevant Lots" at bounding box center [110, 65] width 108 height 15
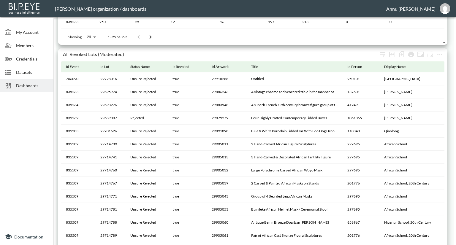
scroll to position [567, 0]
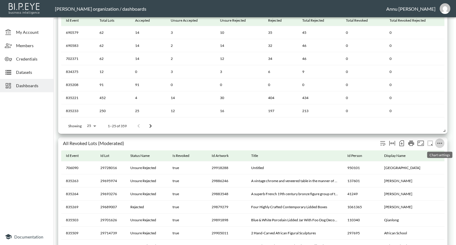
click at [439, 140] on icon "more" at bounding box center [439, 143] width 7 height 7
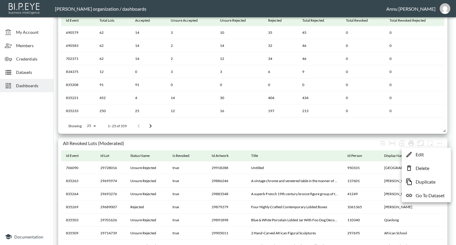
click at [435, 195] on p "Go To Dataset" at bounding box center [429, 195] width 29 height 7
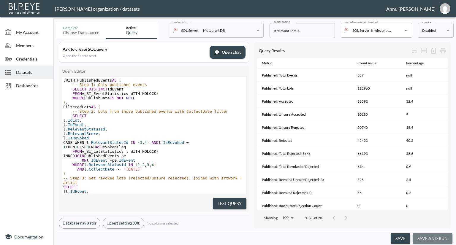
click at [428, 235] on button "save and run" at bounding box center [432, 238] width 40 height 11
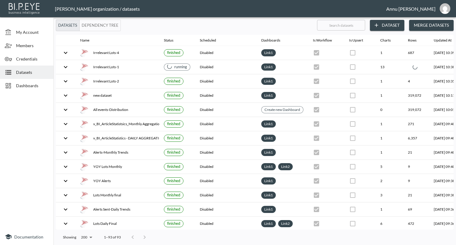
checkbox input "false"
checkbox input "true"
checkbox input "false"
checkbox input "true"
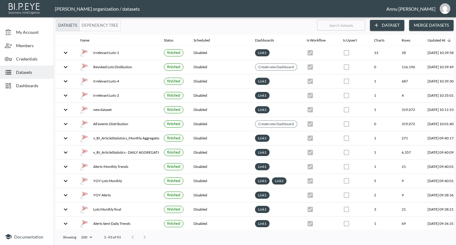
click at [36, 89] on div "Dashboards" at bounding box center [26, 85] width 53 height 13
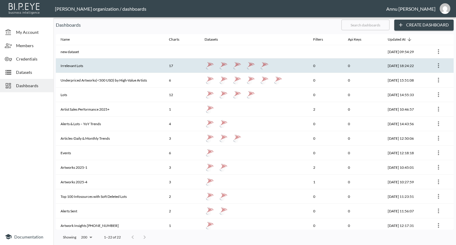
click at [71, 66] on th "Irrelevant Lots" at bounding box center [110, 65] width 108 height 15
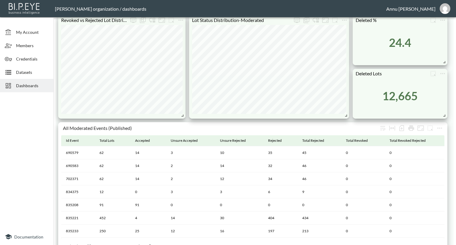
scroll to position [478, 0]
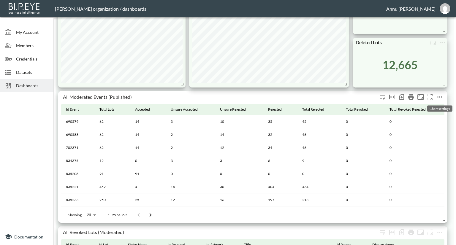
click at [440, 98] on icon "more" at bounding box center [439, 96] width 7 height 7
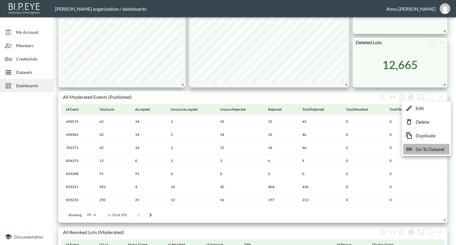
click at [435, 148] on p "Go To Dataset" at bounding box center [429, 149] width 29 height 7
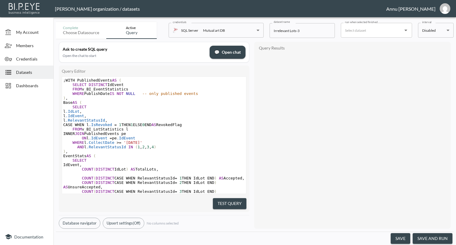
click at [431, 238] on button "save and run" at bounding box center [432, 238] width 40 height 11
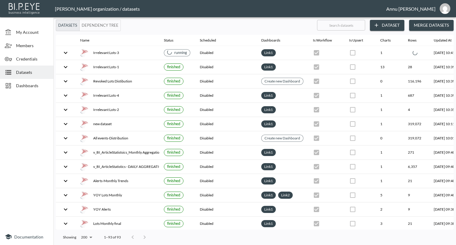
click at [19, 83] on span "Dashboards" at bounding box center [32, 85] width 33 height 6
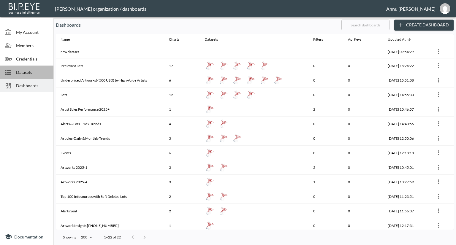
click at [40, 72] on span "Datasets" at bounding box center [32, 72] width 33 height 6
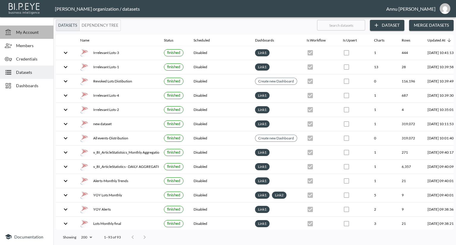
click at [38, 33] on span "My Account" at bounding box center [32, 32] width 33 height 6
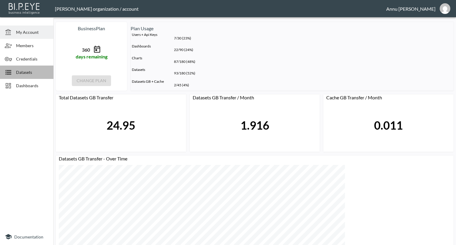
click at [38, 74] on span "Datasets" at bounding box center [32, 72] width 33 height 6
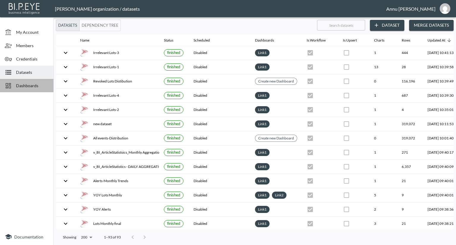
click at [41, 84] on span "Dashboards" at bounding box center [32, 85] width 33 height 6
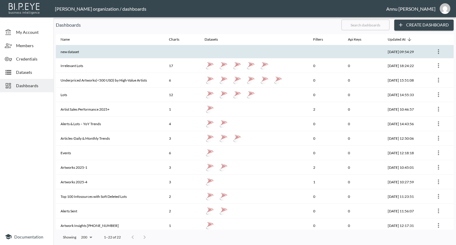
click at [194, 54] on th at bounding box center [182, 51] width 36 height 13
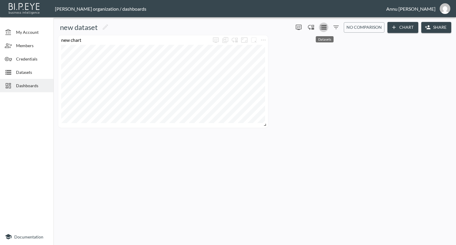
click at [322, 26] on icon "Datasets" at bounding box center [323, 27] width 7 height 7
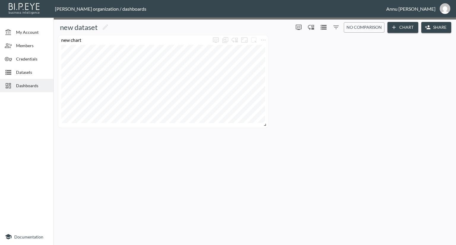
click at [368, 245] on div "Used Datasets Name Data Updated At Last Run At Last Run Status All events-Distr…" at bounding box center [228, 245] width 456 height 0
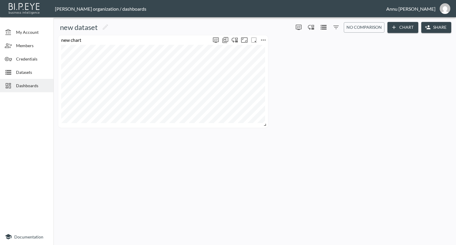
click at [265, 39] on icon "more" at bounding box center [263, 39] width 5 height 1
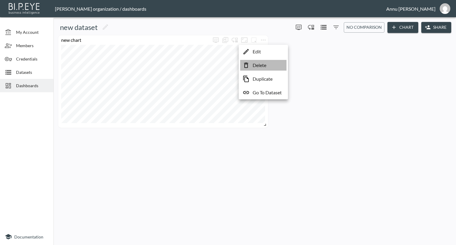
click at [264, 62] on p "Delete" at bounding box center [259, 65] width 14 height 7
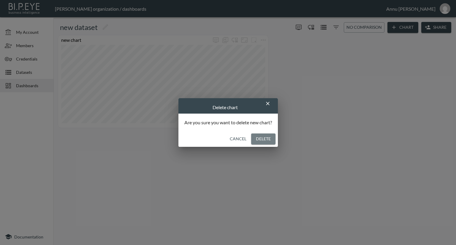
click at [268, 140] on button "Delete" at bounding box center [263, 138] width 24 height 11
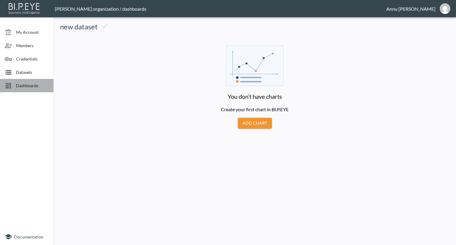
click at [30, 85] on span "Dashboards" at bounding box center [32, 85] width 33 height 6
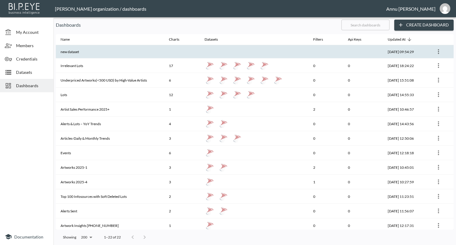
click at [441, 52] on button "more" at bounding box center [437, 51] width 9 height 9
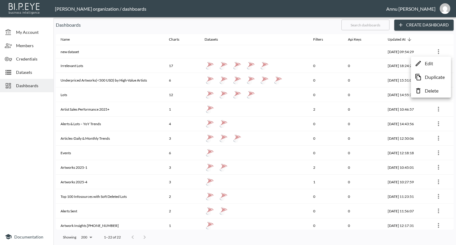
click at [429, 89] on p "Delete" at bounding box center [431, 90] width 14 height 7
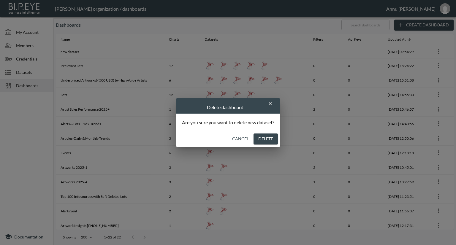
click at [271, 139] on button "Delete" at bounding box center [265, 138] width 24 height 11
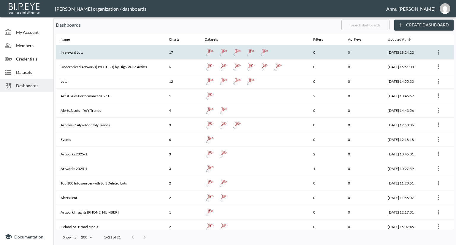
click at [126, 55] on th "Irrelevant Lots" at bounding box center [110, 52] width 108 height 15
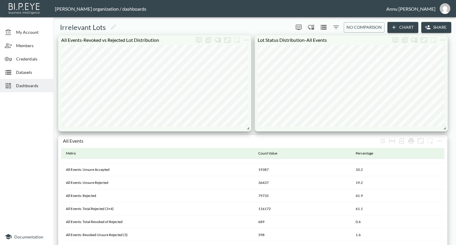
click at [33, 74] on span "Datasets" at bounding box center [32, 72] width 33 height 6
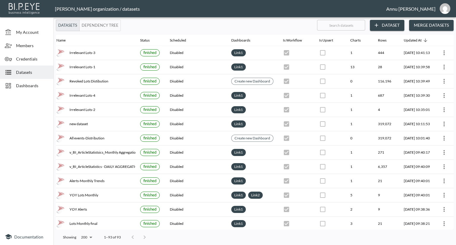
scroll to position [0, 28]
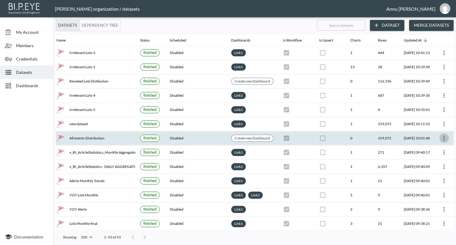
click at [447, 136] on icon "more" at bounding box center [443, 138] width 7 height 7
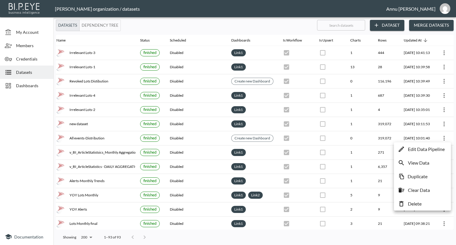
click at [415, 206] on p "Delete" at bounding box center [415, 203] width 14 height 7
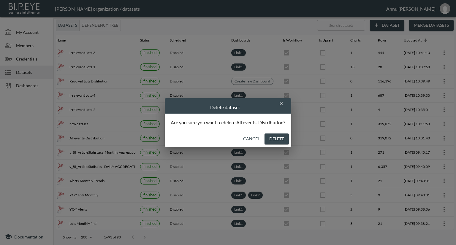
click at [285, 139] on button "Delete" at bounding box center [276, 138] width 24 height 11
checkbox input "true"
checkbox input "false"
checkbox input "true"
checkbox input "false"
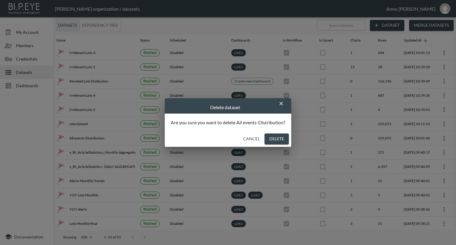
checkbox input "true"
checkbox input "false"
checkbox input "true"
checkbox input "false"
checkbox input "true"
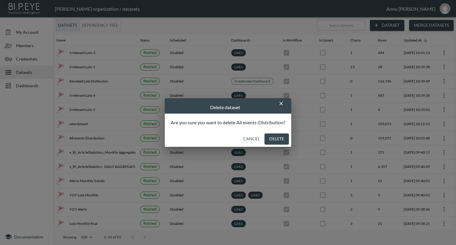
checkbox input "false"
checkbox input "true"
checkbox input "false"
checkbox input "true"
checkbox input "false"
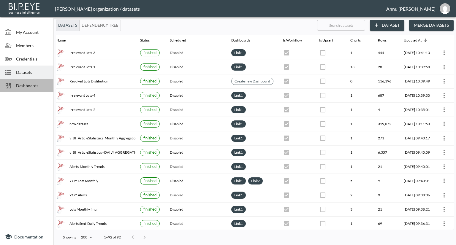
click at [31, 85] on span "Dashboards" at bounding box center [32, 85] width 33 height 6
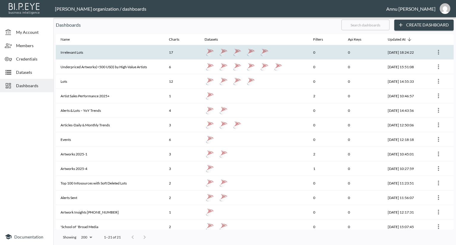
click at [80, 57] on th "Irrelevant Lots" at bounding box center [110, 52] width 108 height 15
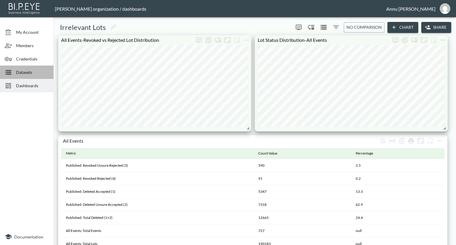
click at [29, 71] on span "Datasets" at bounding box center [32, 72] width 33 height 6
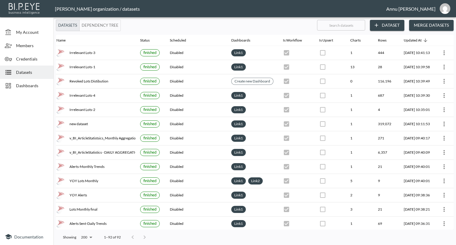
scroll to position [0, 35]
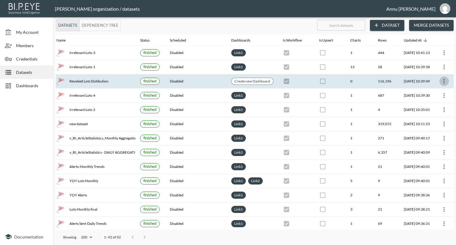
click at [441, 81] on icon "more" at bounding box center [443, 81] width 7 height 7
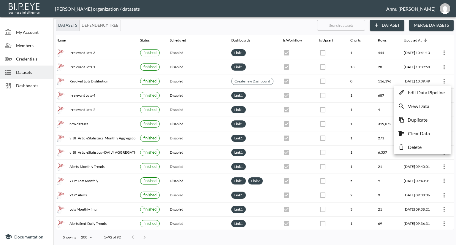
click at [415, 146] on p "Delete" at bounding box center [415, 147] width 14 height 7
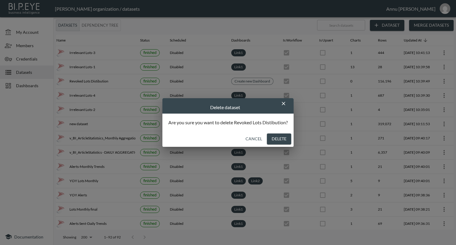
click at [287, 139] on button "Delete" at bounding box center [279, 138] width 24 height 11
checkbox input "true"
checkbox input "false"
checkbox input "true"
checkbox input "false"
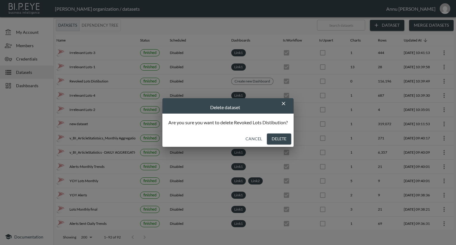
checkbox input "true"
checkbox input "false"
checkbox input "true"
checkbox input "false"
checkbox input "true"
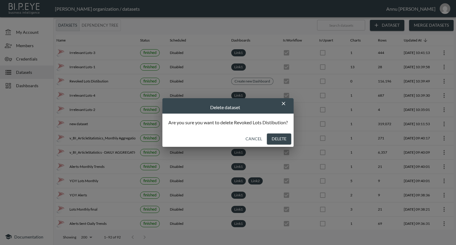
checkbox input "false"
checkbox input "true"
checkbox input "false"
checkbox input "true"
checkbox input "false"
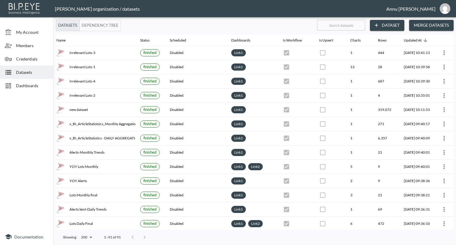
click at [38, 29] on span "My Account" at bounding box center [32, 32] width 33 height 6
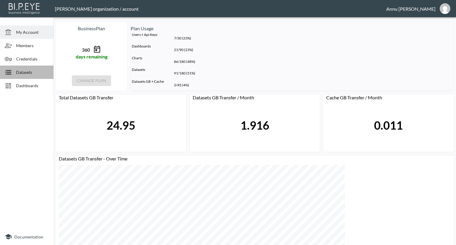
click at [31, 69] on div "Datasets" at bounding box center [26, 72] width 53 height 13
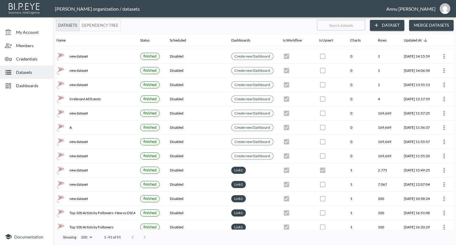
scroll to position [326, 35]
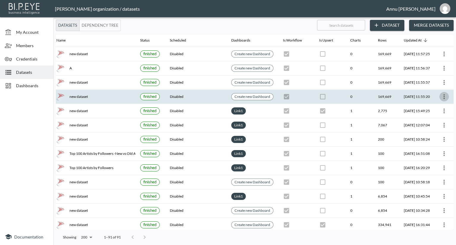
click at [443, 94] on icon "more" at bounding box center [443, 96] width 1 height 5
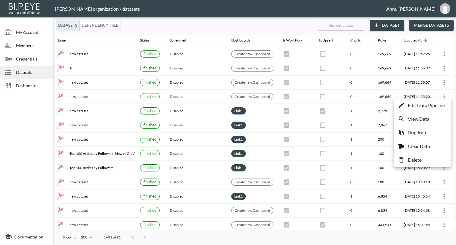
click at [416, 159] on p "Delete" at bounding box center [415, 159] width 14 height 7
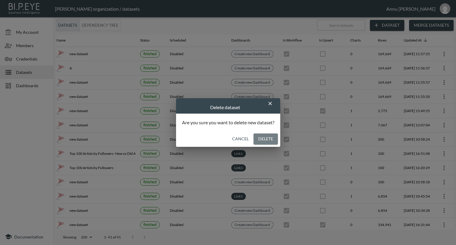
click at [273, 140] on button "Delete" at bounding box center [265, 138] width 24 height 11
checkbox input "true"
checkbox input "false"
checkbox input "true"
checkbox input "false"
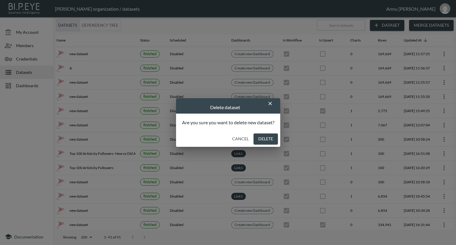
checkbox input "true"
checkbox input "false"
checkbox input "true"
checkbox input "false"
checkbox input "true"
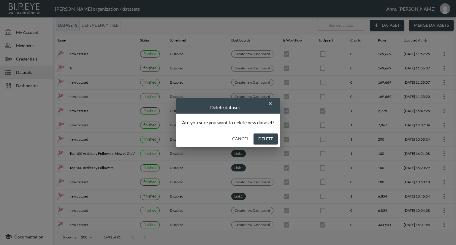
checkbox input "false"
checkbox input "true"
checkbox input "false"
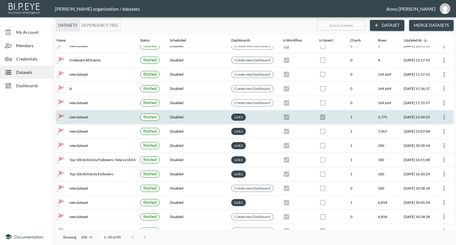
scroll to position [297, 35]
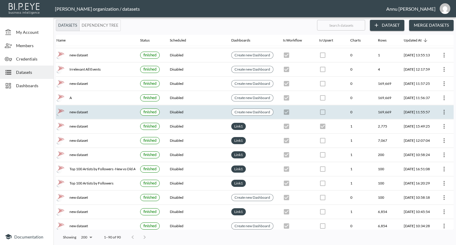
click at [442, 110] on icon "more" at bounding box center [443, 112] width 7 height 7
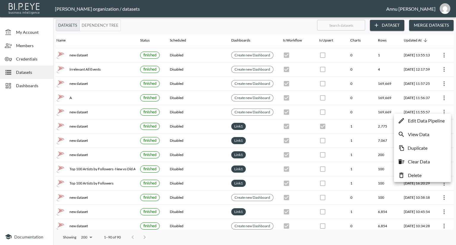
click at [413, 173] on p "Delete" at bounding box center [415, 175] width 14 height 7
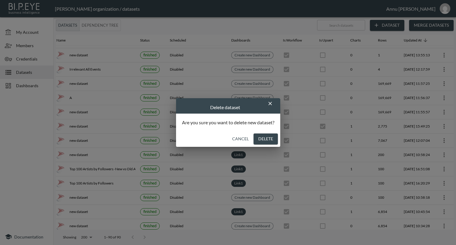
click at [276, 140] on button "Delete" at bounding box center [265, 138] width 24 height 11
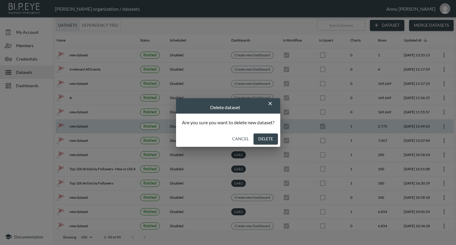
checkbox input "true"
checkbox input "false"
checkbox input "true"
checkbox input "false"
checkbox input "true"
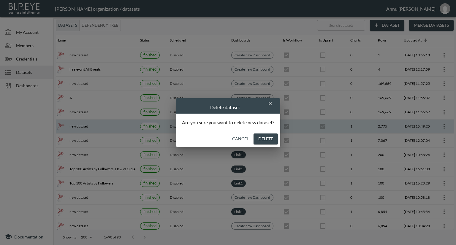
checkbox input "false"
checkbox input "true"
checkbox input "false"
checkbox input "true"
checkbox input "false"
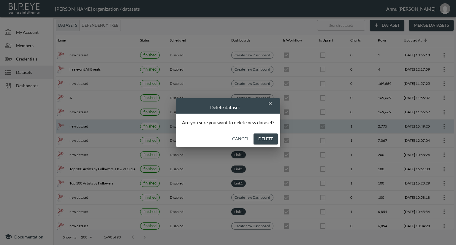
checkbox input "true"
checkbox input "false"
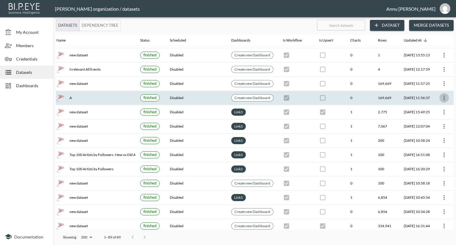
click at [443, 94] on icon "more" at bounding box center [443, 97] width 7 height 7
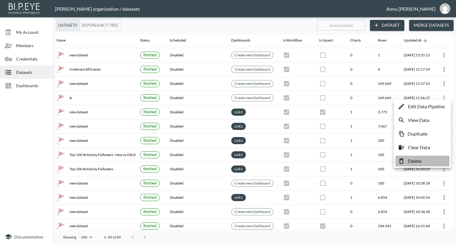
click at [412, 158] on p "Delete" at bounding box center [415, 161] width 14 height 7
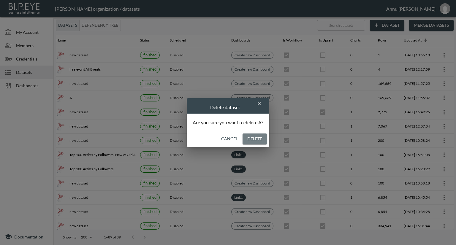
click at [260, 137] on button "Delete" at bounding box center [254, 138] width 24 height 11
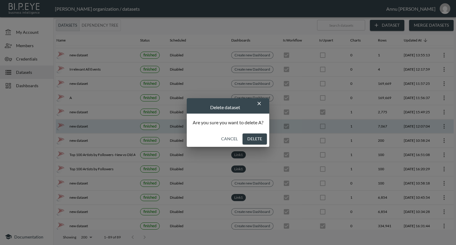
checkbox input "true"
checkbox input "false"
checkbox input "true"
checkbox input "false"
checkbox input "true"
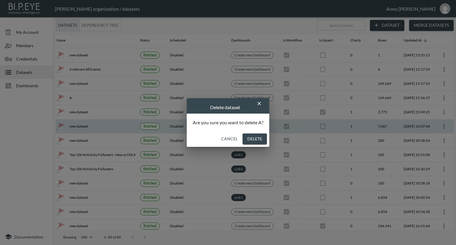
checkbox input "false"
checkbox input "true"
checkbox input "false"
checkbox input "true"
checkbox input "false"
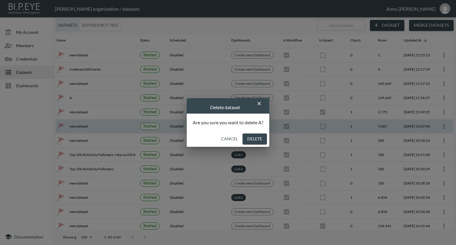
checkbox input "true"
checkbox input "false"
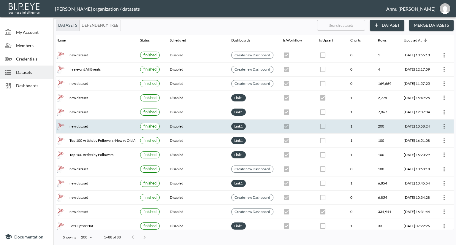
scroll to position [237, 35]
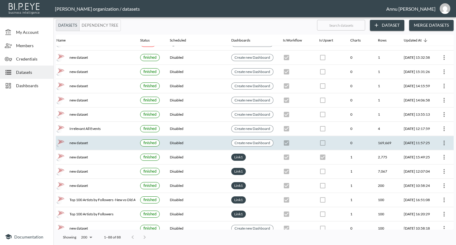
click at [442, 139] on icon "more" at bounding box center [443, 142] width 7 height 7
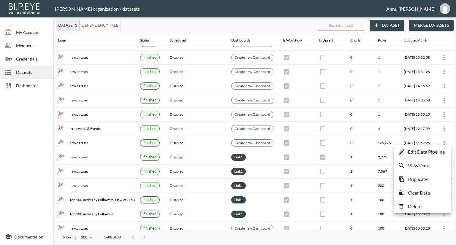
click at [416, 206] on p "Delete" at bounding box center [415, 206] width 14 height 7
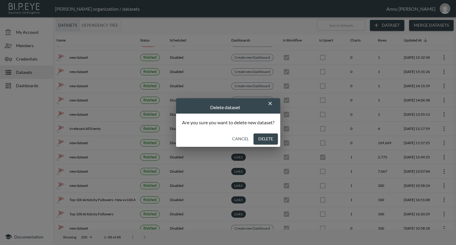
click at [268, 137] on button "Delete" at bounding box center [265, 138] width 24 height 11
checkbox input "true"
checkbox input "false"
checkbox input "true"
checkbox input "false"
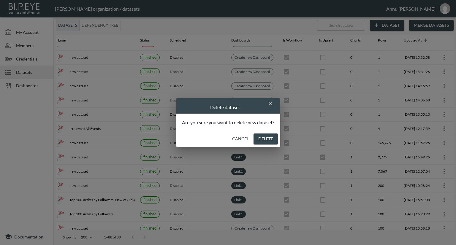
checkbox input "true"
checkbox input "false"
checkbox input "true"
checkbox input "false"
checkbox input "true"
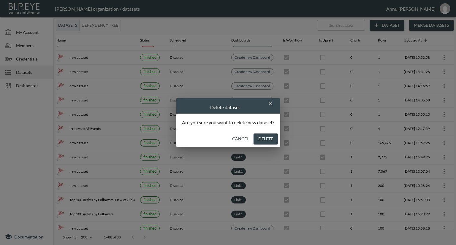
checkbox input "false"
checkbox input "true"
checkbox input "false"
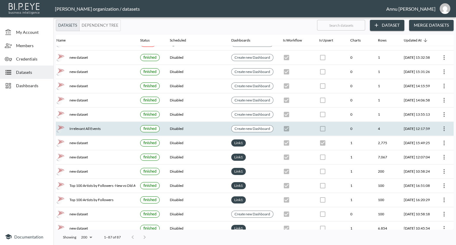
click at [443, 126] on icon "more" at bounding box center [443, 128] width 7 height 7
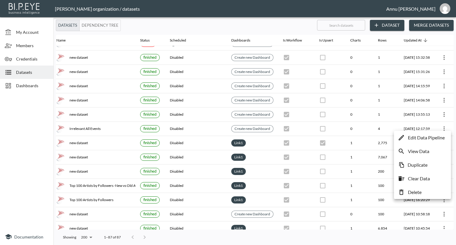
click at [413, 190] on p "Delete" at bounding box center [415, 192] width 14 height 7
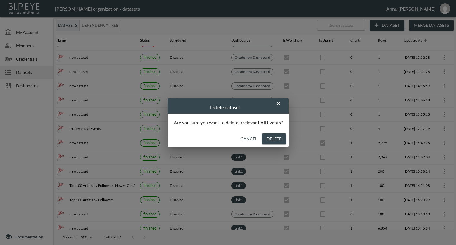
click at [279, 138] on button "Delete" at bounding box center [274, 138] width 24 height 11
checkbox input "true"
checkbox input "false"
checkbox input "true"
checkbox input "false"
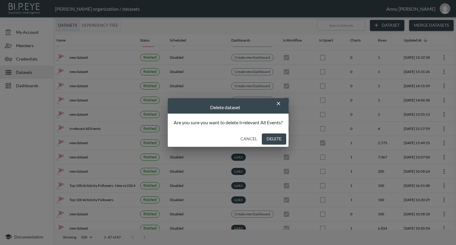
checkbox input "true"
checkbox input "false"
checkbox input "true"
checkbox input "false"
checkbox input "true"
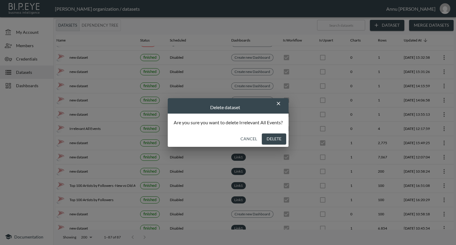
checkbox input "false"
checkbox input "true"
checkbox input "false"
click at [443, 112] on icon "more" at bounding box center [443, 114] width 1 height 5
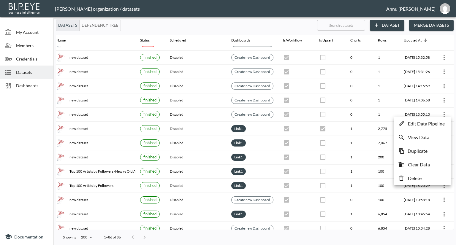
click at [418, 175] on p "Delete" at bounding box center [415, 178] width 14 height 7
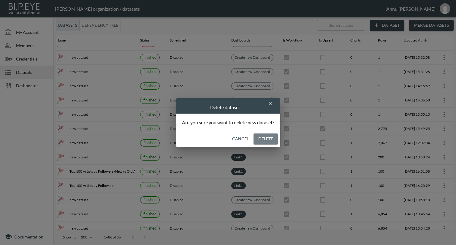
click at [273, 138] on button "Delete" at bounding box center [265, 138] width 24 height 11
checkbox input "true"
checkbox input "false"
checkbox input "true"
checkbox input "false"
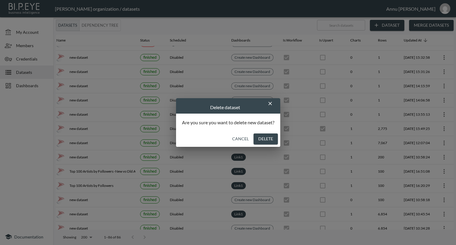
checkbox input "true"
checkbox input "false"
checkbox input "true"
checkbox input "false"
checkbox input "true"
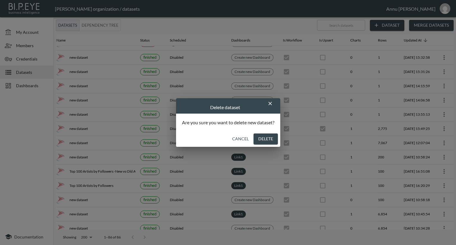
checkbox input "false"
checkbox input "true"
checkbox input "false"
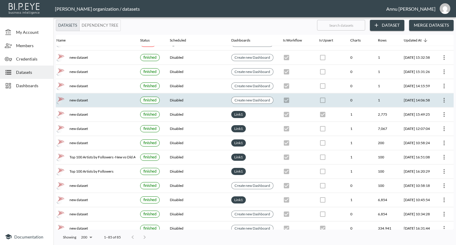
click at [444, 97] on icon "more" at bounding box center [443, 100] width 7 height 7
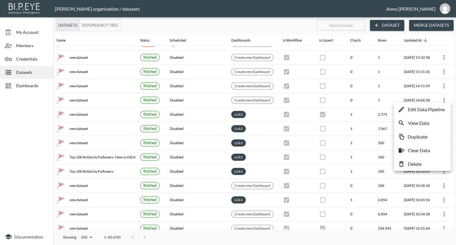
click at [416, 163] on p "Delete" at bounding box center [415, 163] width 14 height 7
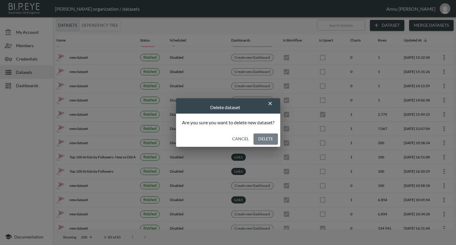
drag, startPoint x: 271, startPoint y: 141, endPoint x: 297, endPoint y: 136, distance: 26.7
click at [271, 141] on button "Delete" at bounding box center [265, 138] width 24 height 11
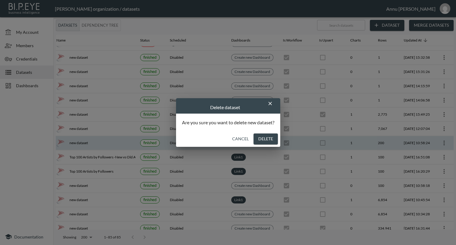
checkbox input "true"
checkbox input "false"
checkbox input "true"
checkbox input "false"
checkbox input "true"
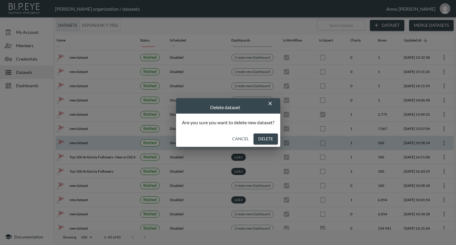
checkbox input "false"
checkbox input "true"
checkbox input "false"
checkbox input "true"
checkbox input "false"
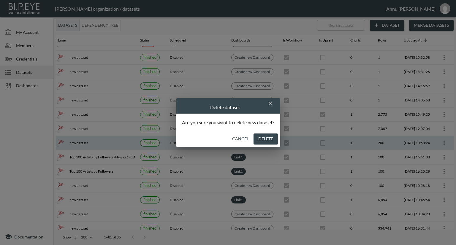
checkbox input "true"
checkbox input "false"
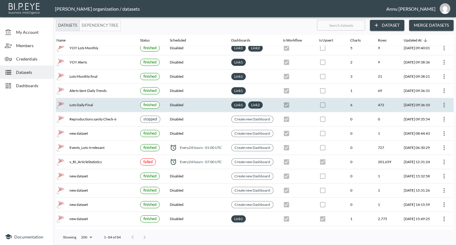
scroll to position [148, 35]
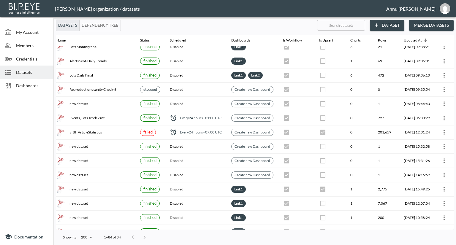
drag, startPoint x: 37, startPoint y: 87, endPoint x: 47, endPoint y: 84, distance: 10.2
click at [37, 87] on span "Dashboards" at bounding box center [32, 85] width 33 height 6
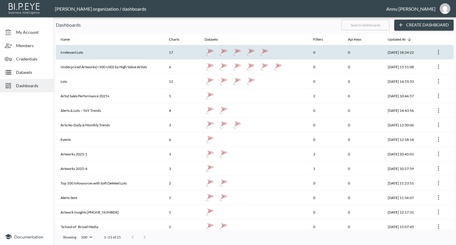
click at [85, 53] on th "Irrelevant Lots" at bounding box center [110, 52] width 108 height 15
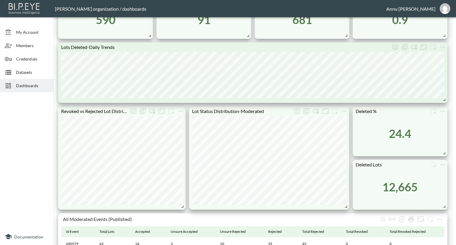
scroll to position [445, 0]
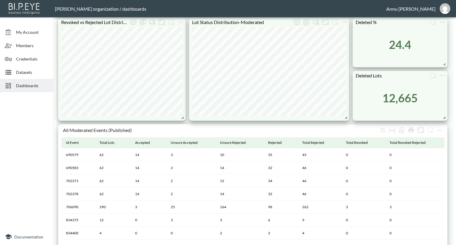
click at [23, 70] on span "Datasets" at bounding box center [32, 72] width 33 height 6
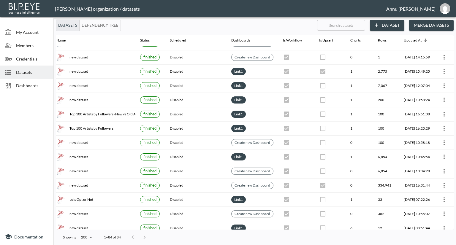
scroll to position [267, 35]
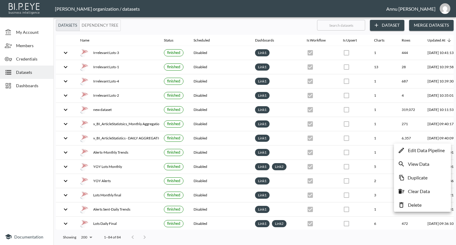
scroll to position [267, 35]
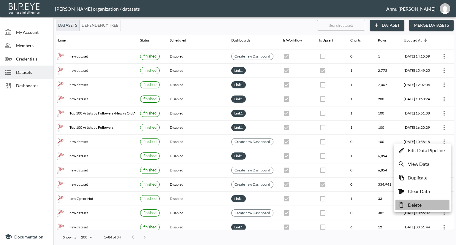
click at [415, 202] on p "Delete" at bounding box center [415, 204] width 14 height 7
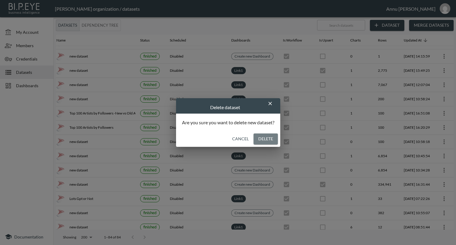
click at [274, 139] on button "Delete" at bounding box center [265, 138] width 24 height 11
checkbox input "true"
checkbox input "false"
checkbox input "true"
checkbox input "false"
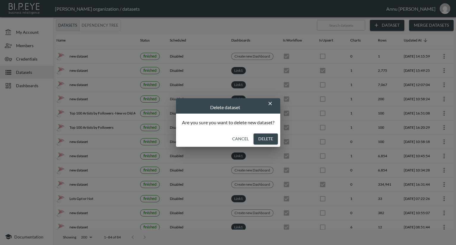
checkbox input "true"
checkbox input "false"
checkbox input "true"
checkbox input "false"
checkbox input "true"
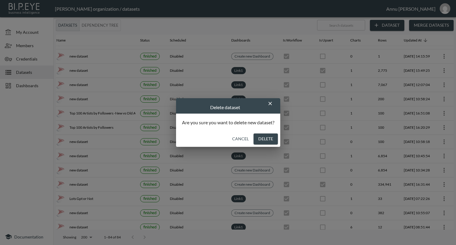
checkbox input "false"
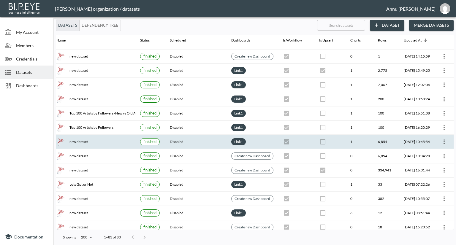
click at [263, 139] on th "Link 1" at bounding box center [252, 142] width 52 height 14
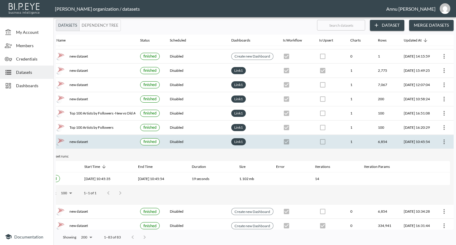
scroll to position [356, 35]
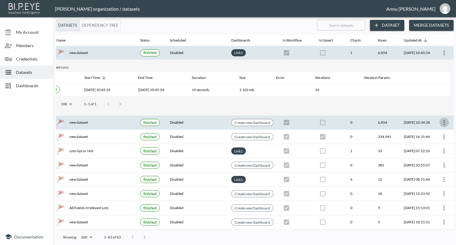
click at [444, 119] on icon "more" at bounding box center [443, 122] width 7 height 7
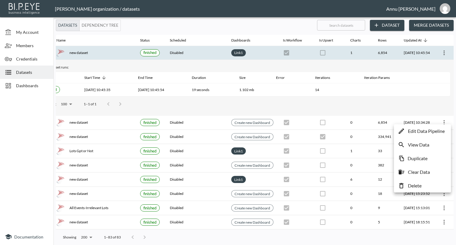
click at [416, 186] on p "Delete" at bounding box center [415, 185] width 14 height 7
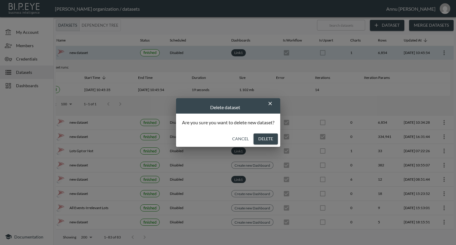
click at [273, 138] on button "Delete" at bounding box center [265, 138] width 24 height 11
checkbox input "true"
checkbox input "false"
checkbox input "true"
checkbox input "false"
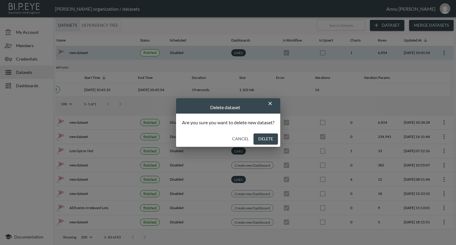
checkbox input "true"
checkbox input "false"
checkbox input "true"
checkbox input "false"
checkbox input "true"
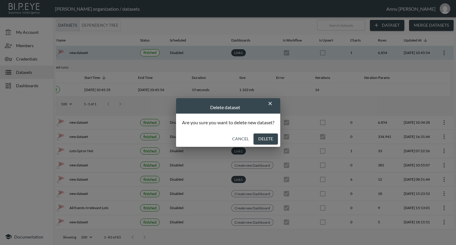
checkbox input "false"
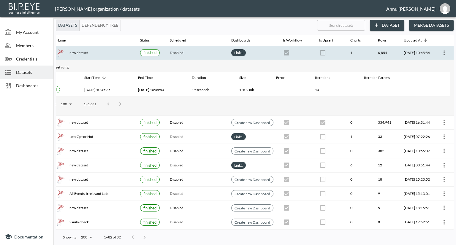
click at [29, 30] on span "My Account" at bounding box center [32, 32] width 33 height 6
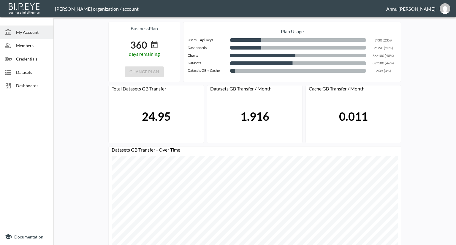
click at [38, 71] on span "Datasets" at bounding box center [32, 72] width 33 height 6
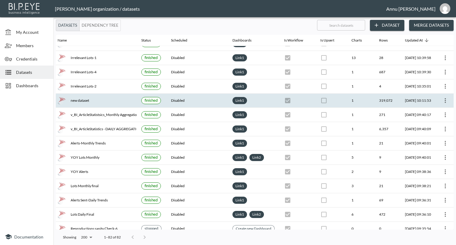
scroll to position [0, 23]
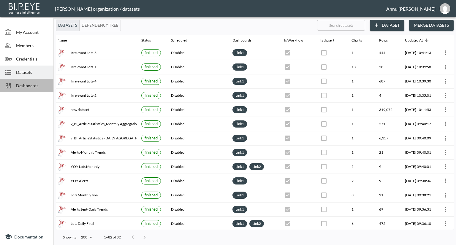
click at [26, 84] on span "Dashboards" at bounding box center [32, 85] width 33 height 6
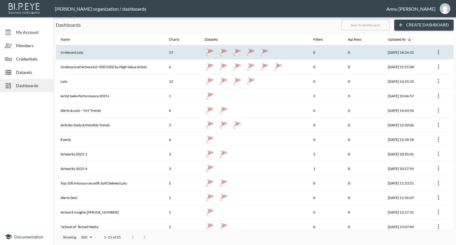
click at [86, 54] on th "Irrelevant Lots" at bounding box center [110, 52] width 108 height 15
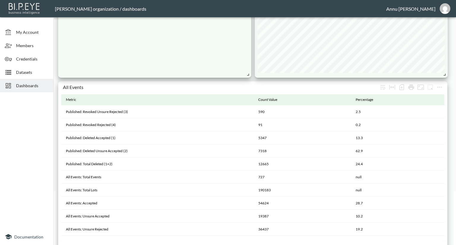
scroll to position [59, 0]
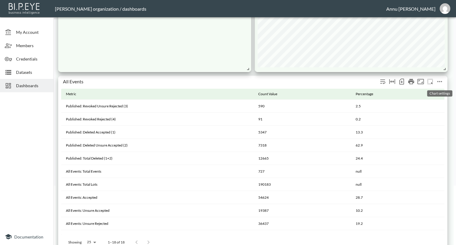
click at [440, 83] on icon "more" at bounding box center [439, 81] width 7 height 7
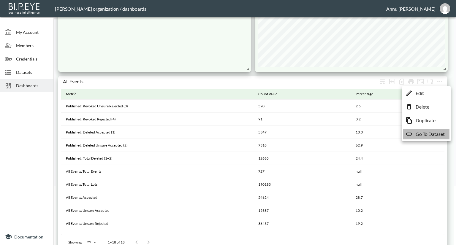
click at [430, 134] on p "Go To Dataset" at bounding box center [429, 134] width 29 height 7
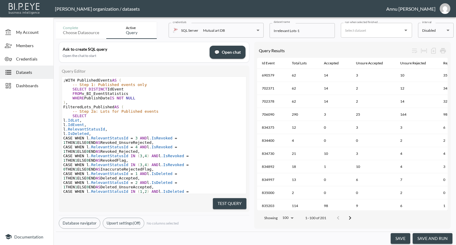
click at [437, 239] on button "save and run" at bounding box center [432, 238] width 40 height 11
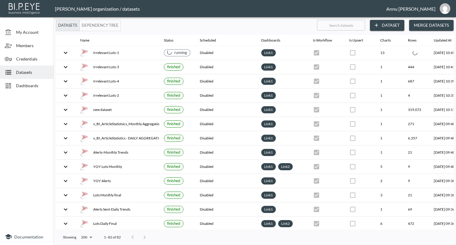
click at [31, 84] on span "Dashboards" at bounding box center [32, 85] width 33 height 6
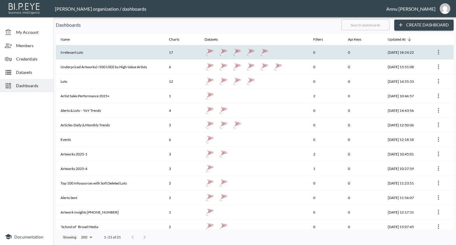
click at [81, 49] on th "Irrelevant Lots" at bounding box center [110, 52] width 108 height 15
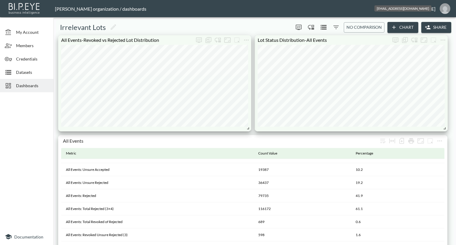
click at [445, 11] on img "annu@mutualart.com" at bounding box center [444, 8] width 11 height 11
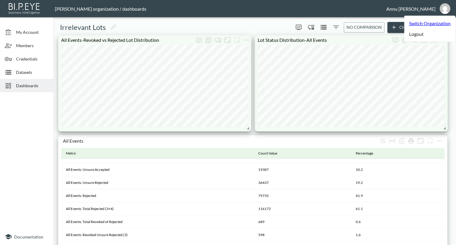
click at [414, 33] on li "Logout" at bounding box center [429, 34] width 51 height 11
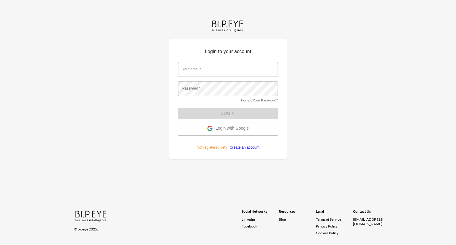
click at [240, 129] on span "Login with Google" at bounding box center [231, 129] width 33 height 6
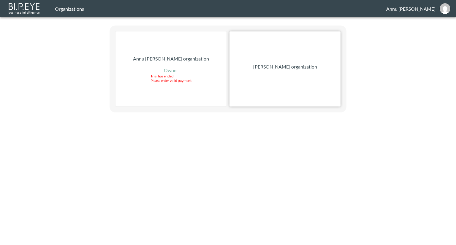
click at [316, 65] on div "[PERSON_NAME] organization" at bounding box center [284, 68] width 111 height 75
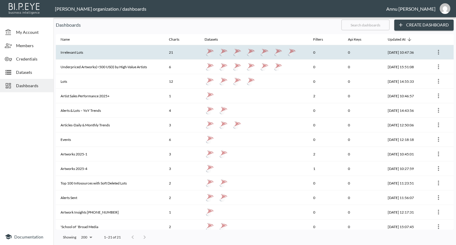
click at [91, 54] on th "Irrelevant Lots" at bounding box center [110, 52] width 108 height 15
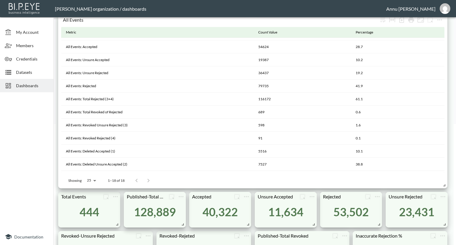
scroll to position [59, 0]
